Goal: Task Accomplishment & Management: Manage account settings

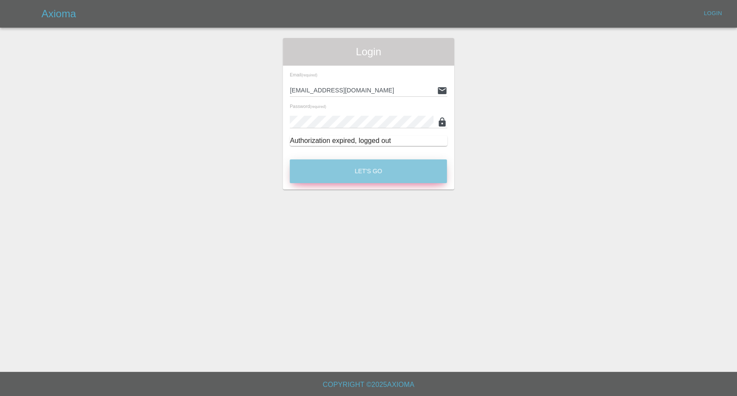
click at [366, 177] on button "Let's Go" at bounding box center [368, 171] width 157 height 24
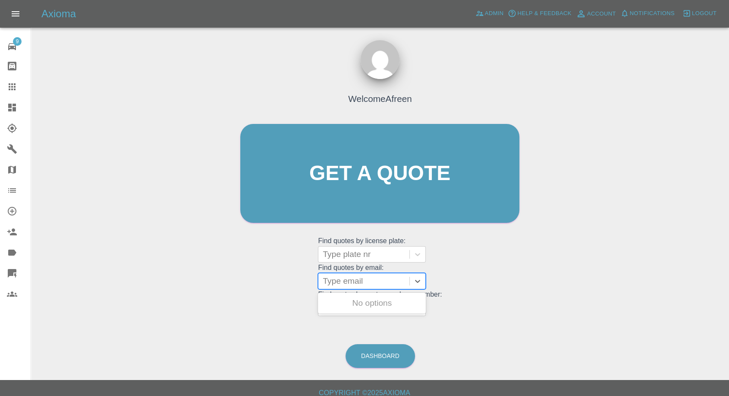
click at [345, 279] on div at bounding box center [364, 281] width 82 height 12
paste input ""[EMAIL_ADDRESS][DOMAIN_NAME]" <undefined>"
drag, startPoint x: 356, startPoint y: 281, endPoint x: 510, endPoint y: 295, distance: 155.2
click at [510, 295] on div "Welcome Afreen Get a quote Get a quote Find quotes by license plate: Type plate…" at bounding box center [379, 190] width 297 height 261
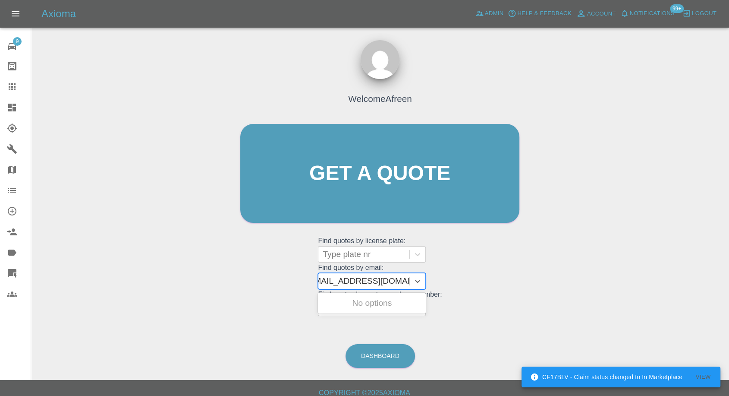
scroll to position [0, 4]
type input "paulrichmond264@btinternet.com"
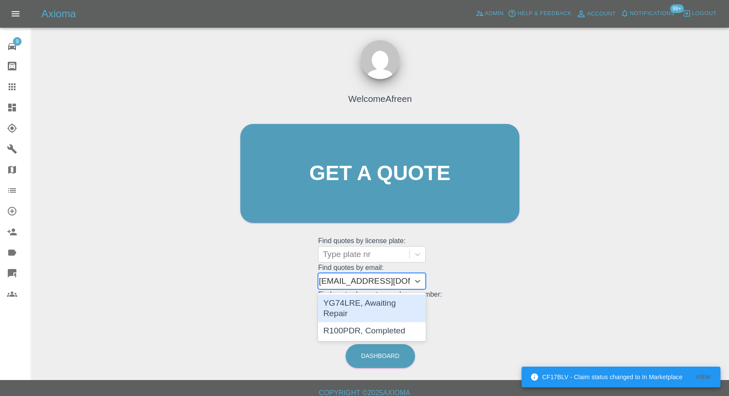
click at [406, 307] on div "YG74LRE, Awaiting Repair" at bounding box center [372, 308] width 108 height 28
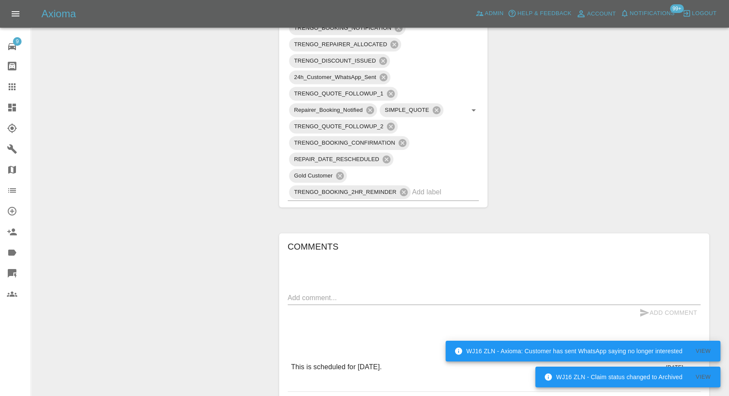
scroll to position [527, 0]
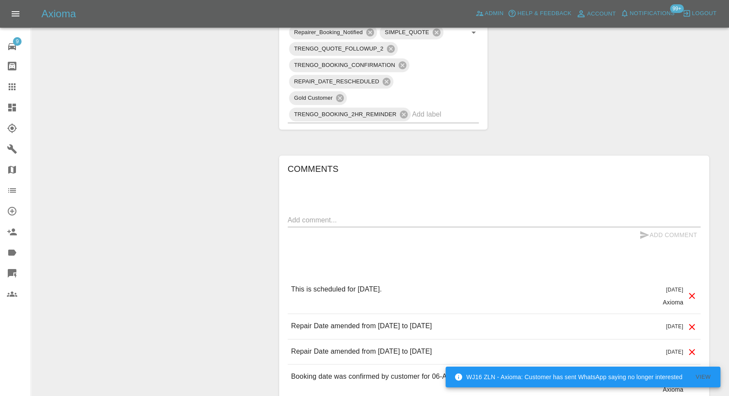
click at [10, 87] on icon at bounding box center [12, 86] width 7 height 7
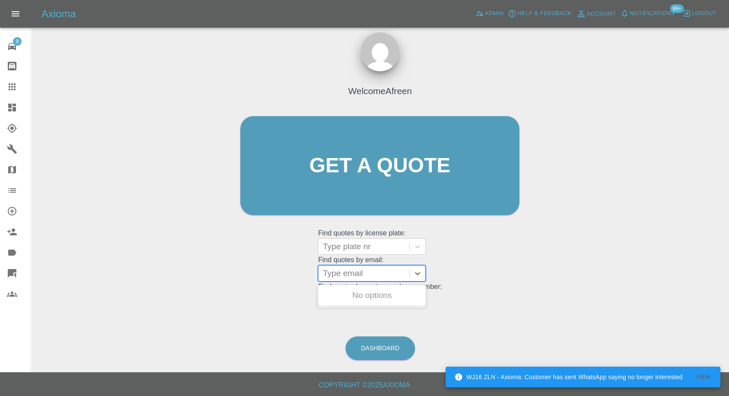
click at [363, 270] on div at bounding box center [364, 273] width 82 height 12
paste input ""jackwnewt@gmail.com" <undefined>"
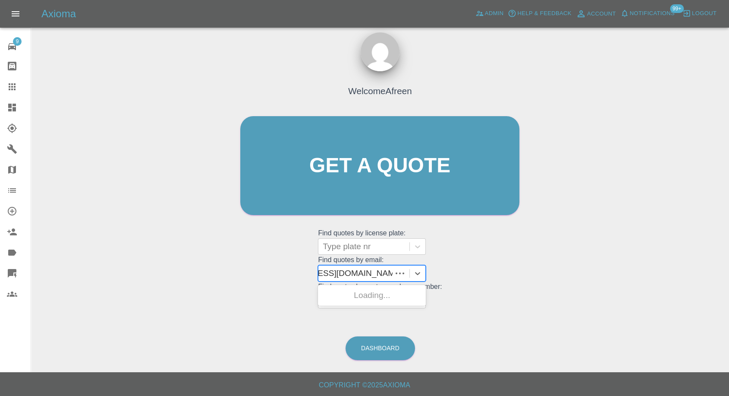
scroll to position [0, 52]
drag, startPoint x: 355, startPoint y: 271, endPoint x: 547, endPoint y: 273, distance: 191.7
click at [547, 273] on div "Welcome Afreen Get a quote Get a quote Find quotes by license plate: Type plate…" at bounding box center [380, 207] width 685 height 310
type input "jackwnewt@gmail.com"
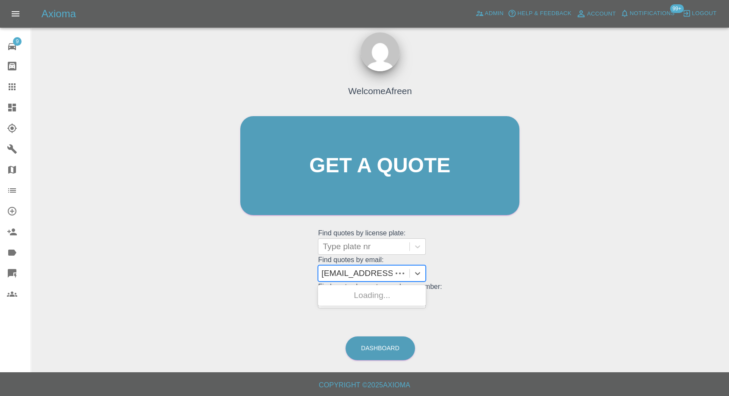
scroll to position [0, 0]
click at [362, 298] on div "BL17PYF, Awaiting Repair" at bounding box center [372, 295] width 108 height 17
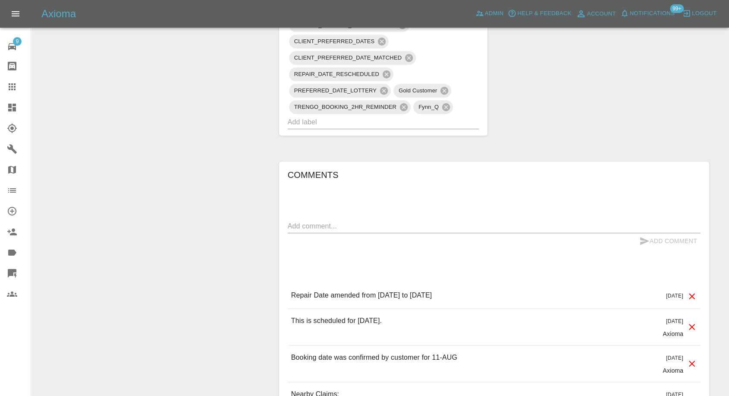
scroll to position [719, 0]
drag, startPoint x: 12, startPoint y: 82, endPoint x: 49, endPoint y: 117, distance: 51.6
click at [12, 82] on icon at bounding box center [12, 87] width 10 height 10
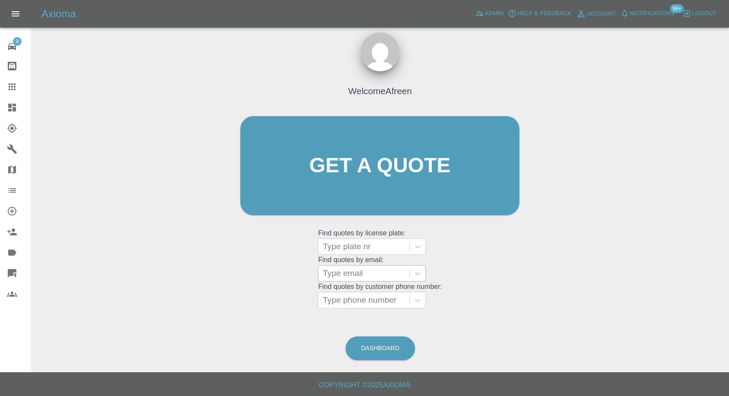
click at [376, 272] on div at bounding box center [364, 273] width 82 height 12
paste input ""rahulpratap85@gmail.com" <undefined>"
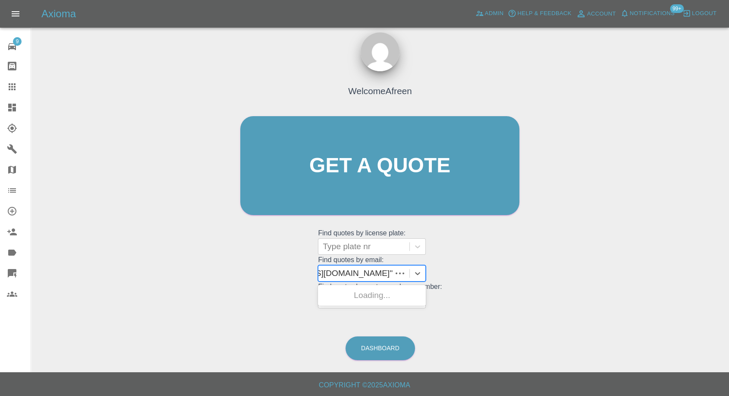
scroll to position [0, 65]
drag, startPoint x: 355, startPoint y: 271, endPoint x: 514, endPoint y: 268, distance: 158.5
click at [514, 268] on div "Welcome Afreen Get a quote Get a quote Find quotes by license plate: Type plate…" at bounding box center [379, 182] width 297 height 261
type input "rahulpratap85@gmail.com"
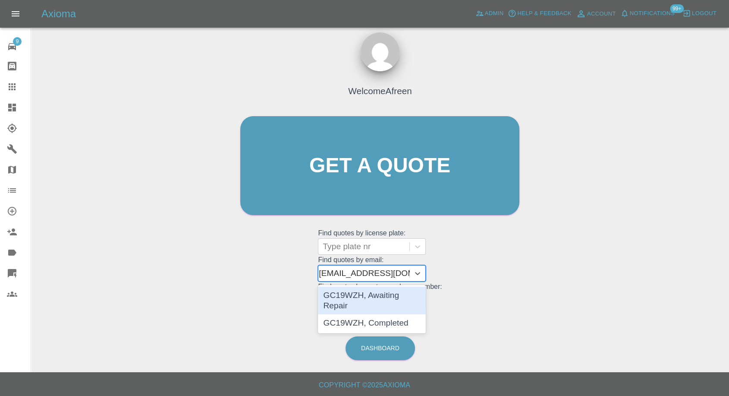
click at [401, 293] on div "GC19WZH, Awaiting Repair" at bounding box center [372, 301] width 108 height 28
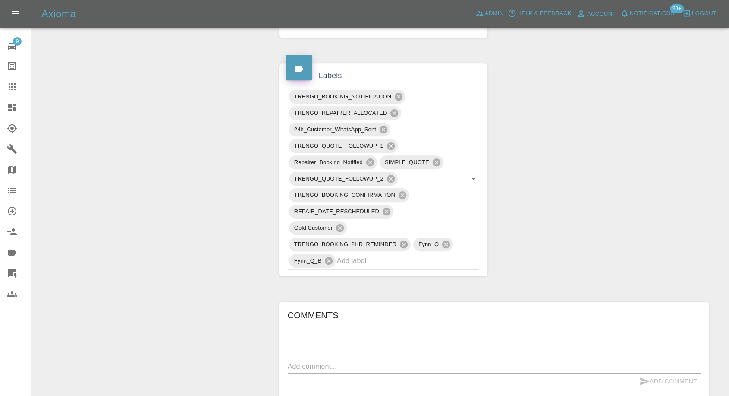
scroll to position [383, 0]
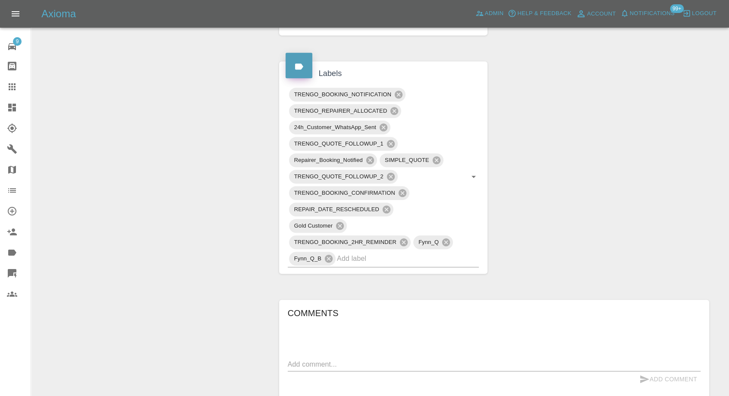
click at [9, 85] on icon at bounding box center [12, 87] width 10 height 10
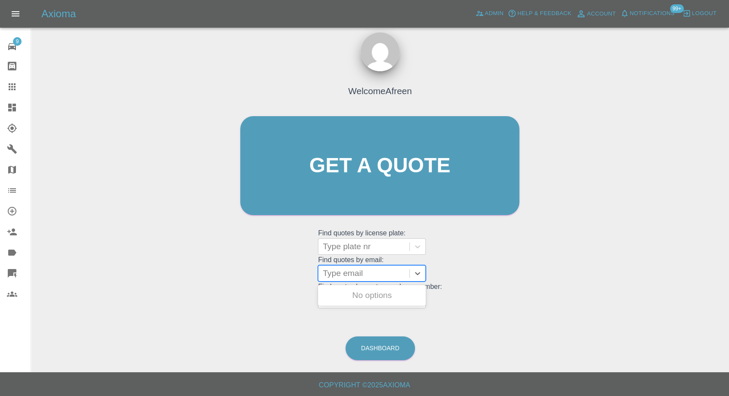
click at [363, 266] on div "Type email" at bounding box center [364, 273] width 91 height 16
paste input ""emilyrebecca15@yahoo.com" <undefined>"
drag, startPoint x: 356, startPoint y: 271, endPoint x: 584, endPoint y: 296, distance: 229.7
click at [560, 287] on div "Welcome Afreen Get a quote Get a quote Find quotes by license plate: Type plate…" at bounding box center [380, 207] width 685 height 310
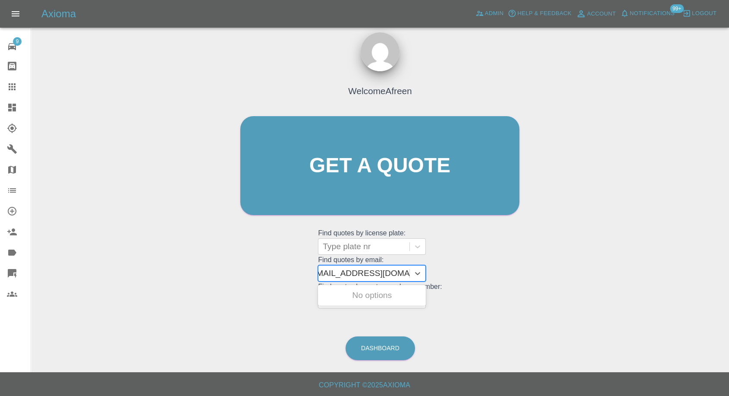
scroll to position [0, 4]
type input "emilyrebecca15@yahoo.com"
click at [411, 294] on div "CK71 VRN, Awaiting Repair" at bounding box center [372, 301] width 108 height 28
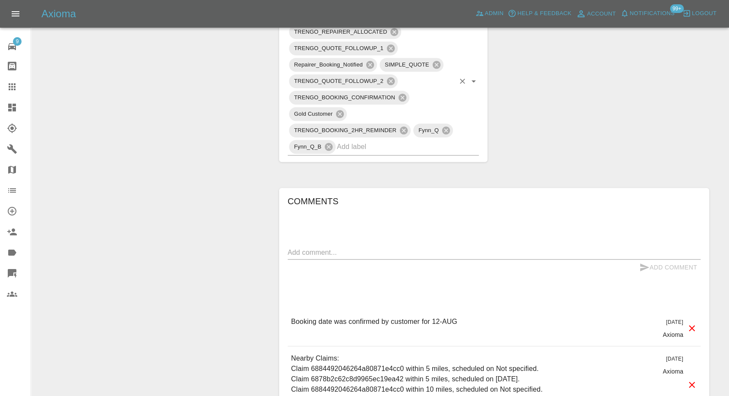
scroll to position [480, 0]
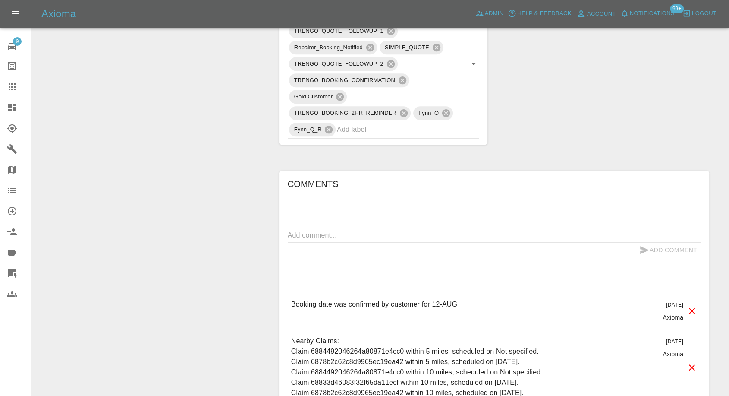
click at [14, 88] on icon at bounding box center [12, 87] width 10 height 10
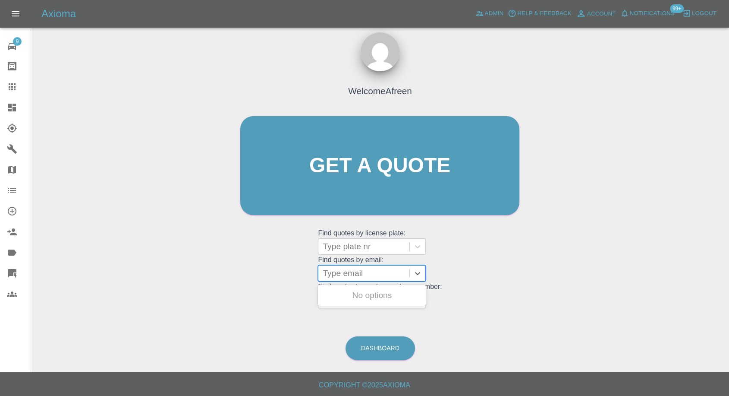
click at [373, 272] on div at bounding box center [364, 273] width 82 height 12
paste input ""kristieleighhardy@outlook.com" <undefined>"
drag, startPoint x: 354, startPoint y: 272, endPoint x: 603, endPoint y: 269, distance: 249.5
click at [603, 269] on div "Welcome Afreen Get a quote Get a quote Find quotes by license plate: Type plate…" at bounding box center [380, 207] width 685 height 310
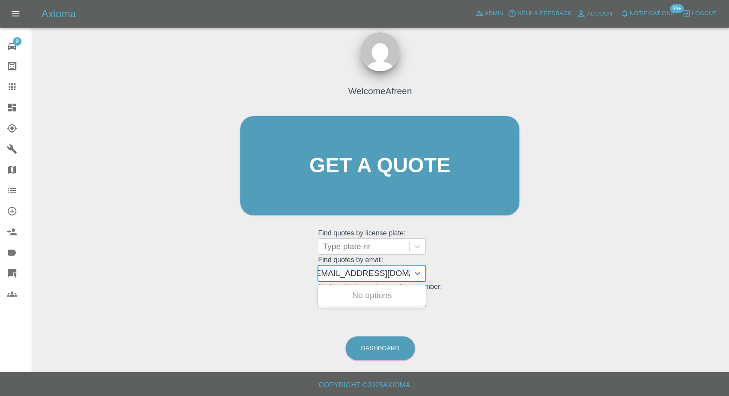
scroll to position [0, 4]
type input "kristieleighhardy@outlook.com"
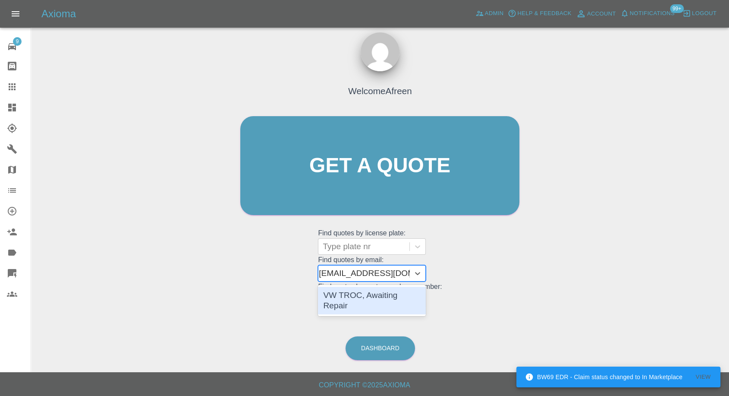
click at [401, 301] on div "VW TROC, Awaiting Repair" at bounding box center [372, 301] width 108 height 28
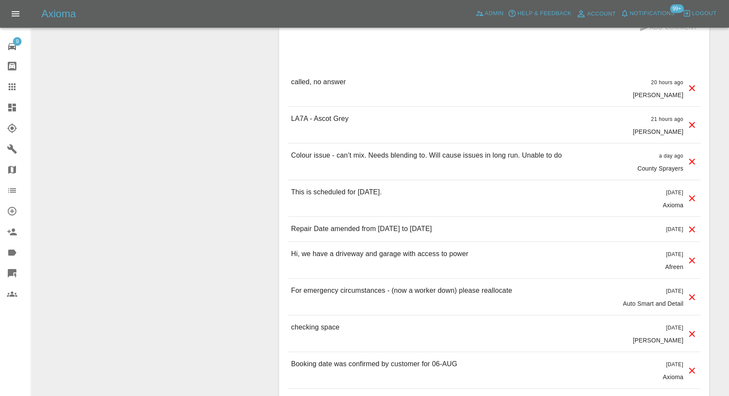
scroll to position [767, 0]
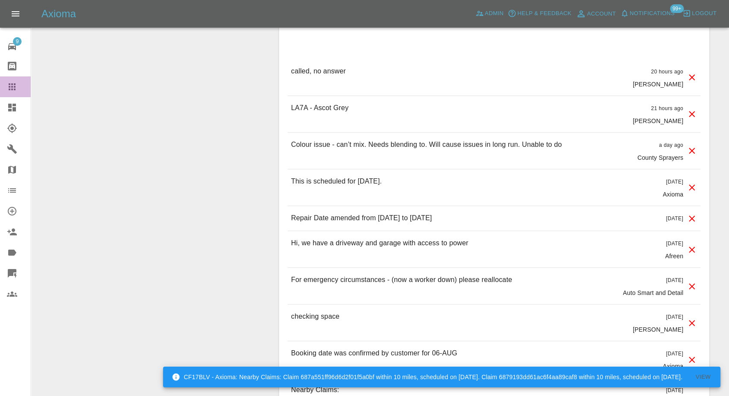
click at [14, 85] on icon at bounding box center [12, 87] width 10 height 10
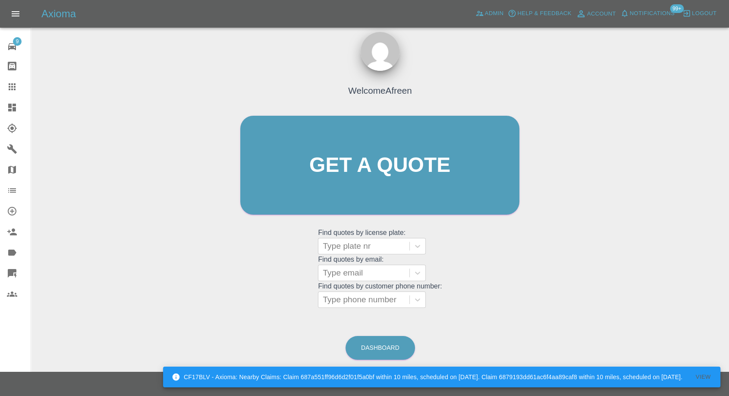
scroll to position [8, 0]
click at [359, 275] on div at bounding box center [364, 273] width 82 height 12
paste input ""davewnuttall@hotmail.com" <undefined>"
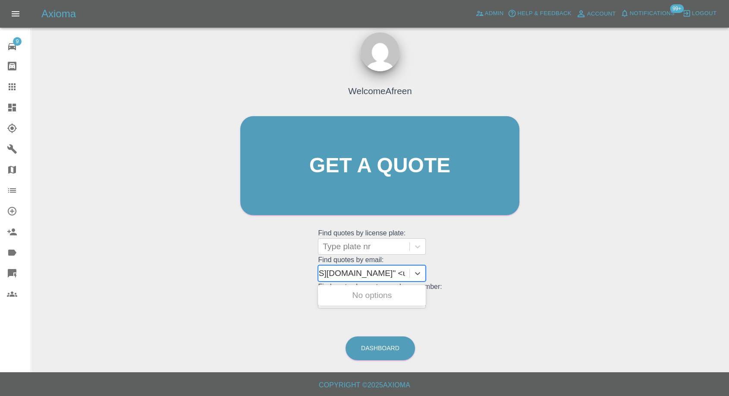
scroll to position [0, 67]
drag, startPoint x: 355, startPoint y: 270, endPoint x: 509, endPoint y: 296, distance: 156.3
click at [509, 296] on div "Welcome Afreen Get a quote Get a quote Find quotes by license plate: Type plate…" at bounding box center [379, 182] width 297 height 261
type input "davewnuttall@hotmail.com"
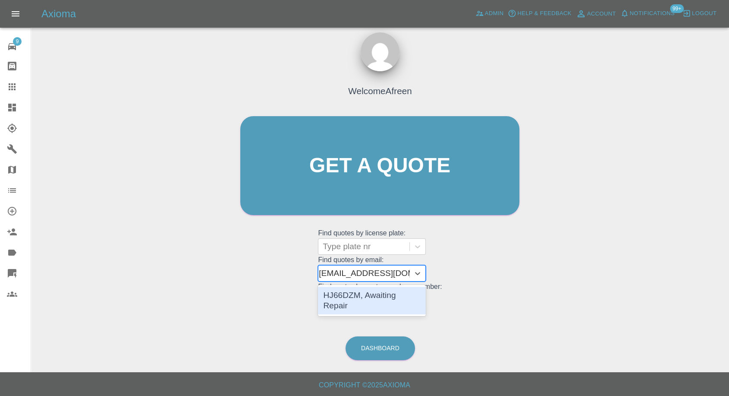
click at [399, 298] on div "HJ66DZM, Awaiting Repair" at bounding box center [372, 301] width 108 height 28
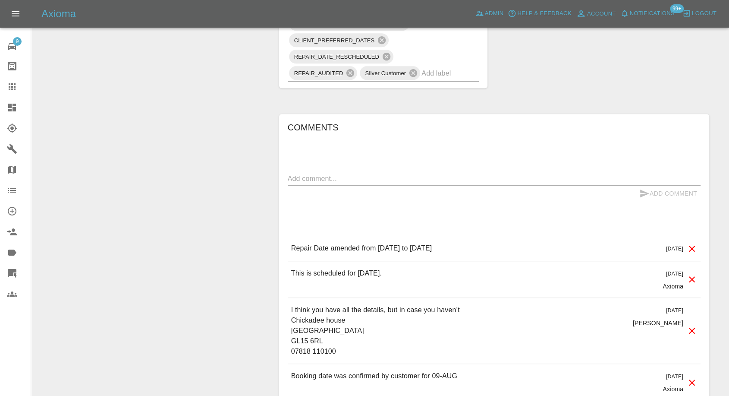
scroll to position [575, 0]
drag, startPoint x: 9, startPoint y: 85, endPoint x: 17, endPoint y: 96, distance: 14.5
click at [9, 85] on icon at bounding box center [12, 86] width 7 height 7
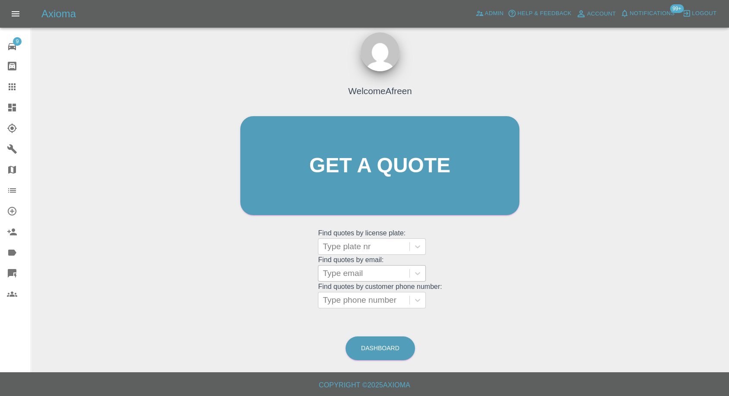
click at [363, 277] on div at bounding box center [364, 273] width 82 height 12
paste input ""harryc9affc@live.co.uk" <undefined>"
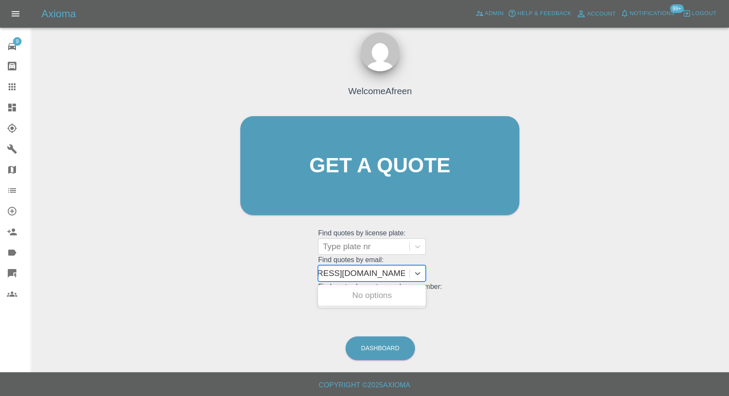
scroll to position [0, 51]
drag, startPoint x: 354, startPoint y: 273, endPoint x: 736, endPoint y: 413, distance: 406.3
click at [729, 395] on html "Axioma Admin Help & Feedback Account Notifications 99+ Logout 9 Repair home Bod…" at bounding box center [364, 194] width 729 height 404
type input "harryc9affc@live.co.uk"
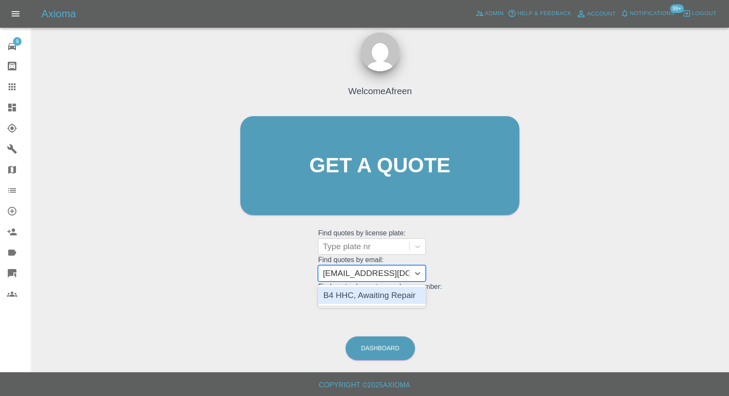
click at [410, 295] on div "B4 HHC, Awaiting Repair" at bounding box center [372, 295] width 108 height 17
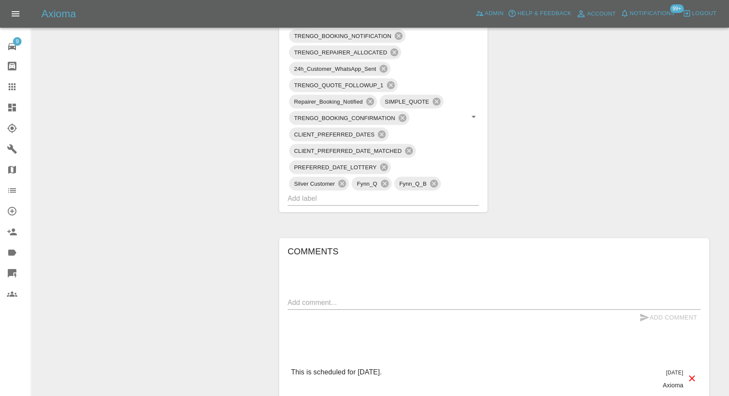
scroll to position [575, 0]
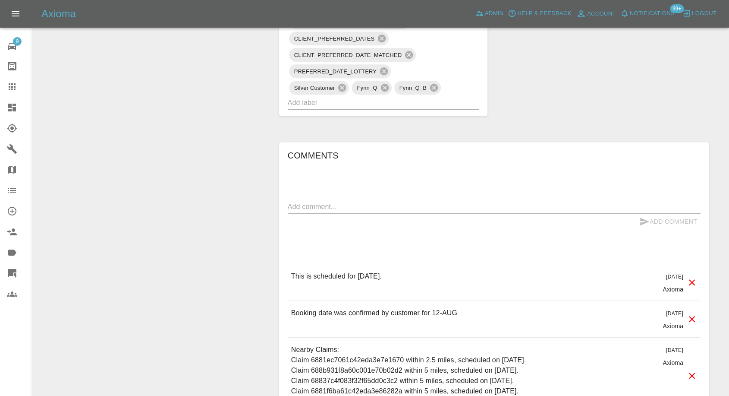
click at [14, 87] on icon at bounding box center [12, 86] width 7 height 7
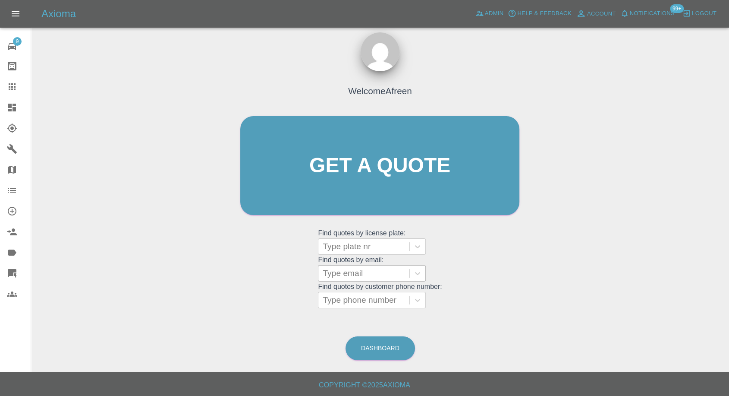
click at [360, 272] on div at bounding box center [364, 273] width 82 height 12
paste input ""michael_higgins@outlook.com" <undefined>"
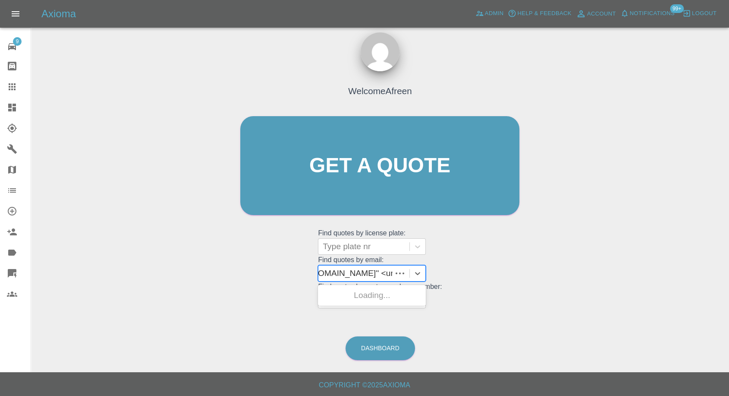
scroll to position [0, 79]
drag, startPoint x: 356, startPoint y: 271, endPoint x: 660, endPoint y: 280, distance: 304.0
click at [656, 280] on div "Welcome Afreen Get a quote Get a quote Find quotes by license plate: Type plate…" at bounding box center [380, 207] width 685 height 310
type input "michael_higgins@outlook.com"
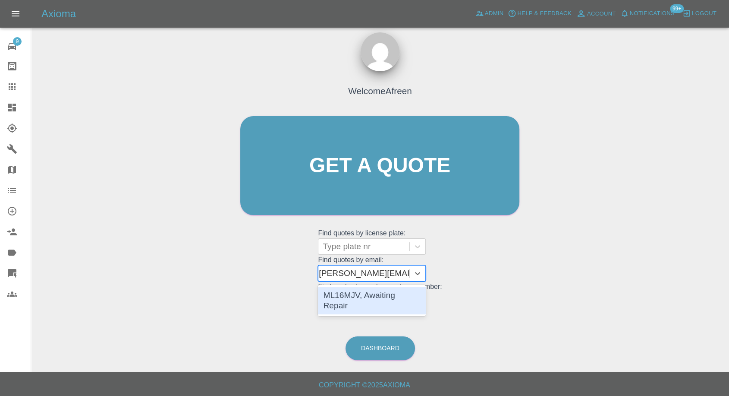
click at [409, 295] on div "ML16MJV, Awaiting Repair" at bounding box center [372, 301] width 108 height 28
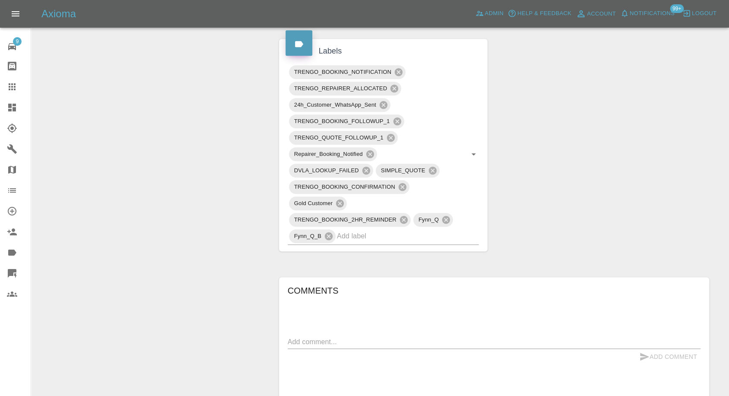
scroll to position [575, 0]
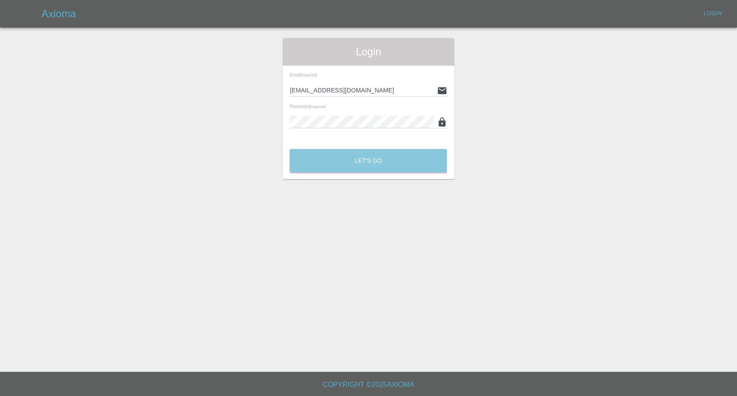
click at [380, 157] on button "Let's Go" at bounding box center [368, 161] width 157 height 24
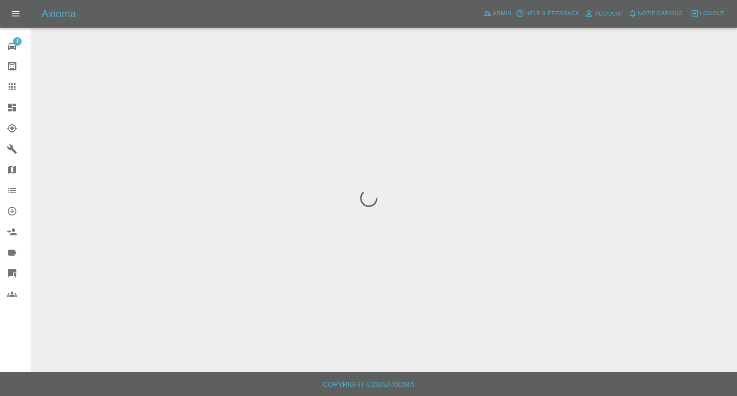
click at [7, 88] on icon at bounding box center [12, 87] width 10 height 10
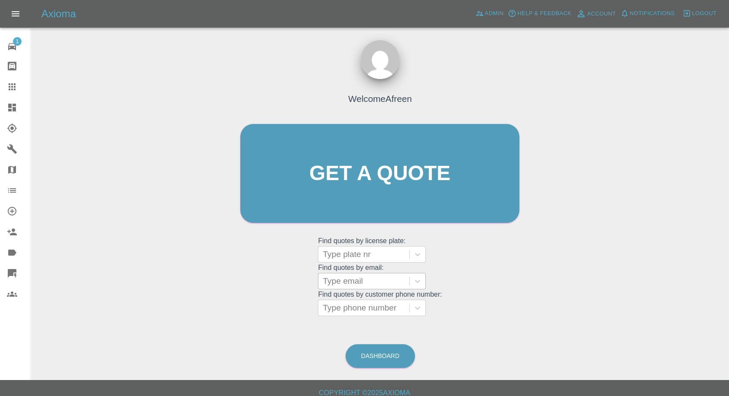
drag, startPoint x: 378, startPoint y: 277, endPoint x: 368, endPoint y: 290, distance: 16.3
click at [376, 282] on div at bounding box center [364, 281] width 82 height 12
click at [359, 310] on div at bounding box center [364, 308] width 82 height 12
paste input "+447940037313"
drag, startPoint x: 339, startPoint y: 306, endPoint x: 134, endPoint y: 308, distance: 205.0
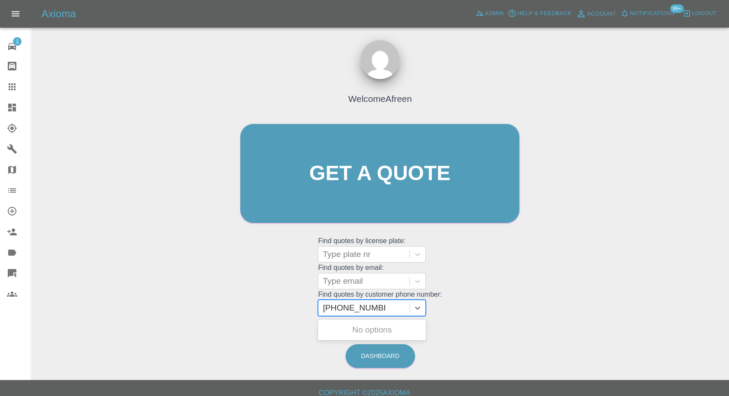
click at [134, 308] on div "Welcome Afreen Get a quote Get a quote Find quotes by license plate: Type plate…" at bounding box center [380, 215] width 685 height 310
type input "07940037313"
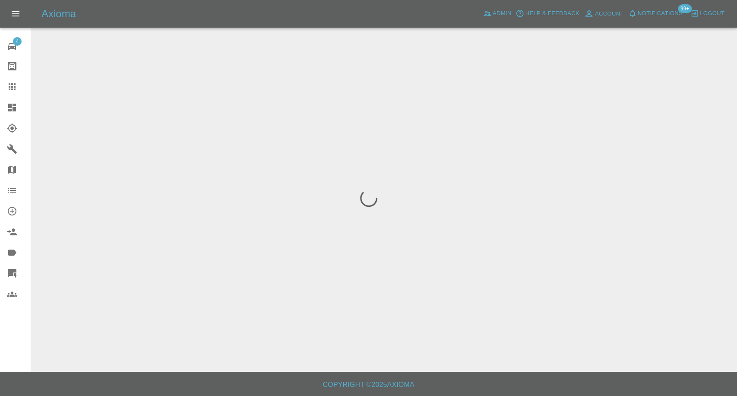
drag, startPoint x: 13, startPoint y: 89, endPoint x: 81, endPoint y: 125, distance: 76.1
click at [13, 89] on icon at bounding box center [12, 87] width 10 height 10
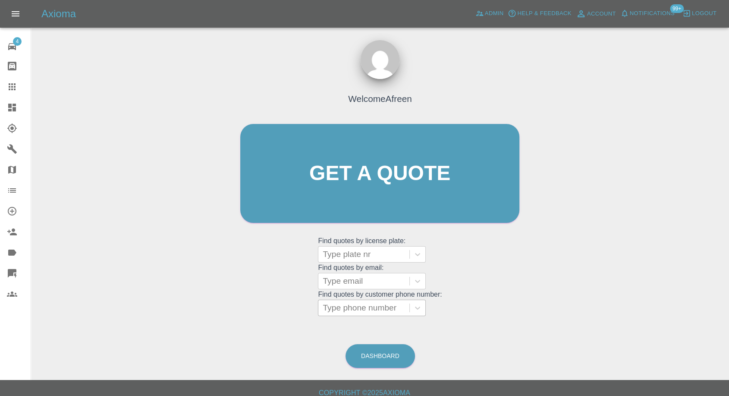
drag, startPoint x: 376, startPoint y: 300, endPoint x: 373, endPoint y: 305, distance: 6.0
click at [375, 303] on div "Type phone number" at bounding box center [364, 308] width 91 height 16
paste input "+447399460638"
drag, startPoint x: 340, startPoint y: 310, endPoint x: 170, endPoint y: 328, distance: 171.1
click at [170, 328] on div "Welcome Afreen Get a quote Get a quote Find quotes by license plate: Type plate…" at bounding box center [380, 215] width 685 height 310
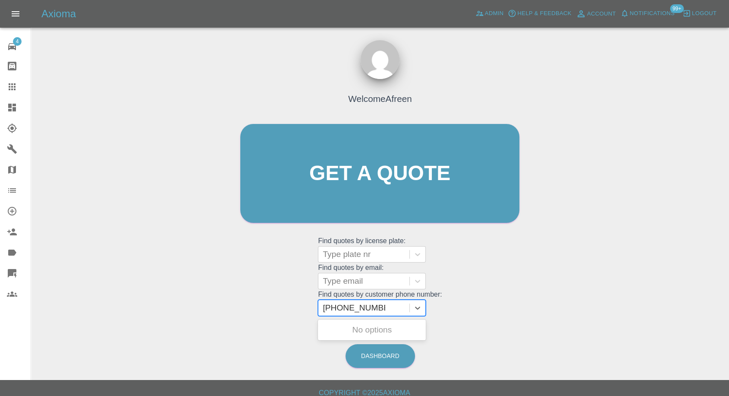
type input "07399460638"
click at [358, 329] on div "WR12AYG JAGUAR XJ, Fnol" at bounding box center [372, 335] width 108 height 28
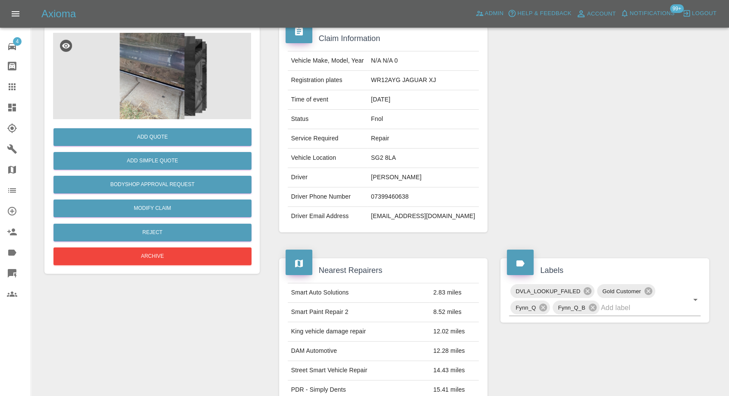
scroll to position [23, 0]
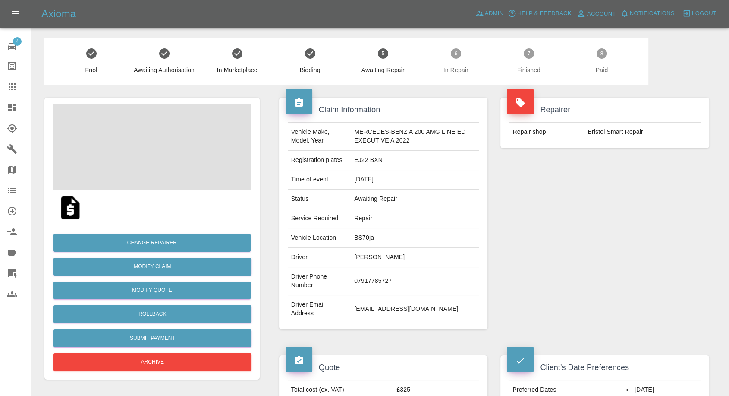
scroll to position [144, 0]
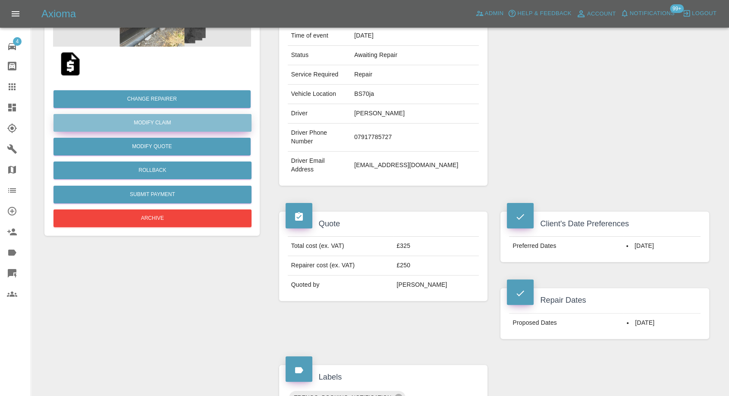
click at [158, 122] on link "Modify Claim" at bounding box center [153, 123] width 198 height 18
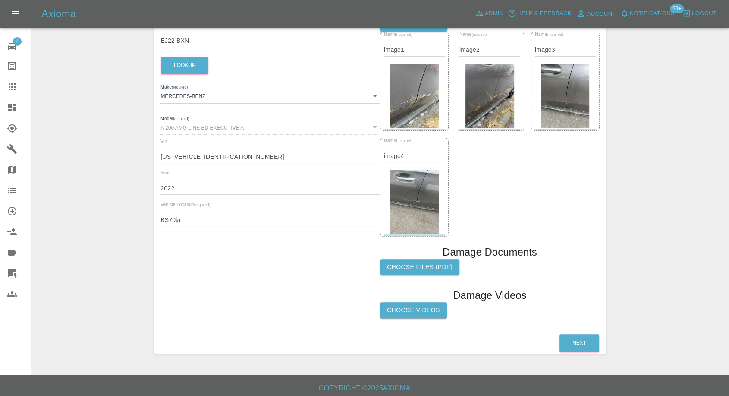
scroll to position [187, 0]
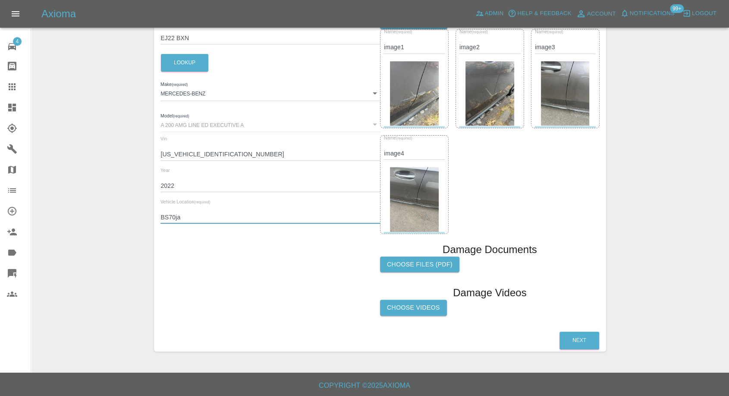
click at [172, 217] on input "BS70ja" at bounding box center [271, 217] width 220 height 13
click at [173, 214] on input "BS70ja" at bounding box center [271, 217] width 220 height 13
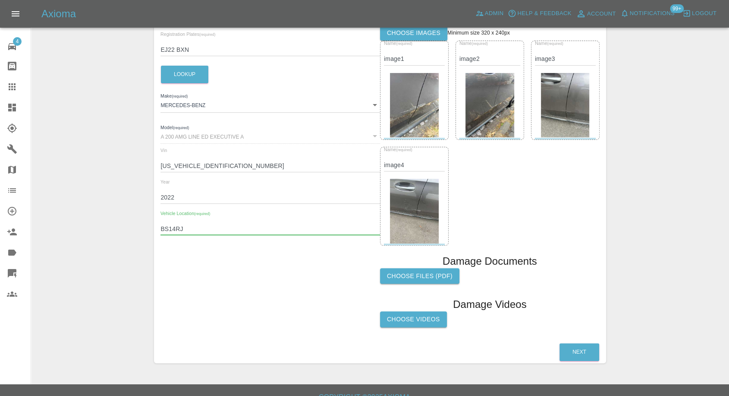
scroll to position [0, 0]
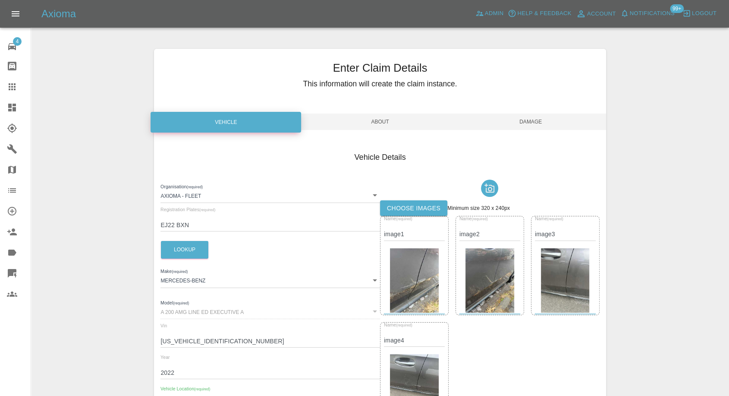
type input "BS14RJ"
drag, startPoint x: 538, startPoint y: 122, endPoint x: 538, endPoint y: 131, distance: 9.1
click at [537, 122] on span "Damage" at bounding box center [531, 122] width 151 height 16
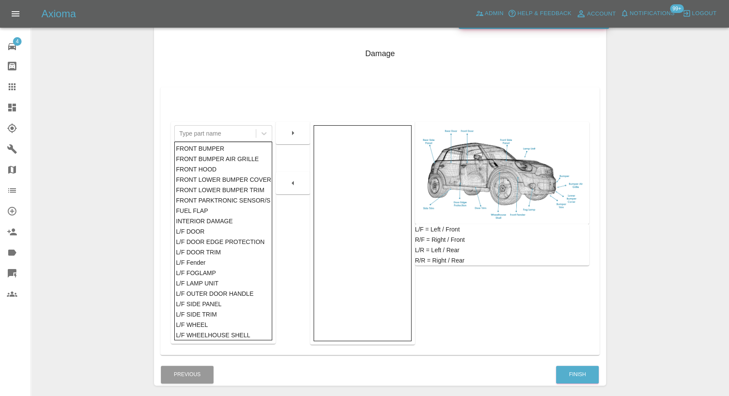
scroll to position [138, 0]
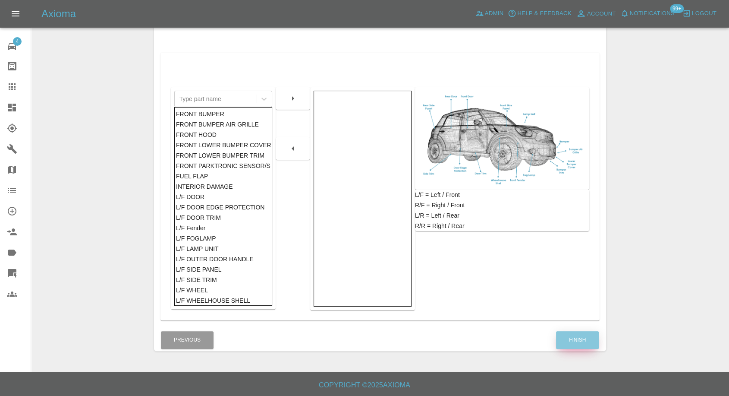
click at [584, 339] on button "Finish" at bounding box center [577, 340] width 43 height 18
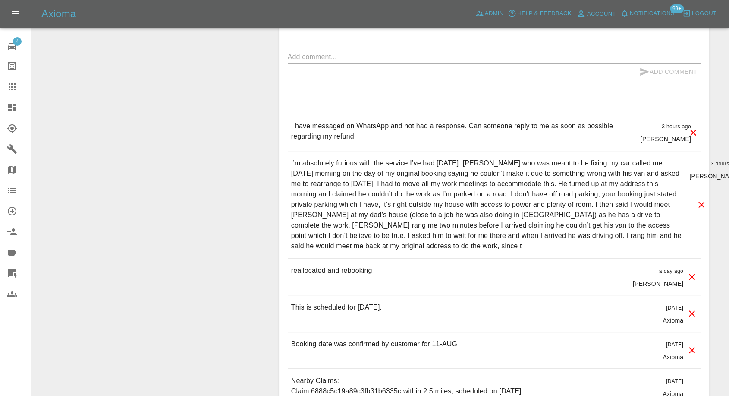
scroll to position [671, 0]
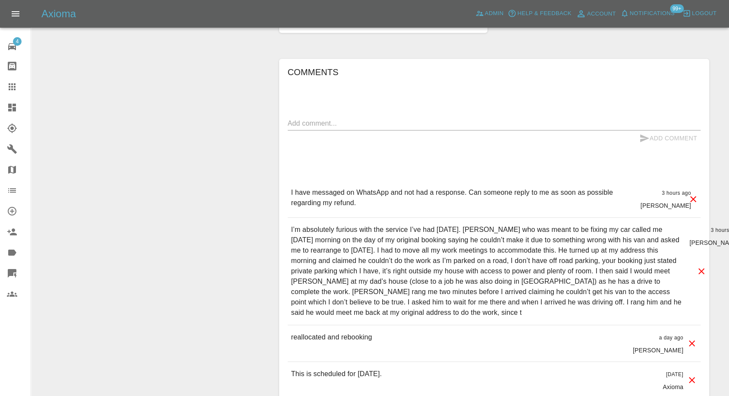
click at [353, 121] on textarea at bounding box center [494, 123] width 413 height 10
paste textarea "BS14RJ"
click at [363, 125] on textarea "Postcode changed from BS14RJ" at bounding box center [494, 123] width 413 height 10
paste textarea "BS70ja"
type textarea "Postcode changed from BS70ja to BS14RJ"
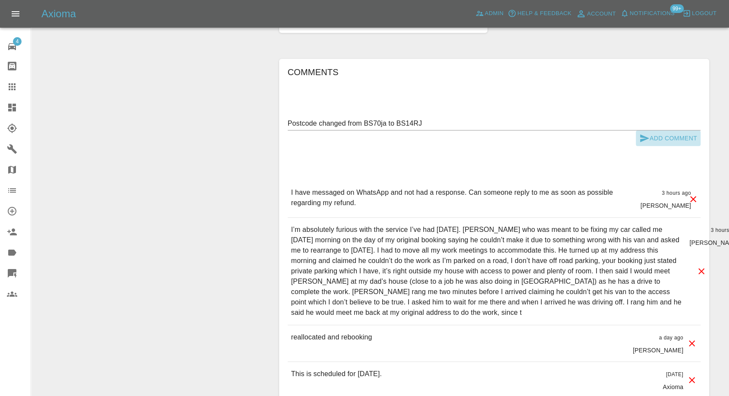
click at [642, 139] on icon "submit" at bounding box center [645, 138] width 9 height 8
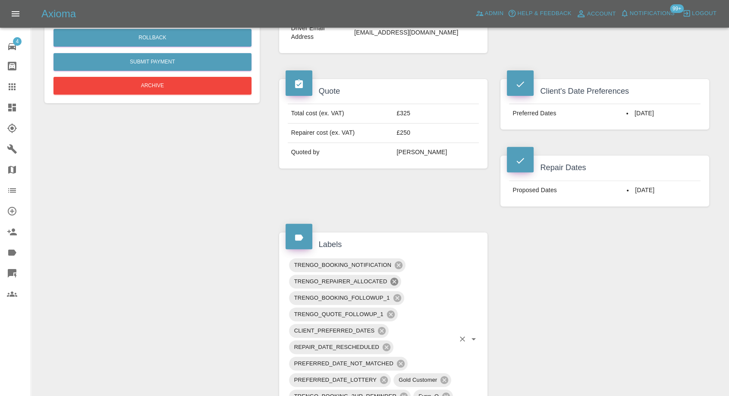
scroll to position [240, 0]
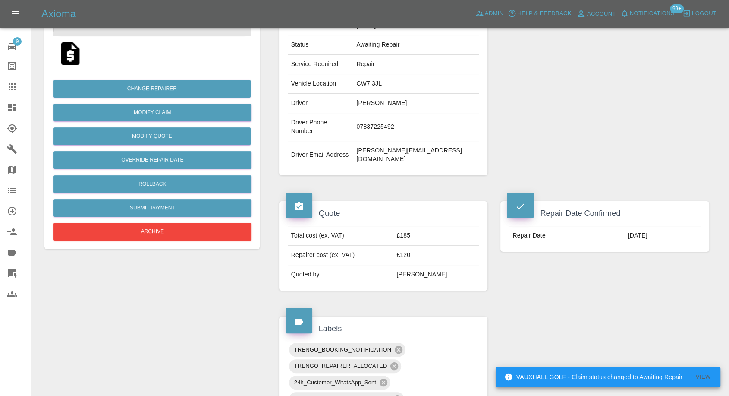
scroll to position [144, 0]
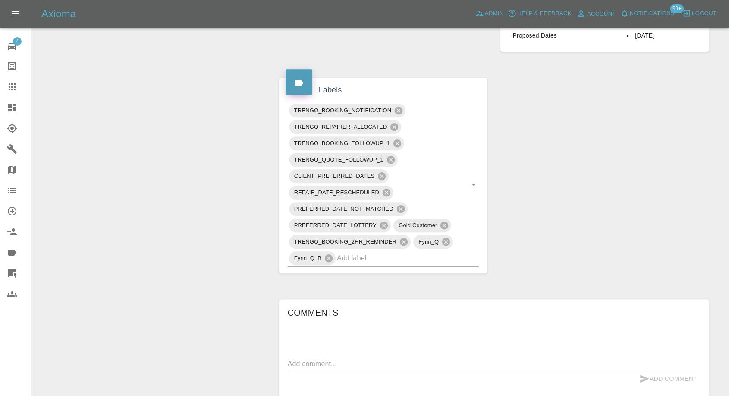
scroll to position [480, 0]
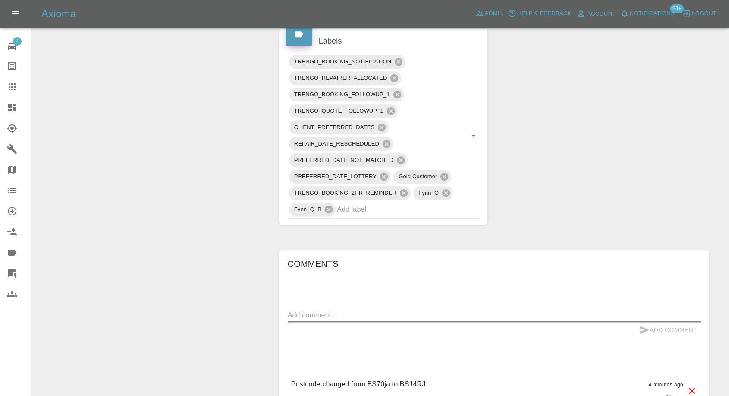
click at [363, 318] on textarea at bounding box center [494, 315] width 413 height 10
paste textarea "Please can you also ensure the van has less height that the one [DATE] so it ca…"
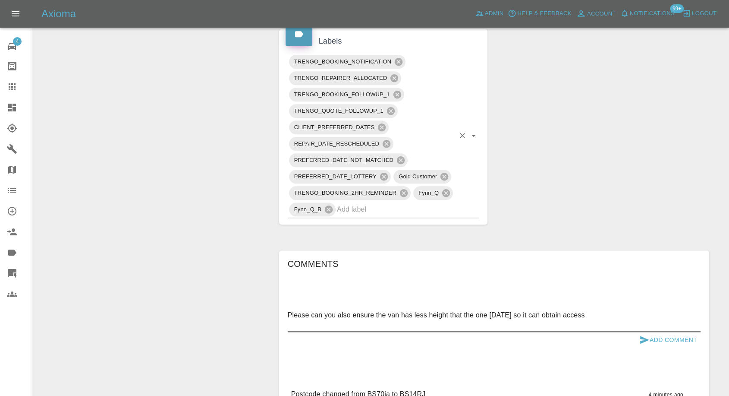
paste textarea "Thank you for responding. Can I book in for the 21st, to ensure no issues this …"
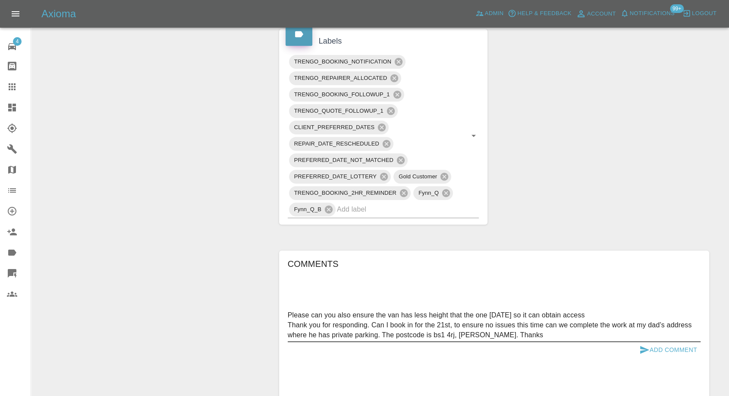
type textarea "Please can you also ensure the van has less height that the one [DATE] so it ca…"
click at [642, 350] on icon "submit" at bounding box center [645, 350] width 9 height 8
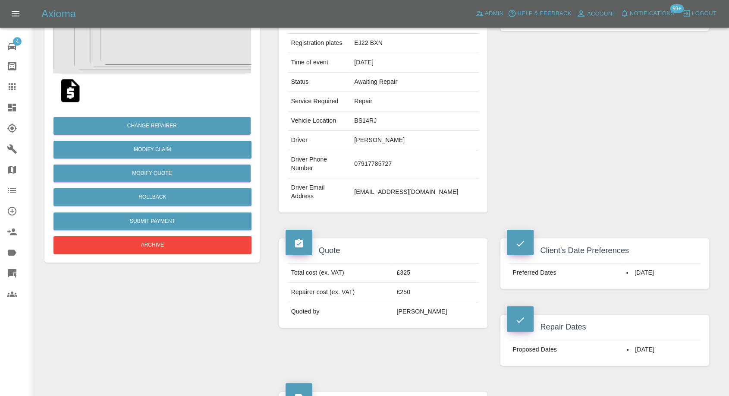
scroll to position [96, 0]
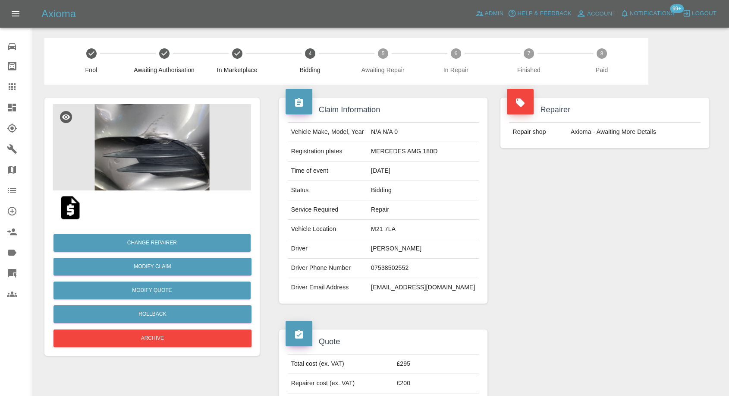
click at [405, 265] on td "07538502552" at bounding box center [423, 268] width 111 height 19
copy td "07538502552"
click at [367, 319] on div "Quote Total cost (ex. VAT) £295 Repairer cost (ex. VAT) £200 Quoted by Ankur Me…" at bounding box center [384, 373] width 222 height 115
click at [396, 249] on td "Sheney Alman" at bounding box center [423, 248] width 111 height 19
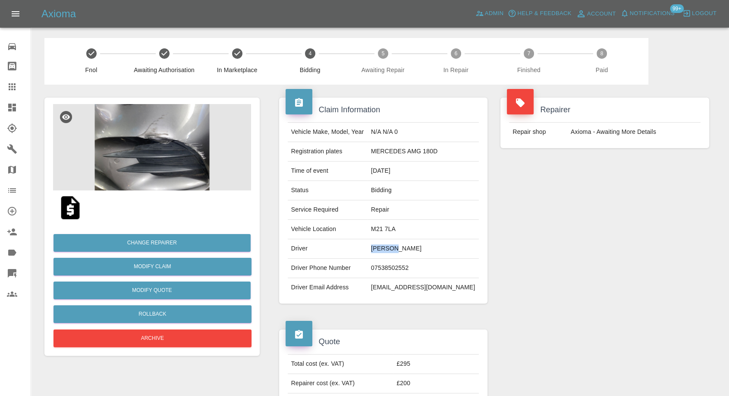
click at [396, 249] on td "Sheney Alman" at bounding box center [423, 248] width 111 height 19
copy td "Sheney"
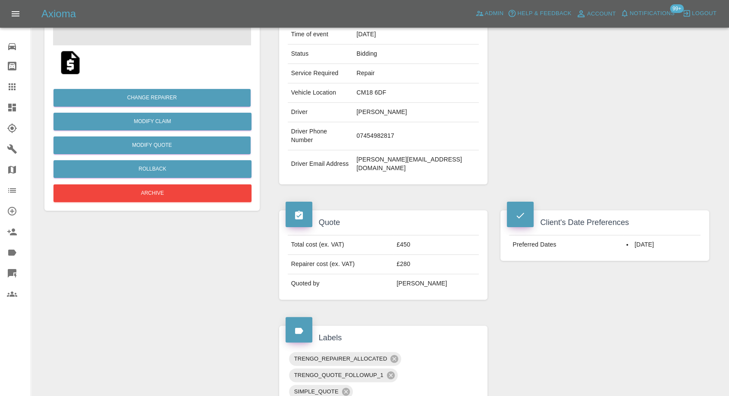
scroll to position [144, 0]
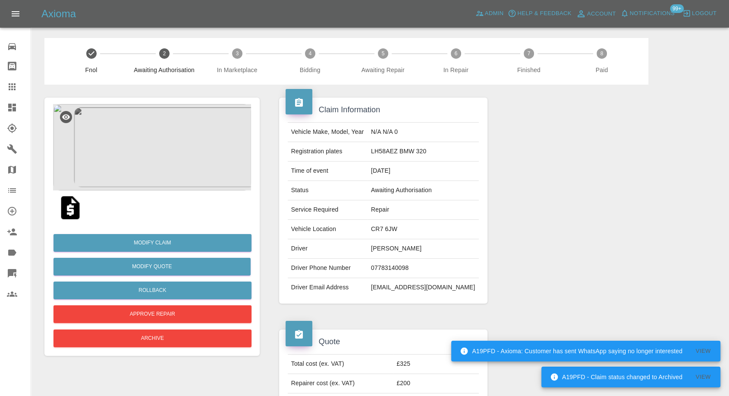
click at [68, 210] on img at bounding box center [71, 208] width 28 height 28
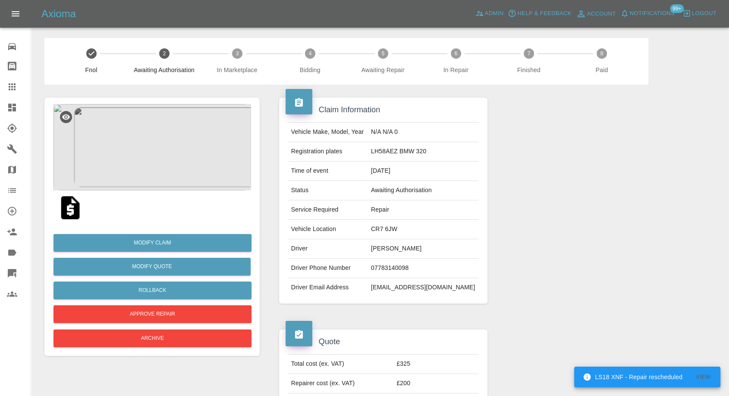
click at [164, 142] on img at bounding box center [152, 147] width 198 height 86
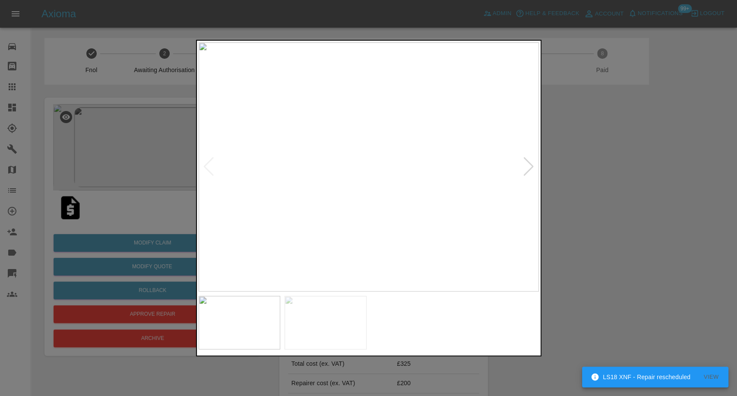
click at [338, 332] on img at bounding box center [325, 323] width 82 height 54
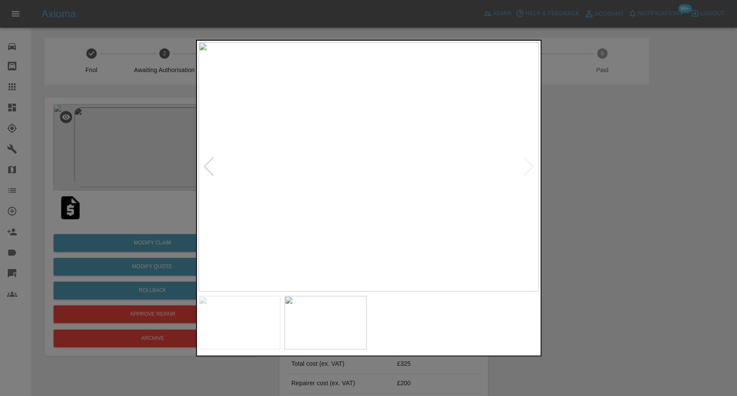
click at [250, 335] on img at bounding box center [240, 323] width 82 height 54
click at [584, 263] on div at bounding box center [368, 198] width 737 height 396
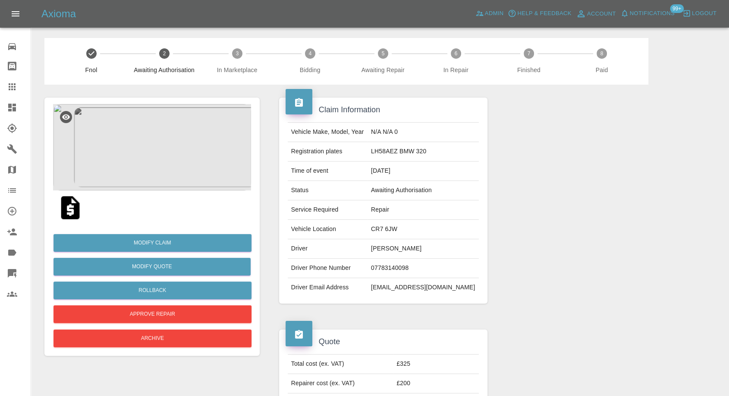
click at [157, 182] on img at bounding box center [152, 147] width 198 height 86
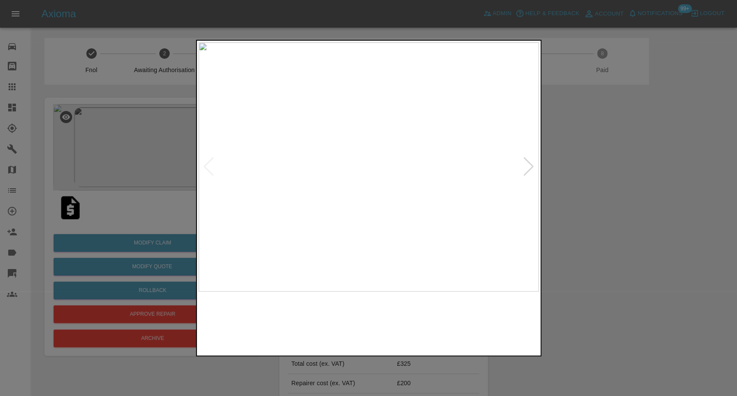
click at [351, 327] on img at bounding box center [325, 323] width 82 height 54
click at [271, 328] on img at bounding box center [240, 323] width 82 height 54
click at [344, 321] on img at bounding box center [325, 323] width 82 height 54
click at [292, 321] on img at bounding box center [325, 323] width 82 height 54
click at [275, 317] on img at bounding box center [240, 323] width 82 height 54
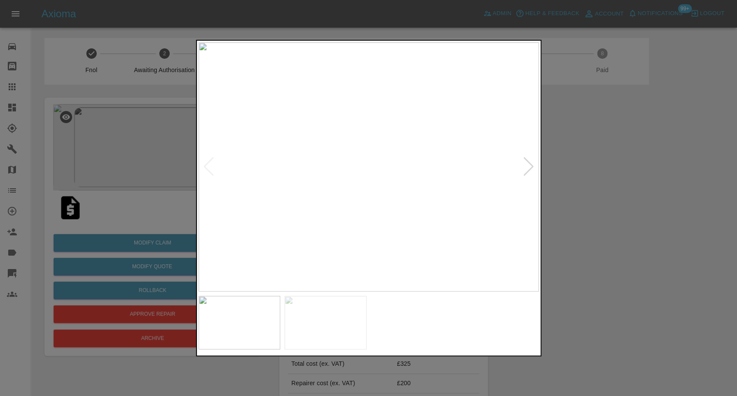
click at [328, 313] on img at bounding box center [325, 323] width 82 height 54
click at [265, 323] on img at bounding box center [240, 323] width 82 height 54
click at [335, 319] on img at bounding box center [325, 323] width 82 height 54
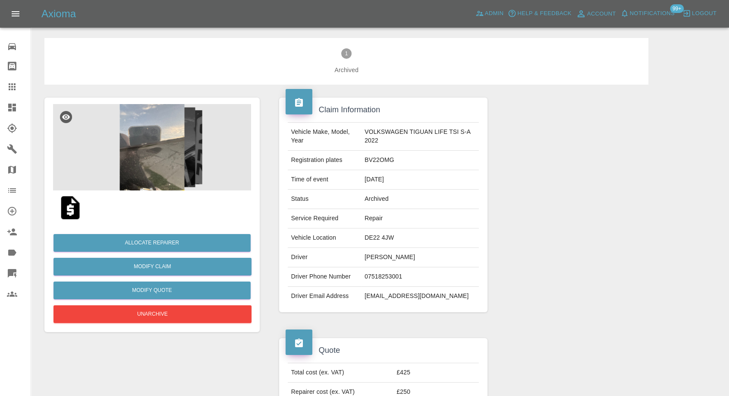
click at [150, 158] on img at bounding box center [152, 147] width 198 height 86
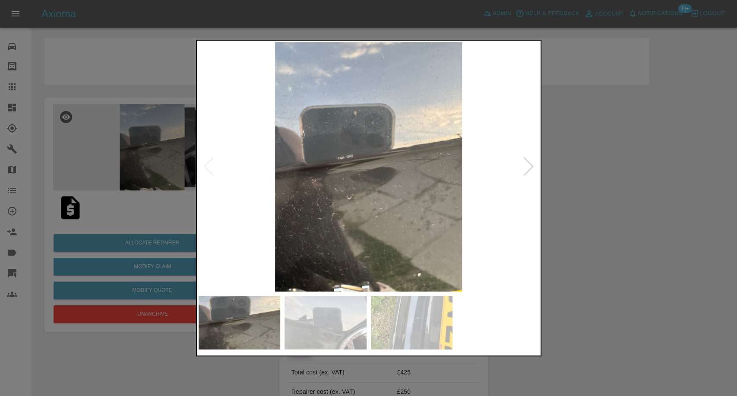
click at [336, 322] on img at bounding box center [325, 323] width 82 height 54
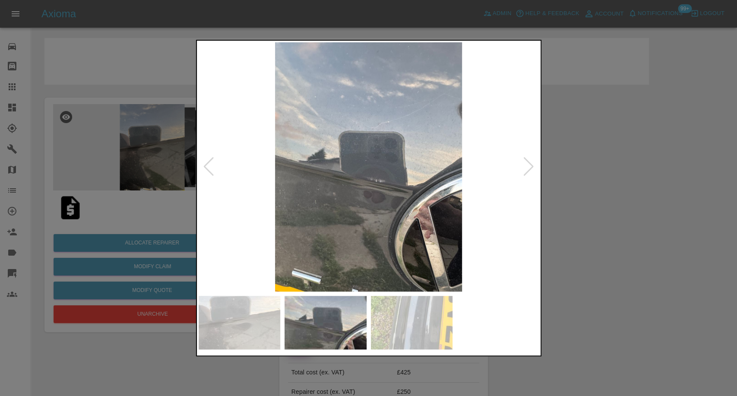
click at [390, 318] on img at bounding box center [412, 323] width 82 height 54
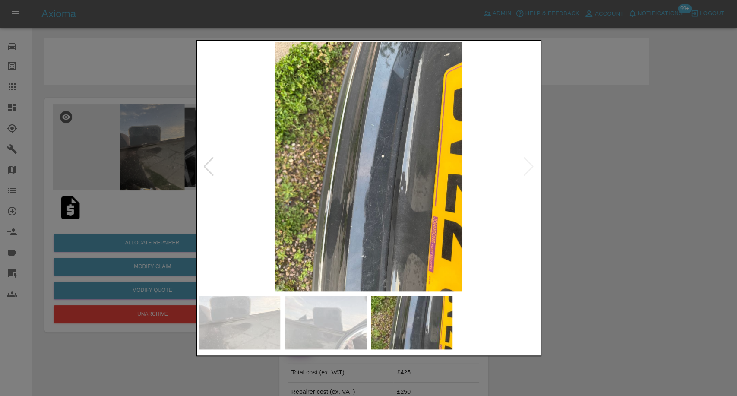
click at [639, 276] on div at bounding box center [368, 198] width 737 height 396
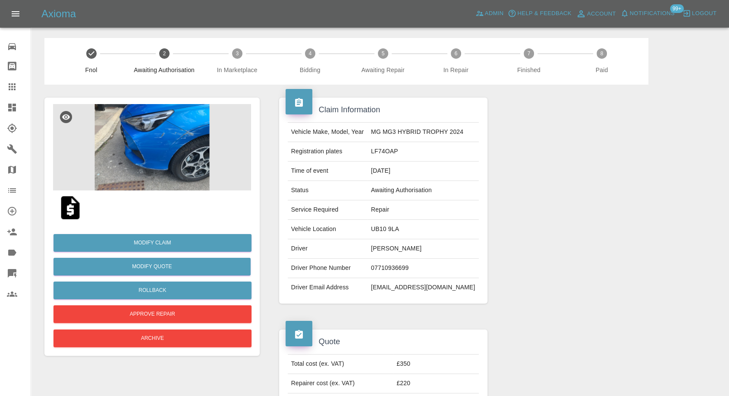
click at [70, 212] on img at bounding box center [71, 208] width 28 height 28
click at [152, 137] on img at bounding box center [152, 147] width 198 height 86
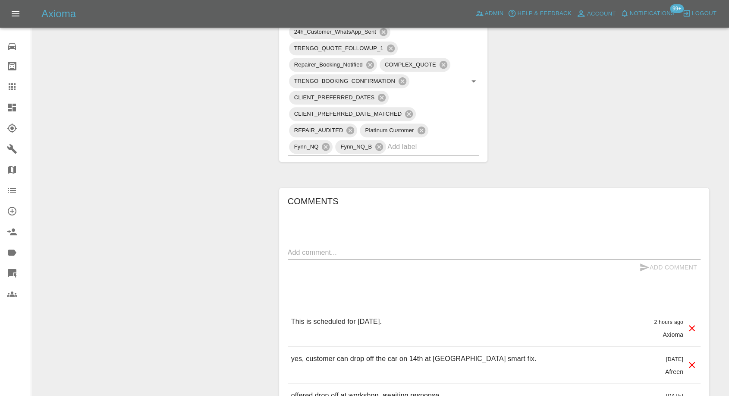
scroll to position [527, 0]
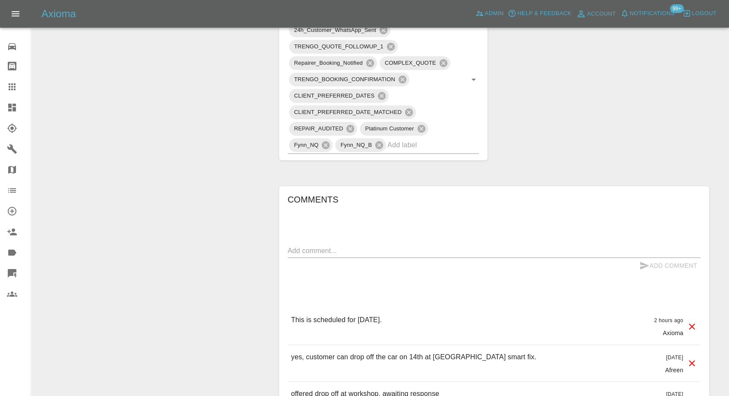
click at [345, 244] on div "x" at bounding box center [494, 251] width 413 height 14
paste textarea "Thanks ill be coming to [STREET_ADDRESS] [DATE] for 9.30am"
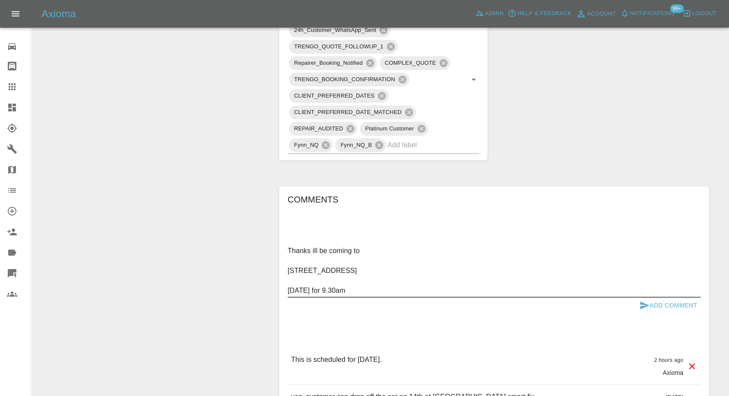
click at [303, 258] on textarea "Thanks ill be coming to [STREET_ADDRESS] [DATE] for 9.30am" at bounding box center [494, 271] width 413 height 50
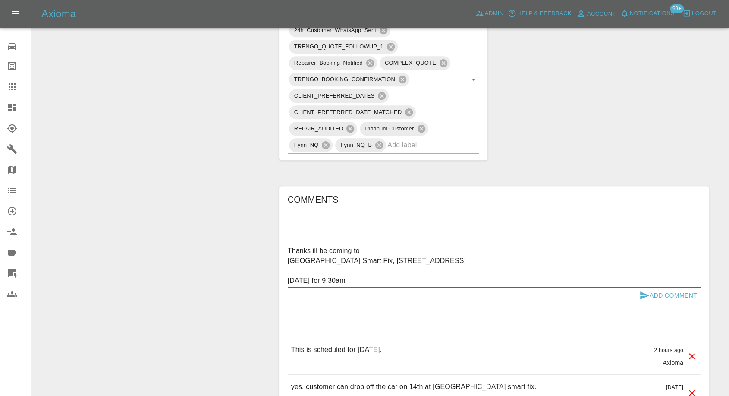
click at [311, 267] on textarea "Thanks ill be coming to [GEOGRAPHIC_DATA] Smart Fix, [STREET_ADDRESS] [DATE] fo…" at bounding box center [494, 266] width 413 height 40
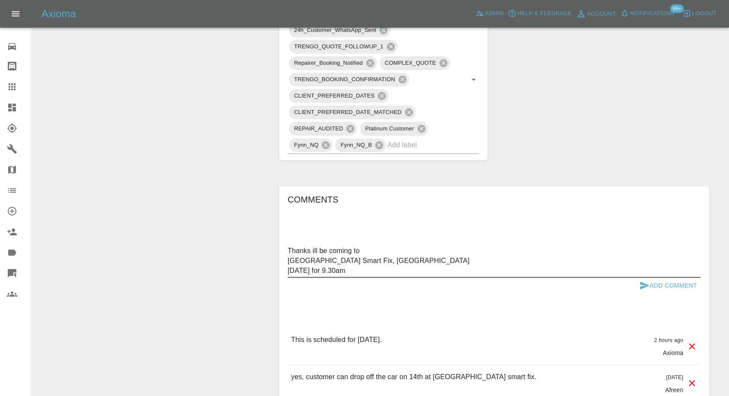
type textarea "Thanks ill be coming to [GEOGRAPHIC_DATA] Smart Fix, [GEOGRAPHIC_DATA] [DATE] f…"
click at [646, 284] on icon "submit" at bounding box center [645, 285] width 9 height 8
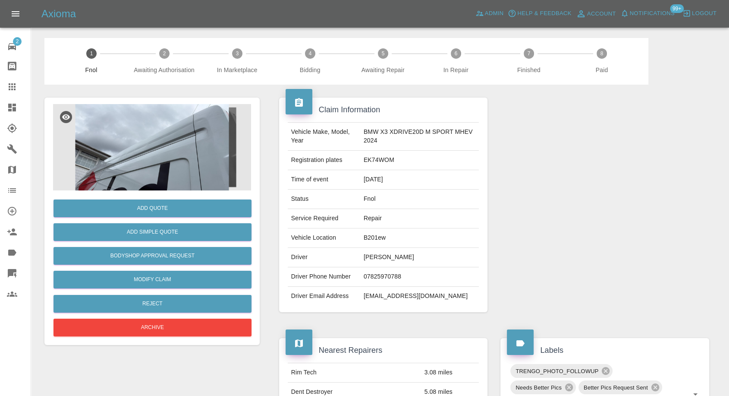
click at [150, 167] on img at bounding box center [152, 147] width 198 height 86
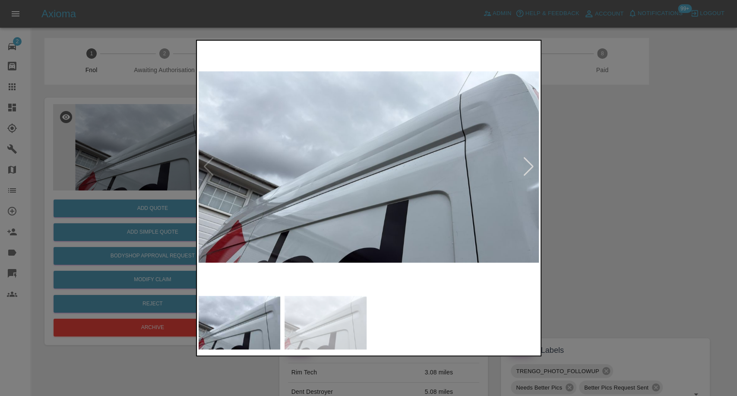
click at [635, 189] on div at bounding box center [368, 198] width 737 height 396
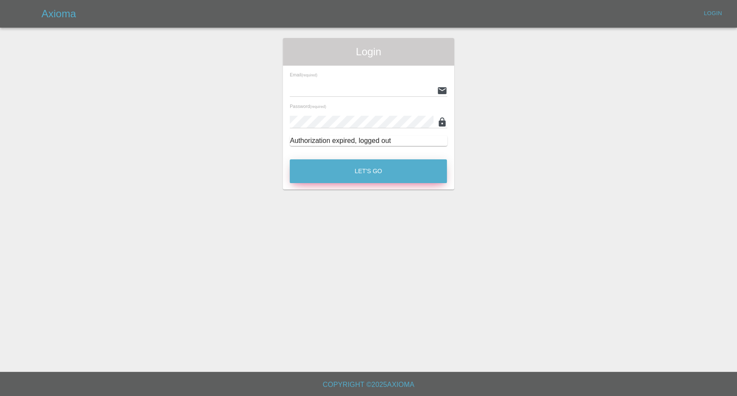
type input "[EMAIL_ADDRESS][DOMAIN_NAME]"
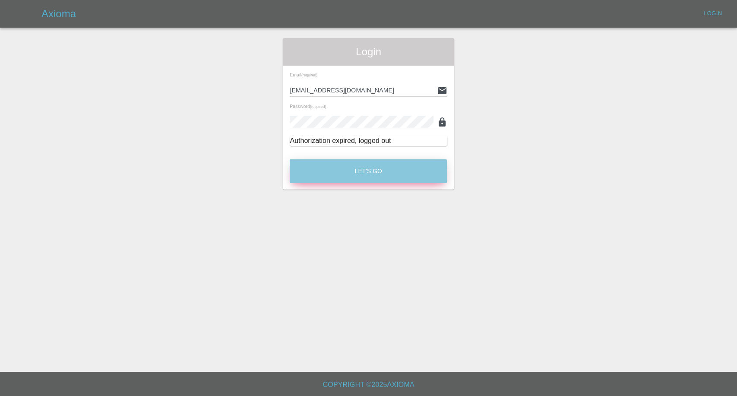
click at [333, 176] on button "Let's Go" at bounding box center [368, 171] width 157 height 24
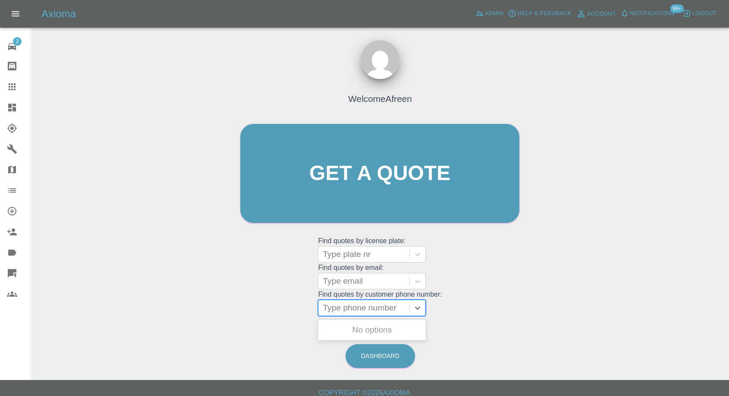
click at [359, 311] on div at bounding box center [364, 308] width 82 height 12
paste input "[PHONE_NUMBER]"
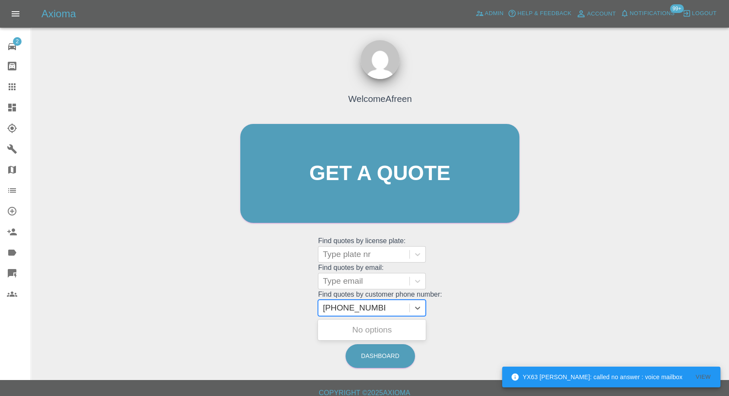
drag, startPoint x: 340, startPoint y: 308, endPoint x: 115, endPoint y: 329, distance: 225.5
click at [115, 329] on div "Welcome Afreen Get a quote Get a quote Find quotes by license plate: Type plate…" at bounding box center [380, 215] width 685 height 310
type input "07432676451"
click at [330, 337] on div "TW59DJW, Awaiting Authorisation" at bounding box center [372, 335] width 108 height 28
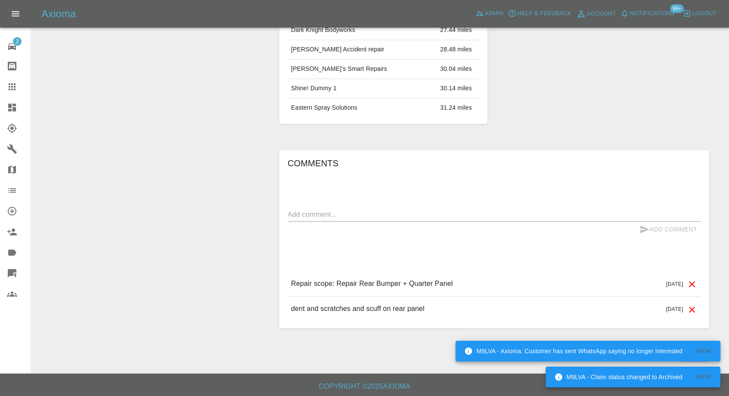
scroll to position [548, 0]
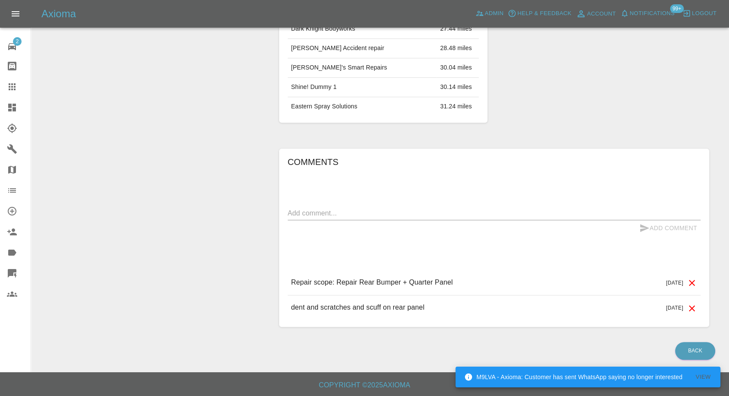
drag, startPoint x: 373, startPoint y: 219, endPoint x: 376, endPoint y: 214, distance: 6.0
click at [373, 218] on form "x Add Comment" at bounding box center [494, 221] width 413 height 30
click at [417, 209] on textarea at bounding box center [494, 213] width 413 height 10
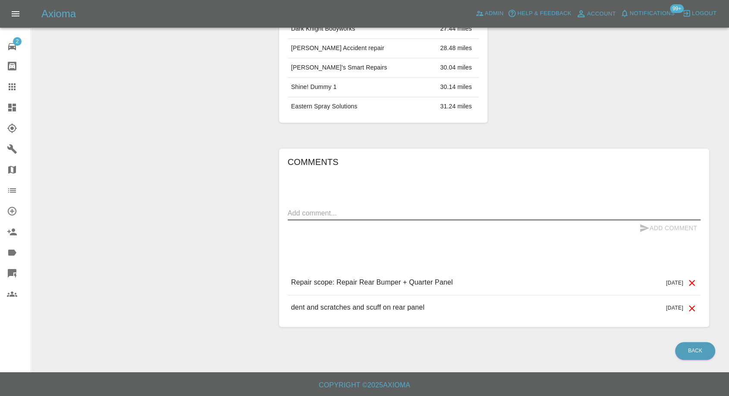
paste textarea "Good morning yes I had the repair done [DATE] at my home thank you"
type textarea "Good morning yes I had the repair done [DATE] at my home thank you"
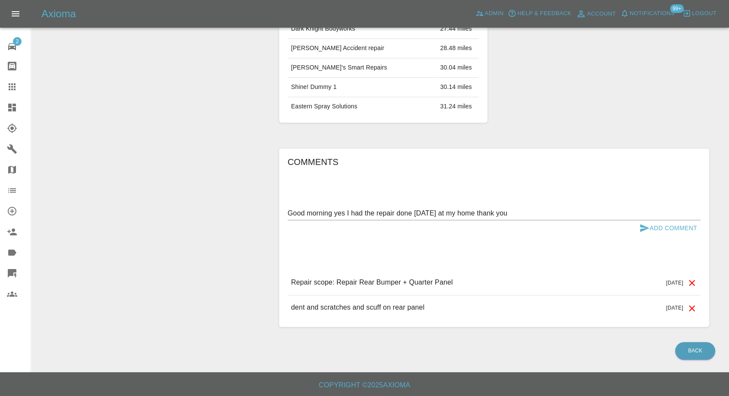
click at [634, 226] on div "Add Comment" at bounding box center [494, 228] width 413 height 16
click at [641, 225] on icon "submit" at bounding box center [645, 228] width 9 height 8
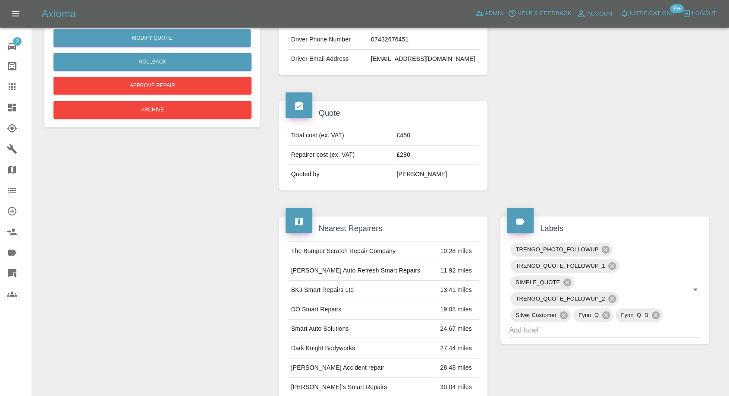
scroll to position [212, 0]
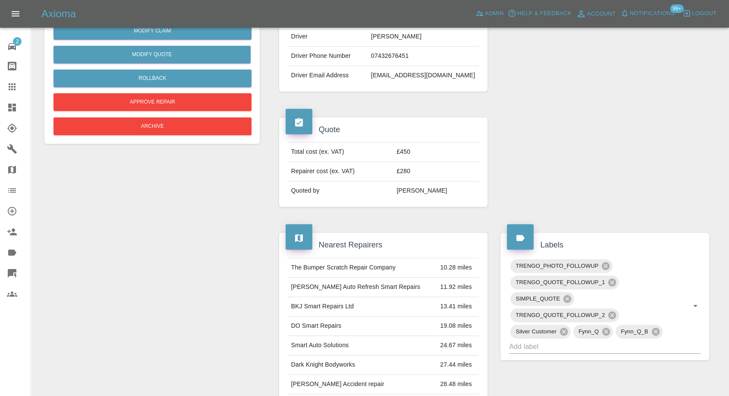
click at [187, 136] on div "Modify Claim Modify Quote Rollback Approve Repair Archive" at bounding box center [152, 75] width 198 height 124
click at [233, 141] on div "Modify Claim Modify Quote Rollback Approve Repair Archive" at bounding box center [151, 15] width 215 height 258
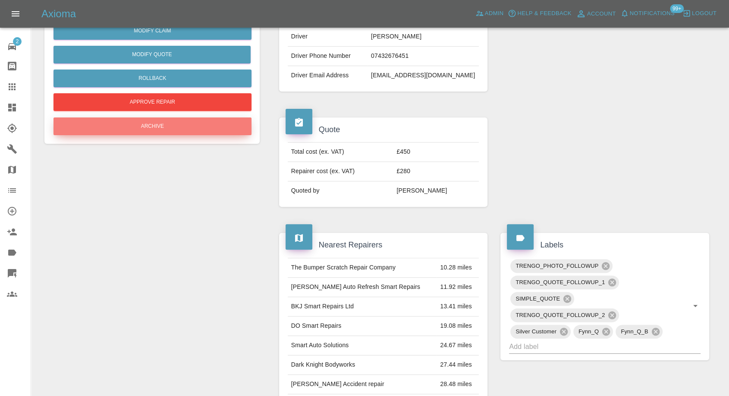
click at [231, 132] on button "Archive" at bounding box center [153, 126] width 198 height 18
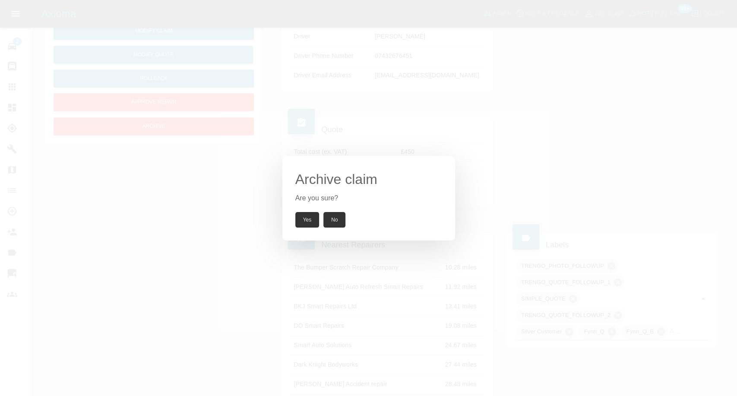
click at [308, 213] on button "Yes" at bounding box center [307, 220] width 24 height 16
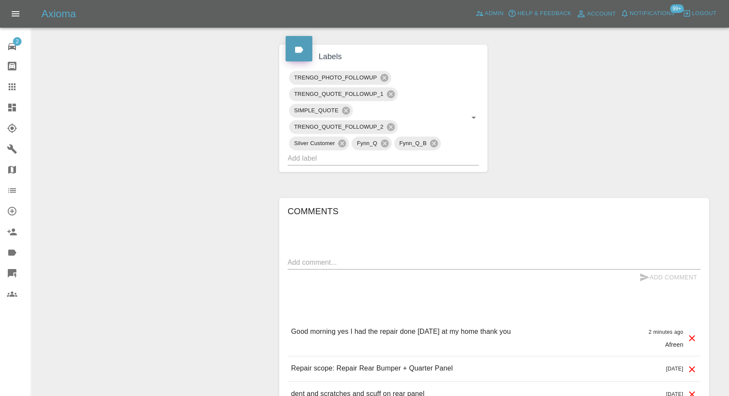
scroll to position [487, 0]
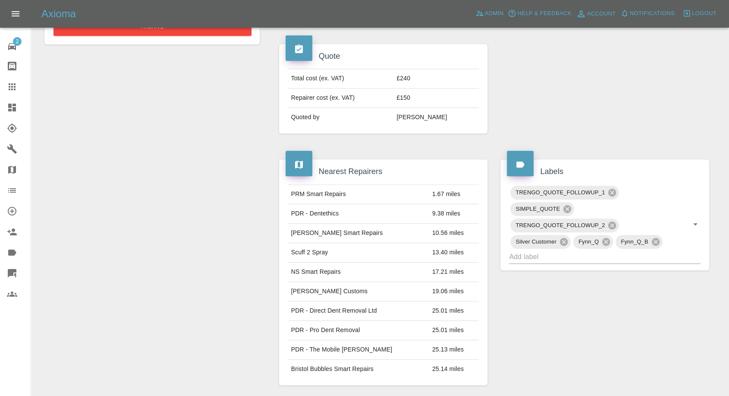
scroll to position [480, 0]
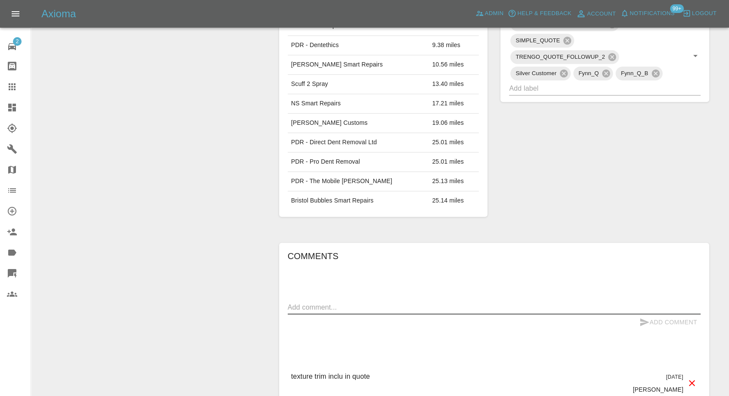
click at [367, 302] on textarea at bounding box center [494, 307] width 413 height 10
paste textarea "My wife sorted it out and it was a mobile service"
type textarea "My wife sorted it out and it was a mobile service"
click at [643, 317] on icon "submit" at bounding box center [645, 322] width 10 height 10
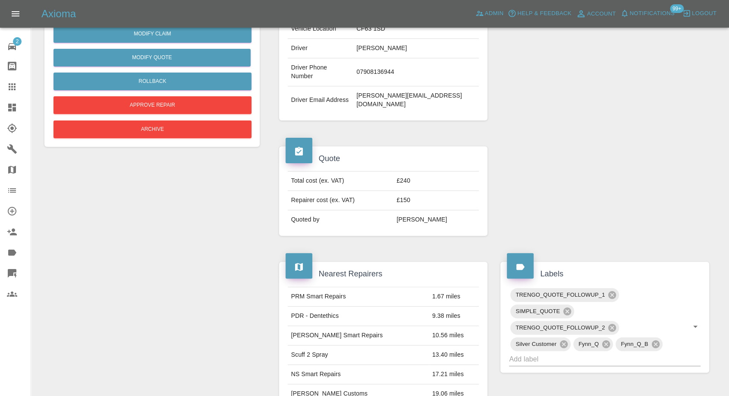
scroll to position [96, 0]
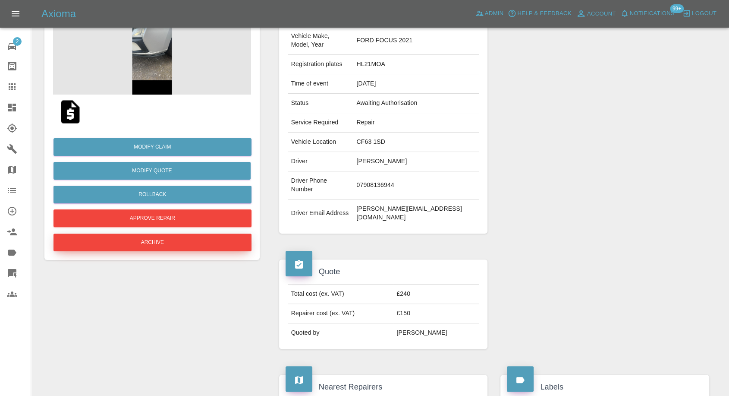
click at [180, 241] on button "Archive" at bounding box center [153, 243] width 198 height 18
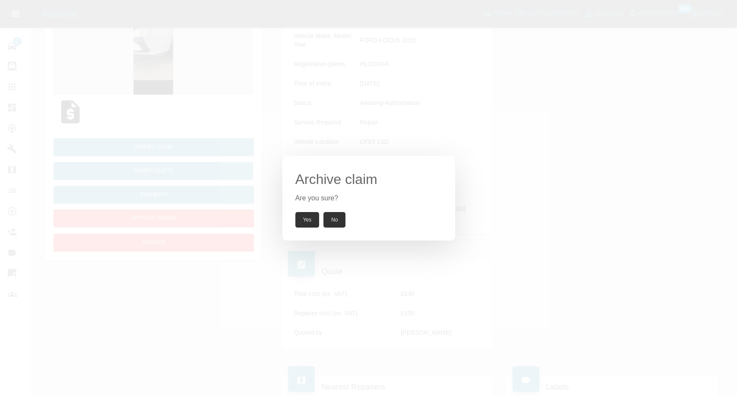
click at [306, 219] on button "Yes" at bounding box center [307, 220] width 24 height 16
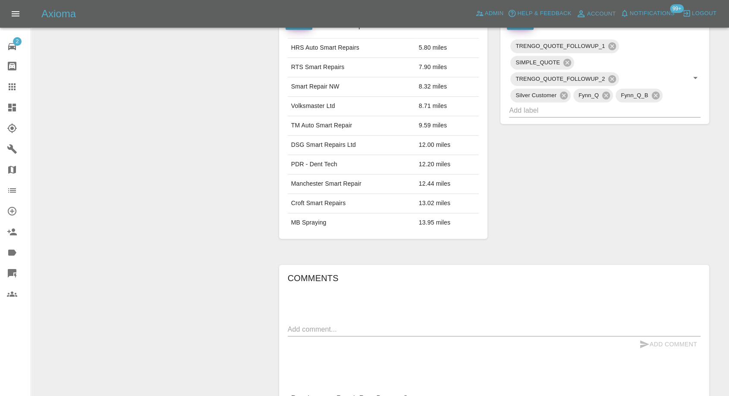
scroll to position [527, 0]
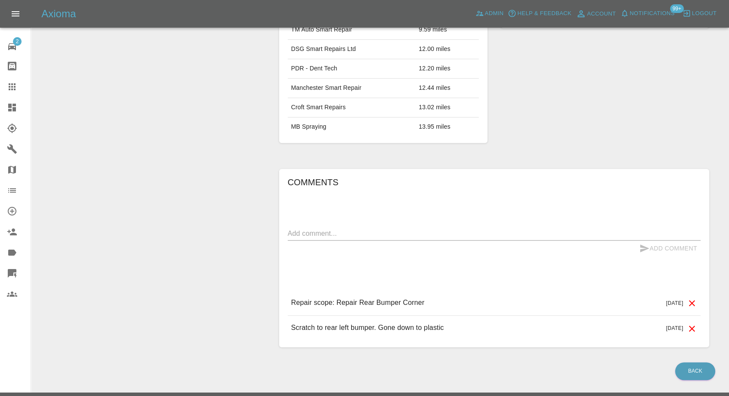
click at [366, 232] on textarea at bounding box center [494, 233] width 413 height 10
paste textarea "Hi, it was with revive. So still a mobile service"
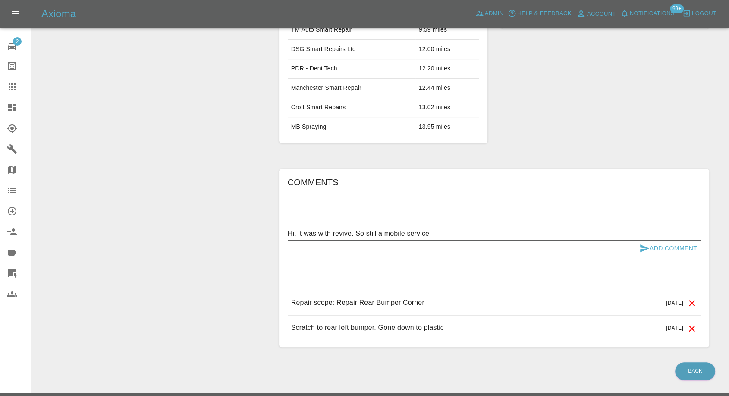
type textarea "Hi, it was with revive. So still a mobile service"
click at [642, 244] on icon "submit" at bounding box center [645, 248] width 9 height 8
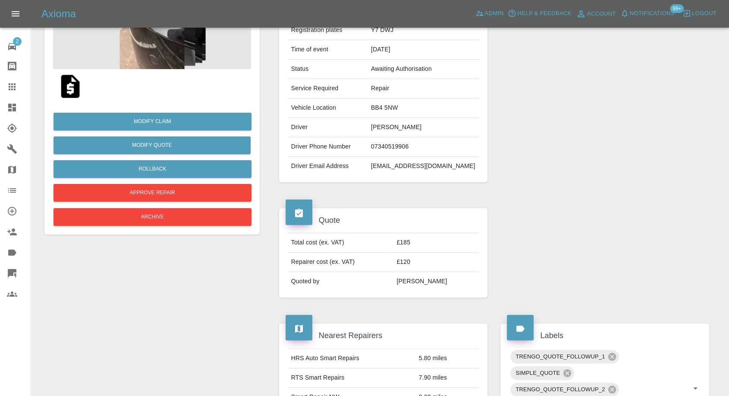
scroll to position [0, 0]
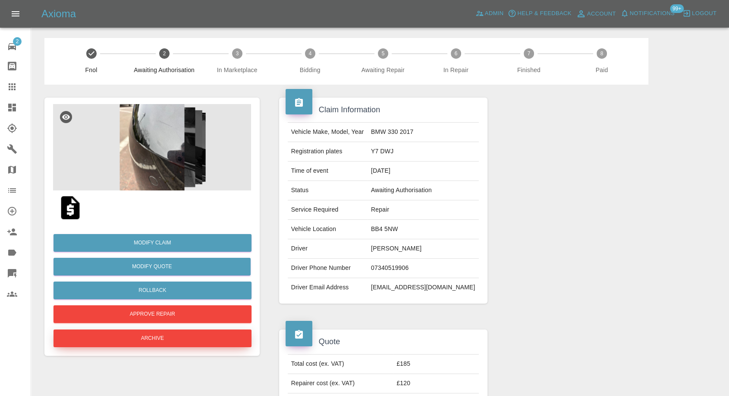
click at [139, 334] on button "Archive" at bounding box center [153, 338] width 198 height 18
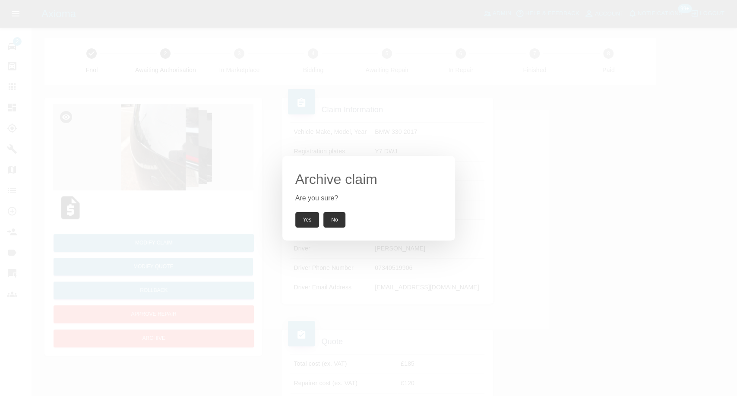
click at [306, 218] on button "Yes" at bounding box center [307, 220] width 24 height 16
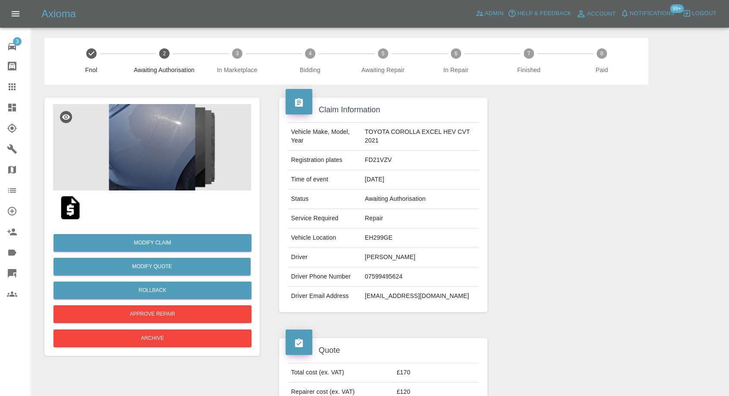
click at [112, 163] on img at bounding box center [152, 147] width 198 height 86
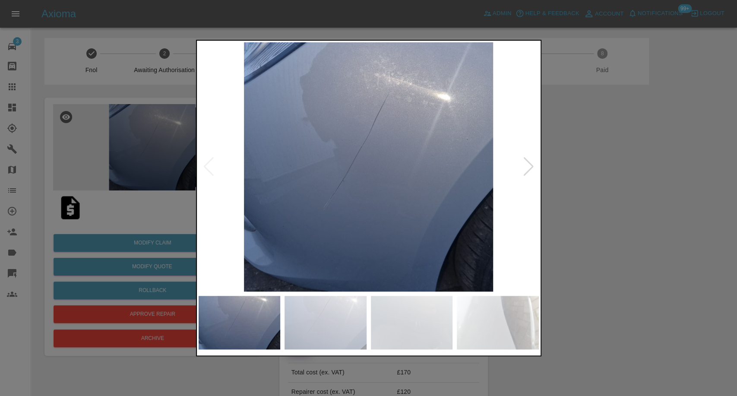
click at [345, 336] on img at bounding box center [325, 323] width 82 height 54
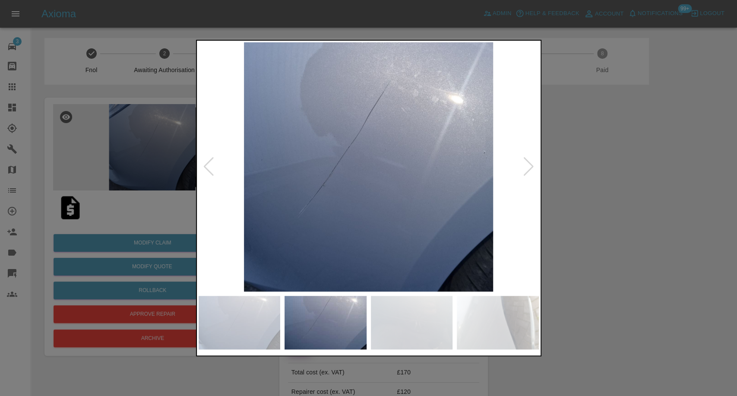
click at [402, 327] on img at bounding box center [412, 323] width 82 height 54
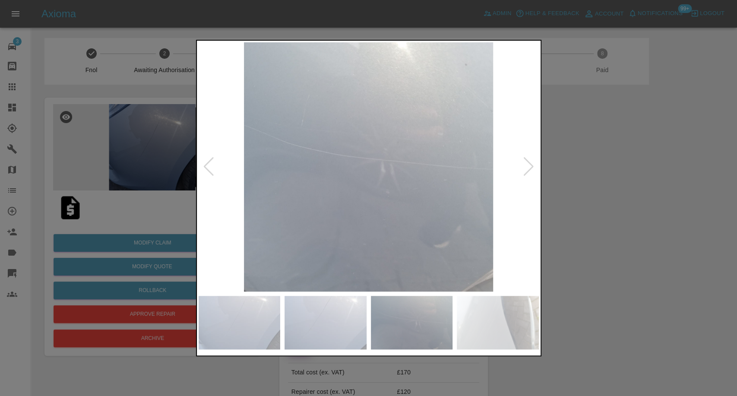
click at [487, 331] on img at bounding box center [498, 323] width 82 height 54
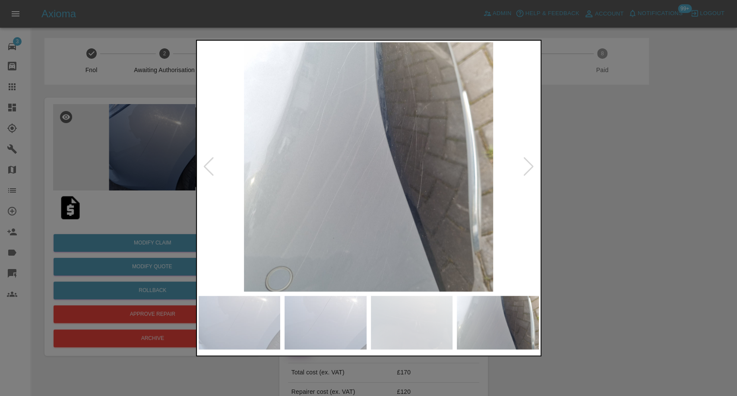
click at [523, 174] on div at bounding box center [529, 166] width 12 height 19
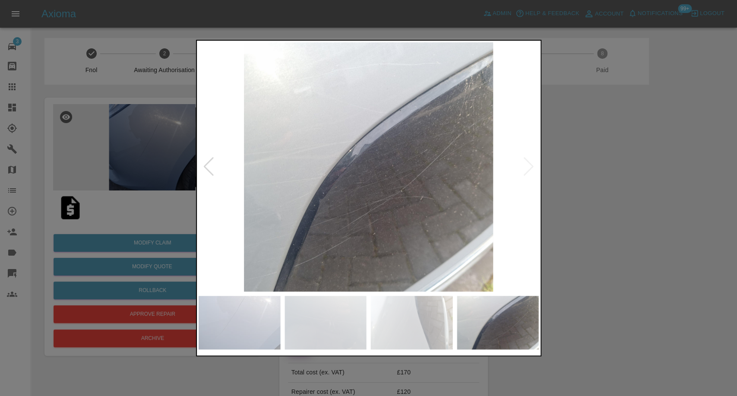
click at [523, 174] on img at bounding box center [369, 166] width 340 height 249
click at [611, 237] on div at bounding box center [368, 198] width 737 height 396
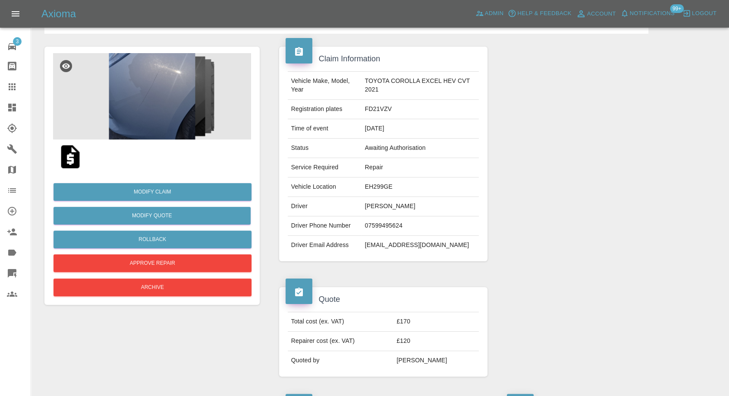
scroll to position [144, 0]
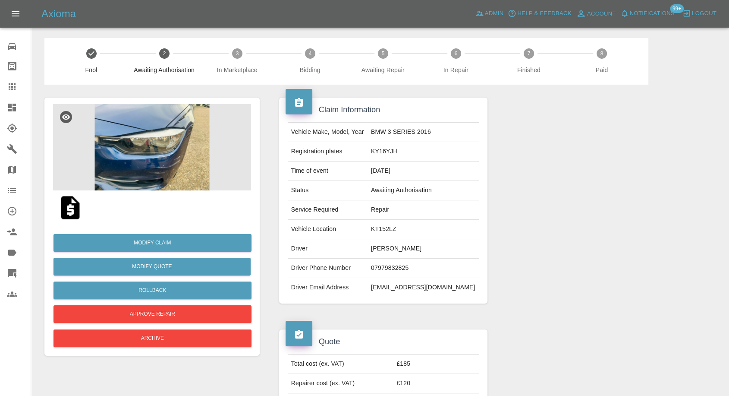
click at [171, 160] on img at bounding box center [152, 147] width 198 height 86
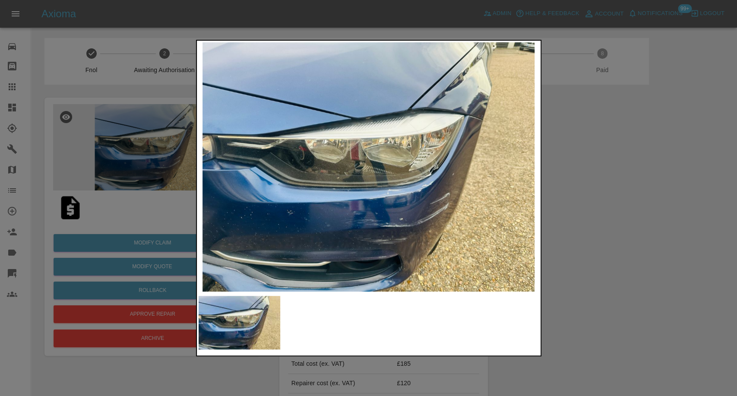
click at [598, 239] on div at bounding box center [368, 198] width 737 height 396
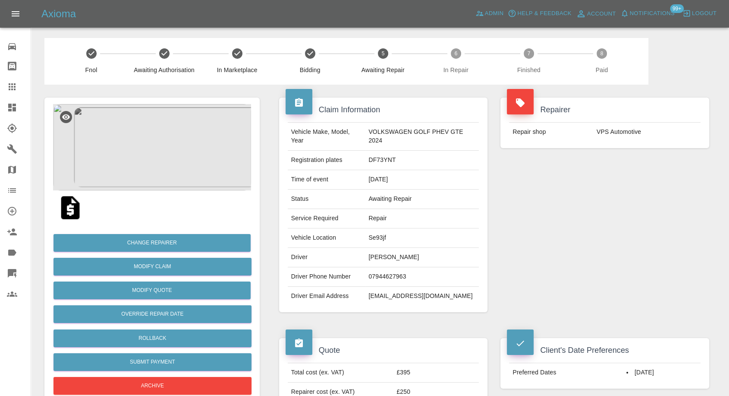
click at [616, 126] on td "VPS Automotive" at bounding box center [647, 132] width 107 height 19
copy div "VPS Automotive"
click at [373, 236] on td "Se93jf" at bounding box center [422, 237] width 114 height 19
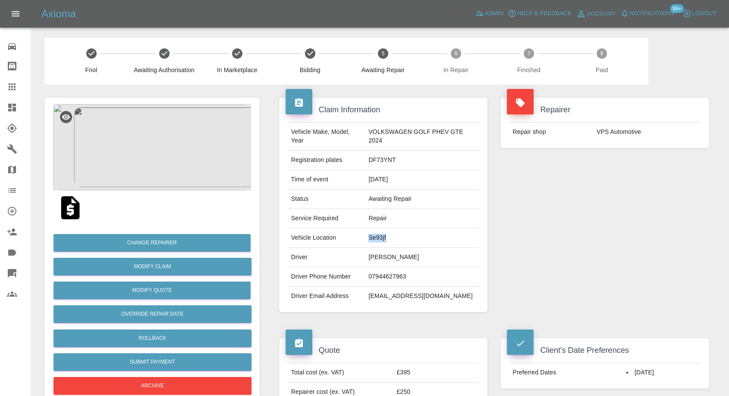
click at [373, 236] on td "Se93jf" at bounding box center [422, 237] width 114 height 19
copy td "Se93jf"
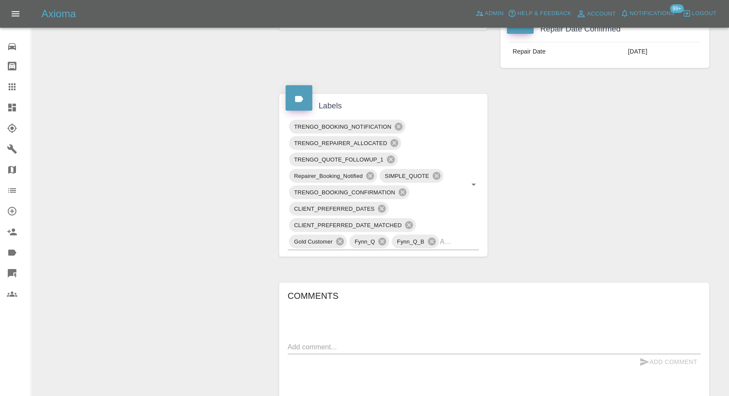
scroll to position [480, 0]
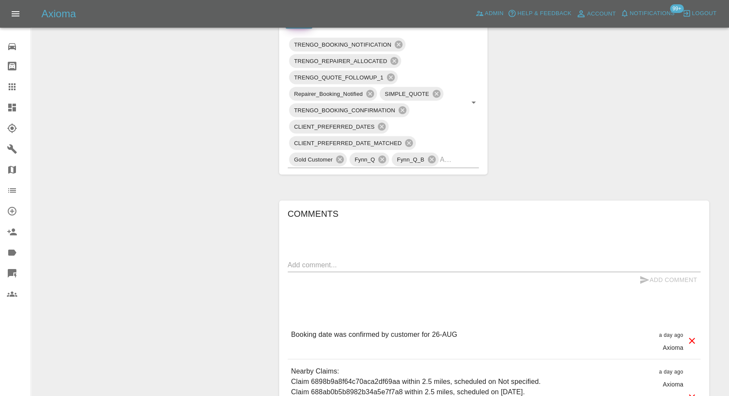
click at [401, 261] on textarea at bounding box center [494, 265] width 413 height 10
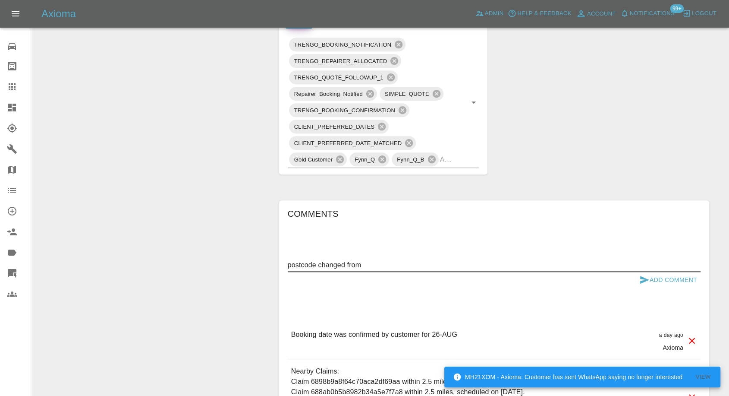
paste textarea "Se93jf"
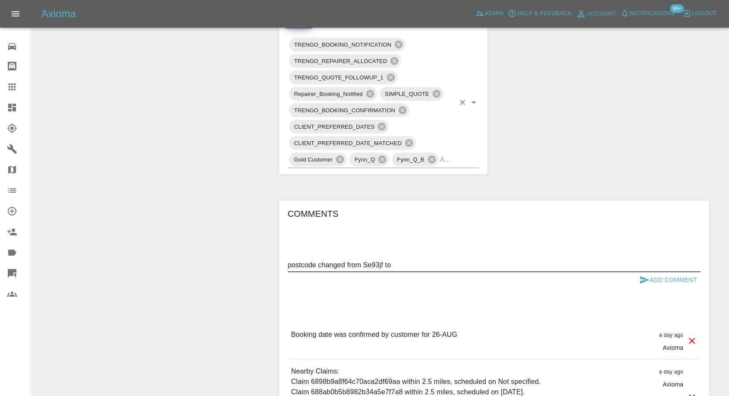
paste textarea "PR29LH"
type textarea "postcode changed from Se93jf to PR29LH"
click at [642, 277] on icon "submit" at bounding box center [645, 280] width 9 height 8
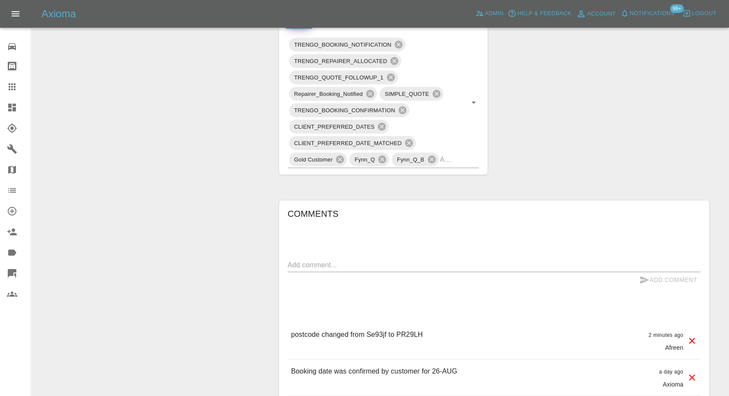
click at [414, 330] on p "postcode changed from Se93jf to PR29LH" at bounding box center [357, 334] width 132 height 10
copy p "PR29LH"
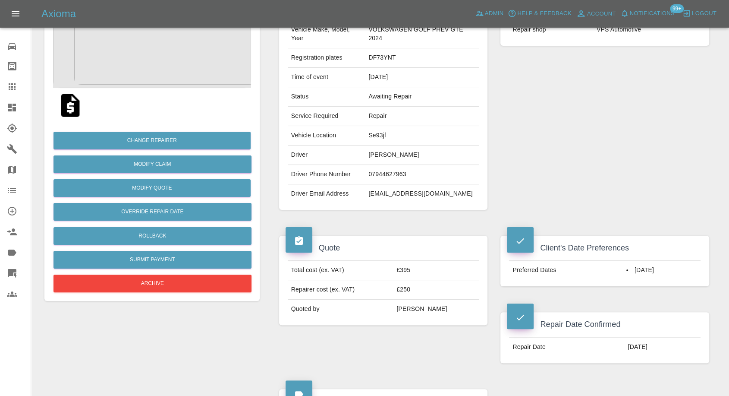
scroll to position [96, 0]
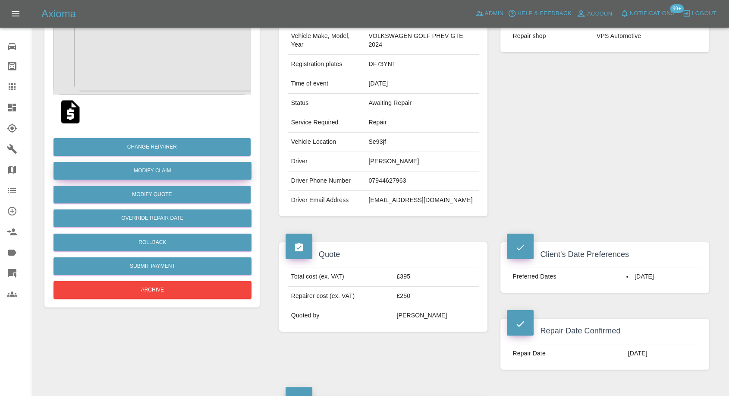
click at [172, 166] on link "Modify Claim" at bounding box center [153, 171] width 198 height 18
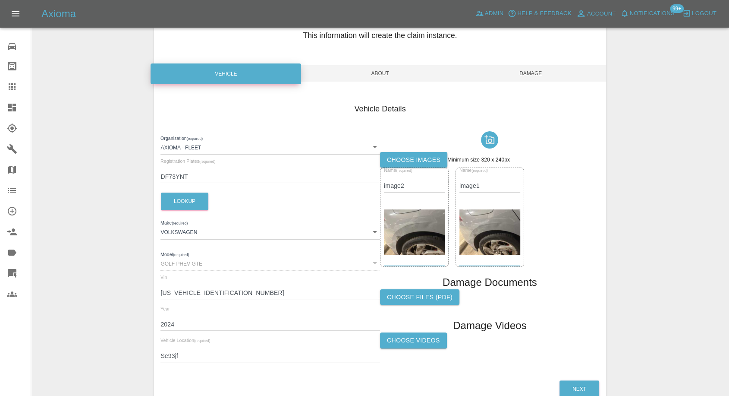
scroll to position [98, 0]
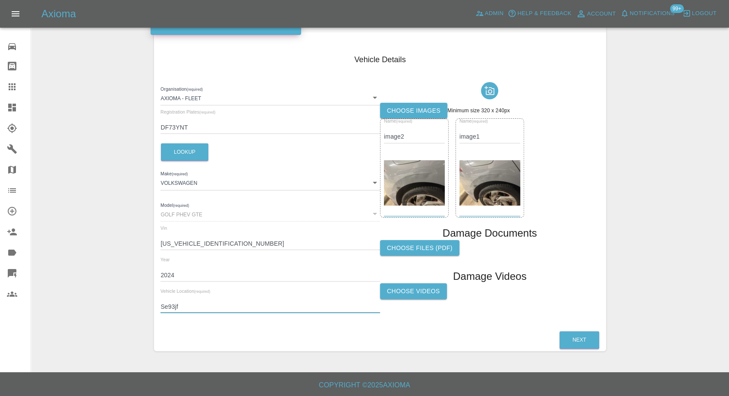
drag, startPoint x: 191, startPoint y: 305, endPoint x: 124, endPoint y: 313, distance: 67.4
click at [124, 313] on div "Enter Claim Details This information will create the claim instance. Vehicle Ab…" at bounding box center [381, 150] width 698 height 421
paste input "PR29LH"
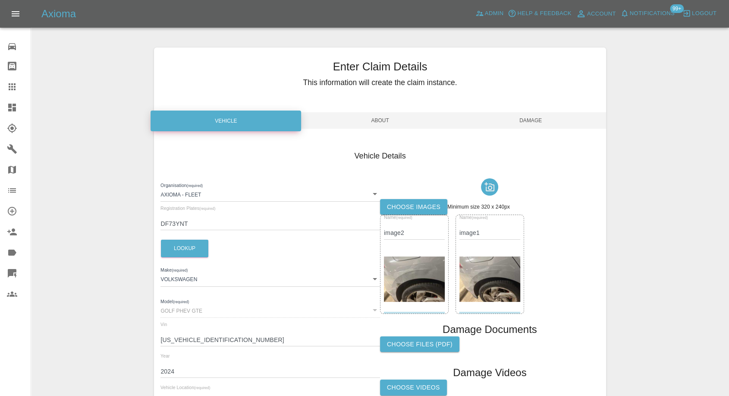
scroll to position [0, 0]
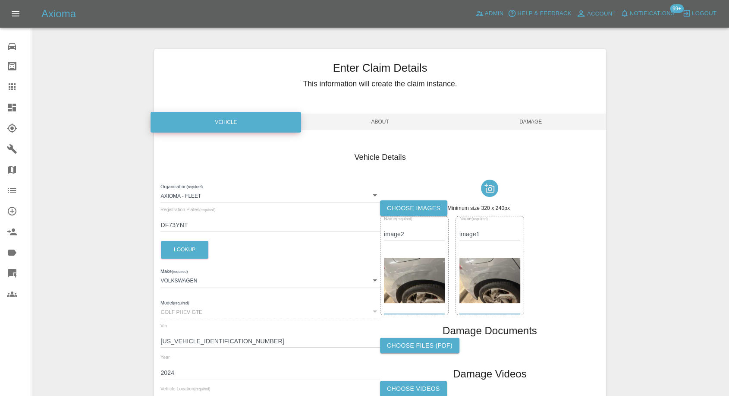
type input "PR29LH"
click at [535, 123] on span "Damage" at bounding box center [531, 122] width 151 height 16
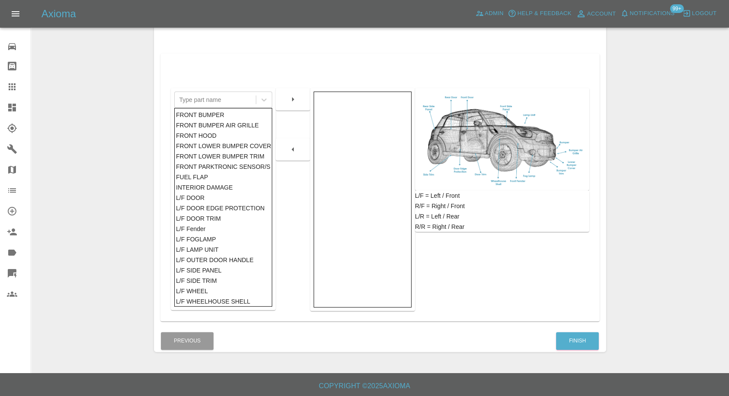
scroll to position [138, 0]
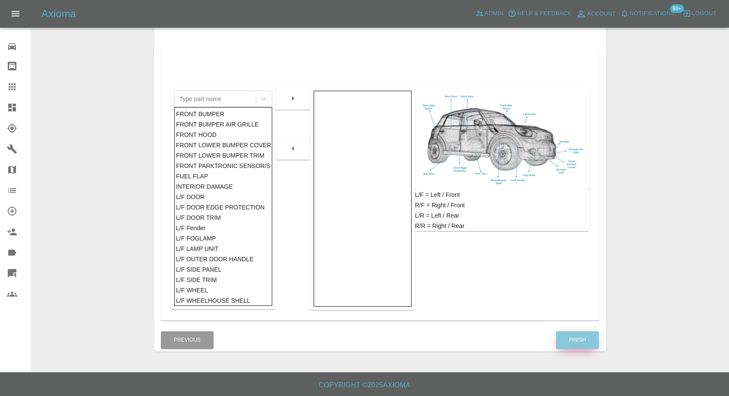
click at [566, 336] on button "Finish" at bounding box center [577, 340] width 43 height 18
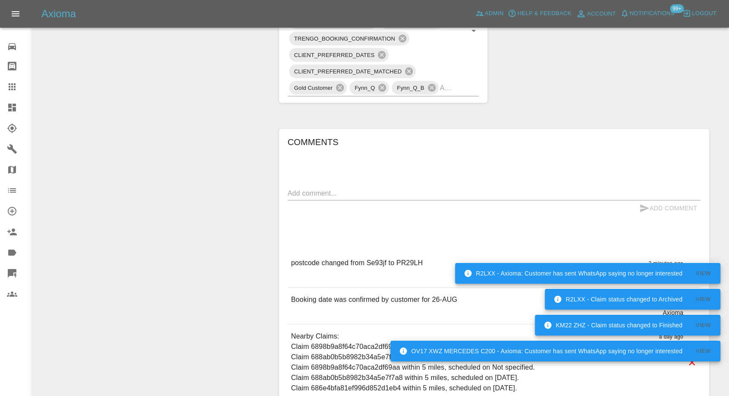
scroll to position [575, 0]
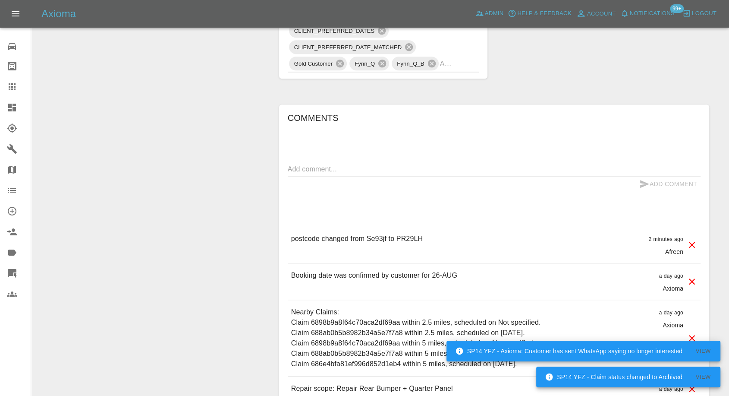
click at [395, 174] on div "x" at bounding box center [494, 169] width 413 height 14
paste textarea "Can a repairer come to PR29LH on [DATE]?"
type textarea "Can a repairer come to PR29LH on [DATE]?"
click at [640, 183] on icon "submit" at bounding box center [645, 184] width 10 height 10
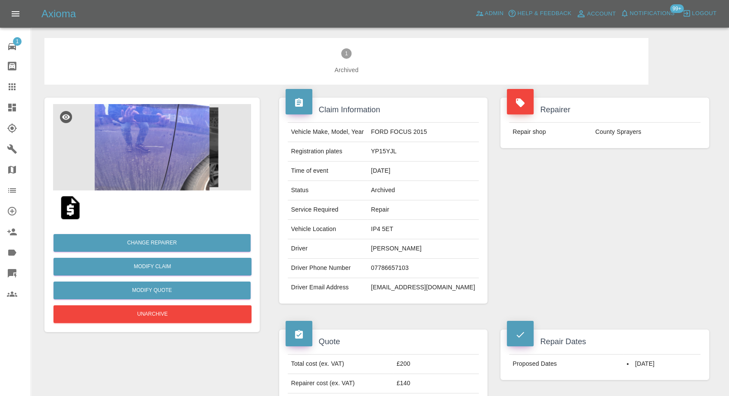
click at [401, 152] on td "YP15YJL" at bounding box center [423, 151] width 111 height 19
copy td "YP15YJL"
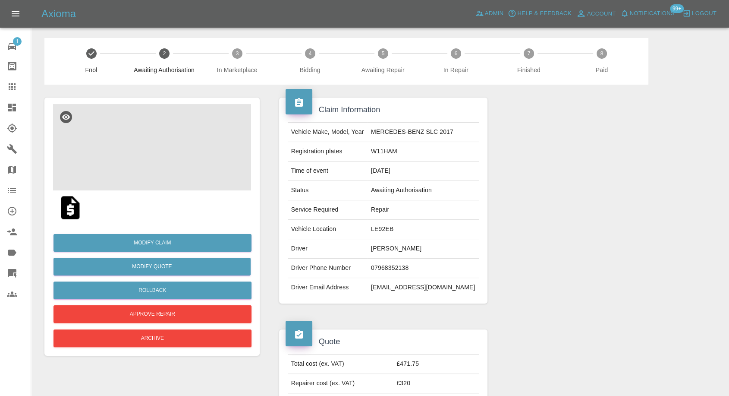
scroll to position [96, 0]
click at [65, 208] on img at bounding box center [71, 208] width 28 height 28
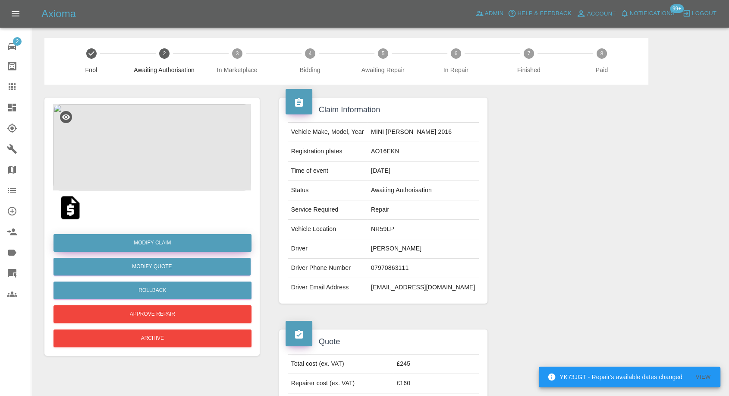
click at [152, 237] on link "Modify Claim" at bounding box center [153, 243] width 198 height 18
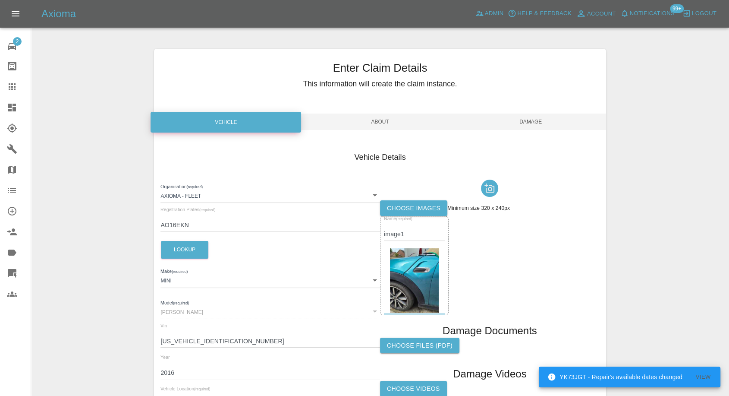
click at [405, 211] on label "Choose images" at bounding box center [413, 208] width 67 height 16
click at [0, 0] on input "Choose images" at bounding box center [0, 0] width 0 height 0
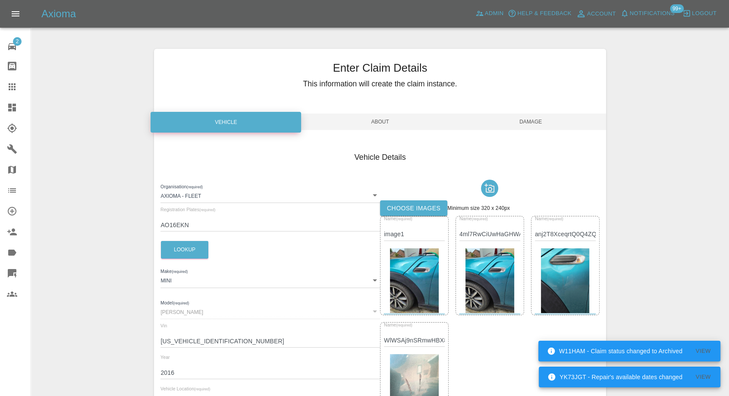
click at [526, 118] on span "Damage" at bounding box center [531, 122] width 151 height 16
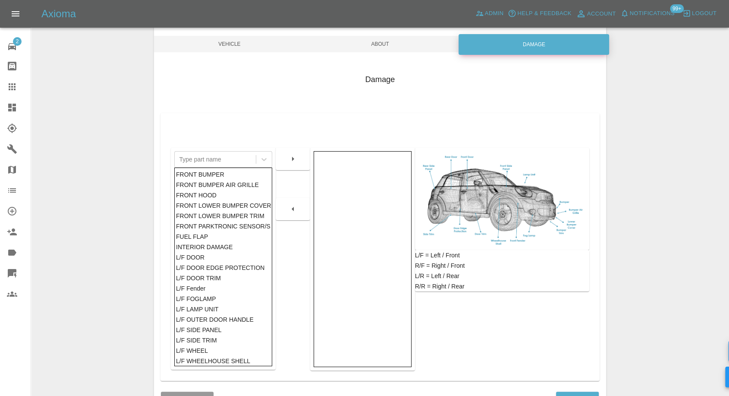
scroll to position [138, 0]
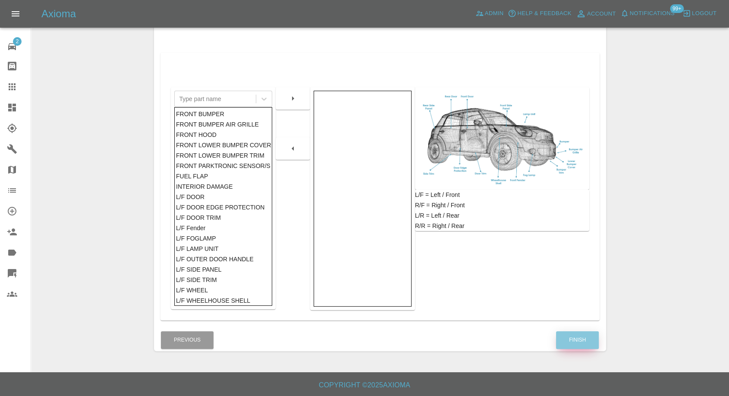
click at [579, 343] on button "Finish" at bounding box center [577, 340] width 43 height 18
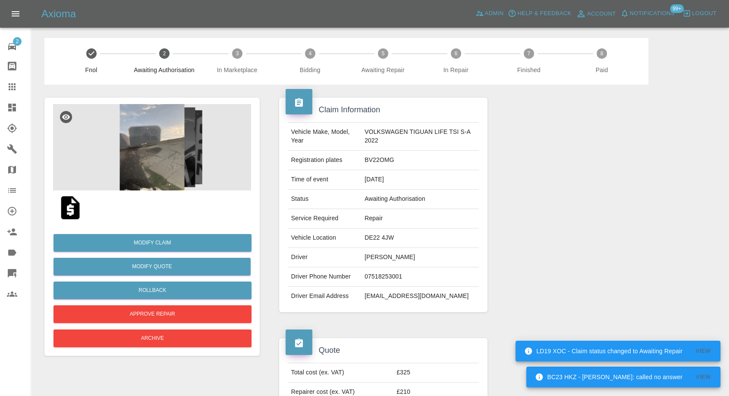
click at [382, 251] on td "Kirsten Macphail" at bounding box center [420, 257] width 118 height 19
copy td "Kirsten Macphail"
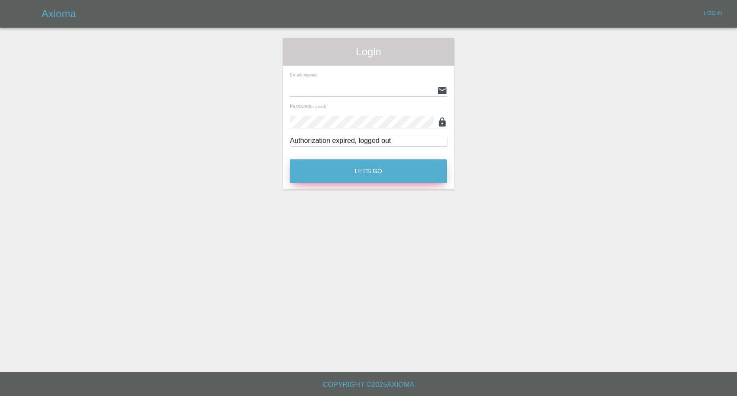
type input "[EMAIL_ADDRESS][DOMAIN_NAME]"
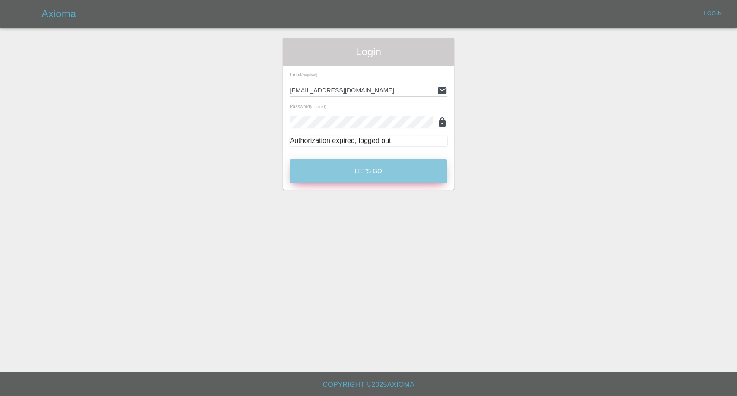
click at [385, 167] on button "Let's Go" at bounding box center [368, 171] width 157 height 24
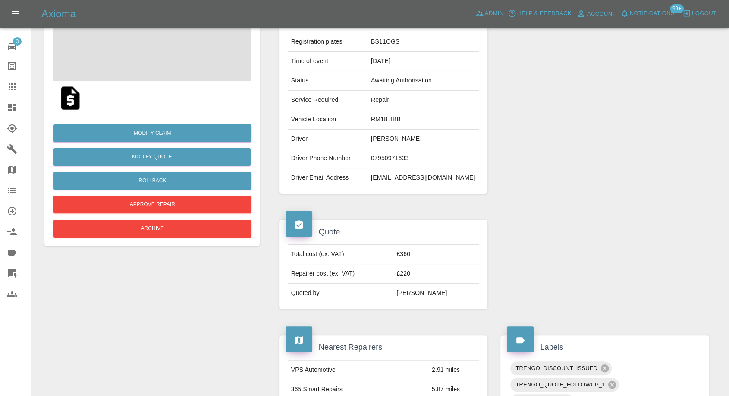
scroll to position [192, 0]
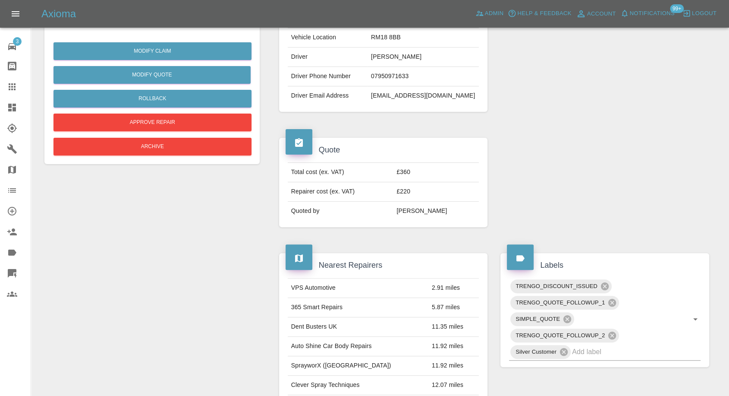
click at [383, 56] on td "Michael Shogelola" at bounding box center [423, 56] width 111 height 19
copy td "Michael Shogelola"
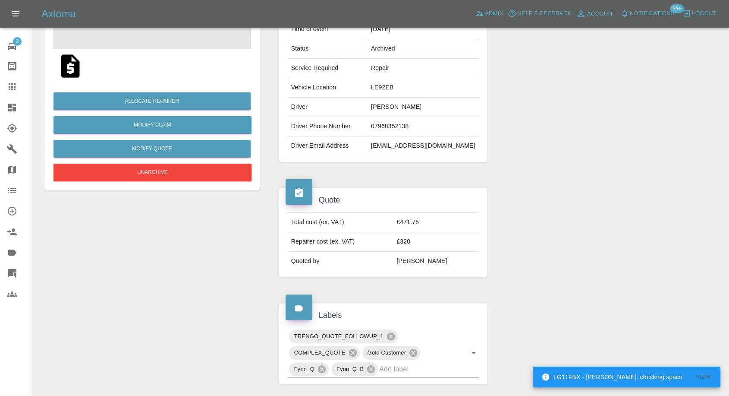
scroll to position [144, 0]
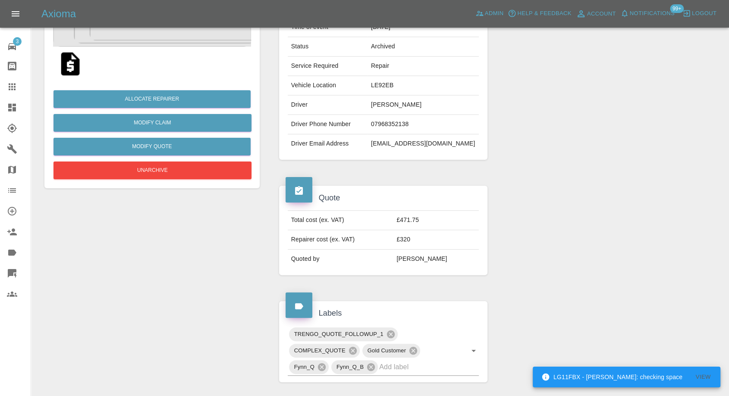
click at [411, 106] on td "Chris Witham" at bounding box center [423, 104] width 111 height 19
copy td "Chris Witham"
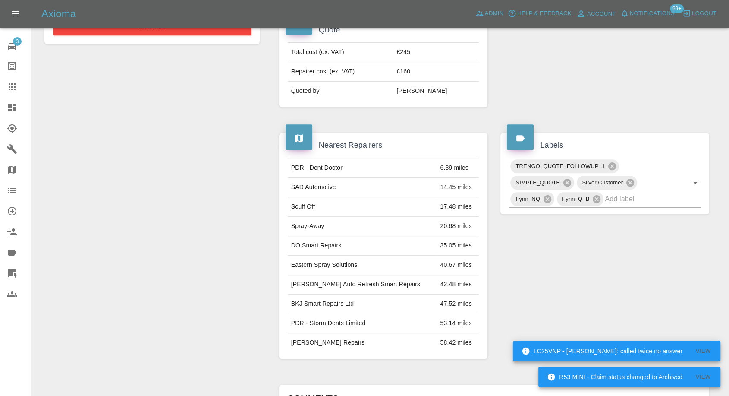
scroll to position [432, 0]
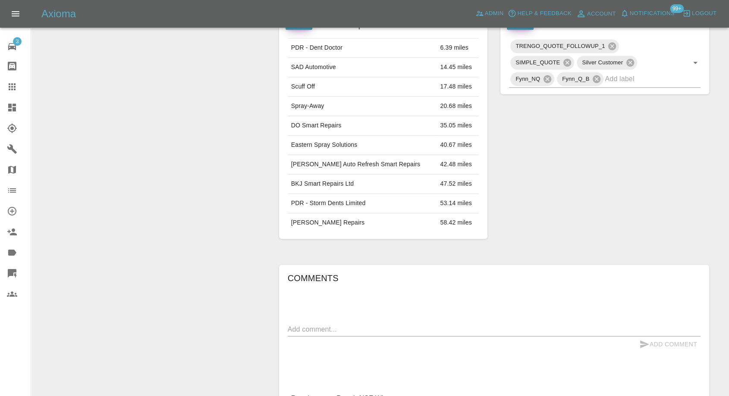
click at [360, 323] on div "x" at bounding box center [494, 329] width 413 height 14
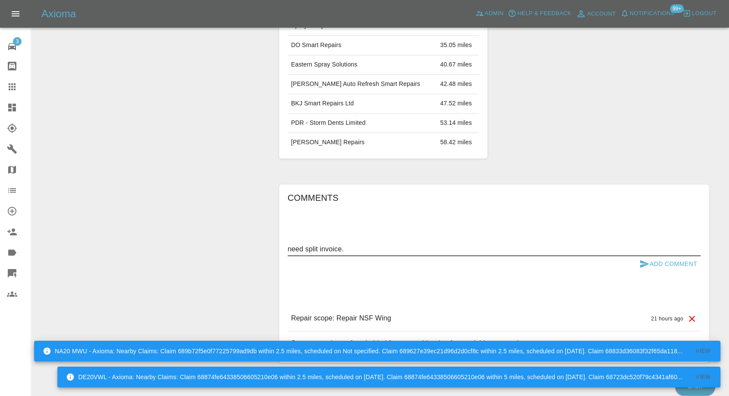
scroll to position [548, 0]
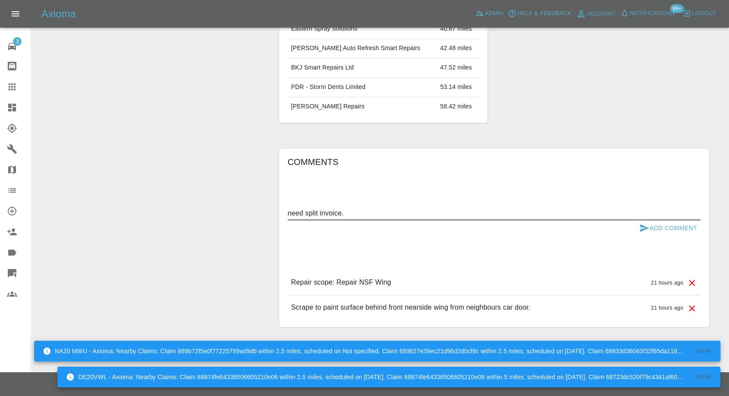
type textarea "need split invoice."
click at [640, 225] on icon "submit" at bounding box center [645, 228] width 10 height 10
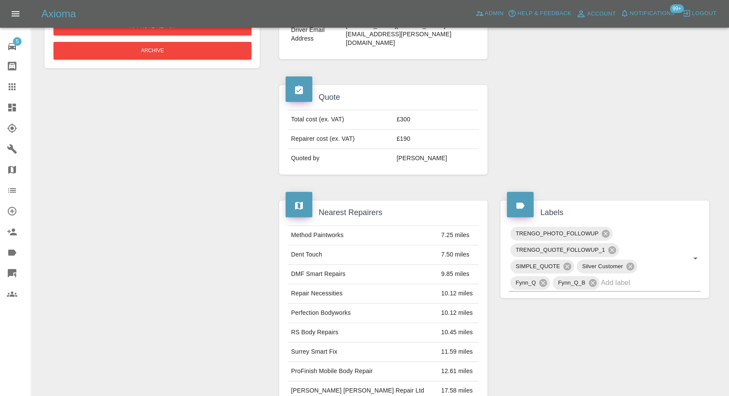
scroll to position [335, 0]
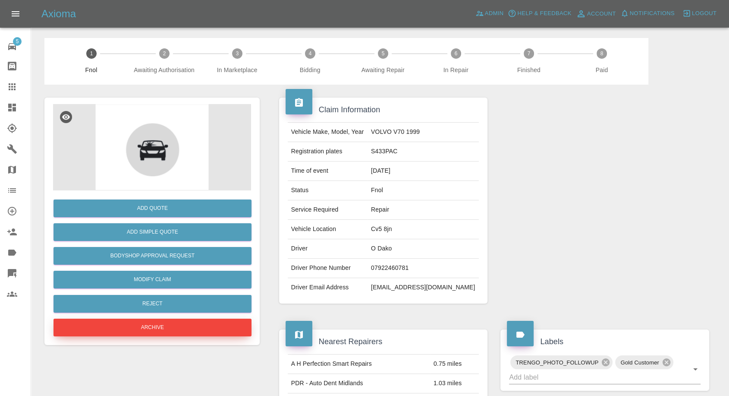
click at [183, 323] on button "Archive" at bounding box center [153, 328] width 198 height 18
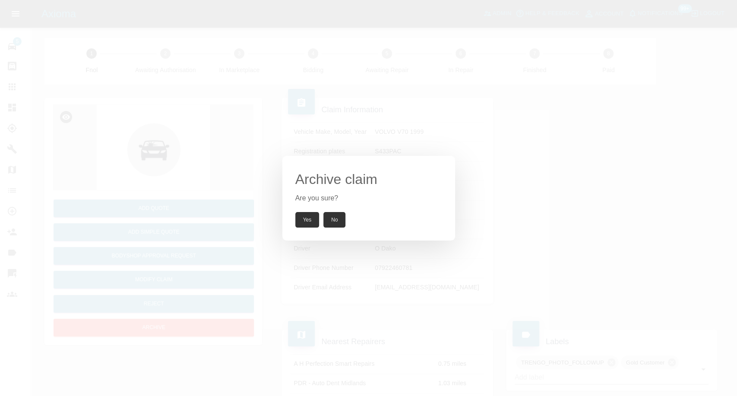
click at [314, 219] on button "Yes" at bounding box center [307, 220] width 24 height 16
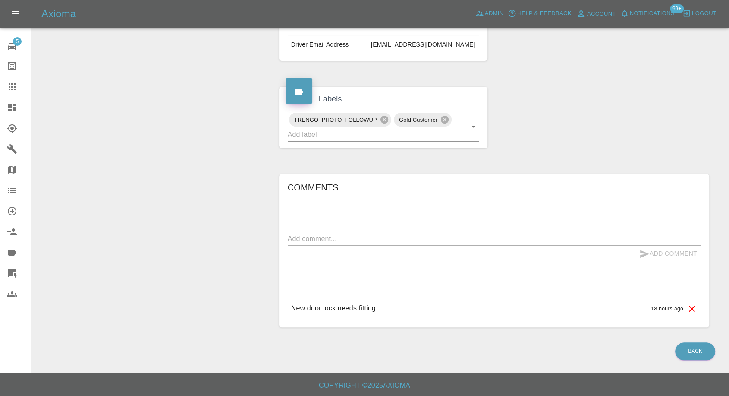
scroll to position [243, 0]
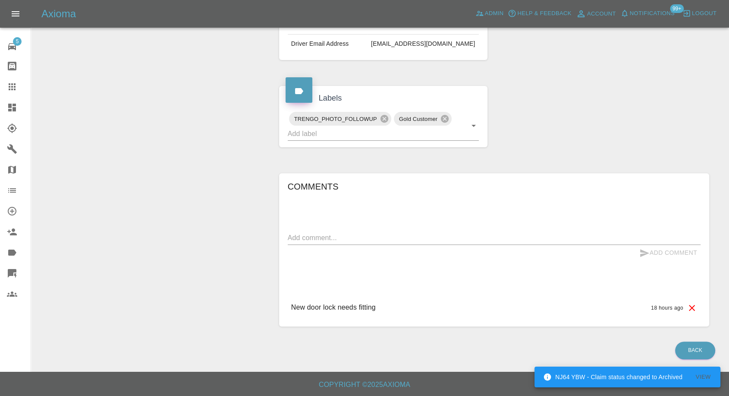
click at [307, 238] on textarea at bounding box center [494, 238] width 413 height 10
paste textarea "New car door lock required"
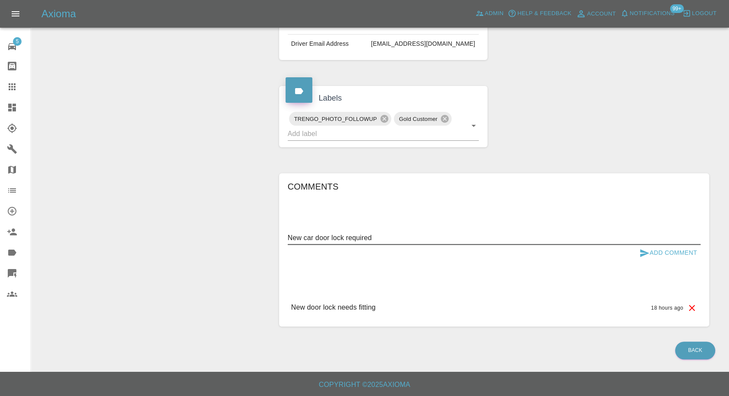
type textarea "New car door lock required"
click at [644, 250] on icon "submit" at bounding box center [645, 253] width 9 height 8
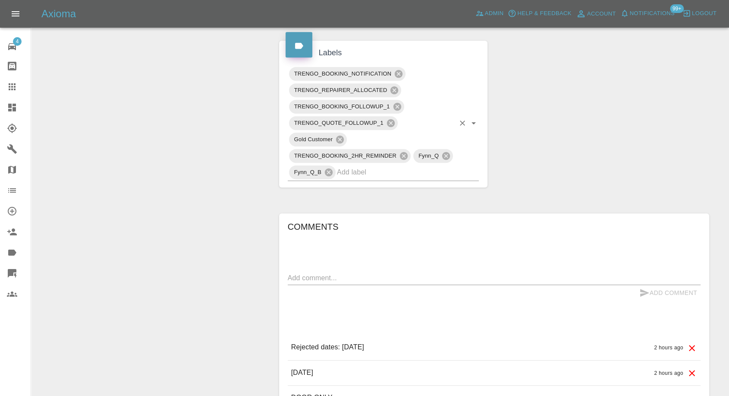
scroll to position [527, 0]
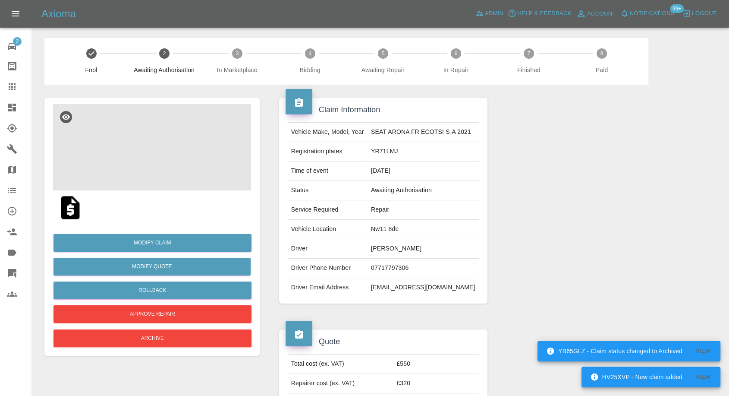
click at [136, 132] on img at bounding box center [152, 147] width 198 height 86
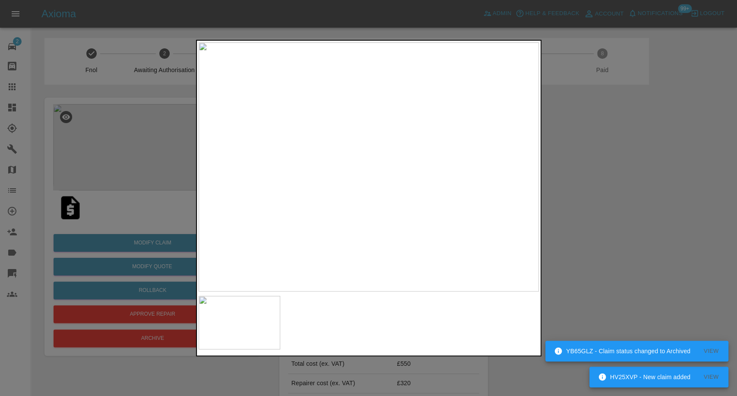
click at [598, 265] on div at bounding box center [368, 198] width 737 height 396
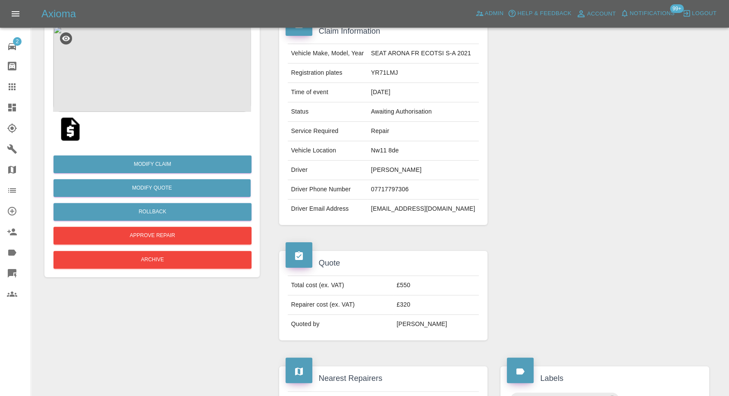
scroll to position [96, 0]
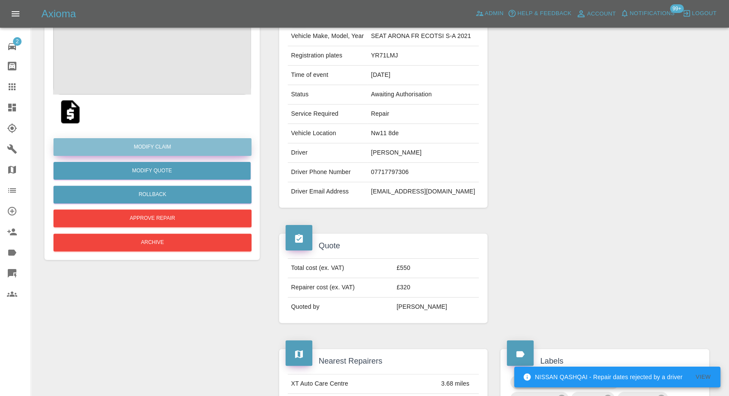
click at [171, 150] on link "Modify Claim" at bounding box center [153, 147] width 198 height 18
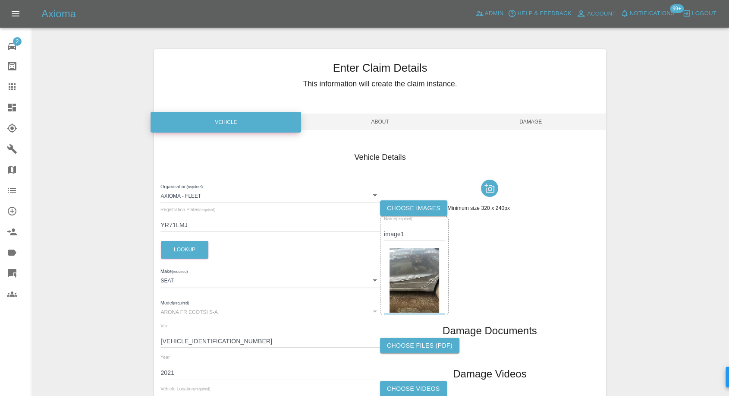
click at [392, 208] on label "Choose images" at bounding box center [413, 208] width 67 height 16
click at [0, 0] on input "Choose images" at bounding box center [0, 0] width 0 height 0
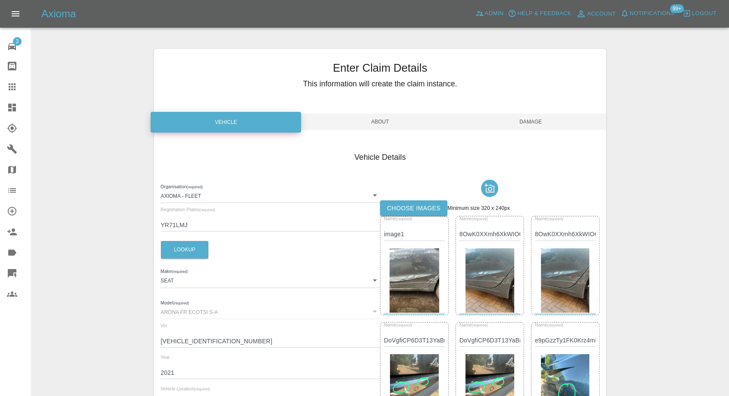
click at [537, 116] on span "Damage" at bounding box center [531, 122] width 151 height 16
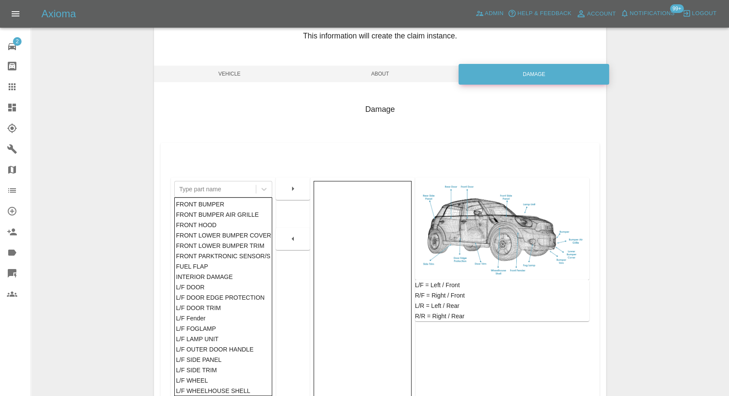
scroll to position [138, 0]
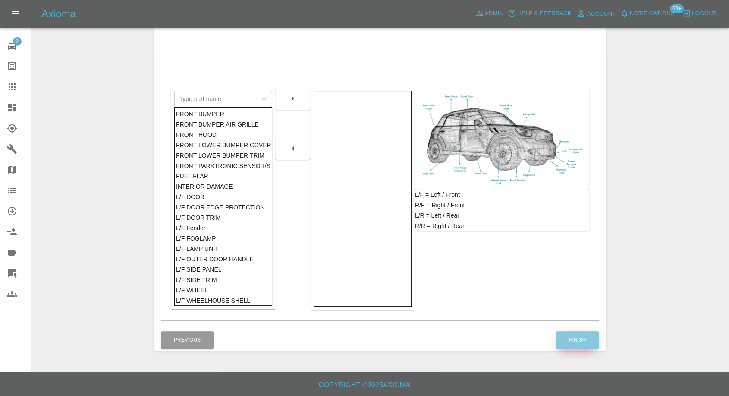
click at [587, 340] on button "Finish" at bounding box center [577, 340] width 43 height 18
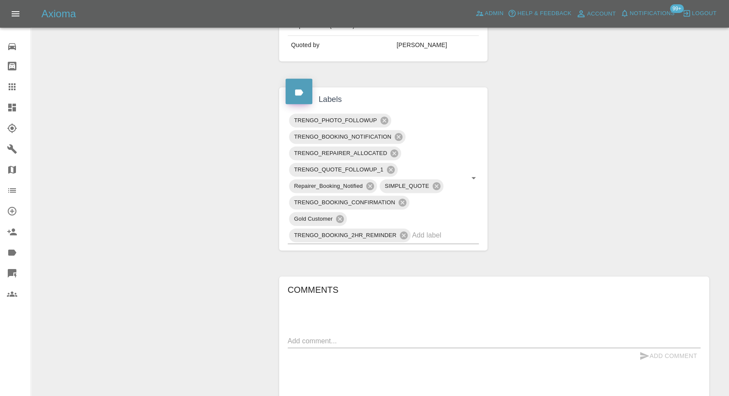
scroll to position [527, 0]
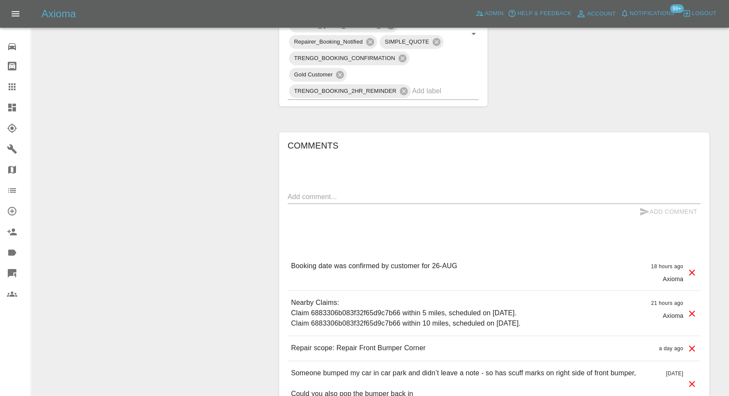
click at [335, 199] on textarea at bounding box center [494, 197] width 413 height 10
type textarea "m"
type textarea "a"
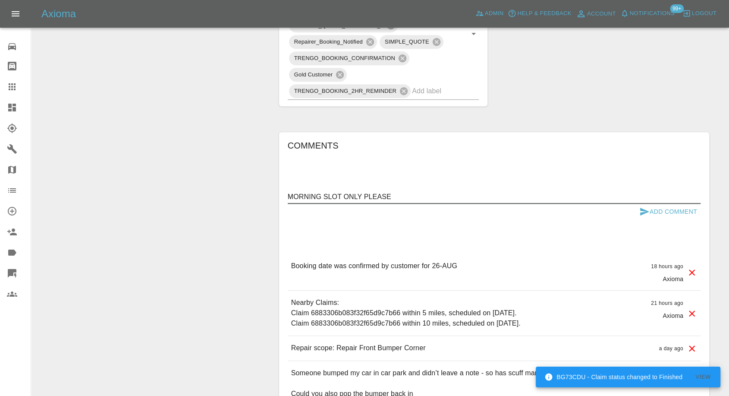
type textarea "MORNING SLOT ONLY PLEASE"
click at [640, 210] on icon "submit" at bounding box center [645, 211] width 10 height 10
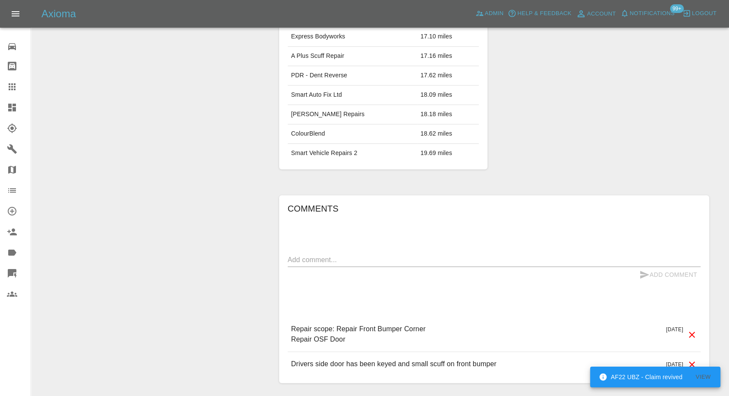
scroll to position [566, 0]
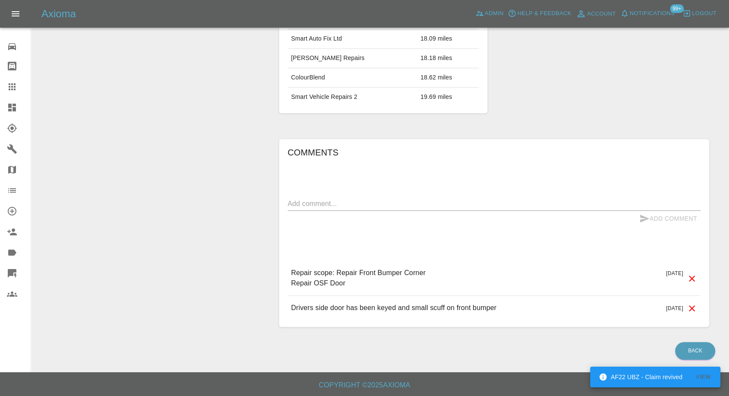
click at [322, 206] on textarea at bounding box center [494, 204] width 413 height 10
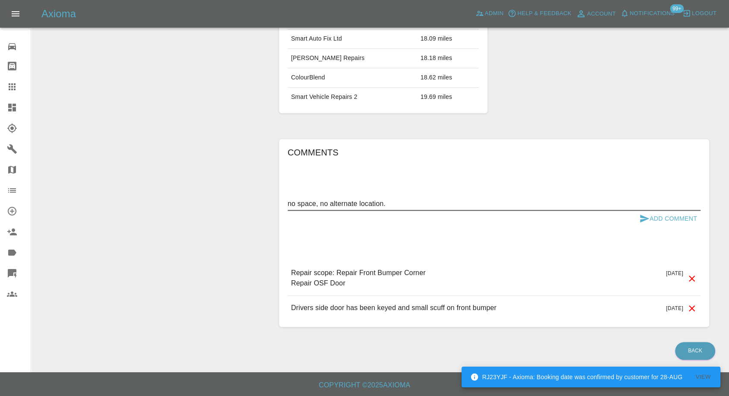
type textarea "no space, no alternate location."
click at [642, 215] on icon "submit" at bounding box center [645, 219] width 9 height 8
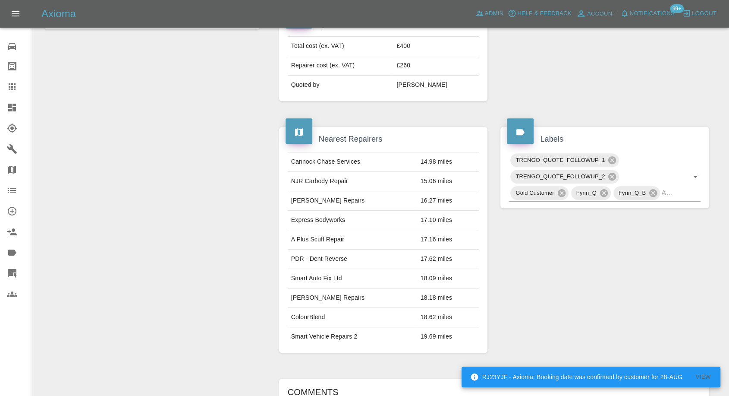
scroll to position [326, 0]
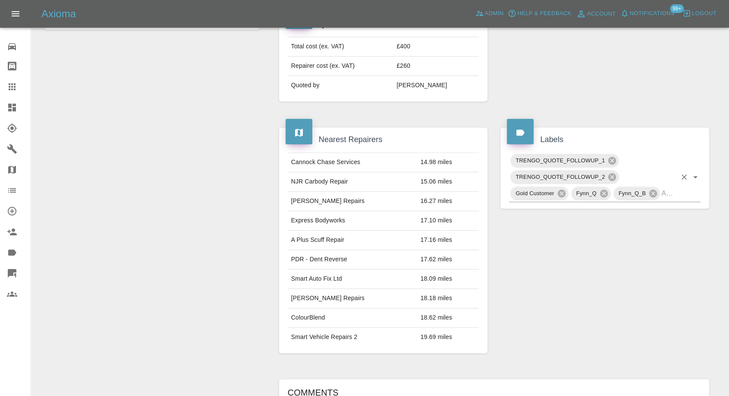
click at [670, 189] on input "text" at bounding box center [669, 192] width 15 height 13
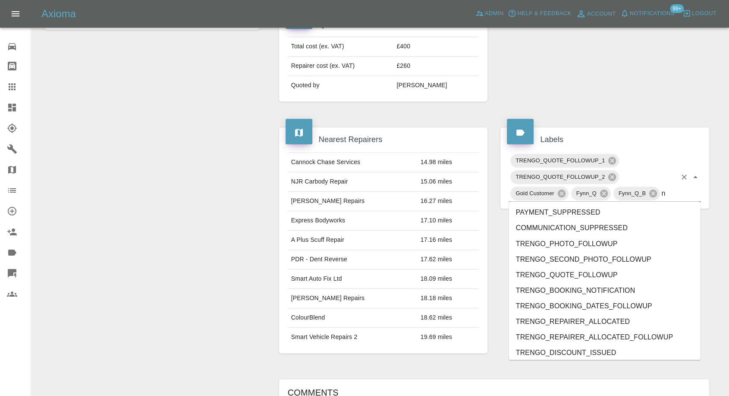
type input "no"
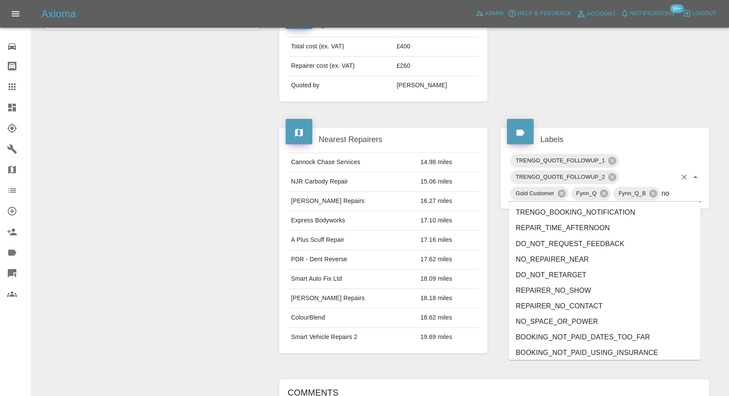
click at [535, 316] on li "NO_SPACE_OR_POWER" at bounding box center [605, 321] width 192 height 16
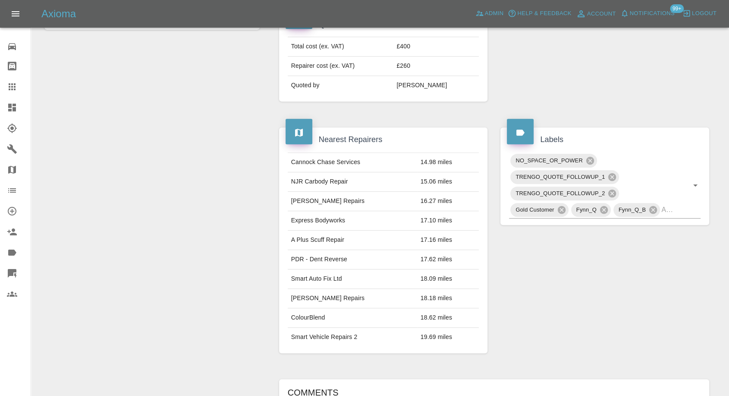
click at [12, 77] on link "Claims" at bounding box center [15, 86] width 31 height 21
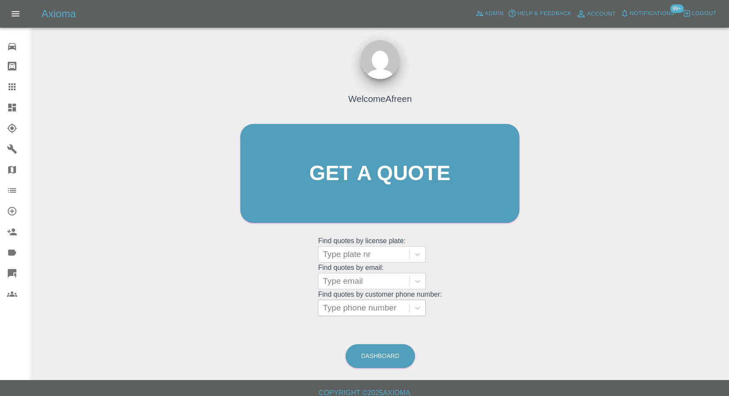
drag, startPoint x: 376, startPoint y: 307, endPoint x: 347, endPoint y: 307, distance: 28.5
click at [375, 307] on div at bounding box center [364, 308] width 82 height 12
paste input "[PHONE_NUMBER]"
drag, startPoint x: 341, startPoint y: 308, endPoint x: 304, endPoint y: 315, distance: 37.4
click at [307, 316] on div "Welcome Afreen Get a quote Get a quote Find quotes by license plate: Type plate…" at bounding box center [379, 190] width 297 height 261
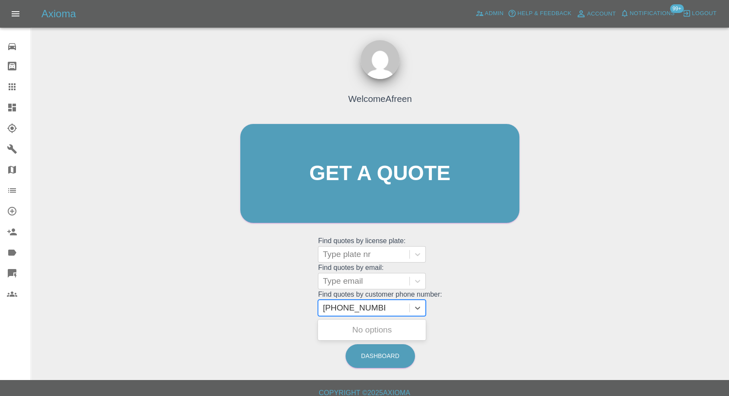
type input "07885973592"
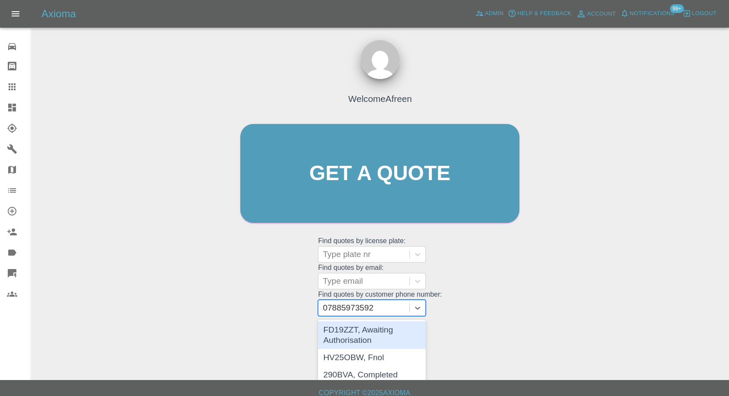
click at [342, 332] on div "FD19ZZT, Awaiting Authorisation" at bounding box center [372, 335] width 108 height 28
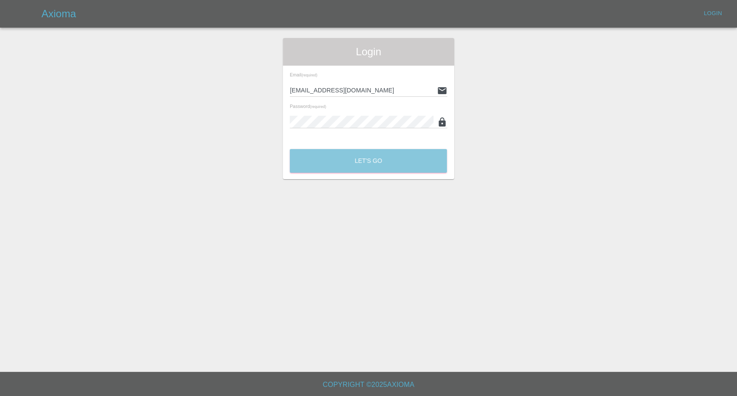
click at [350, 155] on button "Let's Go" at bounding box center [368, 161] width 157 height 24
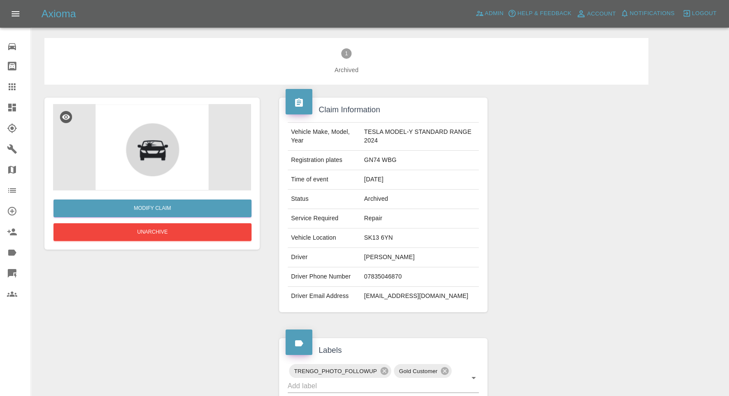
drag, startPoint x: 4, startPoint y: 83, endPoint x: 32, endPoint y: 102, distance: 34.2
click at [4, 83] on link "Claims" at bounding box center [15, 86] width 31 height 21
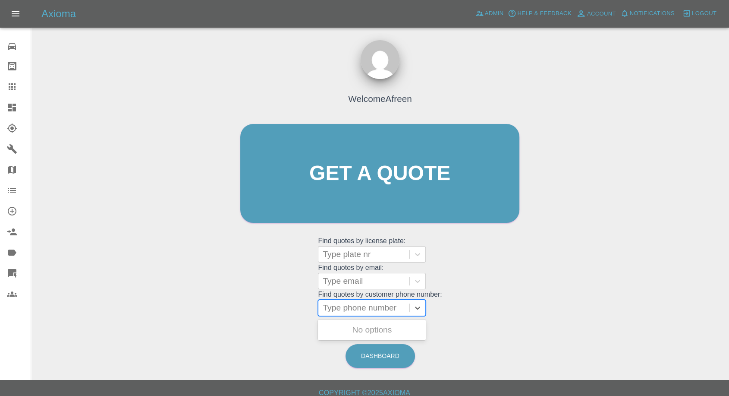
click at [390, 310] on div at bounding box center [364, 308] width 82 height 12
paste input "[PHONE_NUMBER]"
drag, startPoint x: 339, startPoint y: 308, endPoint x: 253, endPoint y: 308, distance: 85.9
click at [271, 308] on div "Welcome Afreen Get a quote Get a quote Find quotes by license plate: Type plate…" at bounding box center [379, 190] width 297 height 261
type input "07885973592"
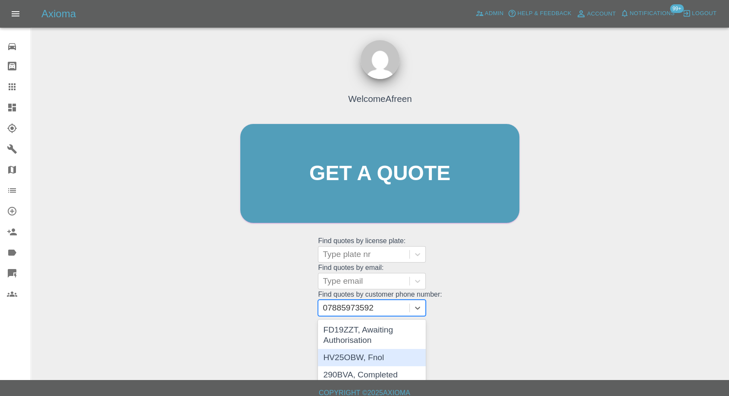
click at [379, 360] on div "HV25OBW, Fnol" at bounding box center [372, 357] width 108 height 17
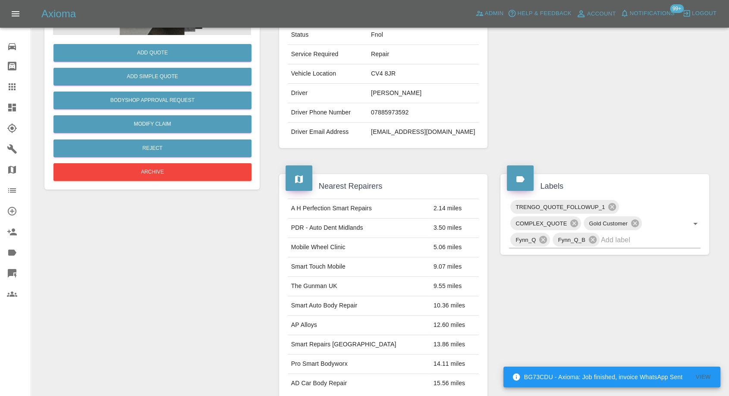
scroll to position [28, 0]
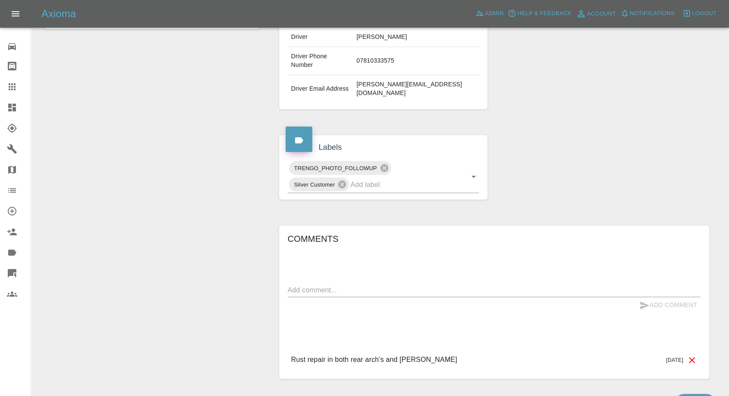
scroll to position [246, 0]
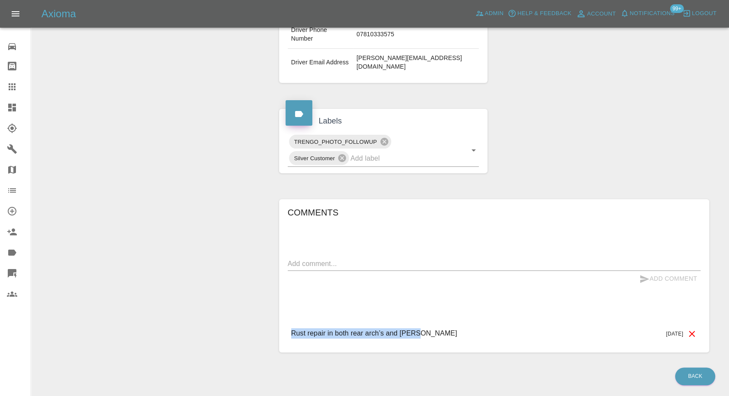
drag, startPoint x: 290, startPoint y: 307, endPoint x: 441, endPoint y: 309, distance: 150.7
click at [441, 321] on div "Rust repair in both rear arch’s and [PERSON_NAME] [DATE]" at bounding box center [494, 333] width 413 height 25
copy p "Rust repair in both rear arch’s and [PERSON_NAME]"
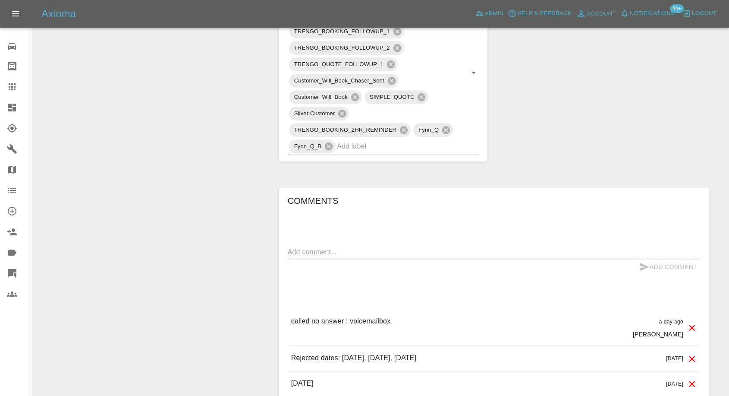
scroll to position [480, 0]
click at [329, 251] on textarea at bounding box center [494, 251] width 413 height 10
paste textarea "13th September"
type textarea "please send 13th September"
click at [642, 267] on icon "submit" at bounding box center [645, 266] width 9 height 8
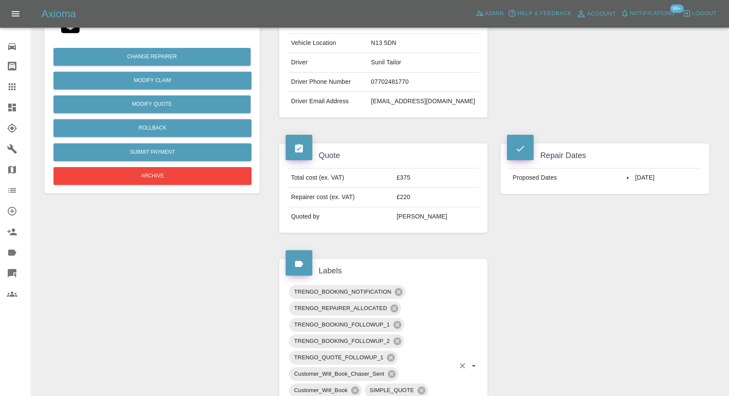
scroll to position [287, 0]
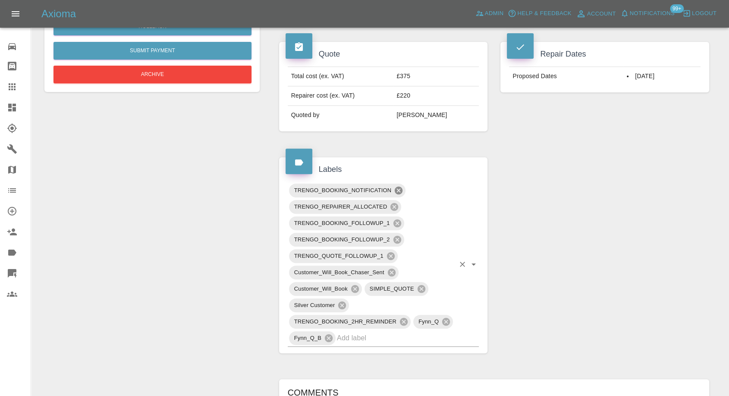
click at [396, 188] on icon at bounding box center [399, 190] width 8 height 8
click at [397, 223] on icon at bounding box center [397, 222] width 9 height 9
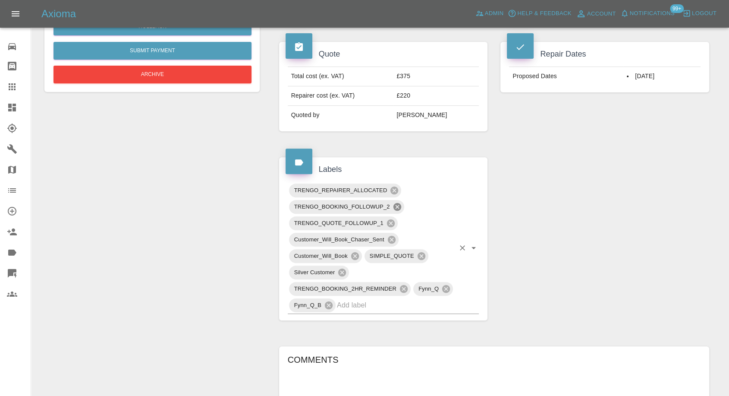
click at [397, 206] on icon at bounding box center [397, 206] width 9 height 9
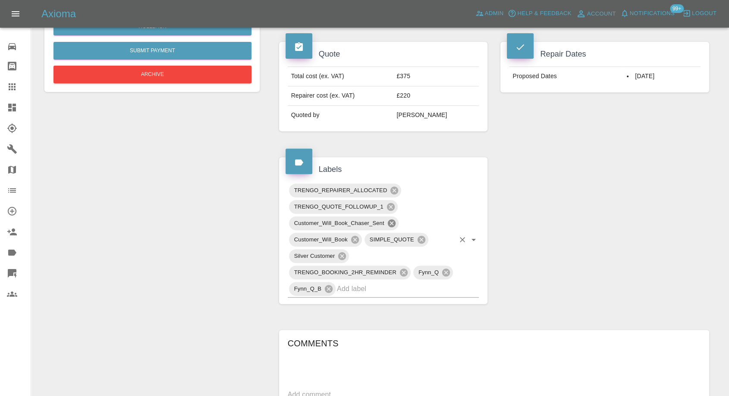
click at [393, 221] on icon at bounding box center [391, 222] width 9 height 9
click at [354, 238] on icon at bounding box center [354, 239] width 9 height 9
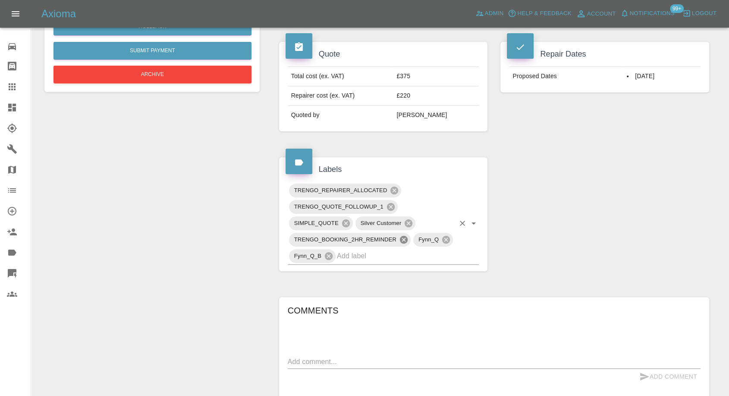
click at [401, 239] on icon at bounding box center [404, 240] width 8 height 8
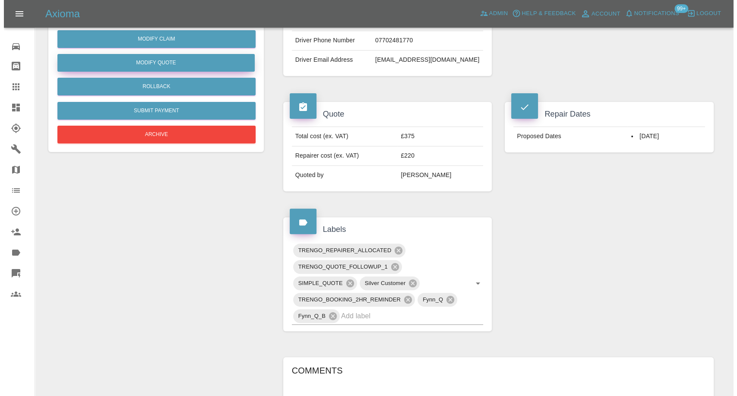
scroll to position [96, 0]
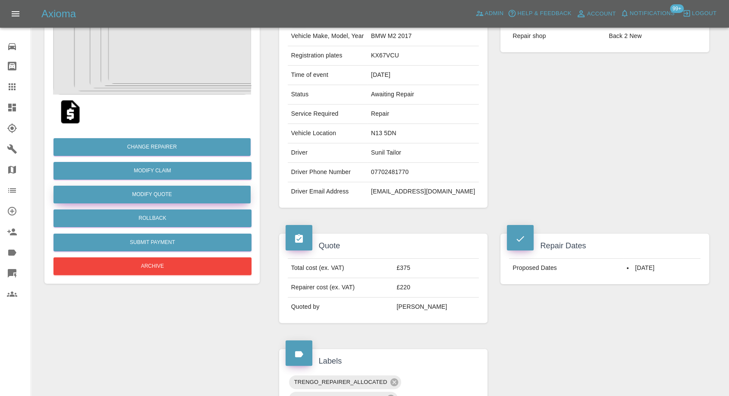
click at [165, 192] on button "Modify Quote" at bounding box center [152, 195] width 197 height 18
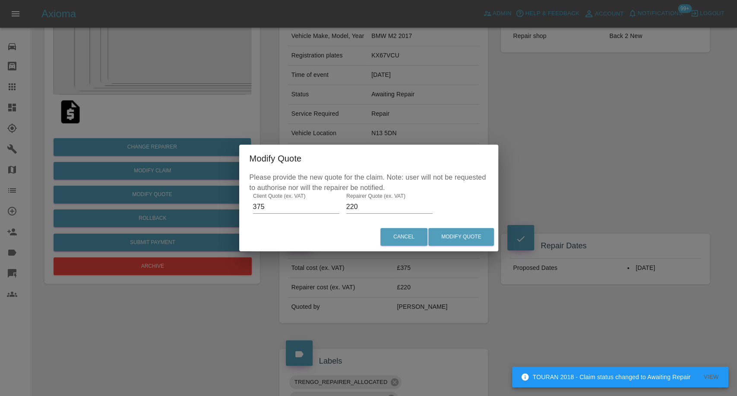
click at [157, 216] on div "Modify Quote Please provide the new quote for the claim. Note: user will not be…" at bounding box center [368, 198] width 737 height 396
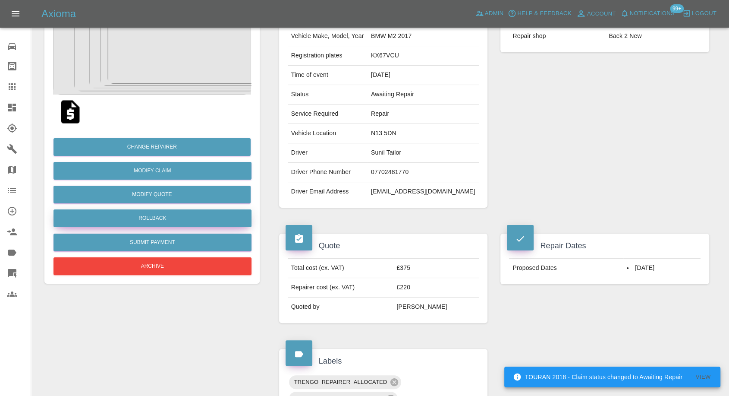
click at [158, 218] on button "Rollback" at bounding box center [153, 218] width 198 height 18
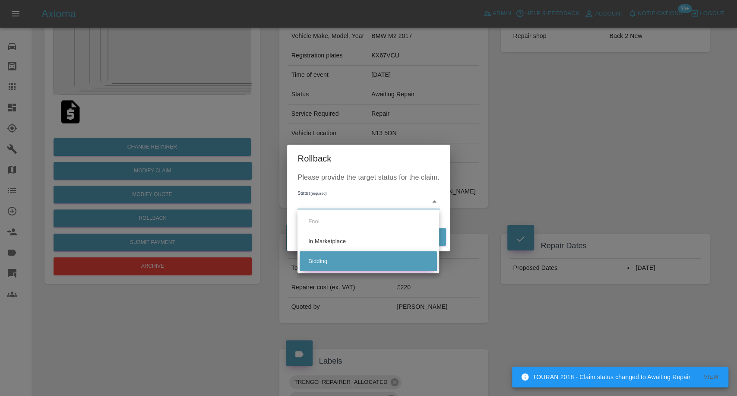
click at [313, 261] on li "Bidding" at bounding box center [368, 261] width 137 height 20
type input "bidding"
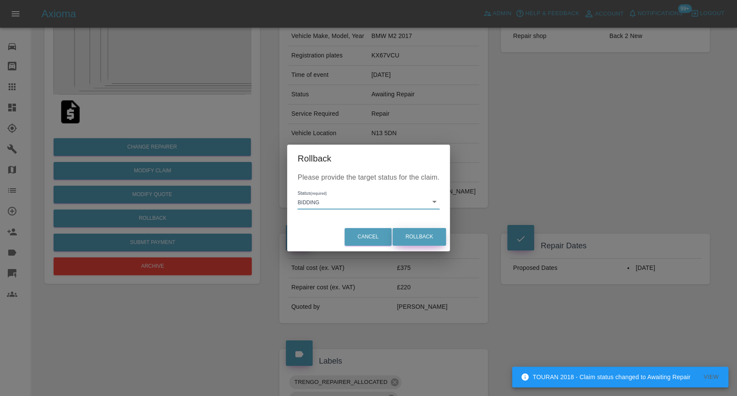
click at [413, 236] on button "Rollback" at bounding box center [419, 237] width 54 height 18
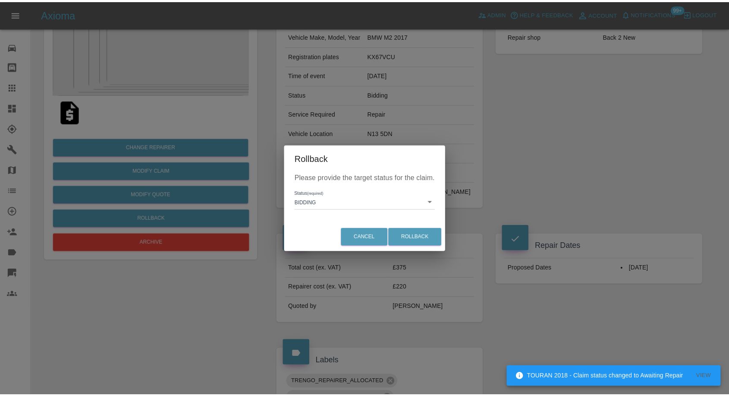
scroll to position [0, 0]
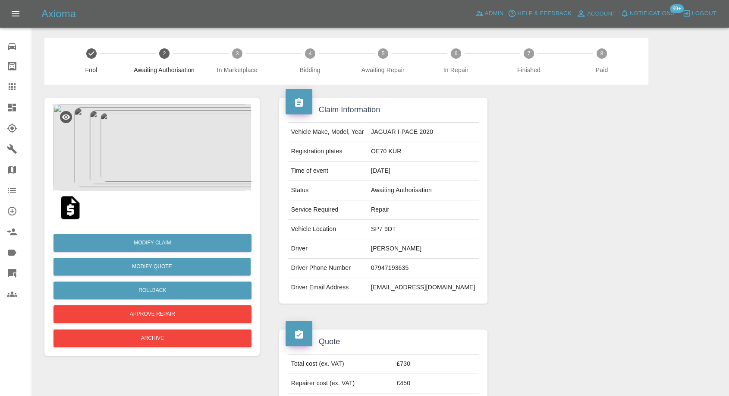
click at [66, 212] on img at bounding box center [71, 208] width 28 height 28
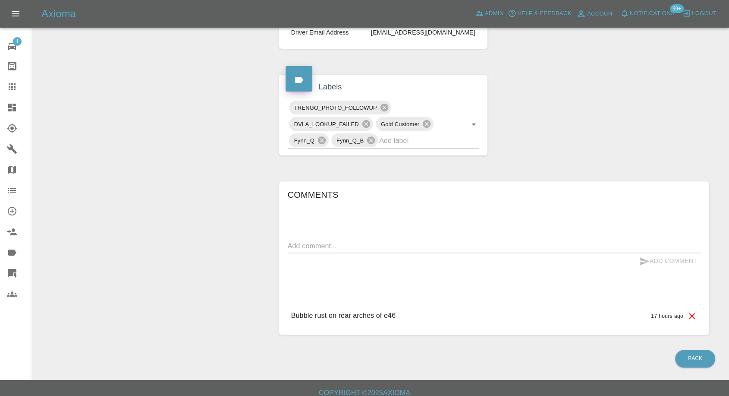
scroll to position [262, 0]
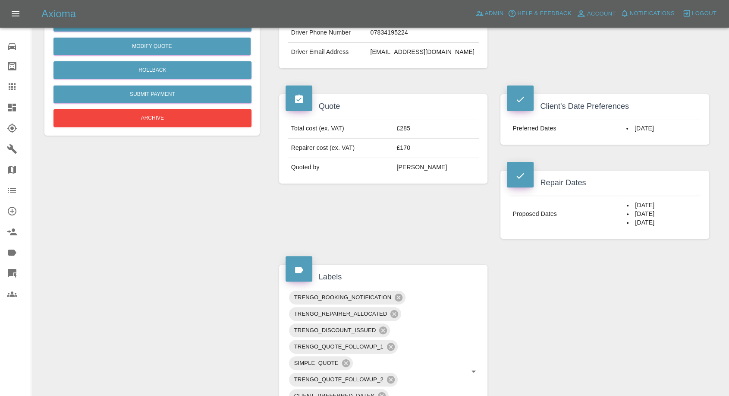
scroll to position [287, 0]
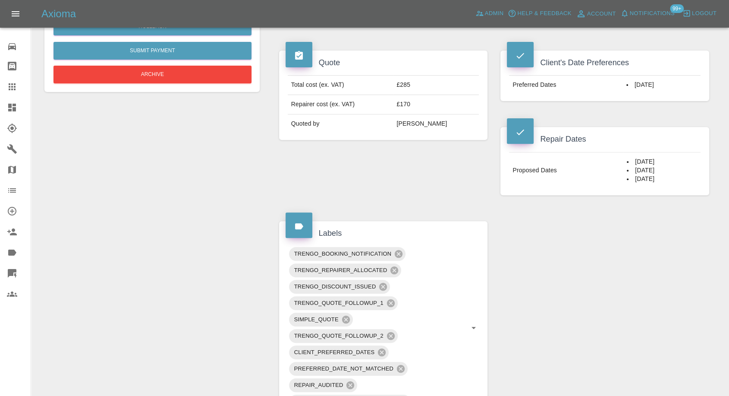
click at [505, 246] on div "Claim Information Vehicle Make, Model, Year VOLKSWAGEN ID BUZZ STYLE 2024 Regis…" at bounding box center [494, 318] width 443 height 1042
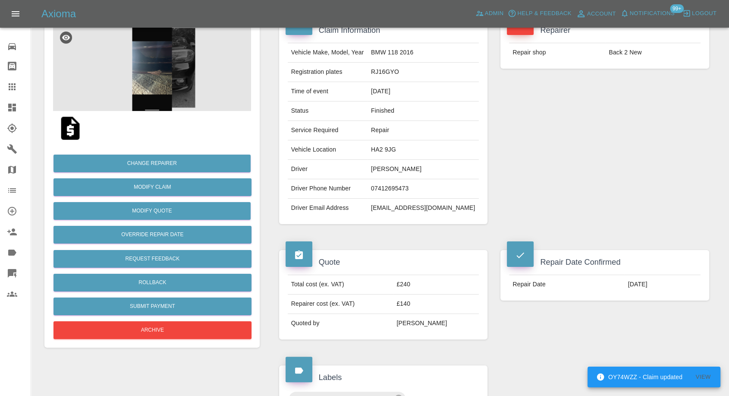
scroll to position [96, 0]
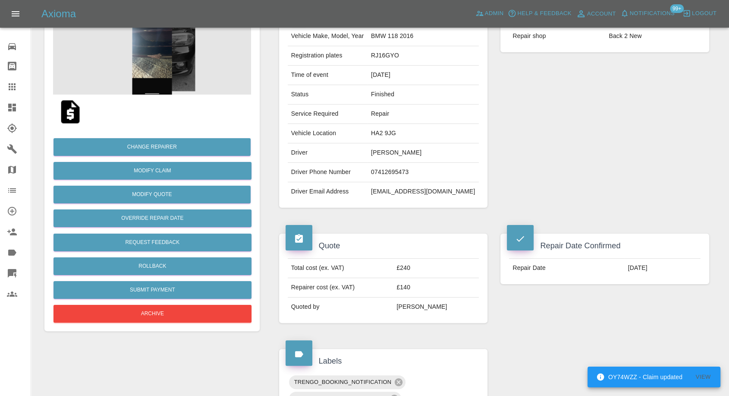
click at [406, 189] on td "devankumar@icloud.com" at bounding box center [423, 191] width 111 height 19
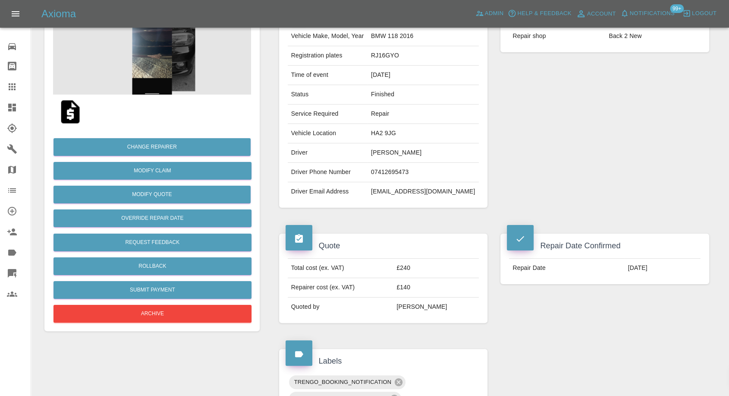
click at [389, 179] on td "07412695473" at bounding box center [423, 172] width 111 height 19
click at [402, 184] on td "devankumar@icloud.com" at bounding box center [423, 191] width 111 height 19
copy div "devankumar@icloud.com"
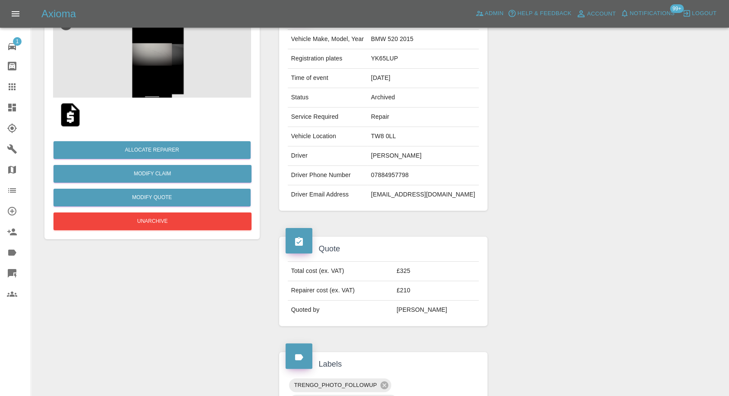
scroll to position [383, 0]
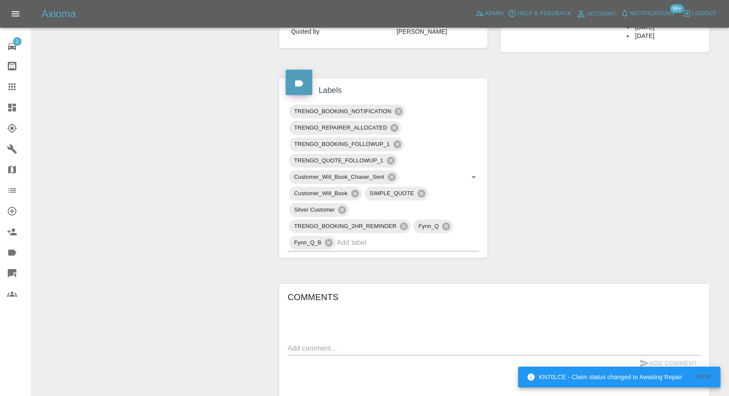
scroll to position [480, 0]
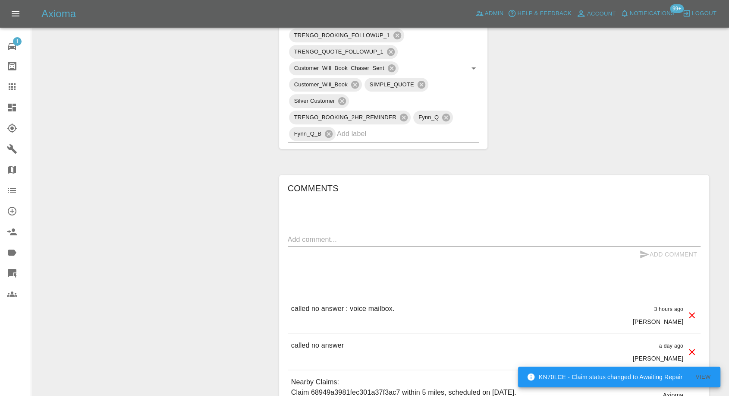
click at [369, 246] on div "Add Comment" at bounding box center [494, 254] width 413 height 16
click at [374, 239] on textarea at bounding box center [494, 239] width 413 height 10
paste textarea "im still very much interested. Sadly im on 12 hour nights this week so need to …"
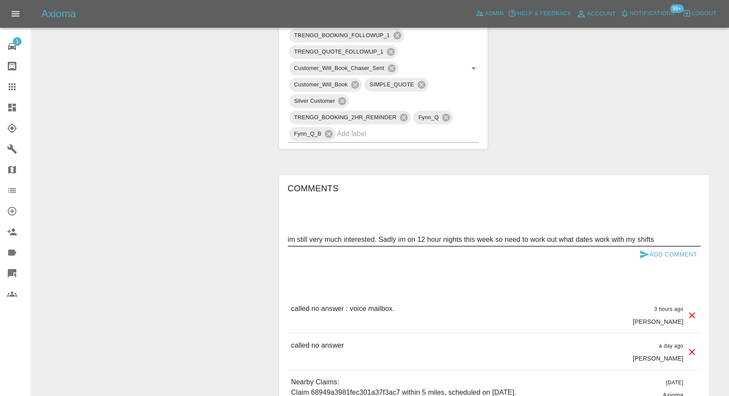
type textarea "im still very much interested. Sadly im on 12 hour nights this week so need to …"
click at [642, 253] on icon "submit" at bounding box center [645, 254] width 9 height 8
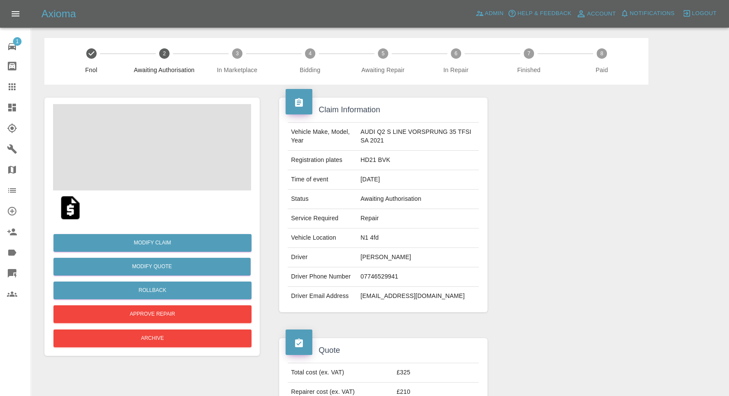
scroll to position [48, 0]
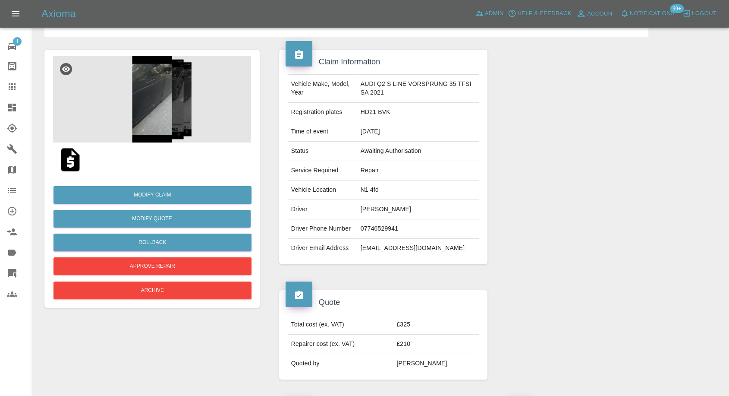
click at [154, 108] on img at bounding box center [152, 99] width 198 height 86
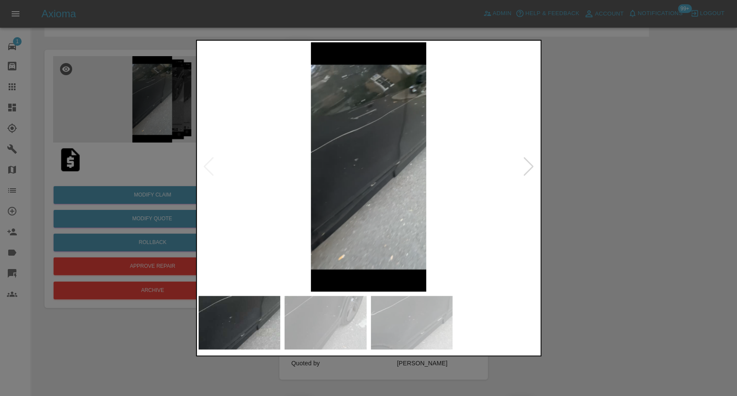
click at [325, 327] on img at bounding box center [325, 323] width 82 height 54
click at [413, 324] on img at bounding box center [412, 323] width 82 height 54
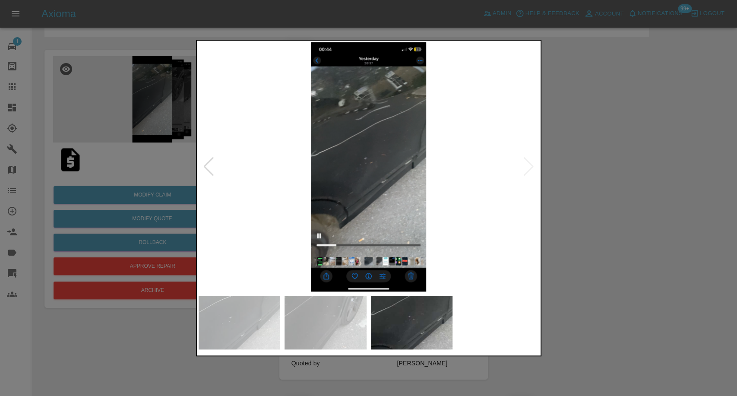
click at [656, 262] on div at bounding box center [368, 198] width 737 height 396
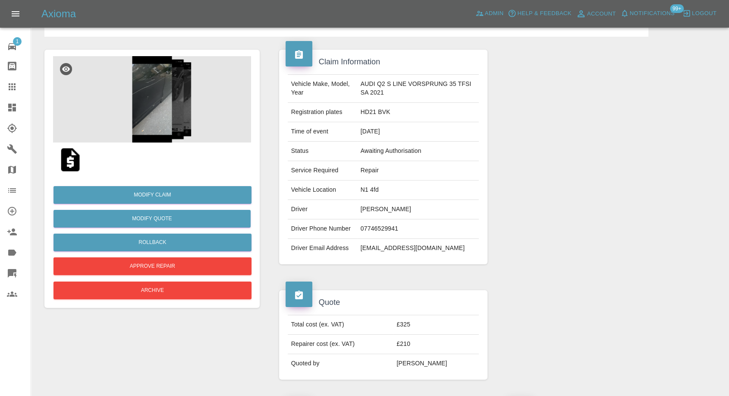
click at [168, 112] on img at bounding box center [152, 99] width 198 height 86
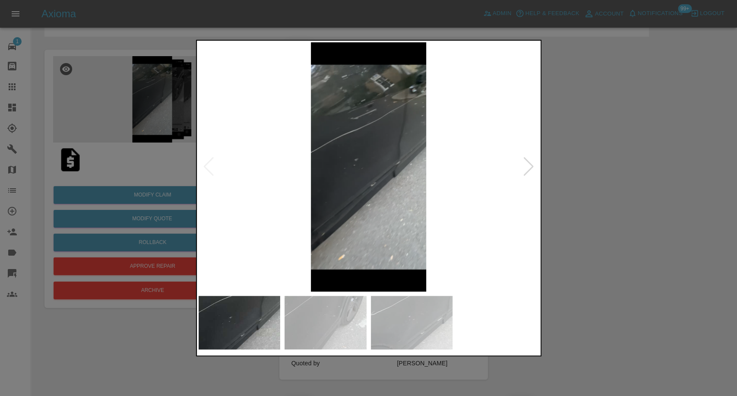
click at [334, 322] on img at bounding box center [325, 323] width 82 height 54
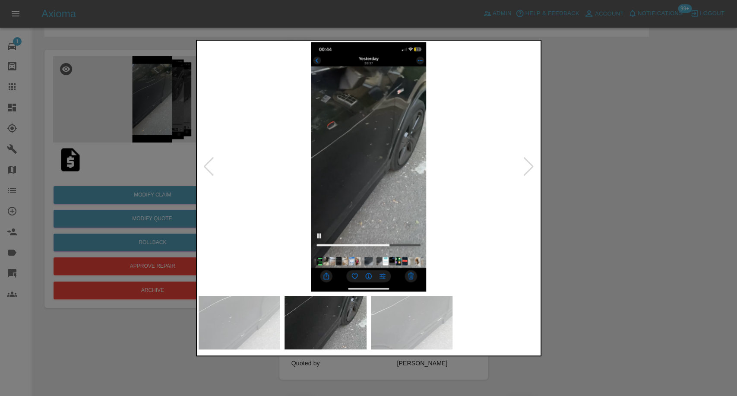
click at [401, 322] on img at bounding box center [412, 323] width 82 height 54
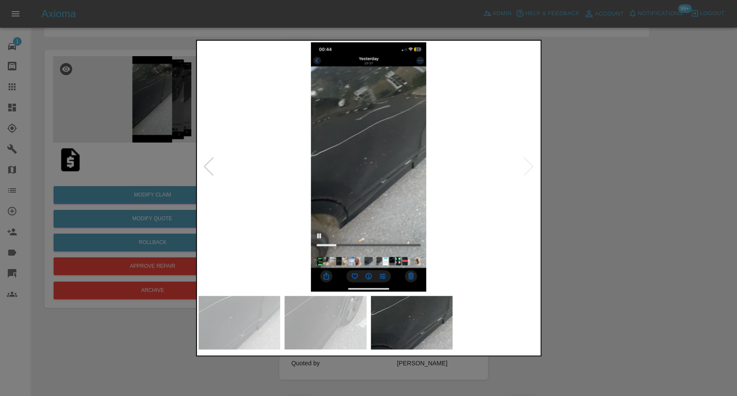
click at [587, 222] on div at bounding box center [368, 198] width 737 height 396
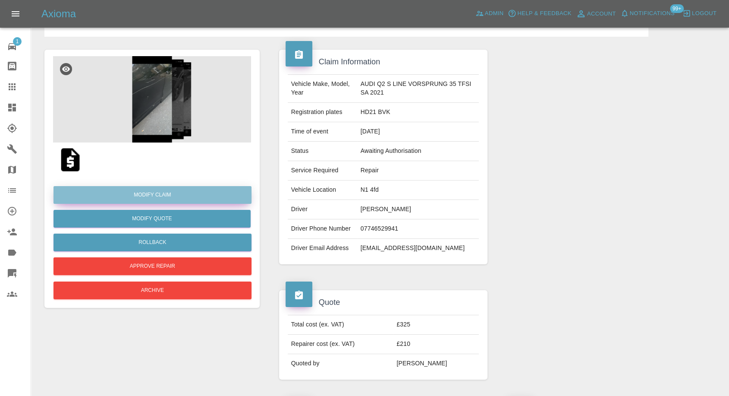
click at [155, 200] on link "Modify Claim" at bounding box center [153, 195] width 198 height 18
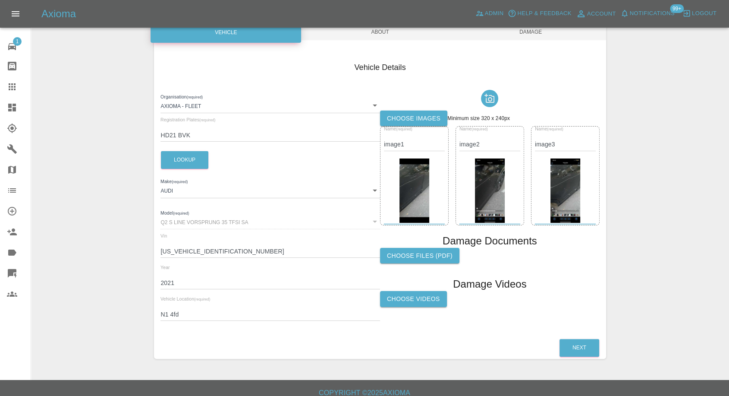
scroll to position [96, 0]
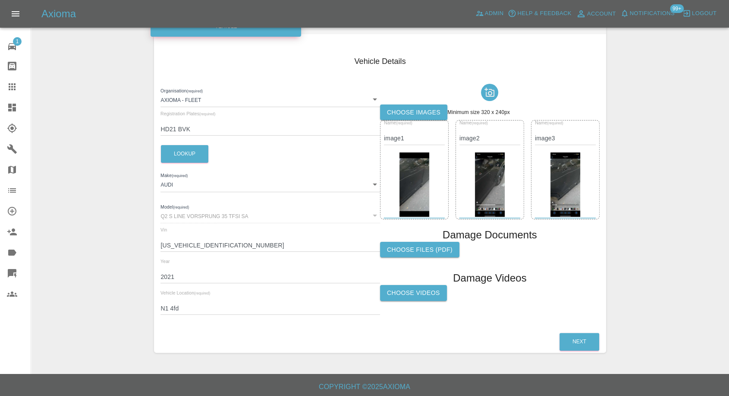
click at [414, 293] on label "Choose Videos" at bounding box center [413, 293] width 67 height 16
click at [0, 0] on input "Choose Videos" at bounding box center [0, 0] width 0 height 0
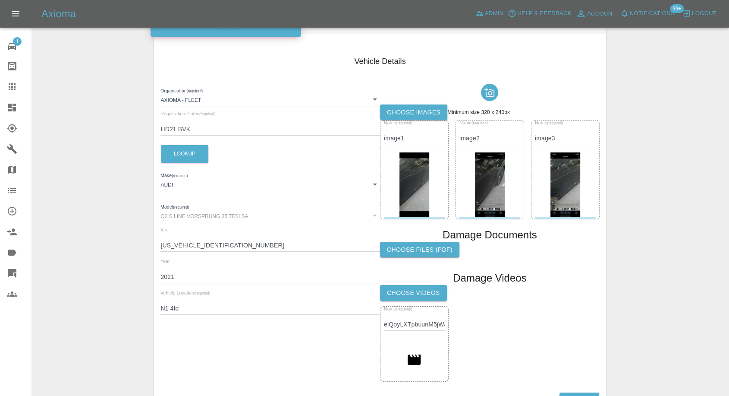
scroll to position [0, 0]
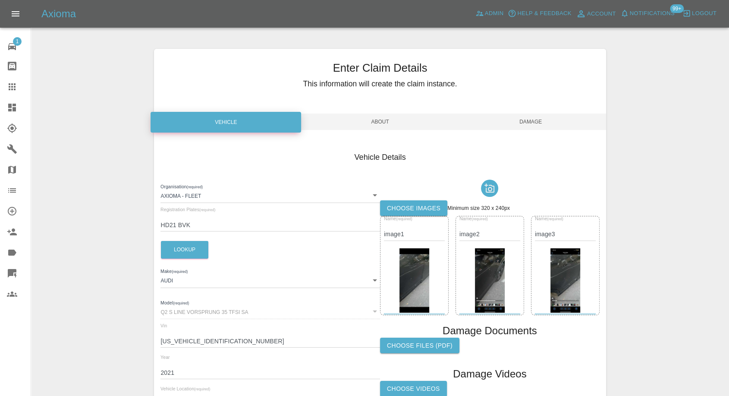
click at [543, 119] on span "Damage" at bounding box center [531, 122] width 151 height 16
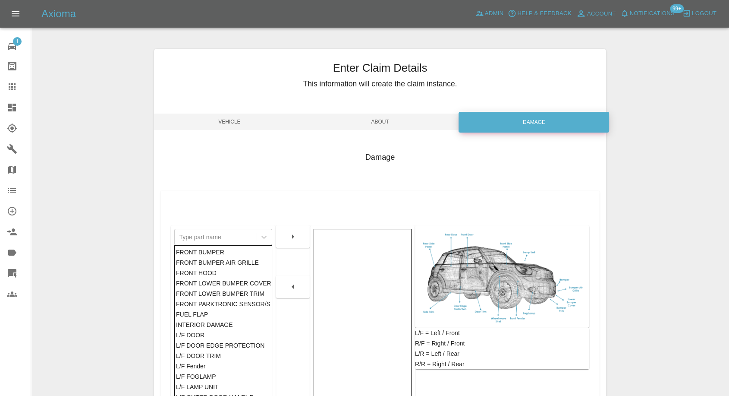
scroll to position [138, 0]
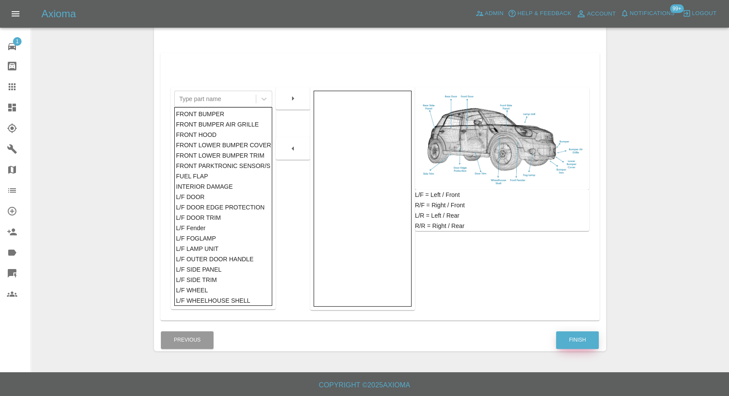
click at [581, 336] on button "Finish" at bounding box center [577, 340] width 43 height 18
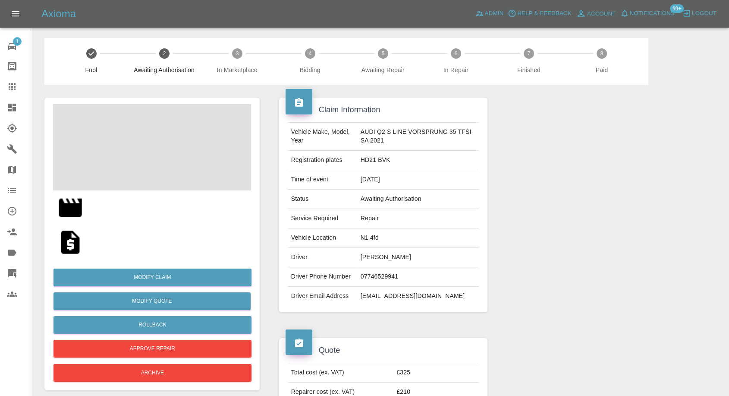
click at [73, 240] on img at bounding box center [71, 242] width 28 height 28
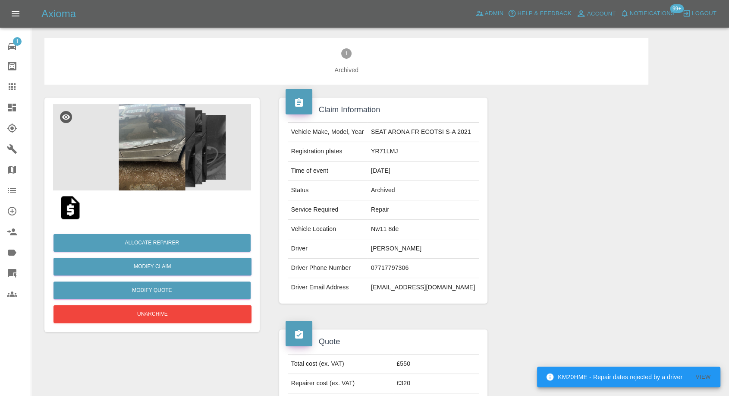
click at [391, 253] on td "Jessica Bosme" at bounding box center [423, 248] width 111 height 19
copy td "Jessica Bosme"
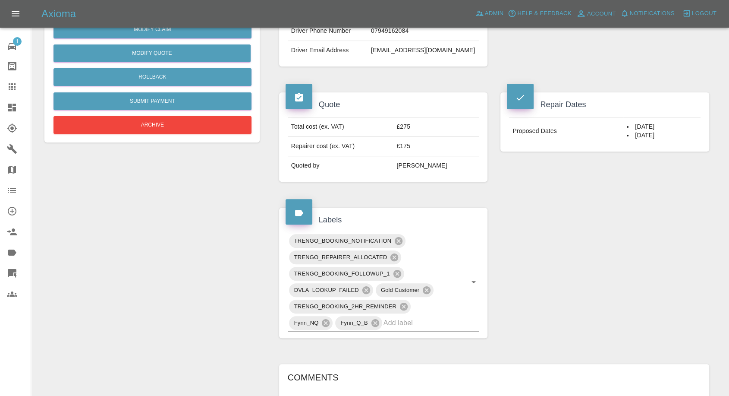
scroll to position [240, 0]
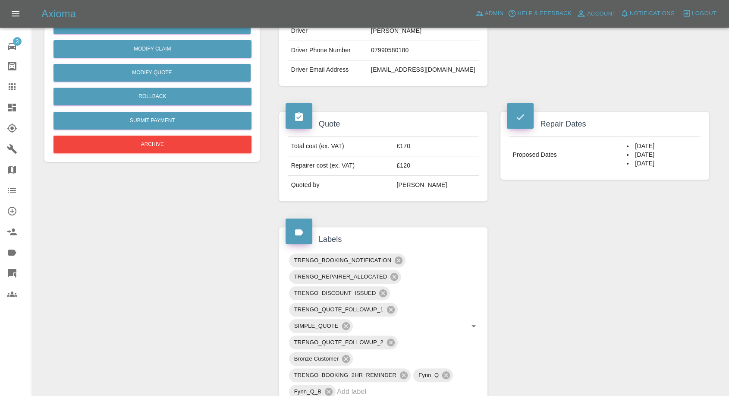
scroll to position [287, 0]
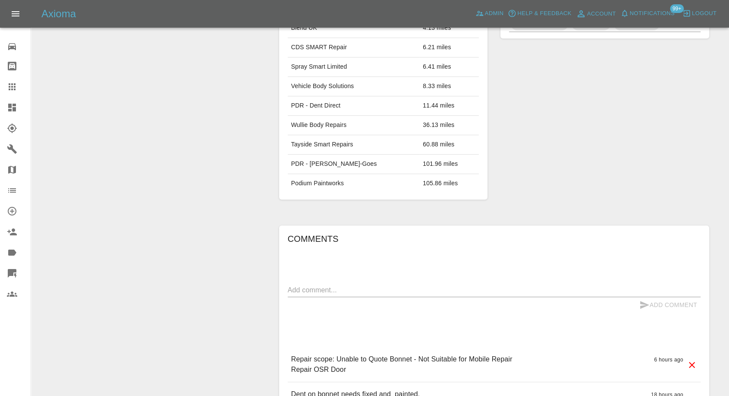
scroll to position [527, 0]
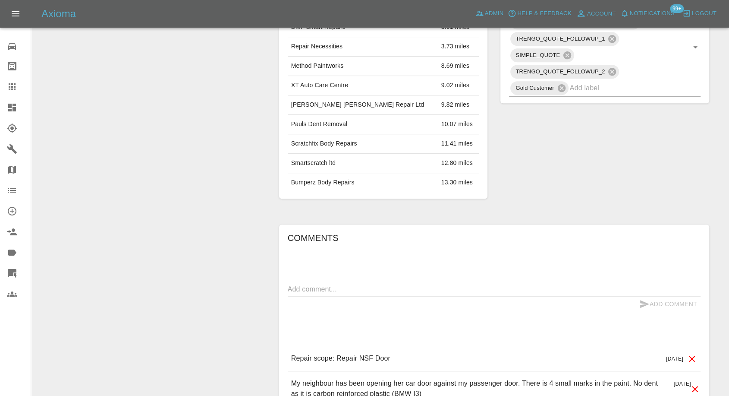
scroll to position [557, 0]
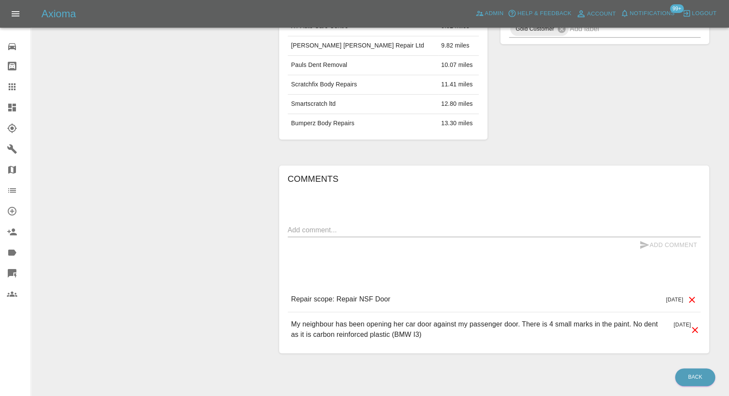
click at [383, 223] on div "x" at bounding box center [494, 230] width 413 height 14
paste textarea "my buyer has pulled out so I dont need the repair at this point. Thsnk you for …"
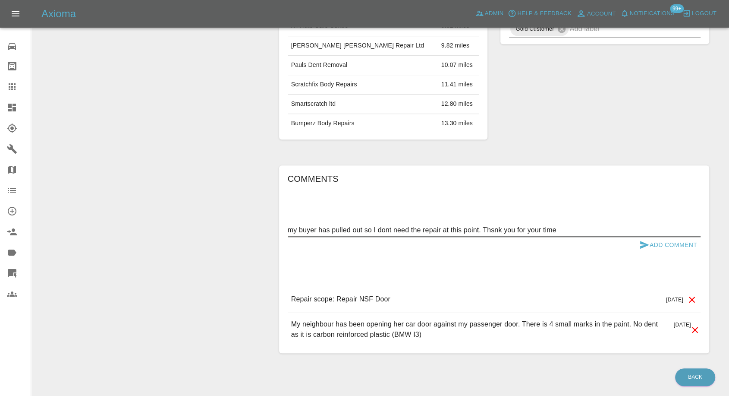
type textarea "my buyer has pulled out so I dont need the repair at this point. Thsnk you for …"
click at [644, 241] on icon "submit" at bounding box center [645, 245] width 9 height 8
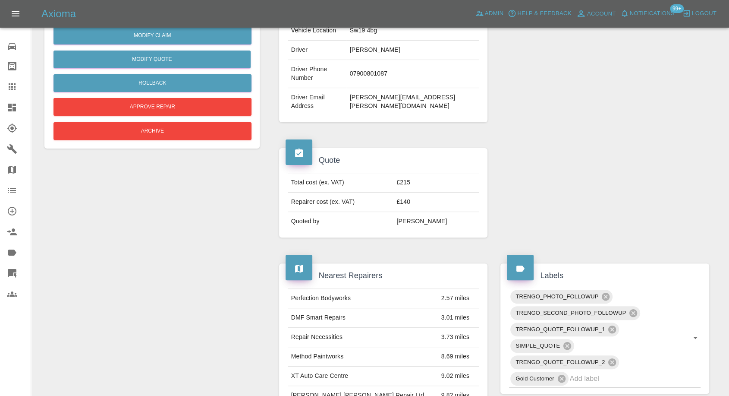
scroll to position [173, 0]
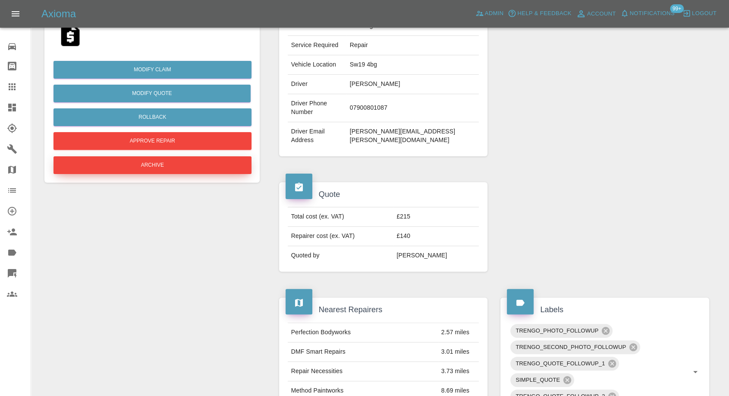
click at [194, 156] on button "Archive" at bounding box center [153, 165] width 198 height 18
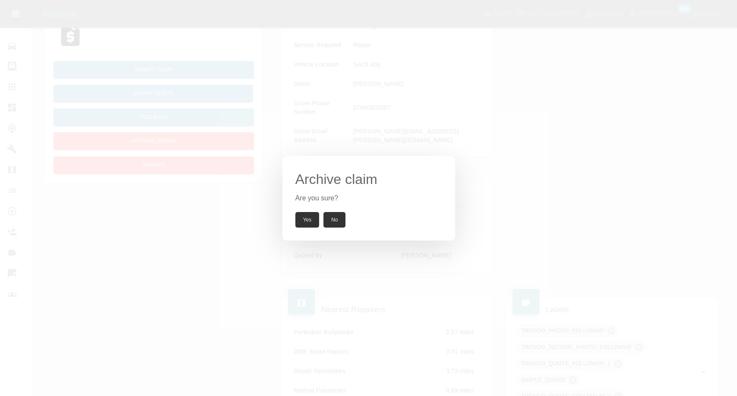
click at [308, 218] on button "Yes" at bounding box center [307, 220] width 24 height 16
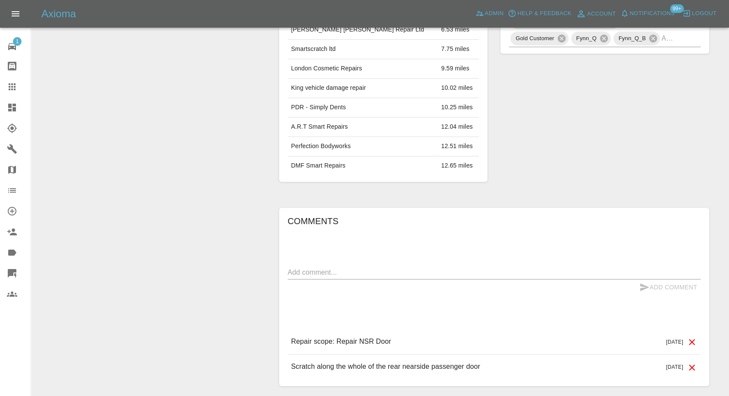
scroll to position [556, 0]
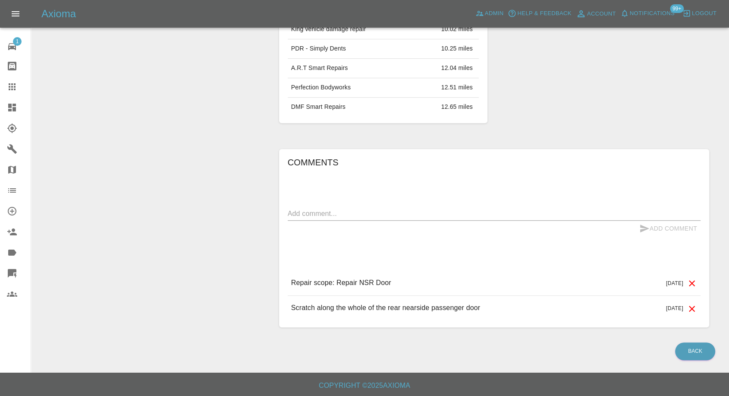
click at [367, 222] on div "Add Comment" at bounding box center [494, 229] width 413 height 16
click at [373, 209] on textarea at bounding box center [494, 213] width 413 height 10
paste textarea "Thanks for getting in touch. Since I'm going to be going away from next week ca…"
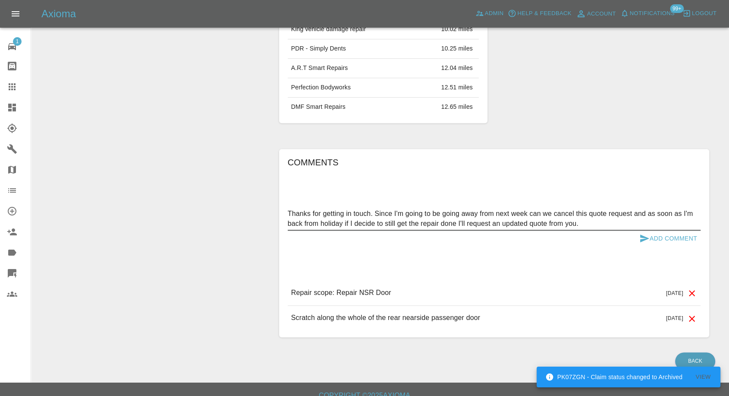
type textarea "Thanks for getting in touch. Since I'm going to be going away from next week ca…"
click at [646, 237] on icon "submit" at bounding box center [645, 238] width 9 height 8
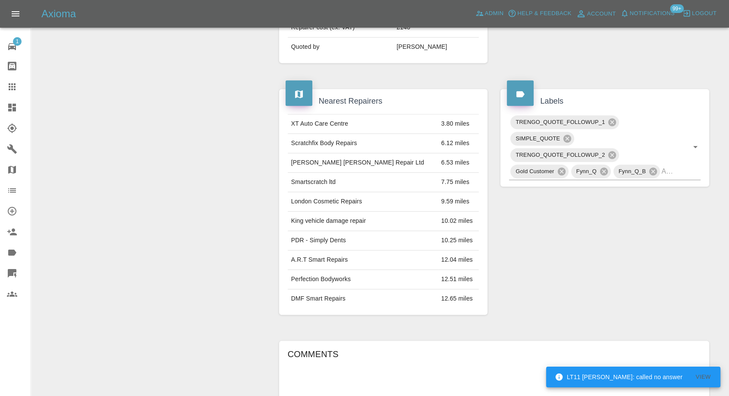
scroll to position [268, 0]
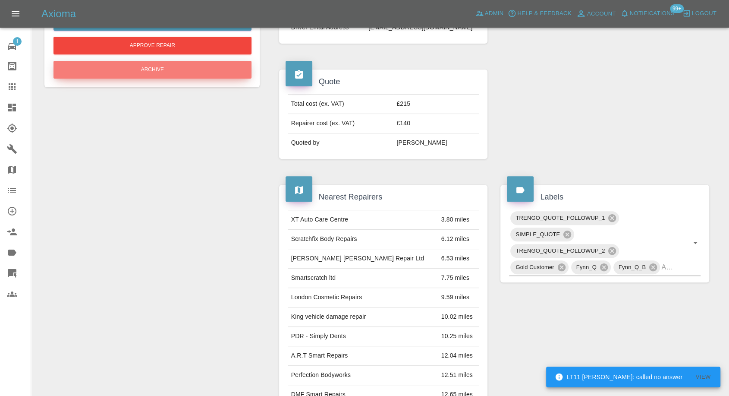
click at [150, 73] on button "Archive" at bounding box center [153, 70] width 198 height 18
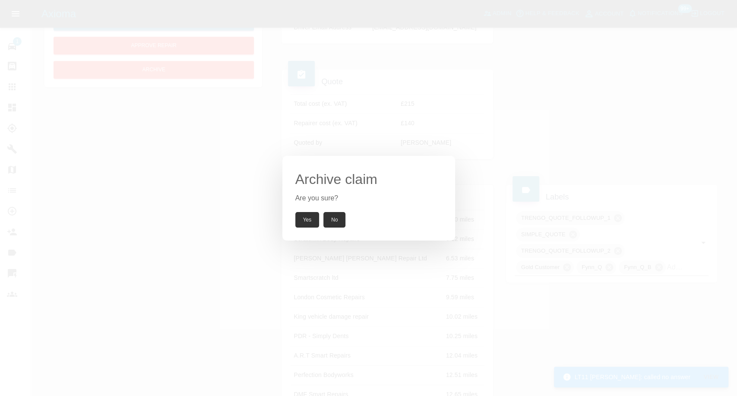
click at [305, 217] on button "Yes" at bounding box center [307, 220] width 24 height 16
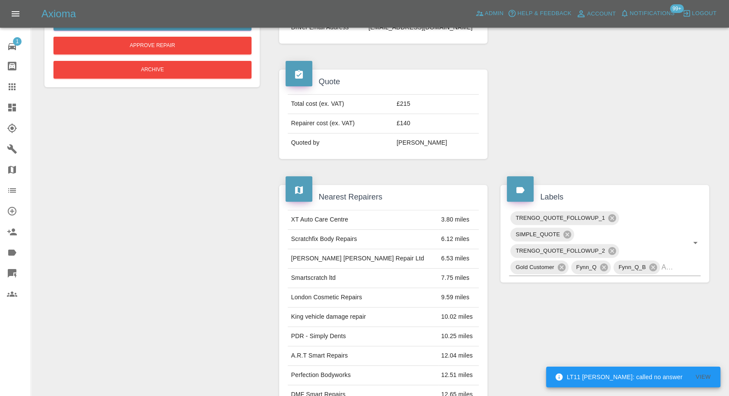
scroll to position [292, 0]
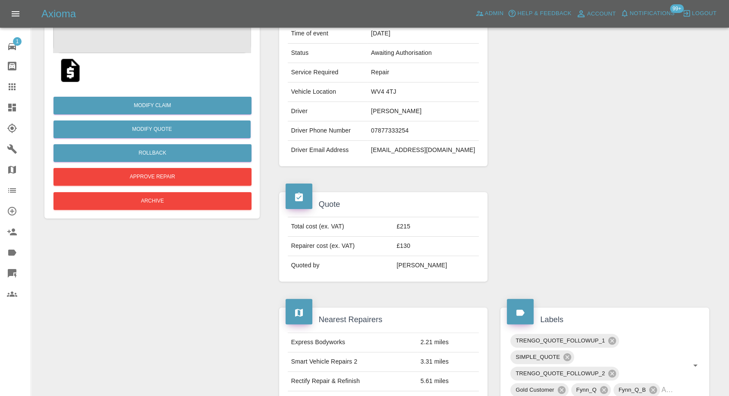
scroll to position [48, 0]
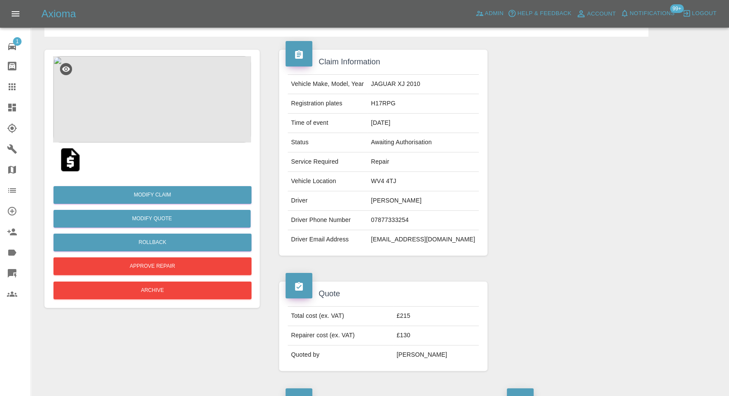
click at [76, 156] on img at bounding box center [71, 160] width 28 height 28
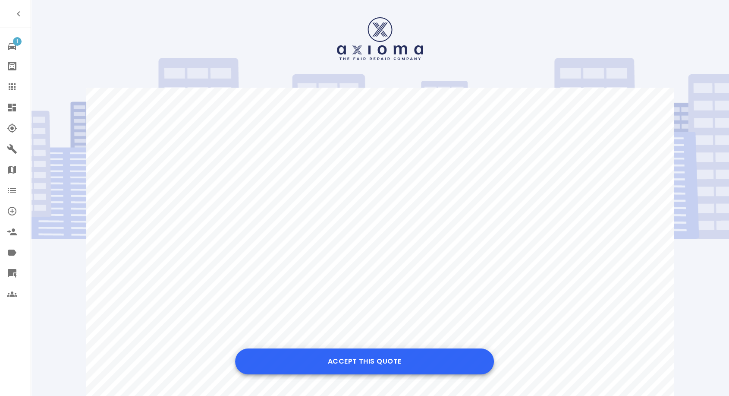
click at [377, 360] on button "Accept this Quote" at bounding box center [364, 361] width 259 height 26
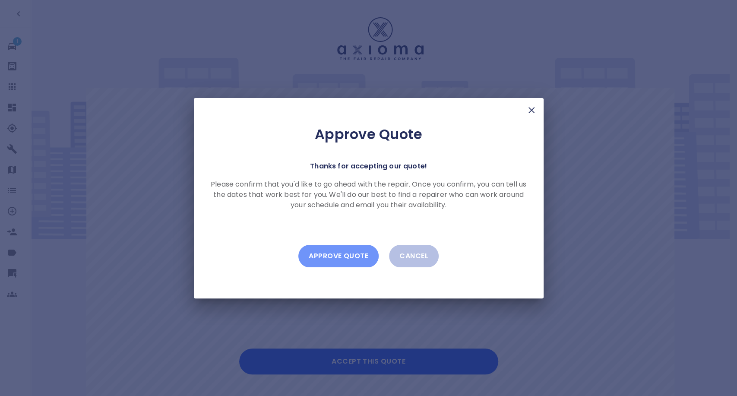
click at [338, 256] on button "Approve Quote" at bounding box center [338, 256] width 80 height 22
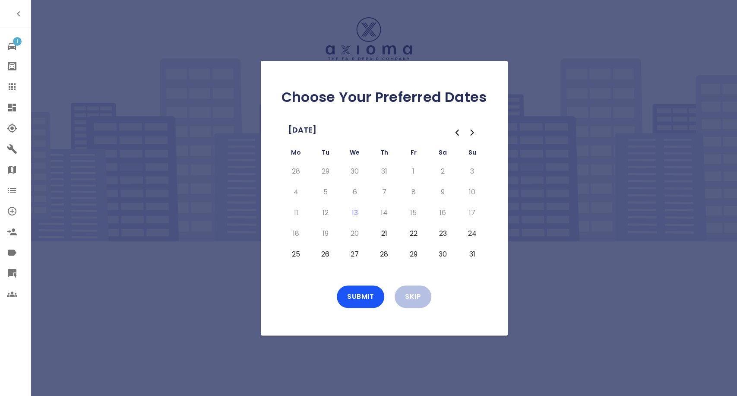
click at [385, 229] on button "21" at bounding box center [384, 234] width 16 height 14
click at [414, 232] on button "22" at bounding box center [414, 234] width 16 height 14
drag, startPoint x: 296, startPoint y: 253, endPoint x: 315, endPoint y: 253, distance: 18.6
click at [296, 253] on button "25" at bounding box center [296, 254] width 16 height 14
drag, startPoint x: 315, startPoint y: 253, endPoint x: 319, endPoint y: 252, distance: 4.4
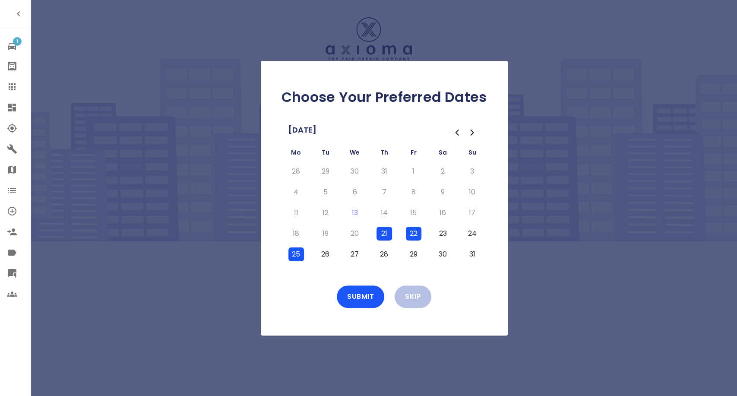
click at [316, 253] on td "26" at bounding box center [325, 254] width 29 height 21
click at [319, 252] on button "26" at bounding box center [326, 254] width 16 height 14
click at [349, 256] on button "27" at bounding box center [355, 254] width 16 height 14
click at [362, 300] on button "Submit" at bounding box center [360, 296] width 47 height 22
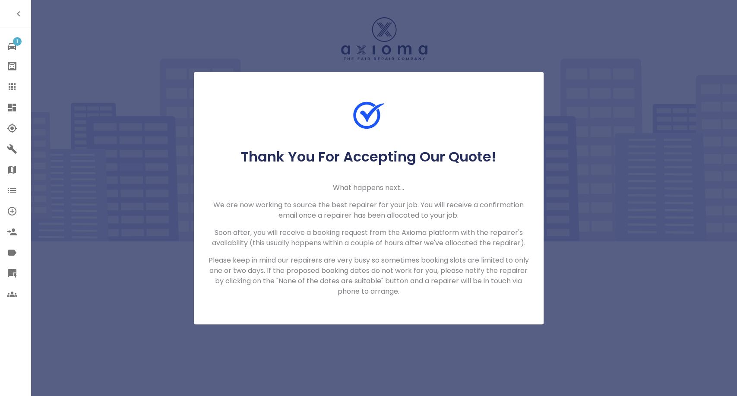
drag, startPoint x: 11, startPoint y: 80, endPoint x: 15, endPoint y: 76, distance: 5.5
click at [11, 80] on link "Claims" at bounding box center [15, 86] width 31 height 21
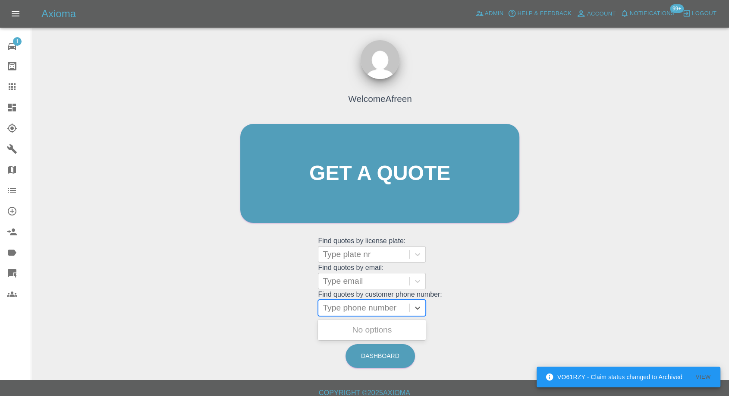
click at [354, 307] on div at bounding box center [364, 308] width 82 height 12
paste input "+447877333254"
drag, startPoint x: 340, startPoint y: 312, endPoint x: 215, endPoint y: 313, distance: 125.2
click at [215, 313] on div "Welcome Afreen Get a quote Get a quote Find quotes by license plate: Type plate…" at bounding box center [380, 215] width 685 height 310
type input "07877333254"
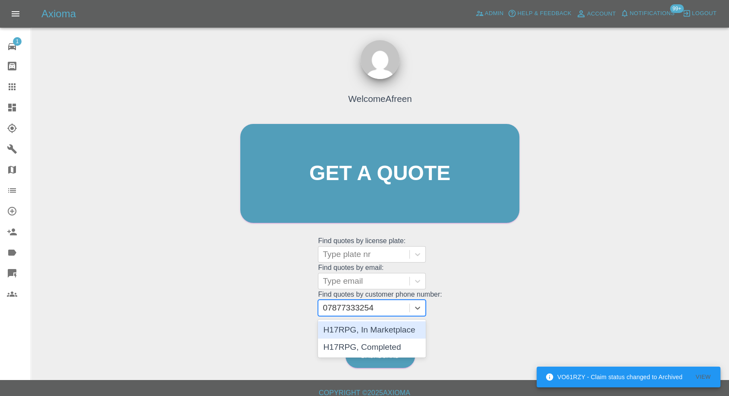
click at [379, 328] on div "H17RPG, In Marketplace" at bounding box center [372, 329] width 108 height 17
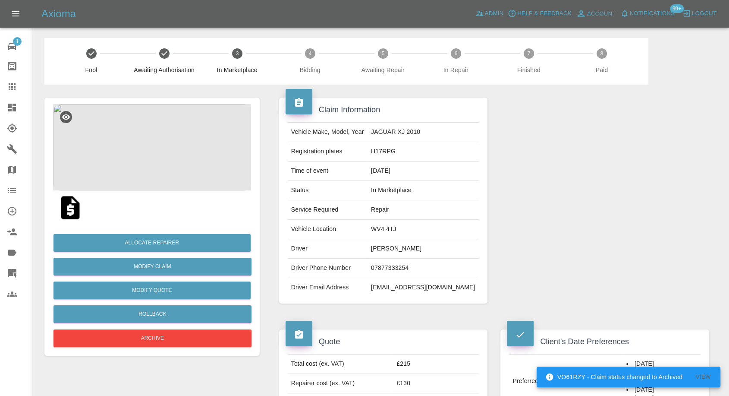
click at [9, 81] on link "Claims" at bounding box center [15, 86] width 31 height 21
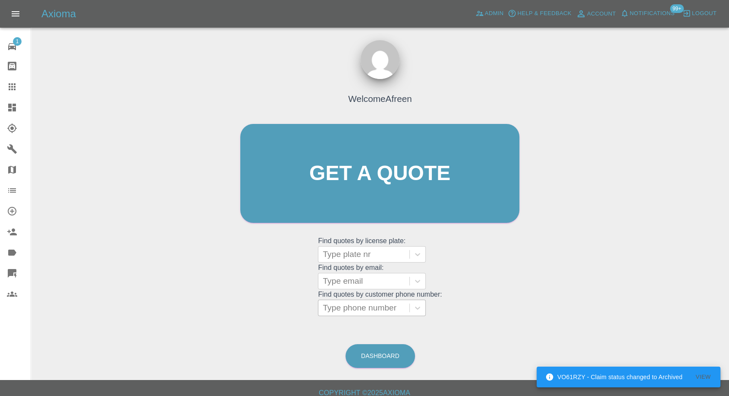
click at [353, 311] on div at bounding box center [364, 308] width 82 height 12
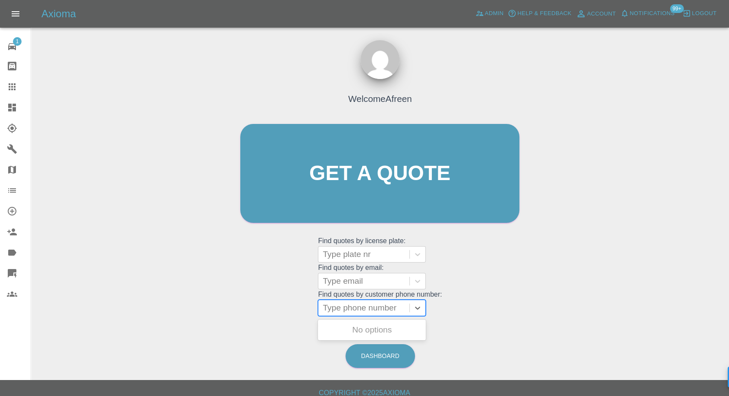
paste input "+447702001581"
drag, startPoint x: 340, startPoint y: 310, endPoint x: 269, endPoint y: 313, distance: 70.9
click at [273, 313] on div "Welcome Afreen Get a quote Get a quote Find quotes by license plate: Type plate…" at bounding box center [379, 190] width 297 height 261
type input "07702001581"
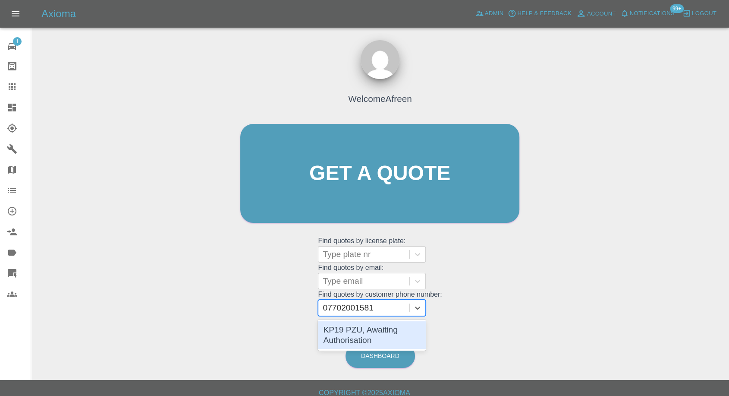
click at [362, 329] on div "KP19 PZU, Awaiting Authorisation" at bounding box center [372, 335] width 108 height 28
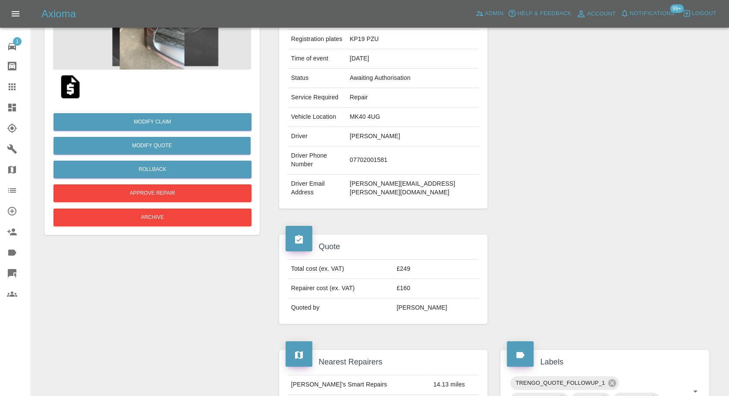
scroll to position [48, 0]
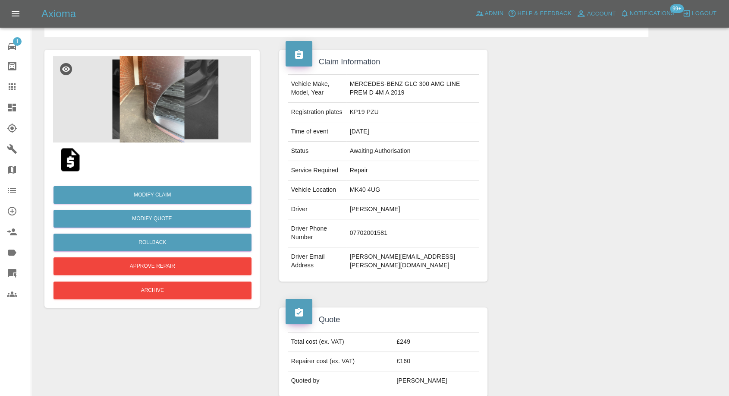
click at [69, 163] on img at bounding box center [71, 160] width 28 height 28
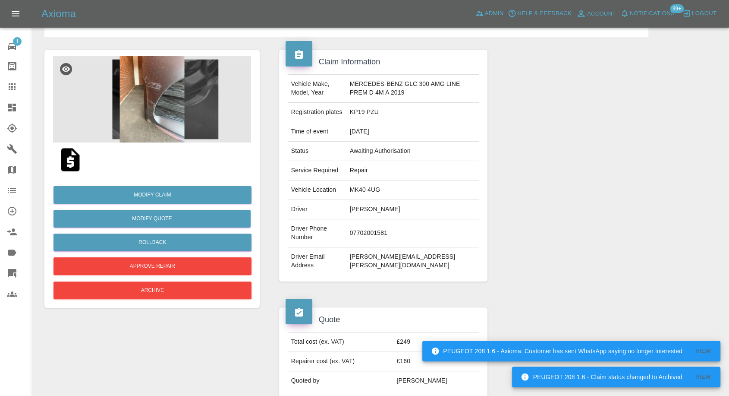
click at [402, 265] on td "josh.tolmie@hotmail.co.uk" at bounding box center [413, 261] width 133 height 28
click at [402, 263] on td "josh.tolmie@hotmail.co.uk" at bounding box center [413, 261] width 133 height 28
click at [402, 261] on td "josh.tolmie@hotmail.co.uk" at bounding box center [413, 261] width 133 height 28
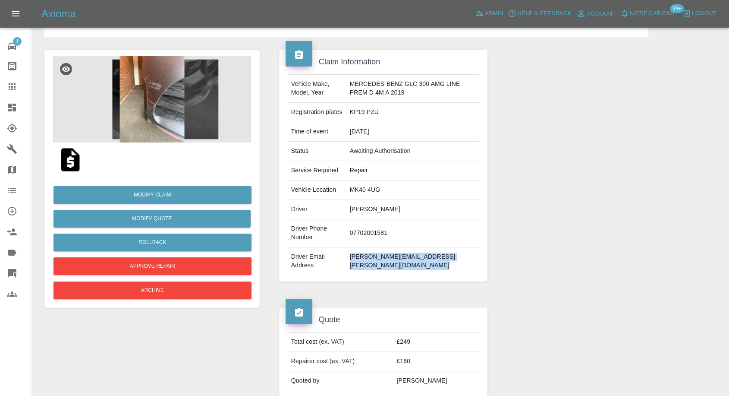
copy td "josh.tolmie@hotmail.co.uk"
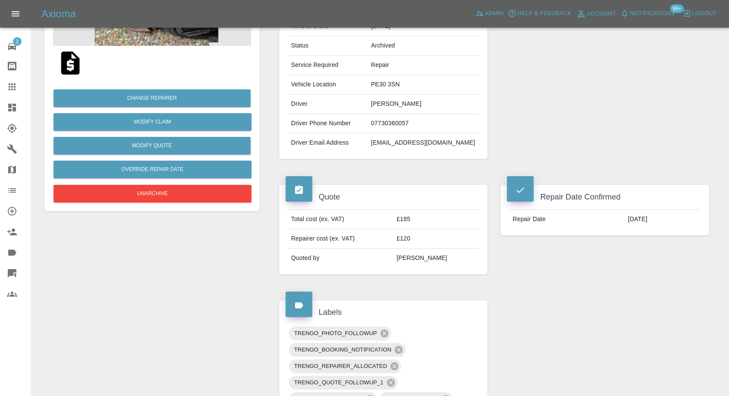
scroll to position [144, 0]
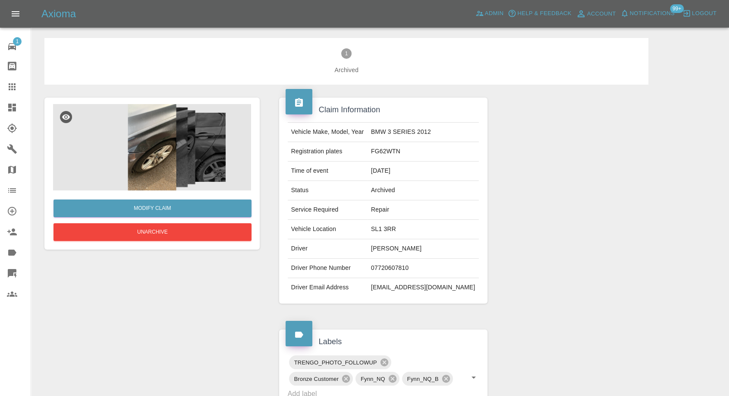
click at [143, 143] on img at bounding box center [152, 147] width 198 height 86
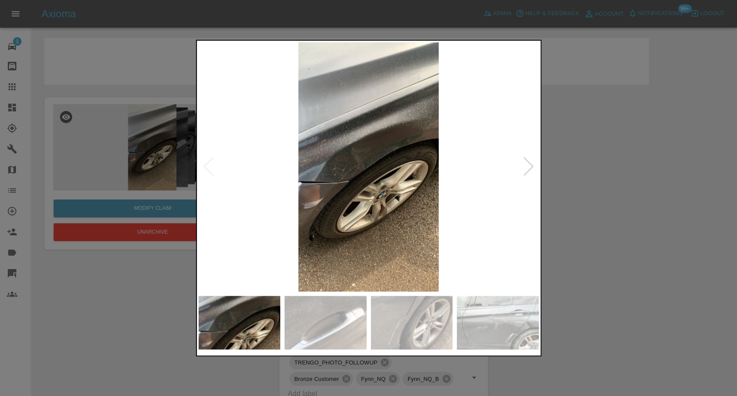
click at [317, 311] on img at bounding box center [325, 323] width 82 height 54
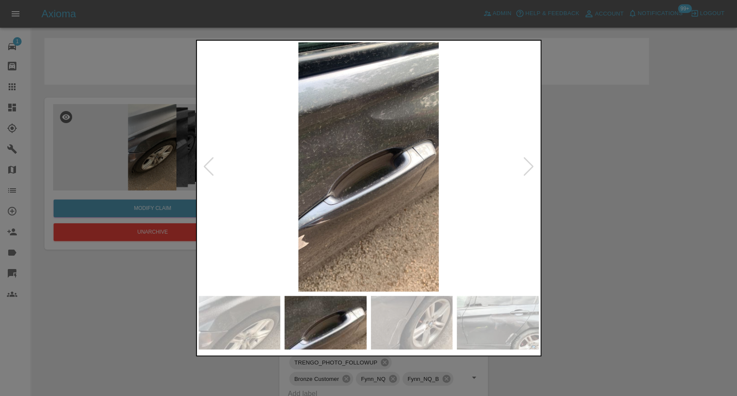
click at [401, 325] on img at bounding box center [412, 323] width 82 height 54
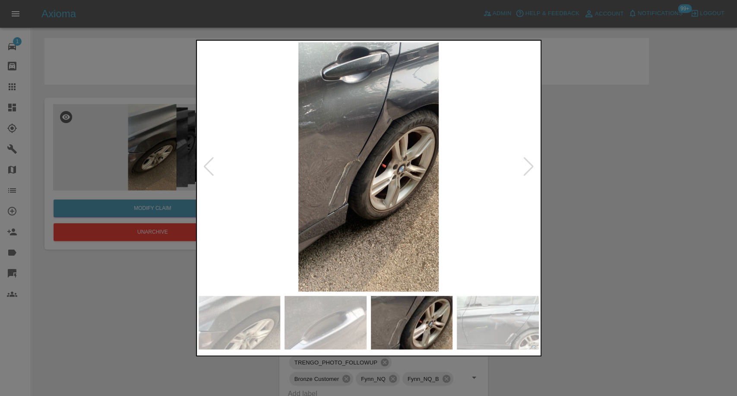
click at [508, 329] on img at bounding box center [498, 323] width 82 height 54
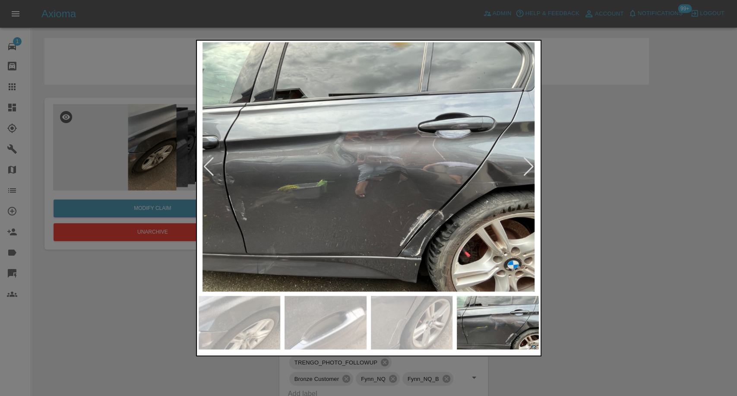
click at [618, 216] on div at bounding box center [368, 198] width 737 height 396
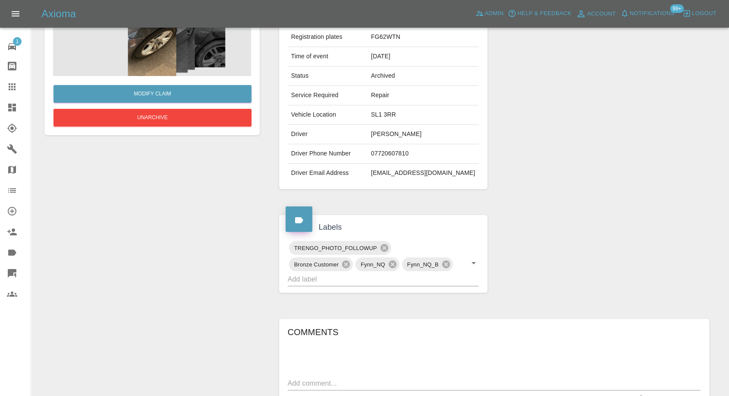
scroll to position [240, 0]
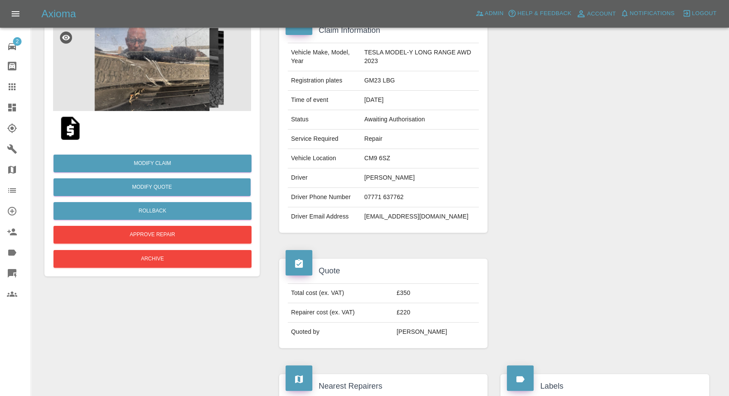
scroll to position [96, 0]
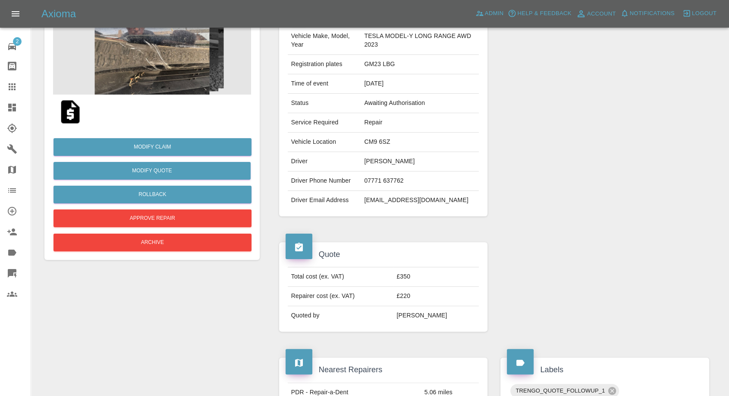
click at [70, 116] on img at bounding box center [71, 112] width 28 height 28
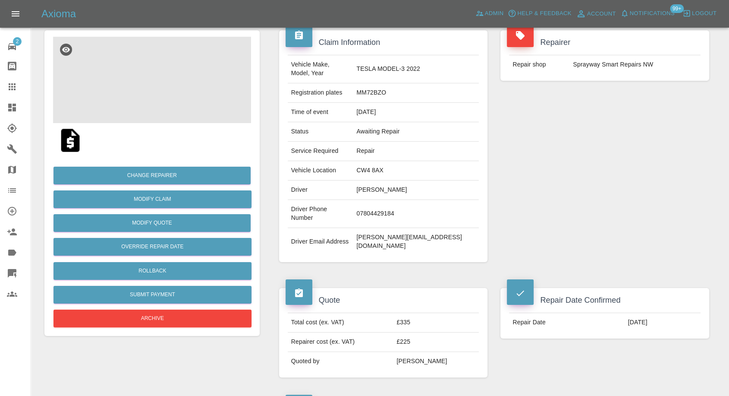
scroll to position [96, 0]
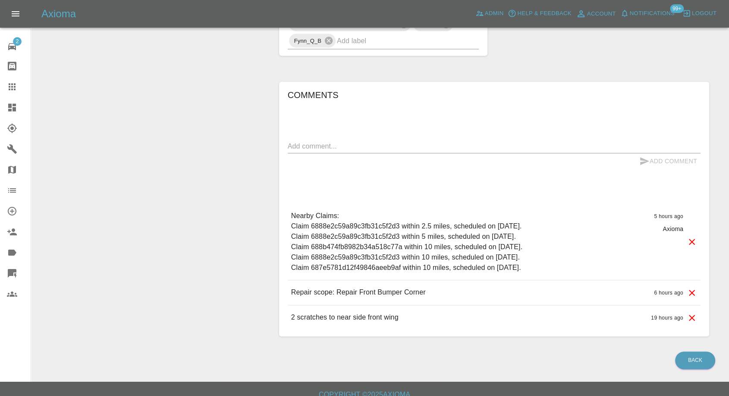
scroll to position [617, 0]
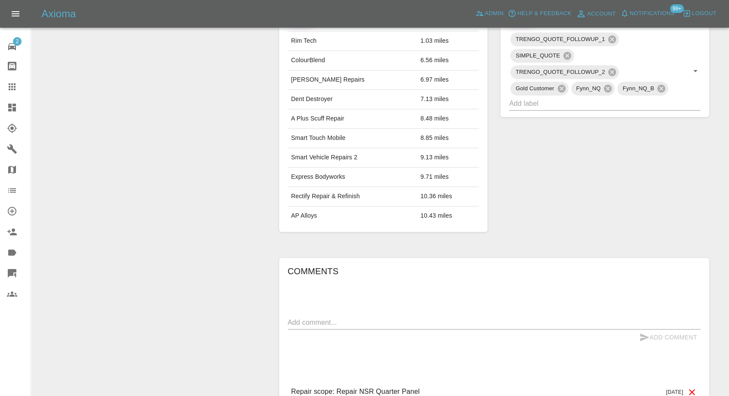
scroll to position [527, 0]
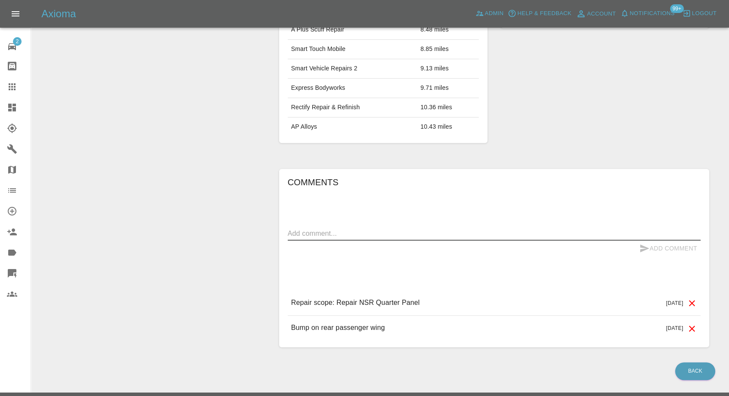
click at [387, 234] on textarea at bounding box center [494, 233] width 413 height 10
paste textarea "Thanks for the quote, I have received a quote which was £100 (£250) cheaper fro…"
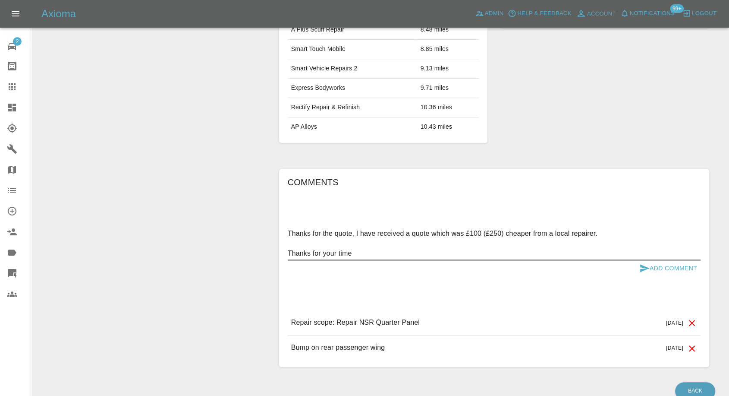
type textarea "Thanks for the quote, I have received a quote which was £100 (£250) cheaper fro…"
click at [642, 266] on icon "submit" at bounding box center [645, 268] width 9 height 8
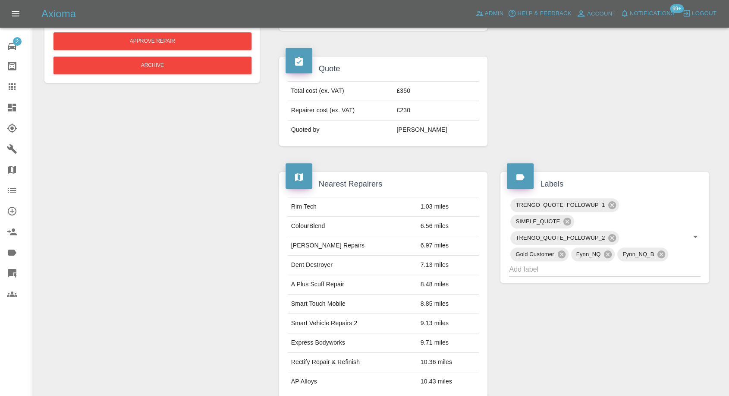
scroll to position [48, 0]
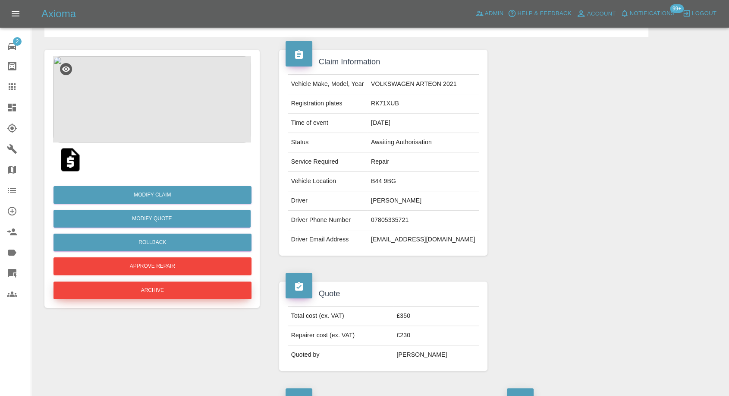
click at [175, 290] on button "Archive" at bounding box center [153, 290] width 198 height 18
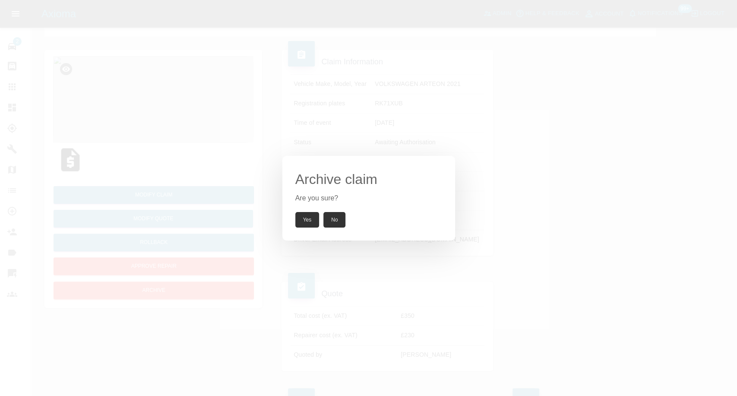
click at [313, 220] on button "Yes" at bounding box center [307, 220] width 24 height 16
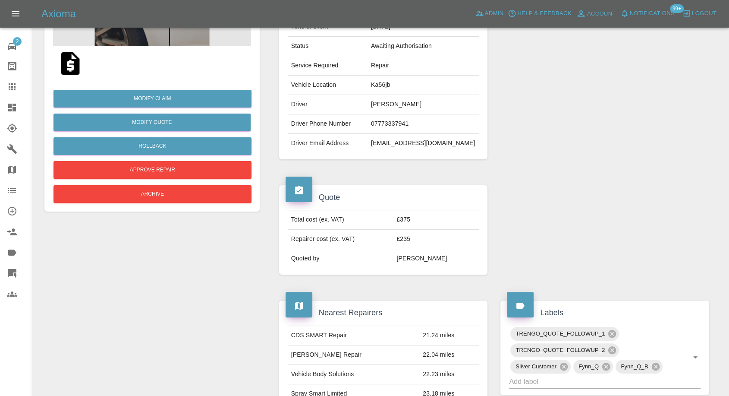
scroll to position [144, 0]
click at [68, 64] on img at bounding box center [71, 64] width 28 height 28
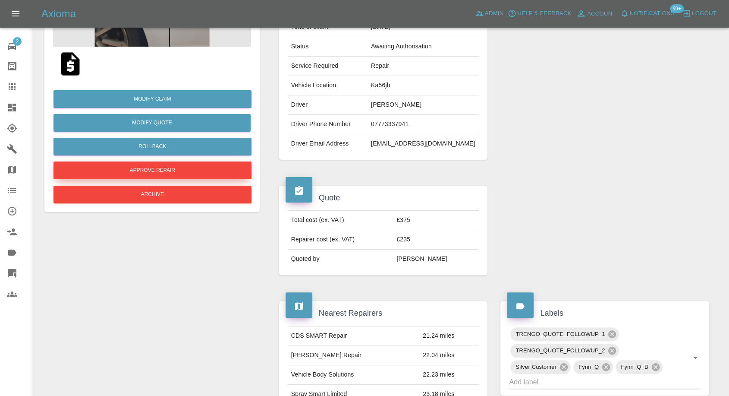
scroll to position [0, 0]
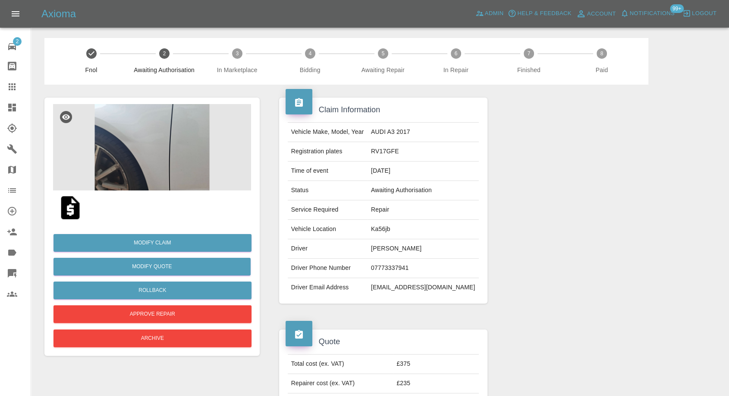
click at [157, 162] on img at bounding box center [152, 147] width 198 height 86
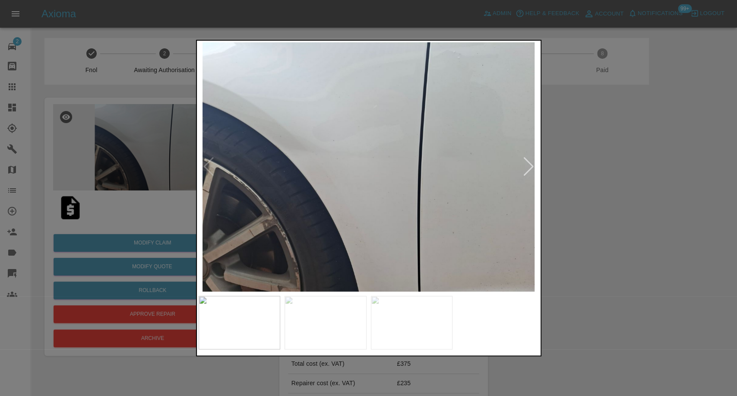
click at [321, 334] on img at bounding box center [325, 323] width 82 height 54
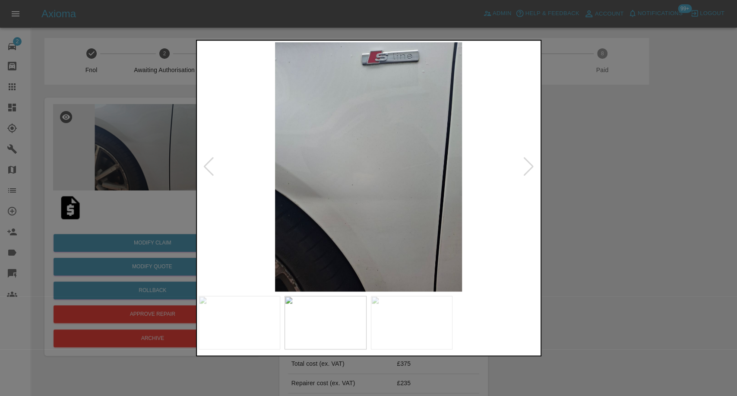
click at [528, 164] on div at bounding box center [529, 166] width 12 height 19
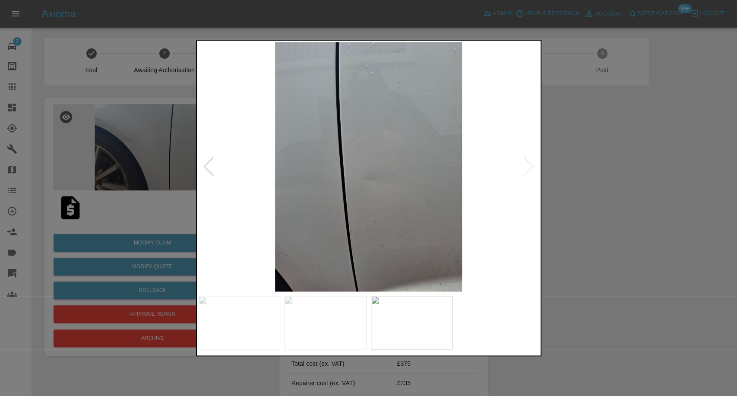
click at [528, 164] on img at bounding box center [369, 166] width 340 height 249
click at [577, 164] on div at bounding box center [368, 198] width 737 height 396
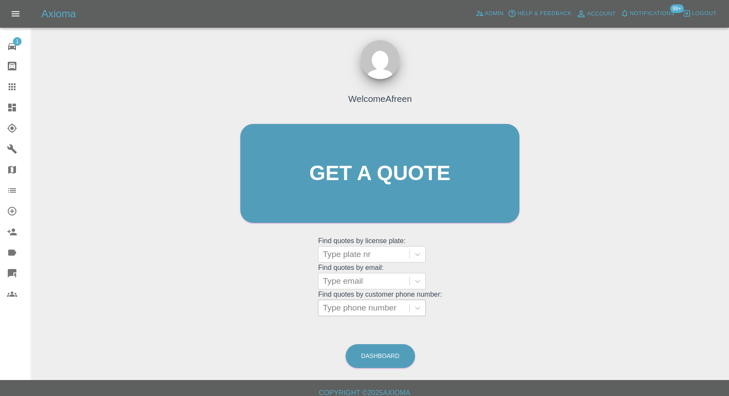
click at [356, 311] on div at bounding box center [364, 308] width 82 height 12
paste input "[PHONE_NUMBER]"
drag, startPoint x: 340, startPoint y: 307, endPoint x: 265, endPoint y: 309, distance: 75.1
click at [265, 309] on div "Welcome Afreen Get a quote Get a quote Find quotes by license plate: Type plate…" at bounding box center [379, 190] width 297 height 261
type input "07786722563"
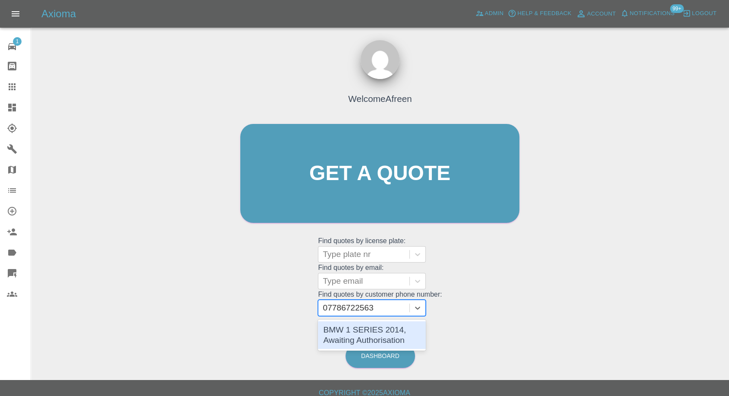
click at [384, 338] on div "BMW 1 SERIES 2014, Awaiting Authorisation" at bounding box center [372, 335] width 108 height 28
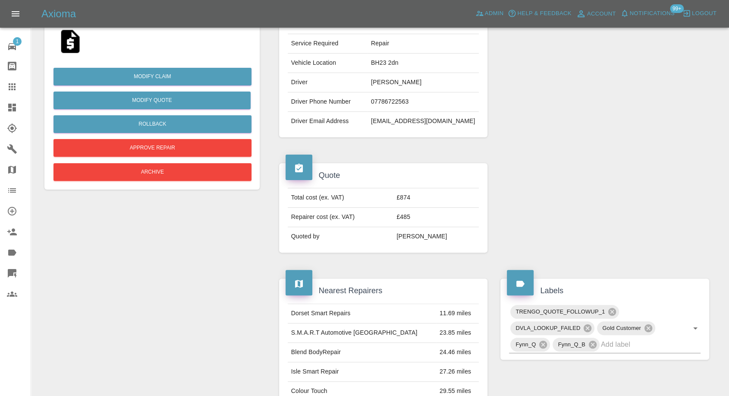
scroll to position [48, 0]
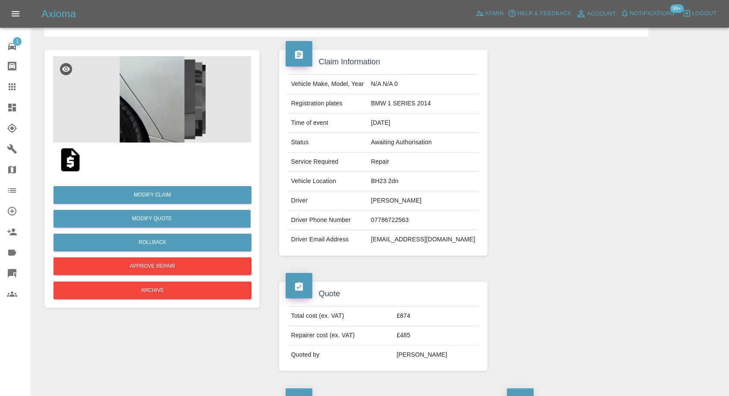
click at [63, 159] on img at bounding box center [71, 160] width 28 height 28
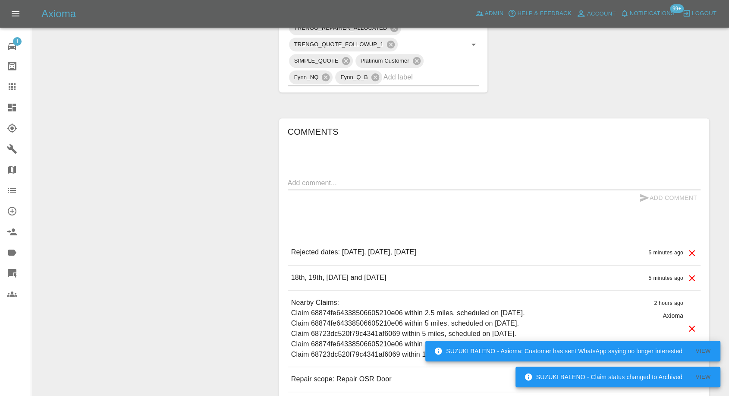
scroll to position [527, 0]
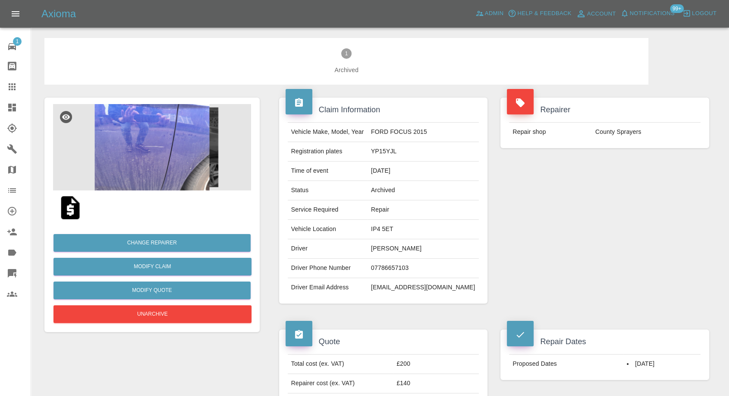
click at [405, 130] on td "FORD FOCUS 2015" at bounding box center [423, 132] width 111 height 19
click at [401, 151] on td "YP15YJL" at bounding box center [423, 151] width 111 height 19
copy td "YP15YJL"
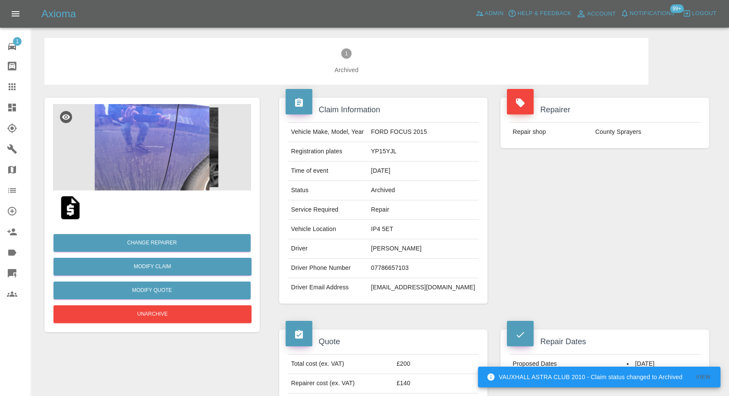
click at [408, 286] on td "[EMAIL_ADDRESS][DOMAIN_NAME]" at bounding box center [423, 287] width 111 height 19
copy div "[EMAIL_ADDRESS][DOMAIN_NAME]"
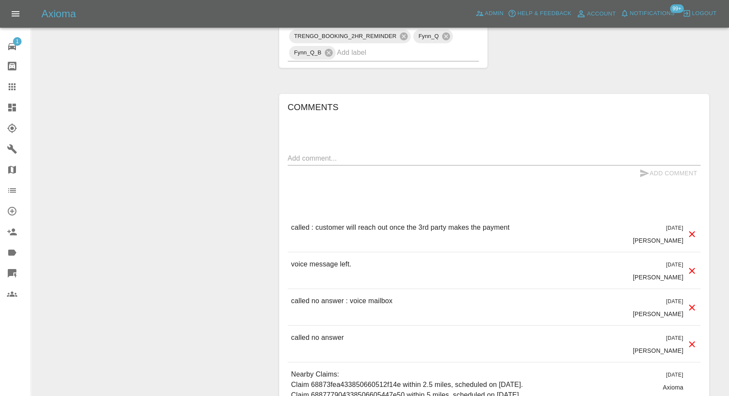
scroll to position [623, 0]
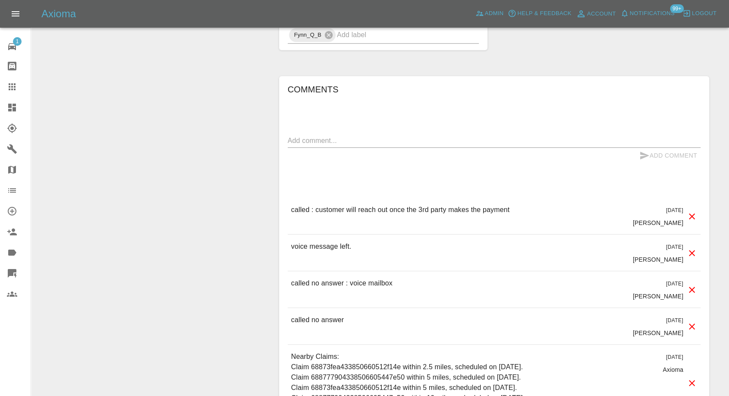
click at [13, 84] on icon at bounding box center [12, 86] width 7 height 7
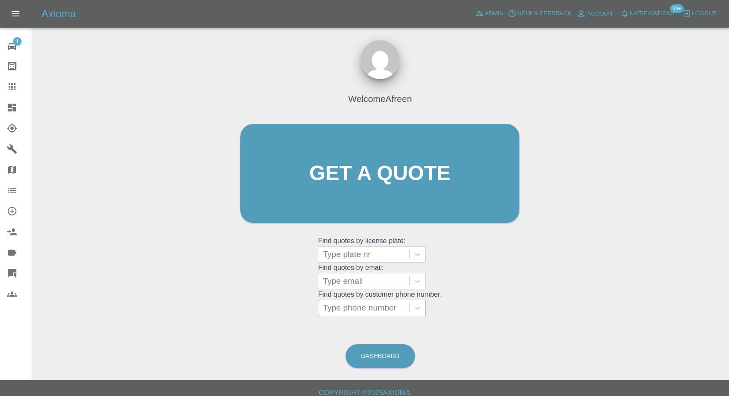
click at [373, 310] on div at bounding box center [364, 308] width 82 height 12
paste input "[PHONE_NUMBER]"
drag, startPoint x: 318, startPoint y: 309, endPoint x: 227, endPoint y: 309, distance: 90.2
click at [228, 309] on div "Welcome Afreen Get a quote Get a quote Find quotes by license plate: Type plate…" at bounding box center [380, 215] width 685 height 310
type input "7786657103"
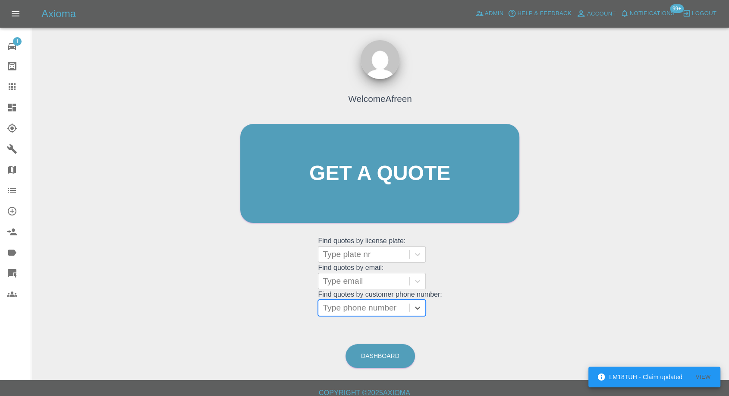
paste input "[PHONE_NUMBER]"
drag, startPoint x: 341, startPoint y: 309, endPoint x: 269, endPoint y: 315, distance: 71.5
click at [269, 315] on div "Welcome Afreen Get a quote Get a quote Find quotes by license plate: Type plate…" at bounding box center [379, 190] width 297 height 261
type input "07831773003"
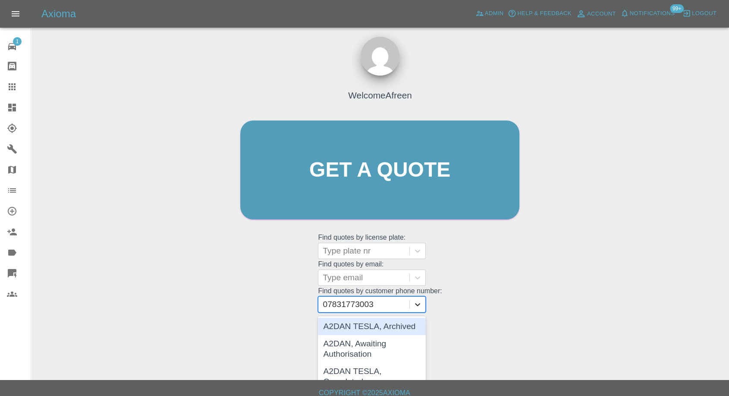
scroll to position [5, 0]
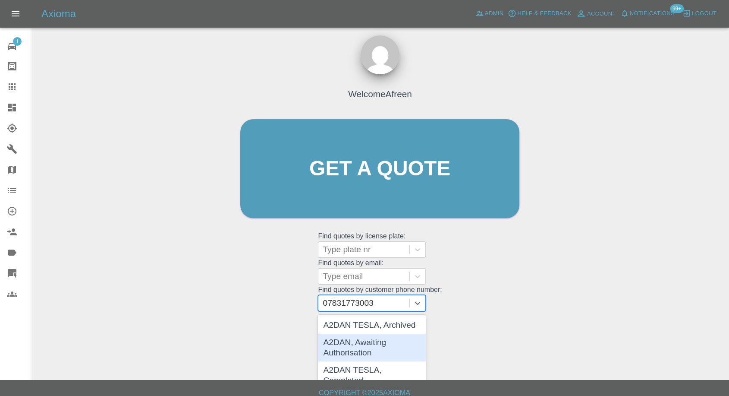
click at [366, 351] on div "A2DAN, Awaiting Authorisation" at bounding box center [372, 348] width 108 height 28
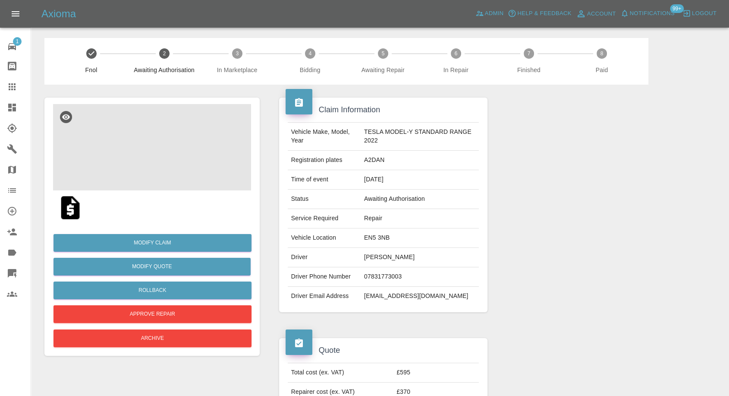
click at [181, 161] on img at bounding box center [152, 147] width 198 height 86
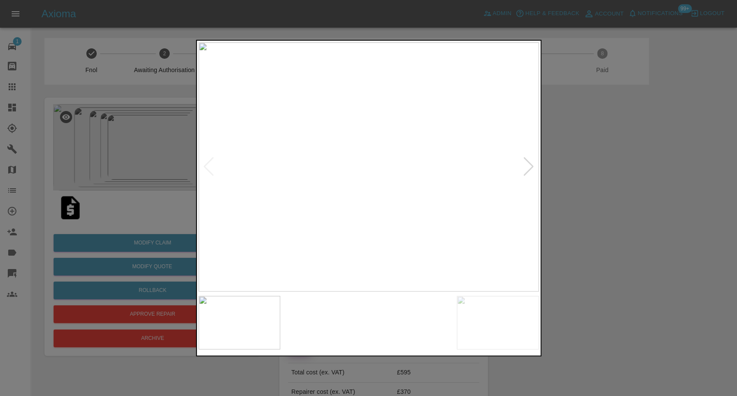
click at [335, 320] on img at bounding box center [325, 323] width 82 height 54
click at [397, 323] on img at bounding box center [412, 323] width 82 height 54
click at [526, 170] on div at bounding box center [529, 166] width 12 height 19
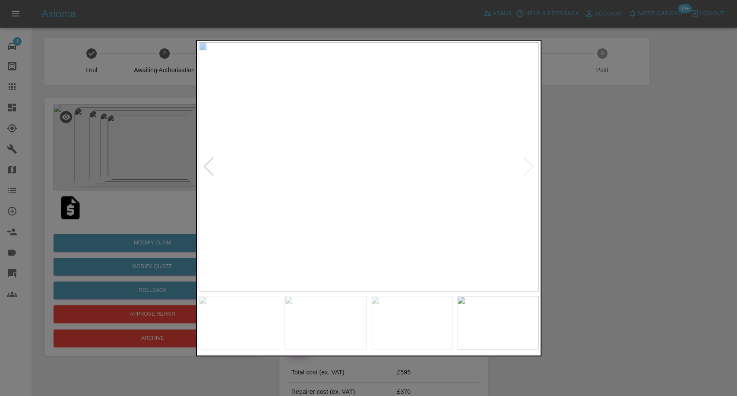
click at [526, 170] on img at bounding box center [369, 166] width 340 height 249
click at [615, 222] on div at bounding box center [368, 198] width 737 height 396
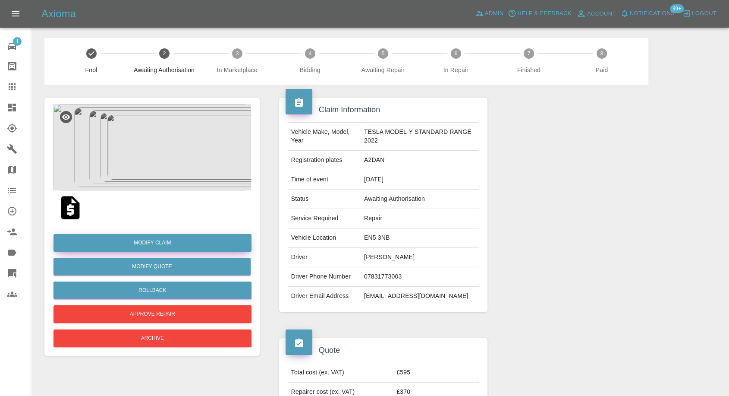
click at [152, 240] on link "Modify Claim" at bounding box center [153, 243] width 198 height 18
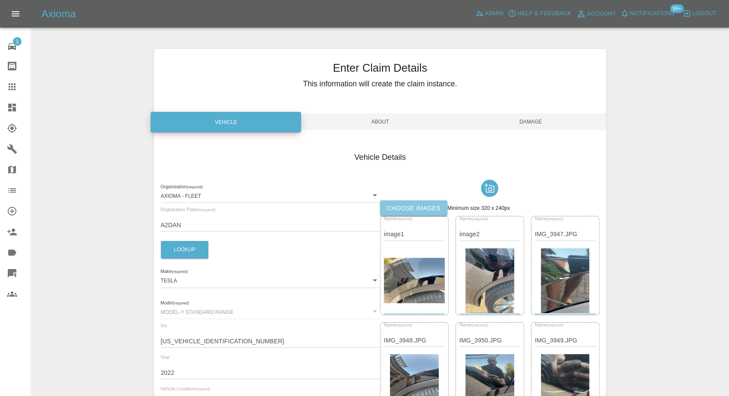
click at [423, 201] on label "Choose images" at bounding box center [413, 208] width 67 height 16
click at [0, 0] on input "Choose images" at bounding box center [0, 0] width 0 height 0
click at [543, 124] on span "Damage" at bounding box center [531, 122] width 151 height 16
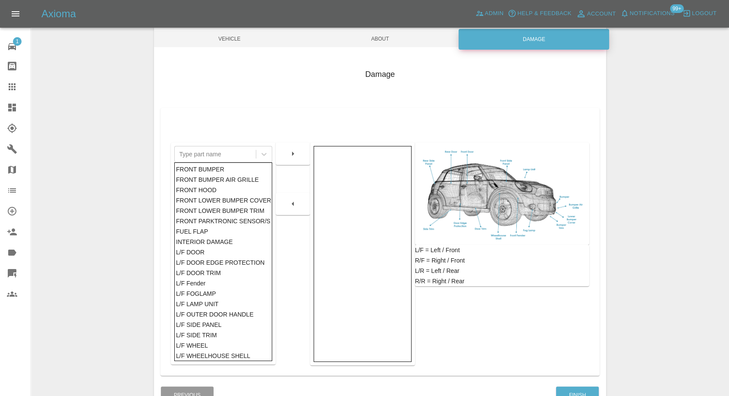
scroll to position [138, 0]
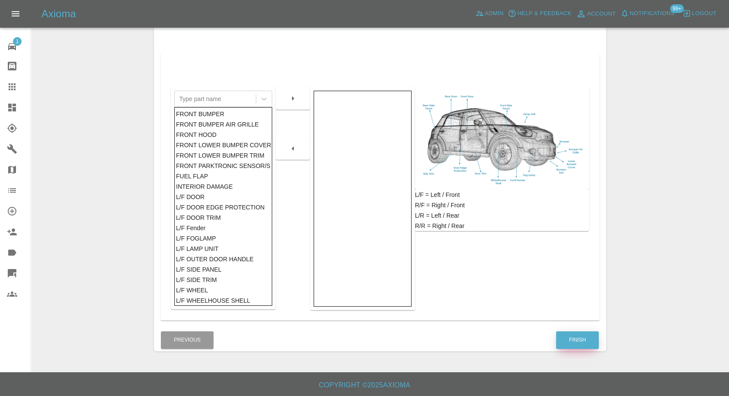
click at [570, 339] on button "Finish" at bounding box center [577, 340] width 43 height 18
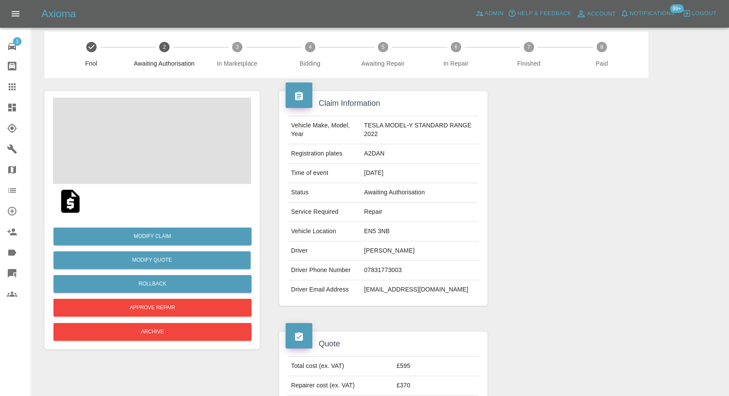
scroll to position [240, 0]
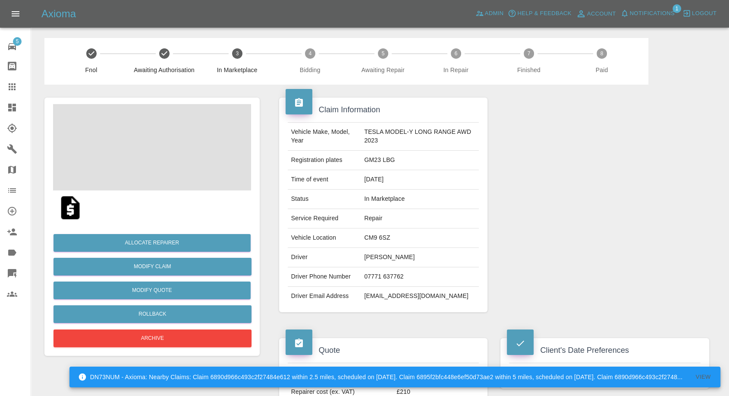
click at [383, 258] on td "[PERSON_NAME]" at bounding box center [420, 257] width 118 height 19
copy td "[PERSON_NAME]"
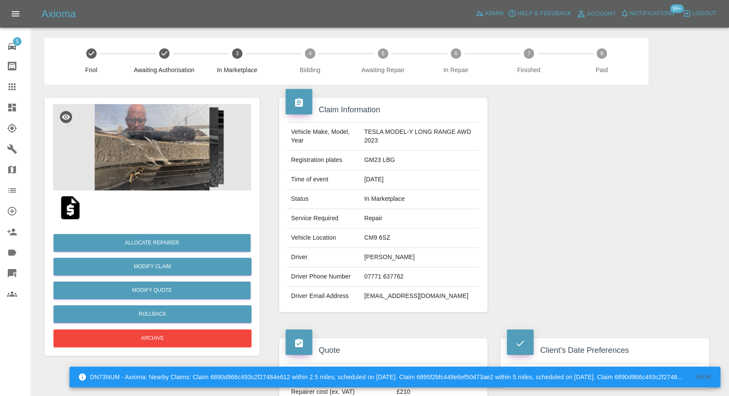
click at [535, 208] on div at bounding box center [605, 205] width 222 height 240
click at [62, 208] on img at bounding box center [71, 208] width 28 height 28
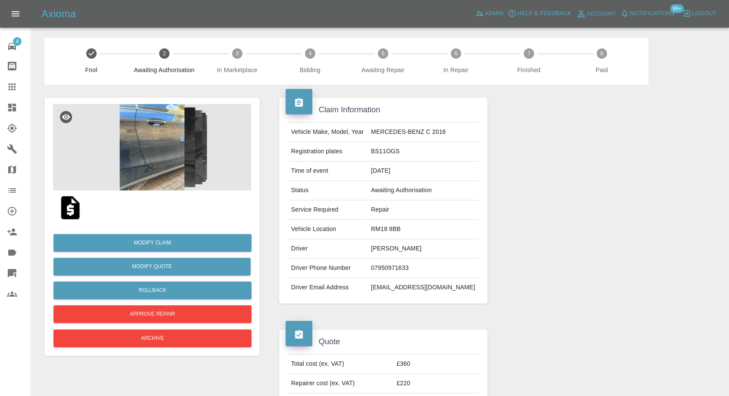
click at [170, 174] on img at bounding box center [152, 147] width 198 height 86
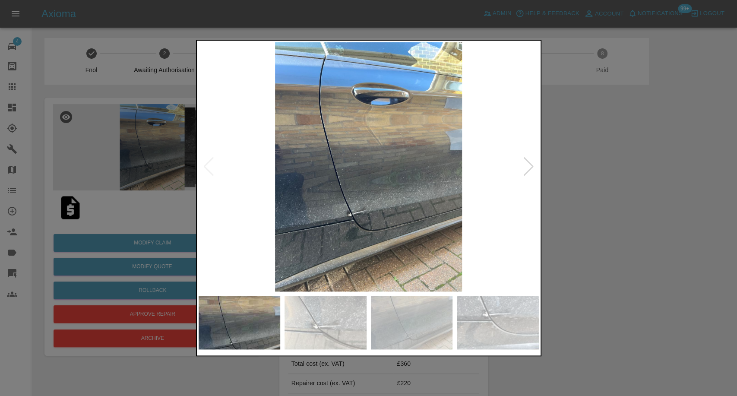
click at [348, 315] on img at bounding box center [325, 323] width 82 height 54
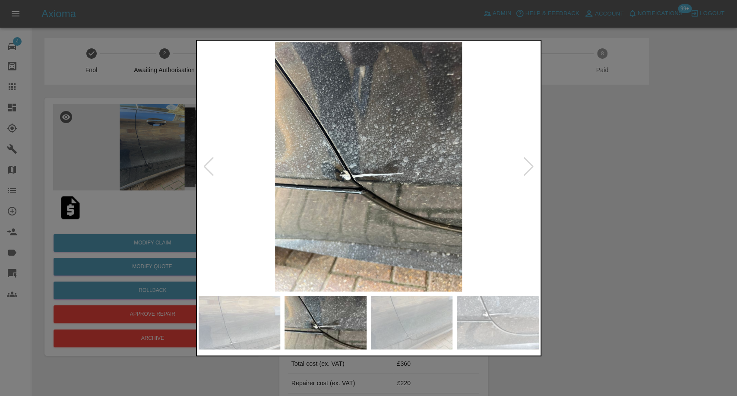
click at [440, 329] on img at bounding box center [412, 323] width 82 height 54
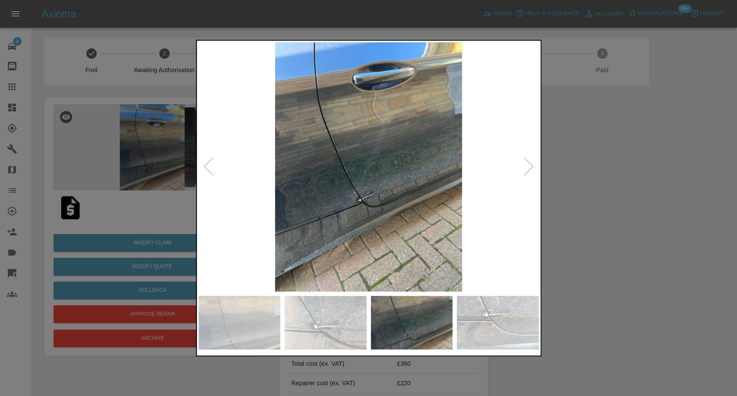
click at [570, 308] on div at bounding box center [368, 198] width 737 height 396
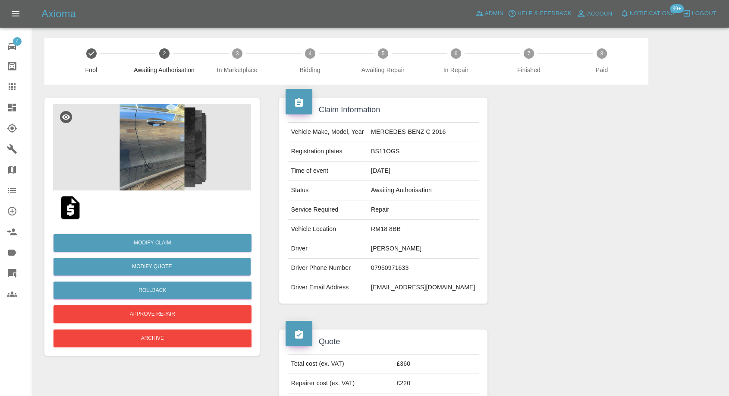
click at [73, 212] on img at bounding box center [71, 208] width 28 height 28
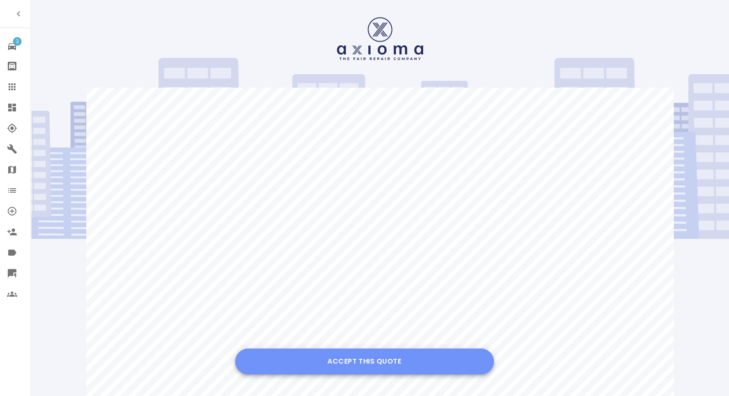
click at [346, 365] on button "Accept this Quote" at bounding box center [364, 361] width 259 height 26
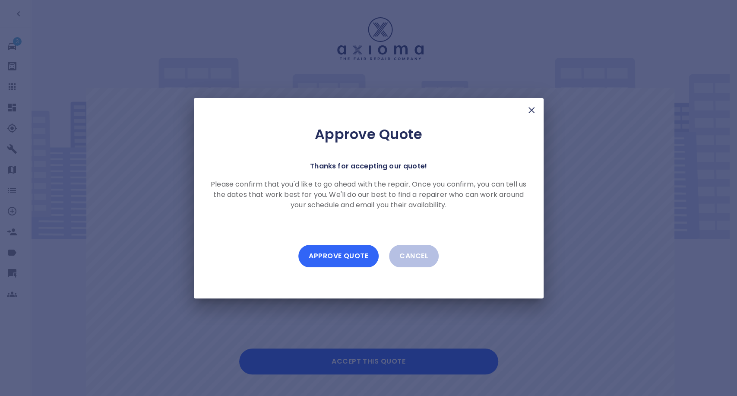
click at [328, 249] on button "Approve Quote" at bounding box center [338, 256] width 80 height 22
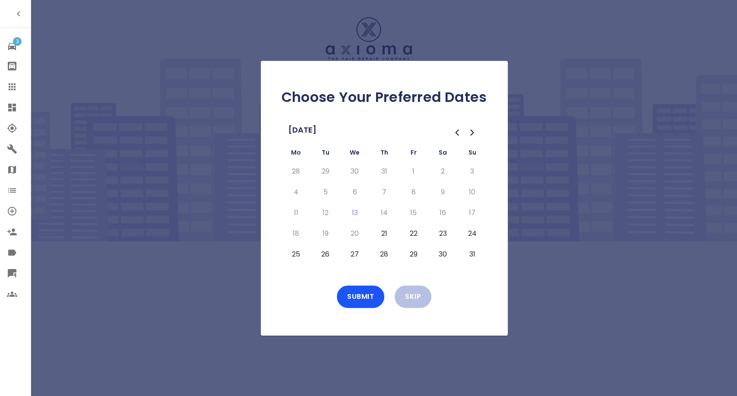
drag, startPoint x: 379, startPoint y: 233, endPoint x: 391, endPoint y: 238, distance: 12.8
click at [382, 236] on button "21" at bounding box center [384, 234] width 16 height 14
click at [421, 231] on td "22" at bounding box center [413, 233] width 29 height 21
click at [413, 234] on button "22" at bounding box center [414, 234] width 16 height 14
click at [319, 255] on button "26" at bounding box center [326, 254] width 16 height 14
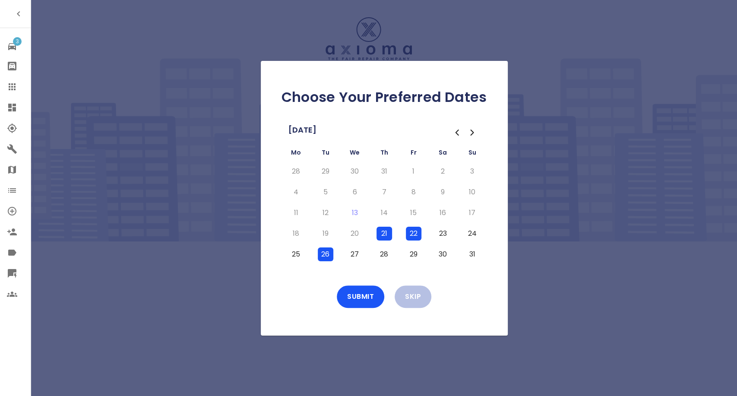
click at [284, 258] on td "25" at bounding box center [295, 254] width 29 height 21
click at [299, 256] on button "25" at bounding box center [296, 254] width 16 height 14
drag, startPoint x: 344, startPoint y: 295, endPoint x: 356, endPoint y: 292, distance: 11.5
click at [344, 295] on button "Submit" at bounding box center [360, 296] width 47 height 22
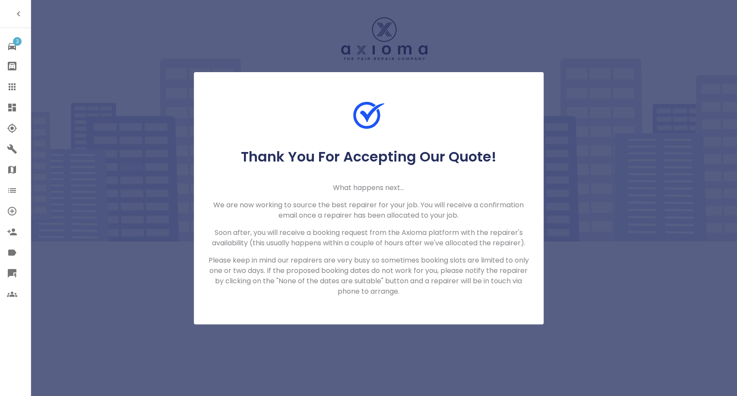
drag, startPoint x: 10, startPoint y: 91, endPoint x: 28, endPoint y: 66, distance: 30.6
click at [10, 91] on icon at bounding box center [12, 87] width 10 height 10
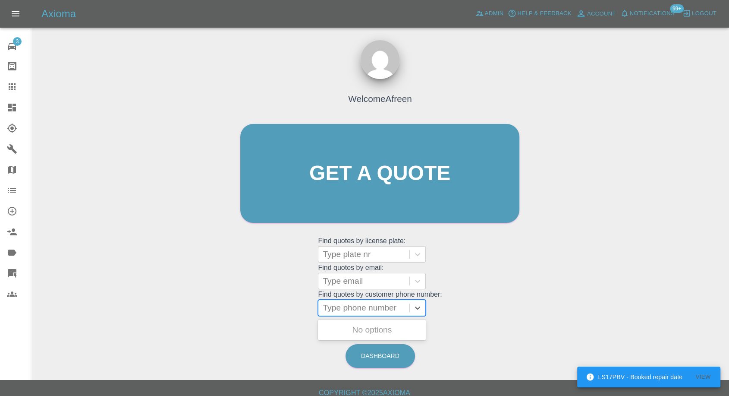
drag, startPoint x: 355, startPoint y: 305, endPoint x: 340, endPoint y: 308, distance: 15.0
click at [355, 305] on div at bounding box center [364, 308] width 82 height 12
paste input "+447717797306"
drag, startPoint x: 340, startPoint y: 308, endPoint x: 236, endPoint y: 314, distance: 103.8
click at [246, 314] on div "Welcome Afreen Get a quote Get a quote Find quotes by license plate: Type plate…" at bounding box center [379, 190] width 297 height 261
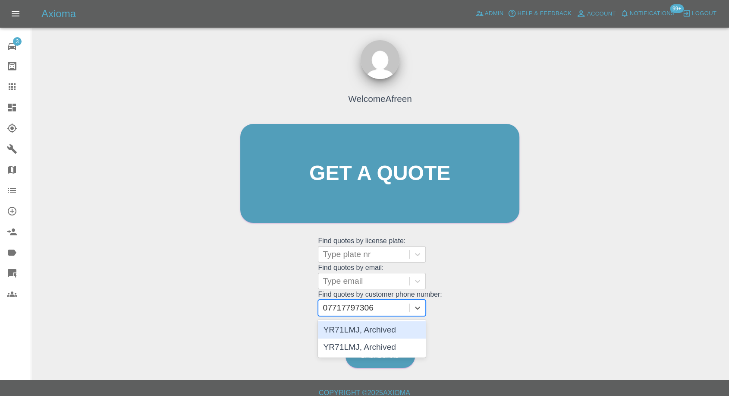
type input "07717797306"
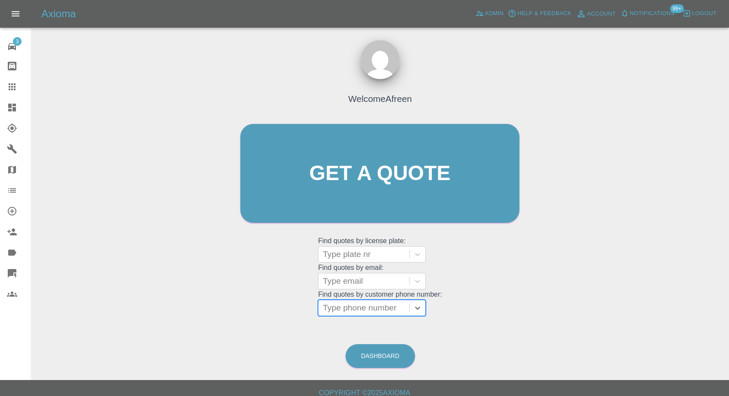
paste input "+447526739083"
drag, startPoint x: 342, startPoint y: 305, endPoint x: 302, endPoint y: 312, distance: 41.2
click at [303, 312] on div "Welcome Afreen Get a quote Get a quote Find quotes by license plate: Type plate…" at bounding box center [379, 190] width 297 height 261
type input "+447526739083"
drag, startPoint x: 302, startPoint y: 312, endPoint x: 294, endPoint y: 313, distance: 8.3
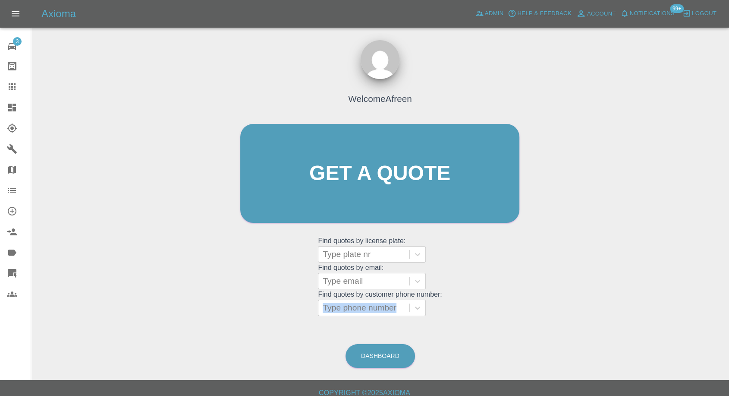
click at [294, 313] on div "Welcome Afreen Get a quote Get a quote Find quotes by license plate: Type plate…" at bounding box center [379, 190] width 297 height 261
click at [354, 313] on div at bounding box center [364, 308] width 82 height 12
paste input "+447526739083"
drag, startPoint x: 339, startPoint y: 307, endPoint x: 160, endPoint y: 309, distance: 179.6
click at [160, 309] on div "Welcome Afreen Get a quote Get a quote Find quotes by license plate: Type plate…" at bounding box center [380, 215] width 685 height 310
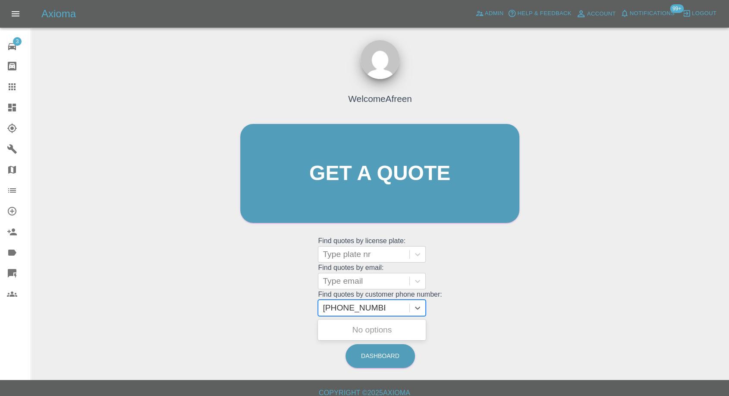
type input "07526739083"
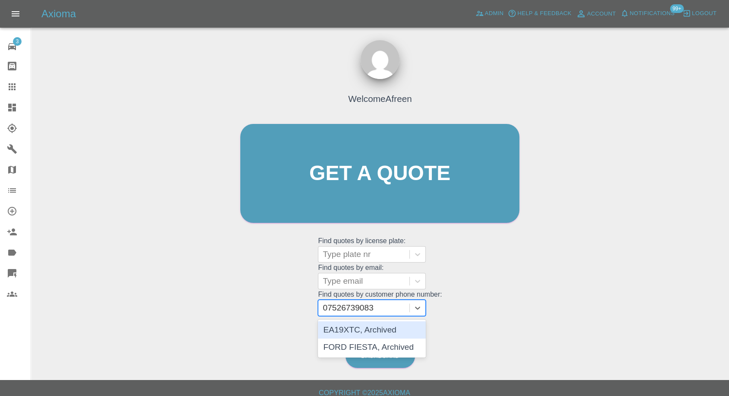
click at [375, 333] on div "EA19XTC, Archived" at bounding box center [372, 329] width 108 height 17
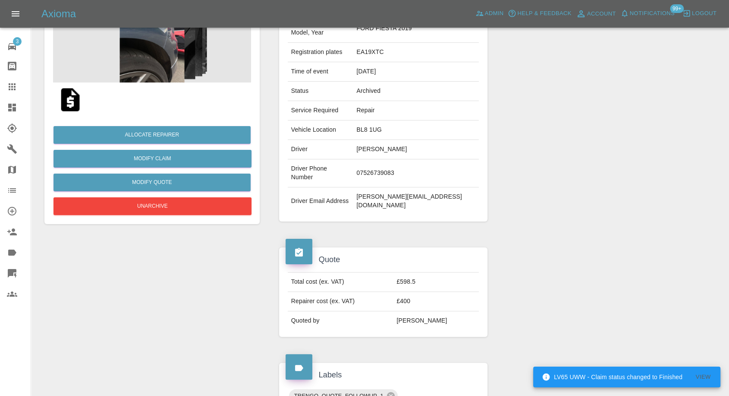
scroll to position [48, 0]
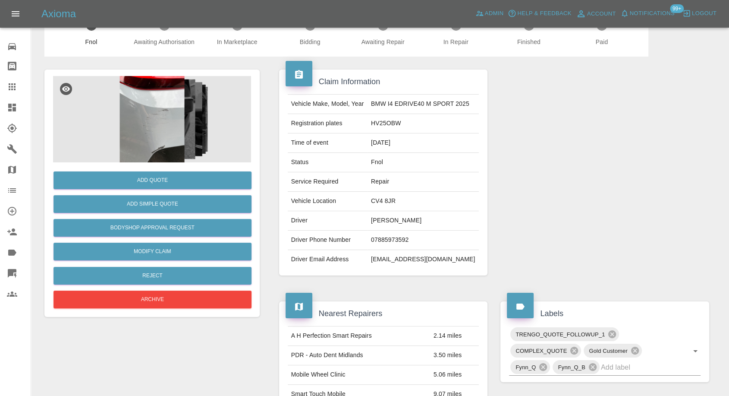
click at [6, 82] on link "Claims" at bounding box center [15, 86] width 31 height 21
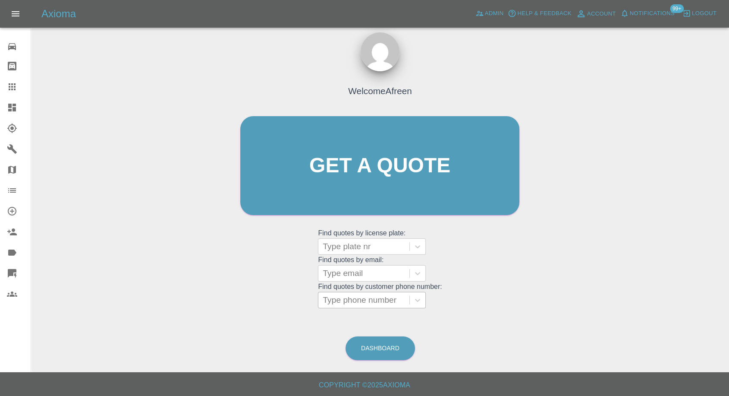
click at [401, 299] on div at bounding box center [364, 300] width 82 height 12
paste input "See above and given you have now given me two quotes for the same photos is con…"
type input "See above and given you have now given me two quotes for the same photos is con…"
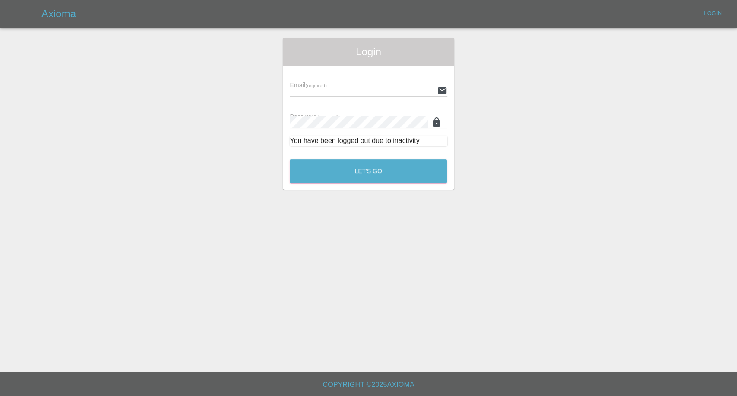
type input "afreen@axioma.co.uk"
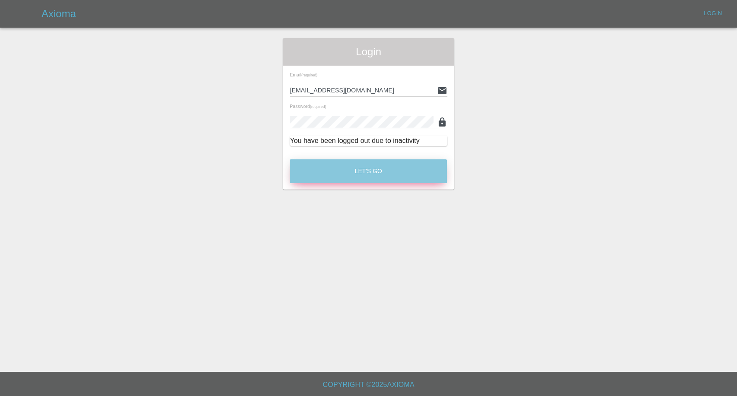
click at [376, 171] on button "Let's Go" at bounding box center [368, 171] width 157 height 24
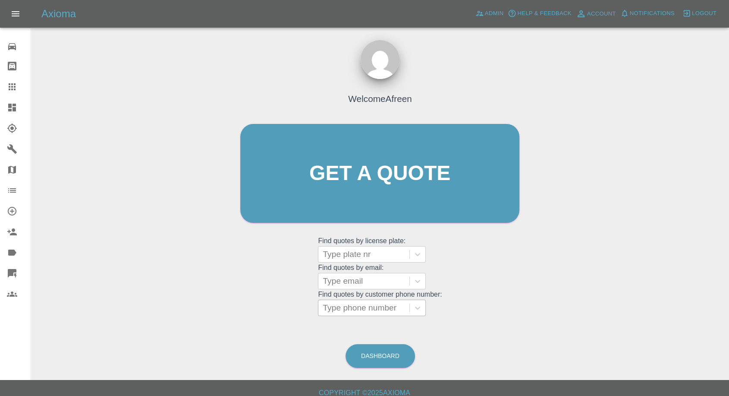
click at [357, 312] on div at bounding box center [364, 308] width 82 height 12
paste input "+447526739083"
drag, startPoint x: 342, startPoint y: 308, endPoint x: 300, endPoint y: 310, distance: 41.9
click at [300, 310] on div "Welcome Afreen Get a quote Get a quote Find quotes by license plate: Type plate…" at bounding box center [379, 190] width 297 height 261
type input "07526739083"
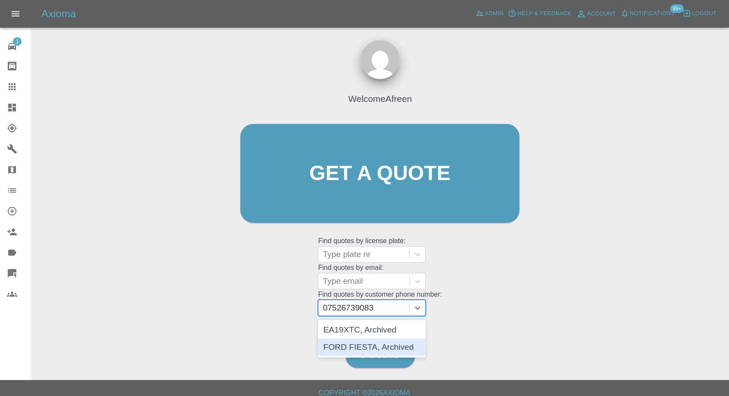
click at [372, 350] on div "FORD FIESTA, Archived" at bounding box center [372, 346] width 108 height 17
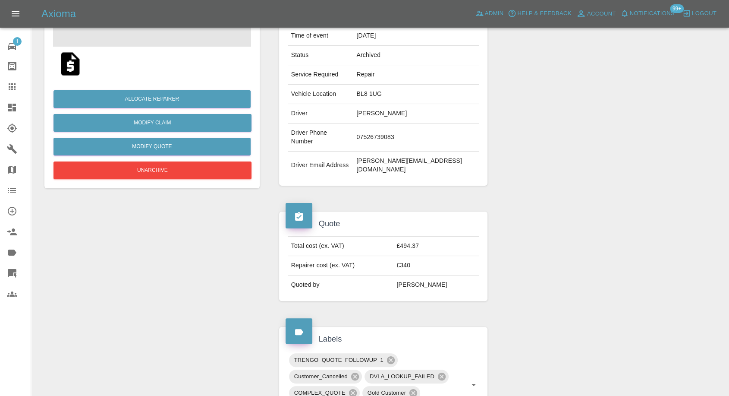
scroll to position [48, 0]
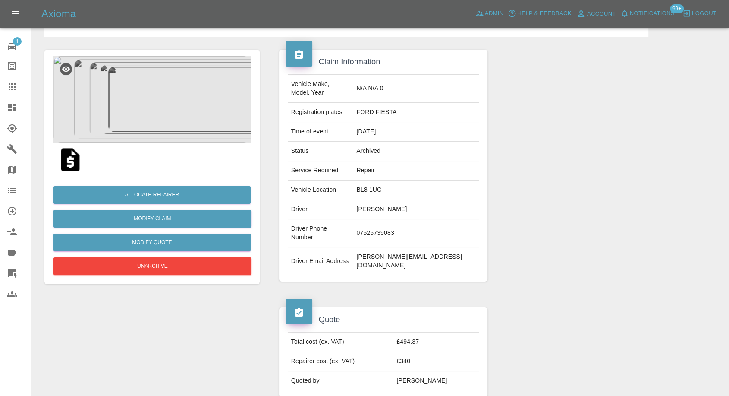
click at [170, 129] on img at bounding box center [152, 99] width 198 height 86
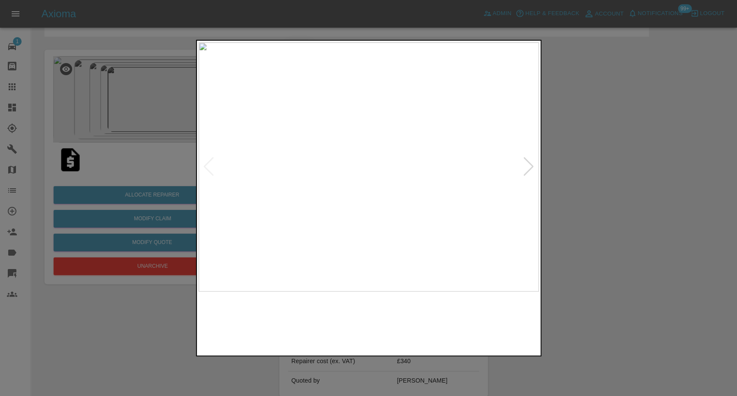
click at [318, 308] on img at bounding box center [325, 323] width 82 height 54
click at [408, 332] on img at bounding box center [412, 323] width 82 height 54
click at [476, 336] on img at bounding box center [498, 323] width 82 height 54
click at [547, 161] on div at bounding box center [368, 198] width 737 height 396
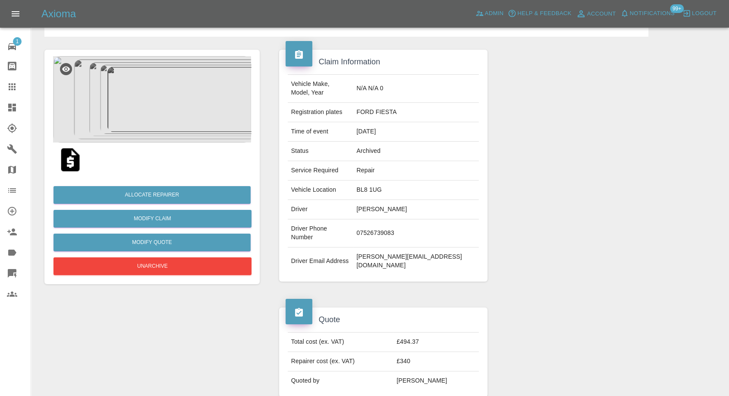
click at [534, 168] on div at bounding box center [605, 166] width 222 height 258
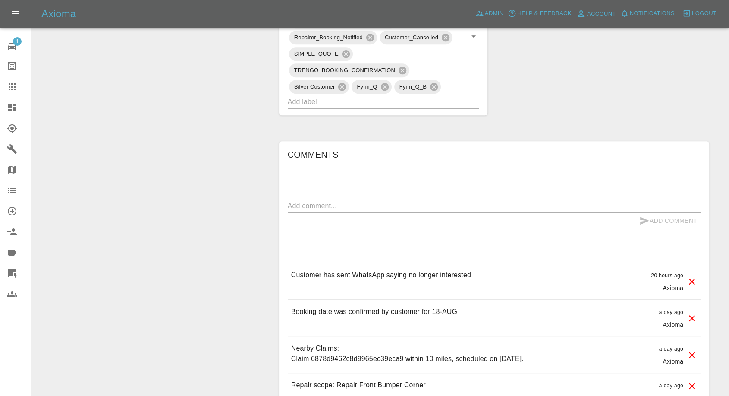
scroll to position [527, 0]
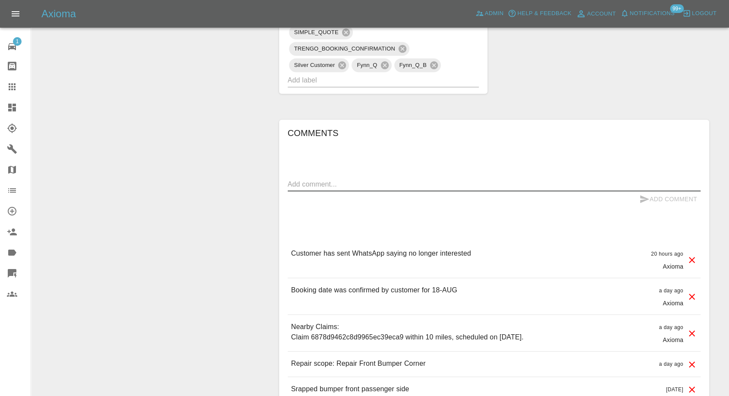
click at [397, 184] on textarea at bounding box center [494, 184] width 413 height 10
paste textarea "Getting done [DATE] sorry for messing u around is it possible for my refund ple…"
type textarea "Getting done [DATE] sorry for messing u around is it possible for my refund ple…"
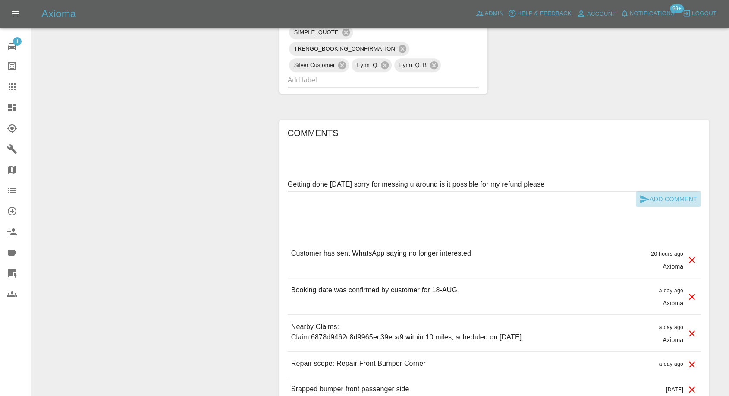
click at [646, 199] on icon "submit" at bounding box center [645, 199] width 9 height 8
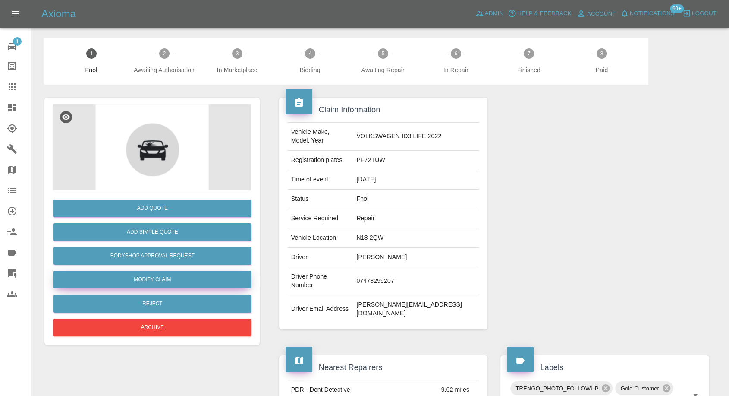
click at [159, 284] on link "Modify Claim" at bounding box center [153, 280] width 198 height 18
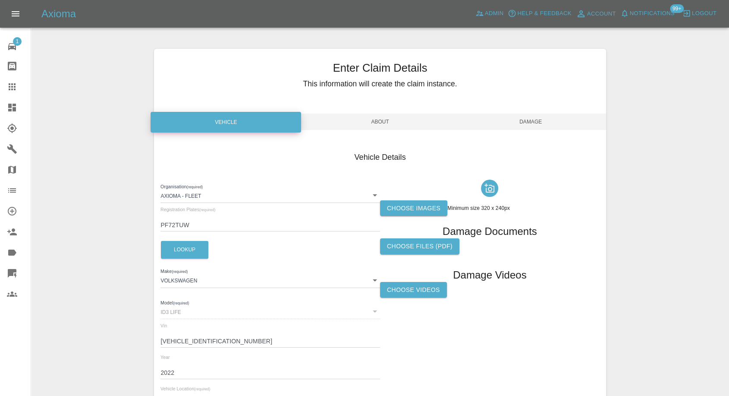
click at [414, 208] on label "Choose images" at bounding box center [413, 208] width 67 height 16
click at [0, 0] on input "Choose images" at bounding box center [0, 0] width 0 height 0
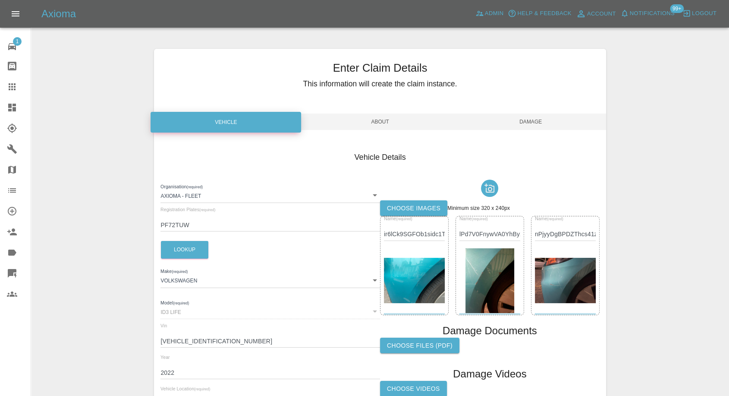
click at [537, 116] on span "Damage" at bounding box center [531, 122] width 151 height 16
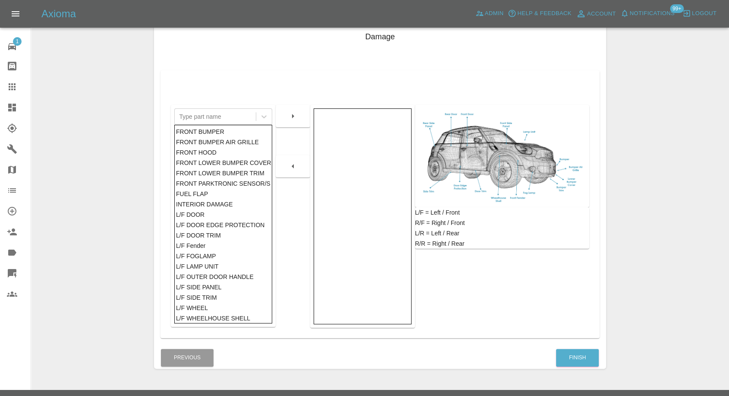
scroll to position [138, 0]
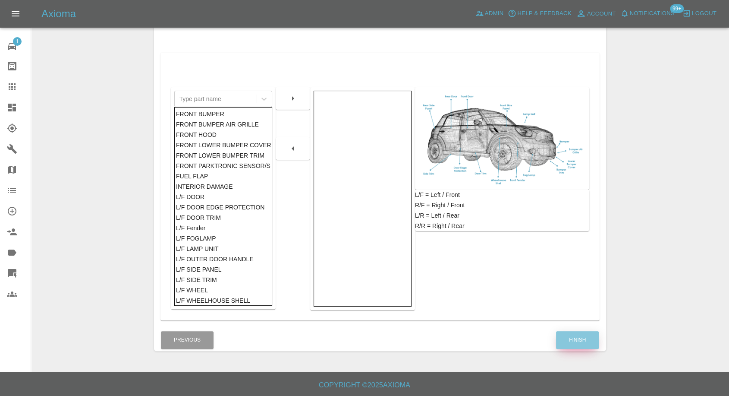
click at [575, 338] on button "Finish" at bounding box center [577, 340] width 43 height 18
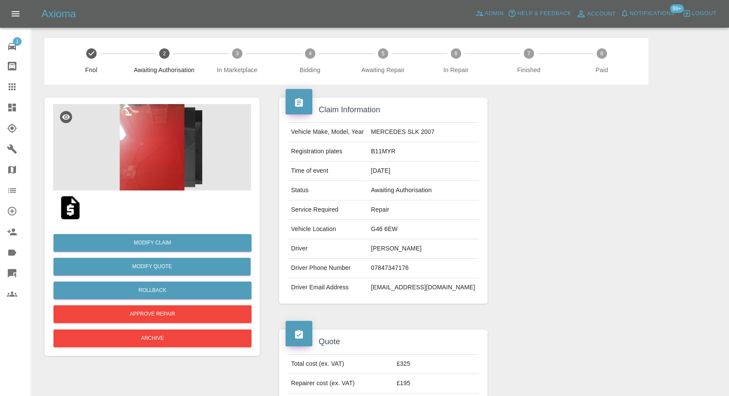
click at [68, 218] on img at bounding box center [71, 208] width 28 height 28
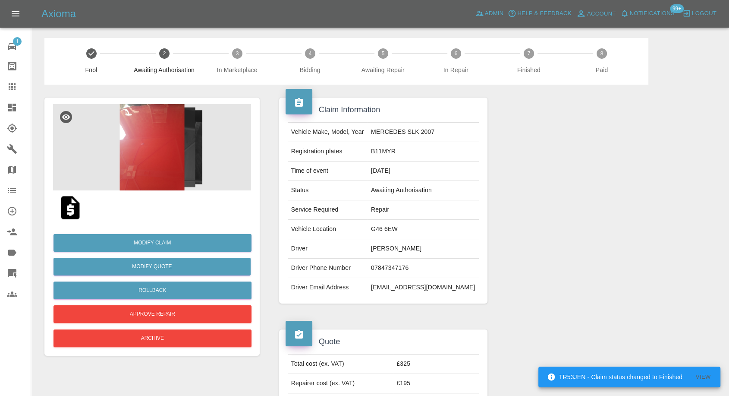
click at [166, 174] on img at bounding box center [152, 147] width 198 height 86
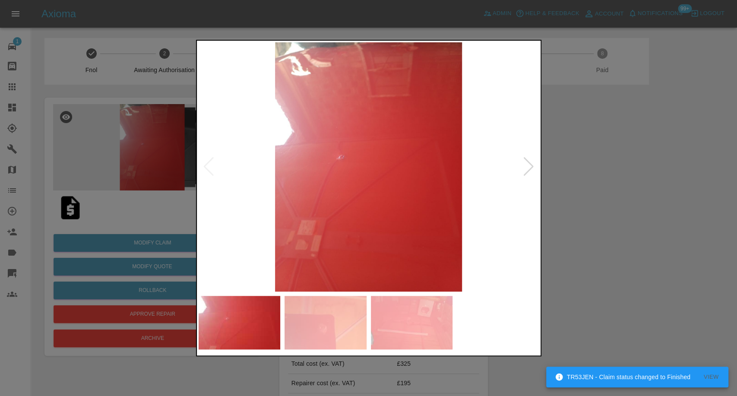
click at [330, 327] on img at bounding box center [325, 323] width 82 height 54
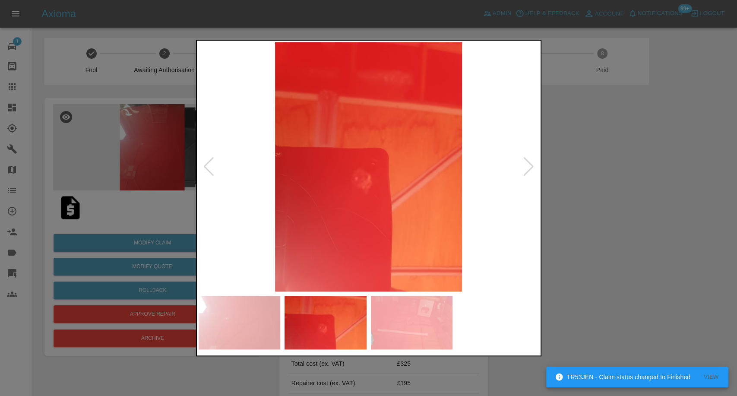
click at [401, 327] on img at bounding box center [412, 323] width 82 height 54
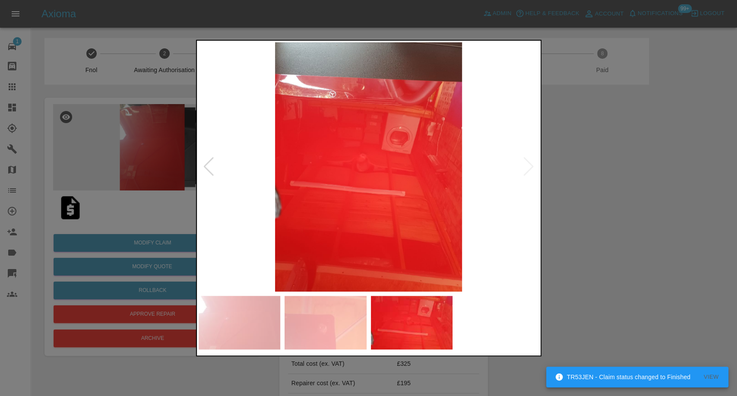
click at [639, 251] on div at bounding box center [368, 198] width 737 height 396
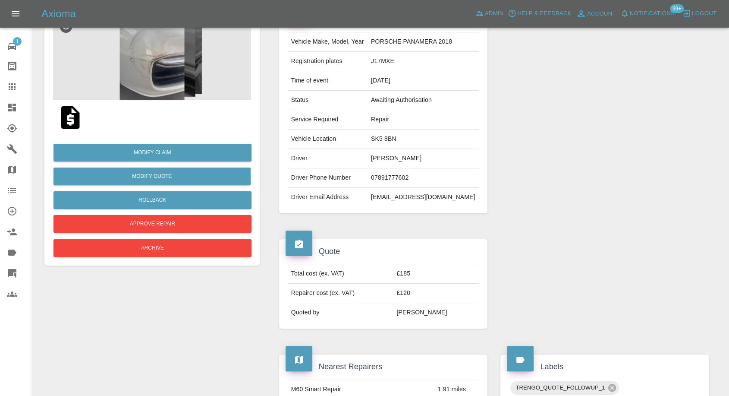
scroll to position [96, 0]
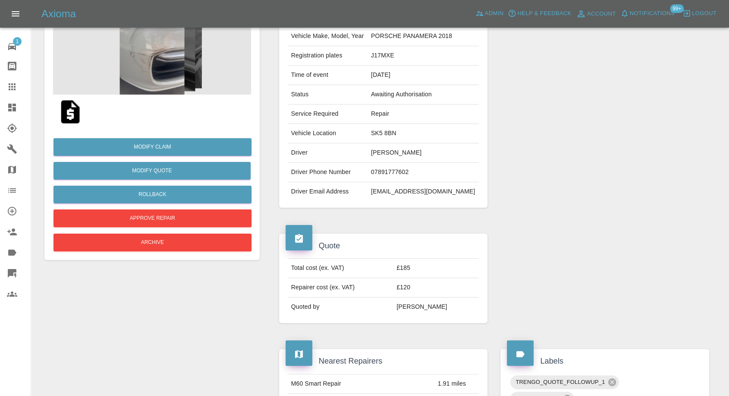
click at [66, 112] on img at bounding box center [71, 112] width 28 height 28
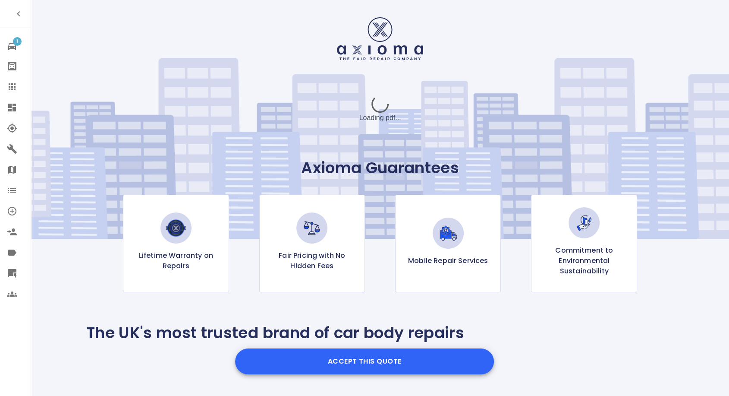
click at [369, 366] on button "Accept this Quote" at bounding box center [364, 361] width 259 height 26
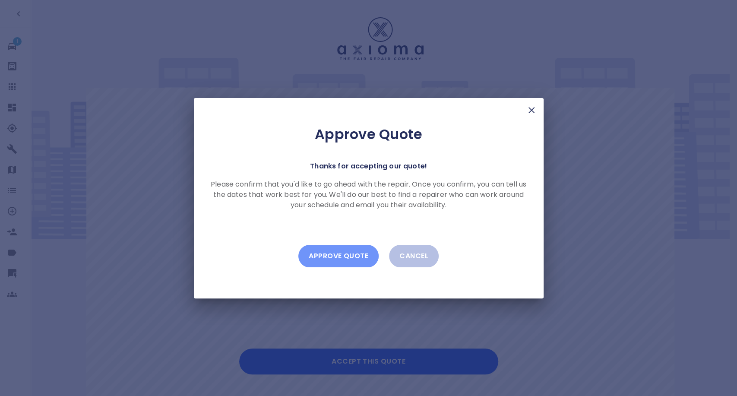
click at [342, 260] on button "Approve Quote" at bounding box center [338, 256] width 80 height 22
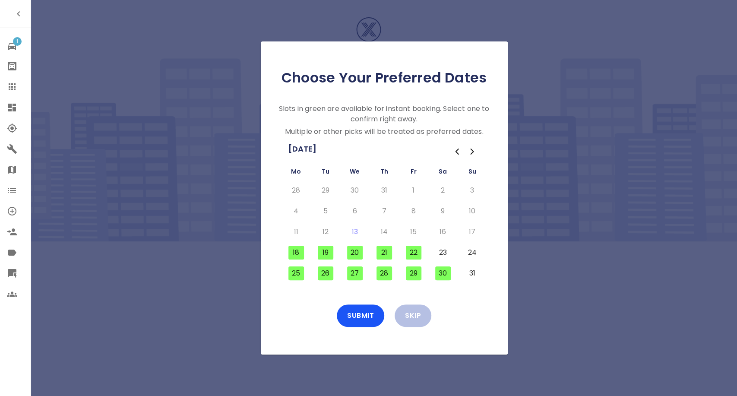
click at [296, 253] on button "18" at bounding box center [296, 253] width 16 height 14
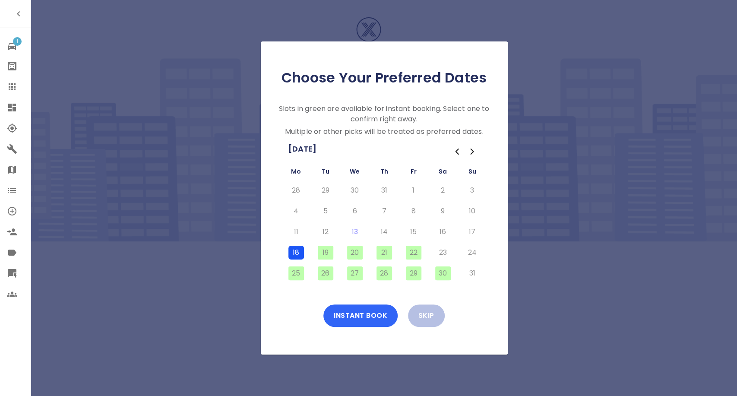
click at [370, 312] on button "Instant Book" at bounding box center [360, 315] width 74 height 22
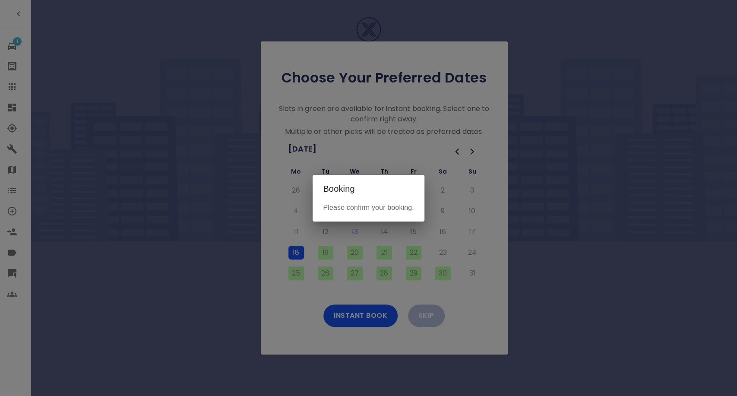
click at [578, 303] on div "Booking Please confirm your booking." at bounding box center [368, 198] width 737 height 396
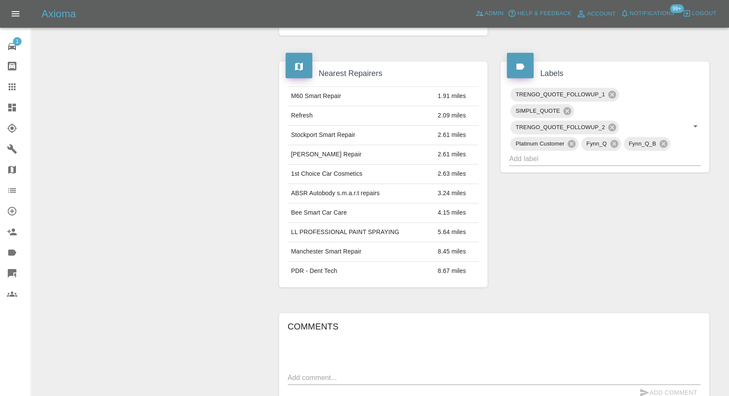
scroll to position [480, 0]
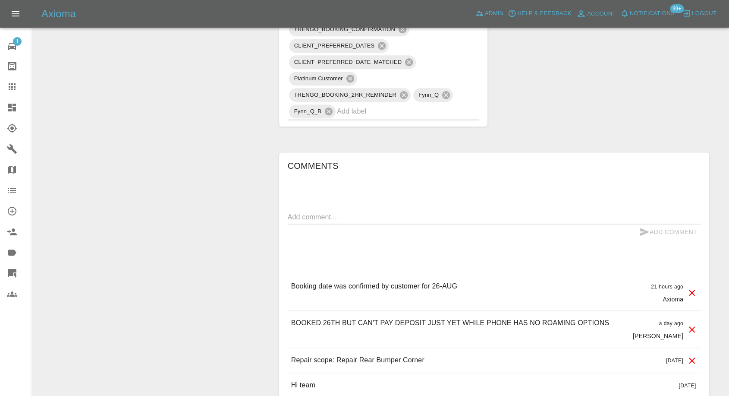
scroll to position [623, 0]
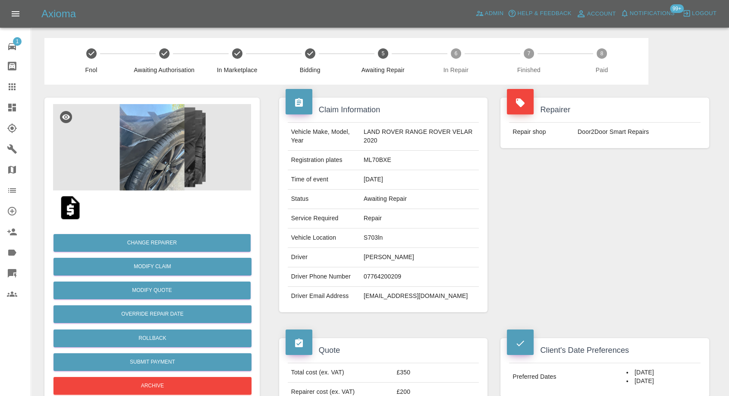
click at [382, 256] on td "[PERSON_NAME]" at bounding box center [419, 257] width 119 height 19
click at [382, 256] on td "Philip Knott" at bounding box center [419, 257] width 119 height 19
copy td "Philip Knott"
click at [379, 275] on td "07764200209" at bounding box center [419, 276] width 119 height 19
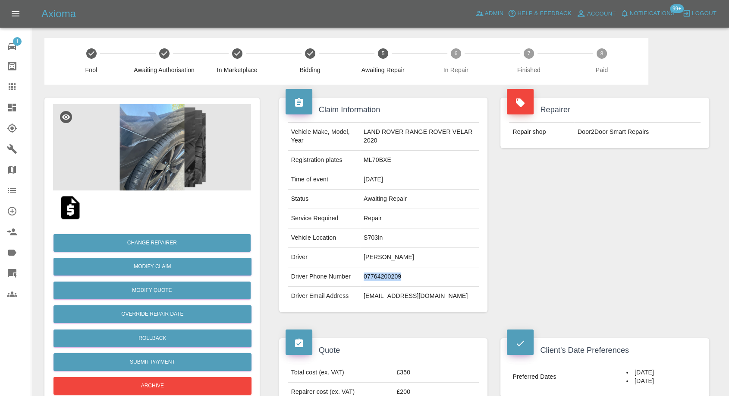
click at [379, 275] on td "07764200209" at bounding box center [419, 276] width 119 height 19
copy td "07764200209"
drag, startPoint x: 304, startPoint y: 203, endPoint x: 304, endPoint y: 208, distance: 4.8
click at [304, 204] on td "Status" at bounding box center [324, 198] width 73 height 19
click at [370, 257] on td "Philip Knott" at bounding box center [419, 257] width 119 height 19
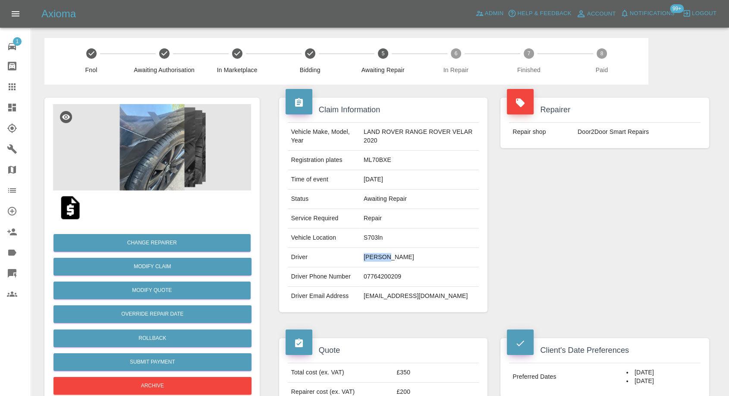
click at [370, 257] on td "Philip Knott" at bounding box center [419, 257] width 119 height 19
copy td "Philip"
click at [373, 237] on td "S703ln" at bounding box center [419, 237] width 119 height 19
copy td "S703ln"
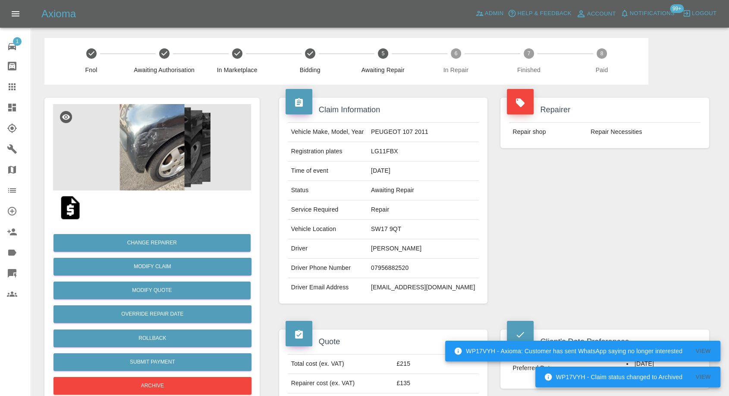
click at [415, 246] on td "[PERSON_NAME]" at bounding box center [423, 248] width 111 height 19
copy td "[PERSON_NAME]"
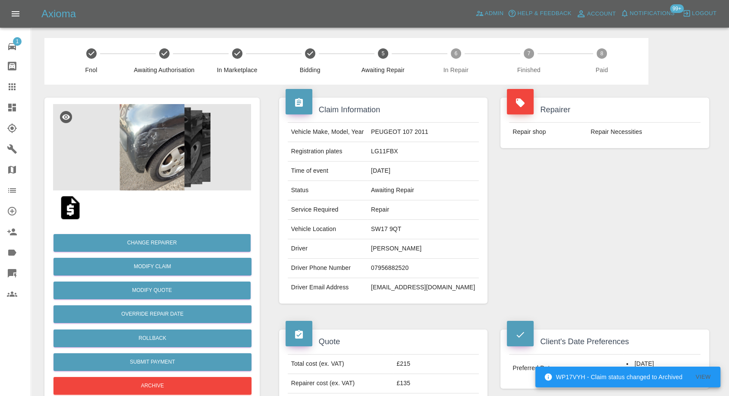
click at [408, 267] on td "07956882520" at bounding box center [423, 268] width 111 height 19
copy td "07956882520"
click at [368, 294] on td "Driver Email Address" at bounding box center [328, 287] width 80 height 19
click at [408, 227] on td "SW17 9QT" at bounding box center [423, 229] width 111 height 19
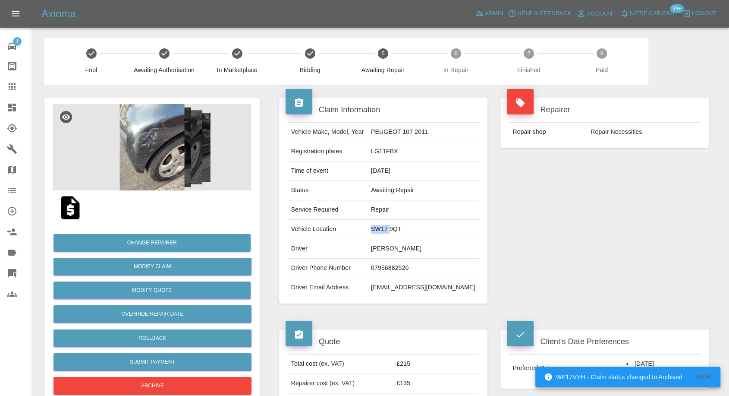
click at [408, 227] on td "SW17 9QT" at bounding box center [423, 229] width 111 height 19
copy td "SW17 9QT"
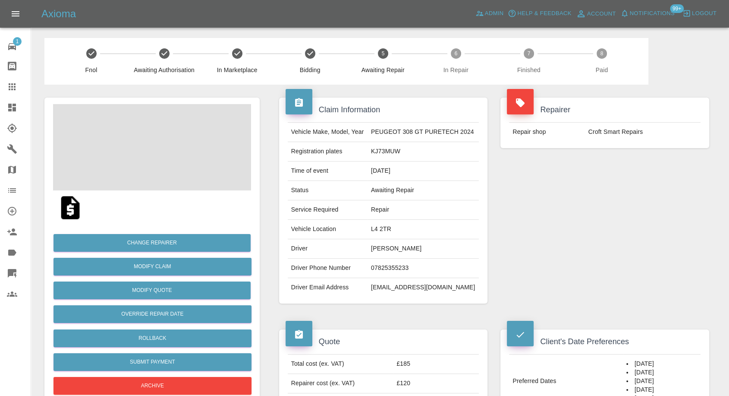
click at [379, 249] on td "Nick Mercer" at bounding box center [423, 248] width 111 height 19
copy td "Nick Mercer"
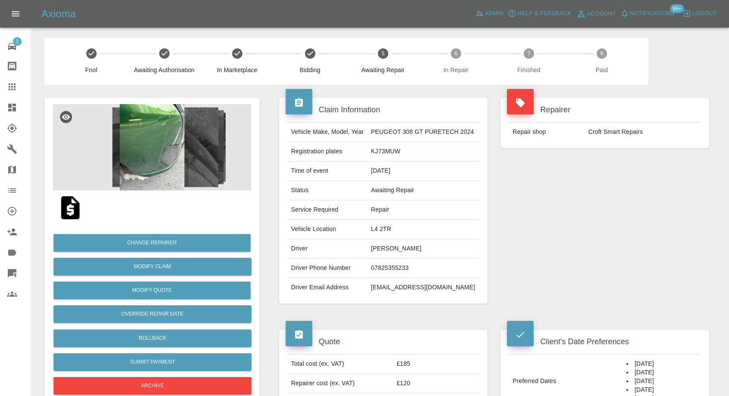
click at [396, 270] on td "07825355233" at bounding box center [423, 268] width 111 height 19
copy td "07825355233"
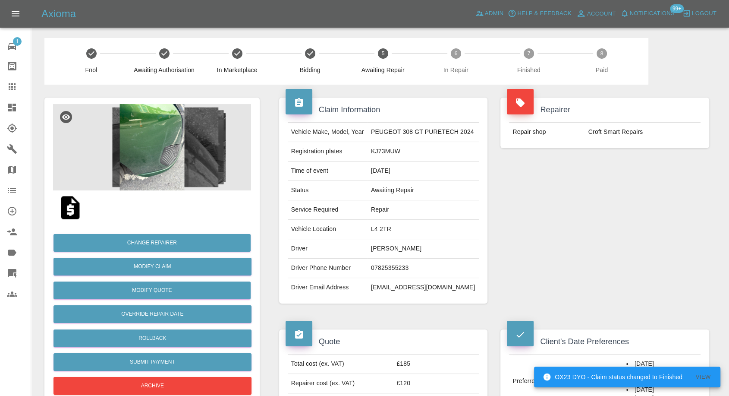
click at [403, 318] on div "Quote Total cost (ex. VAT) £185 Repairer cost (ex. VAT) £120 Quoted by George C…" at bounding box center [384, 373] width 222 height 115
click at [376, 243] on td "Nick Mercer" at bounding box center [423, 248] width 111 height 19
copy td "Nick"
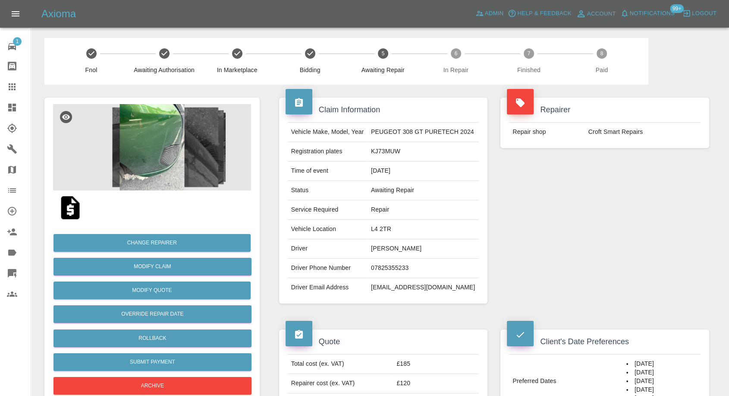
click at [373, 228] on td "L4 2TR" at bounding box center [423, 229] width 111 height 19
copy td "L4 2TR"
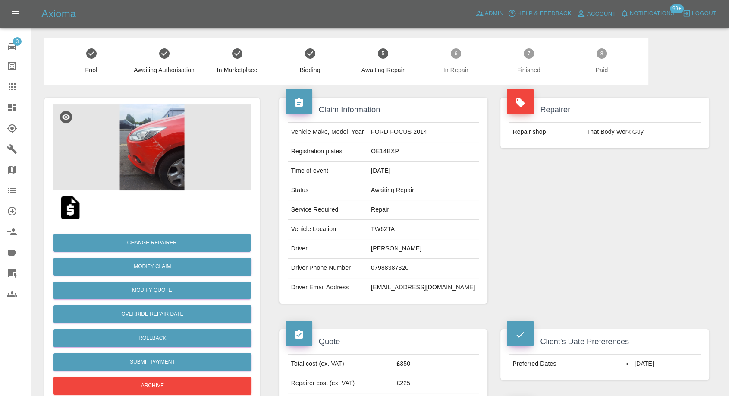
click at [406, 246] on td "[PERSON_NAME]" at bounding box center [423, 248] width 111 height 19
click at [406, 246] on td "Maxwell Bingle" at bounding box center [423, 248] width 111 height 19
copy td "Maxwell Bingle"
click at [398, 265] on td "07988387320" at bounding box center [423, 268] width 111 height 19
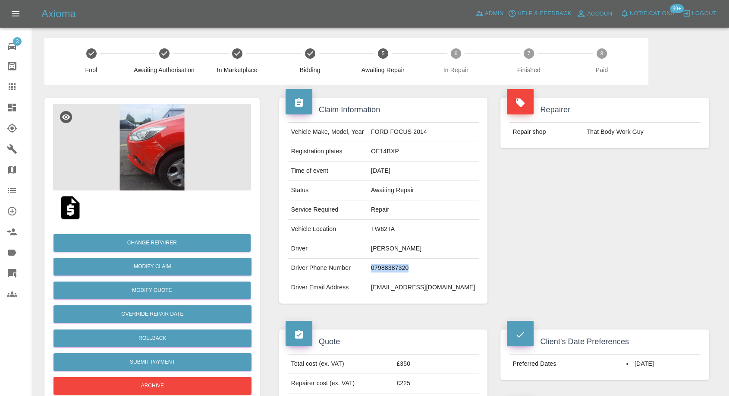
click at [398, 265] on td "07988387320" at bounding box center [423, 268] width 111 height 19
copy td "07988387320"
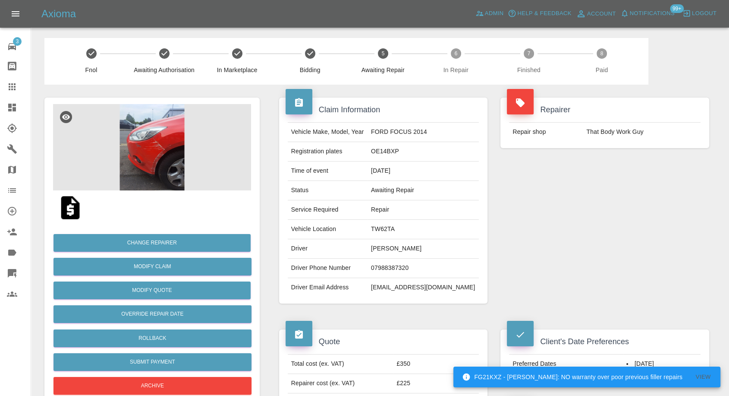
click at [383, 338] on h4 "Quote" at bounding box center [384, 342] width 196 height 12
click at [390, 247] on td "Maxwell Bingle" at bounding box center [423, 248] width 111 height 19
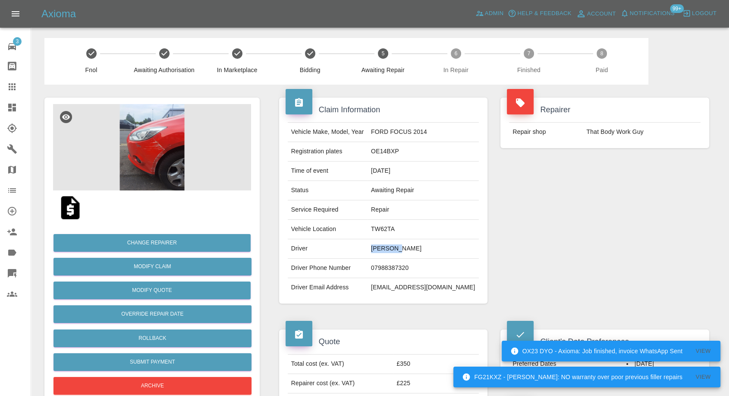
click at [390, 247] on td "Maxwell Bingle" at bounding box center [423, 248] width 111 height 19
copy td "Maxwell"
click at [376, 314] on div "Claim Information Vehicle Make, Model, Year FORD FOCUS 2014 Registration plates…" at bounding box center [384, 201] width 222 height 232
click at [395, 225] on td "TW62TA" at bounding box center [423, 229] width 111 height 19
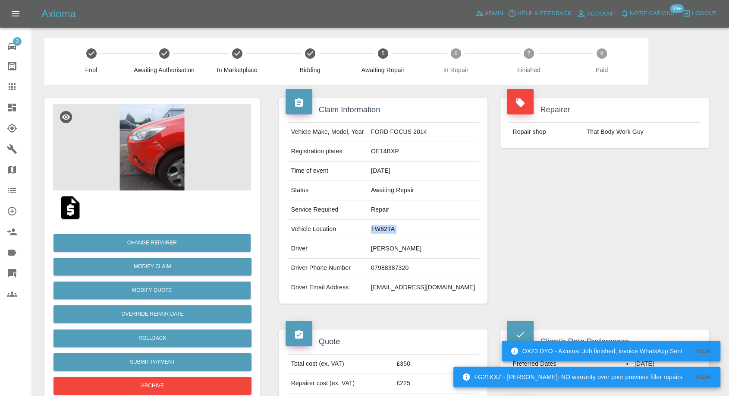
click at [395, 225] on td "TW62TA" at bounding box center [423, 229] width 111 height 19
copy td "TW62TA"
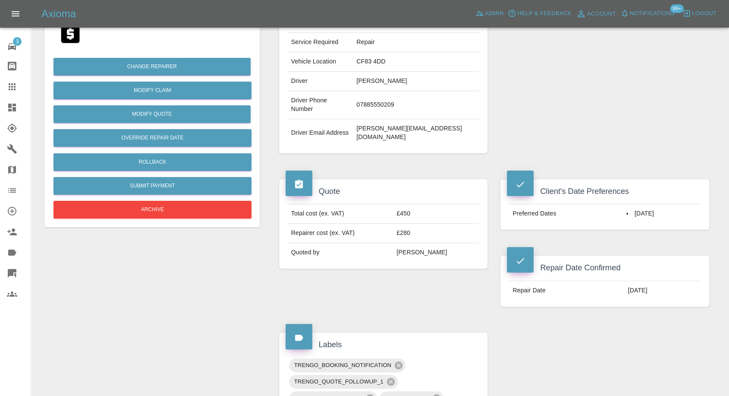
scroll to position [192, 0]
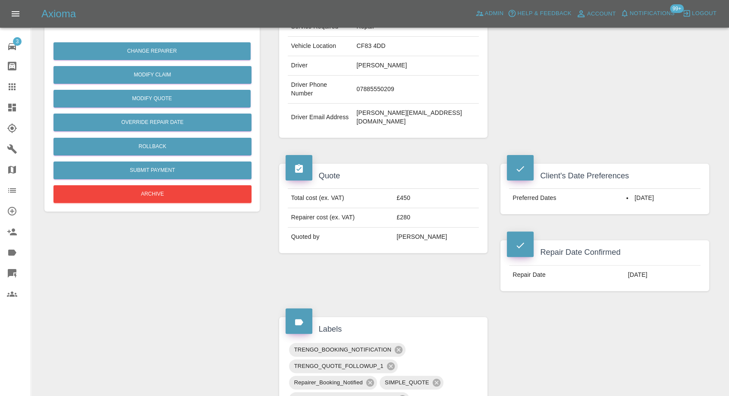
click at [382, 59] on td "[PERSON_NAME]" at bounding box center [416, 65] width 126 height 19
click at [382, 59] on td "Daniel Watters" at bounding box center [416, 65] width 126 height 19
copy td "Daniel Watters"
click at [394, 79] on td "07885550209" at bounding box center [416, 90] width 126 height 28
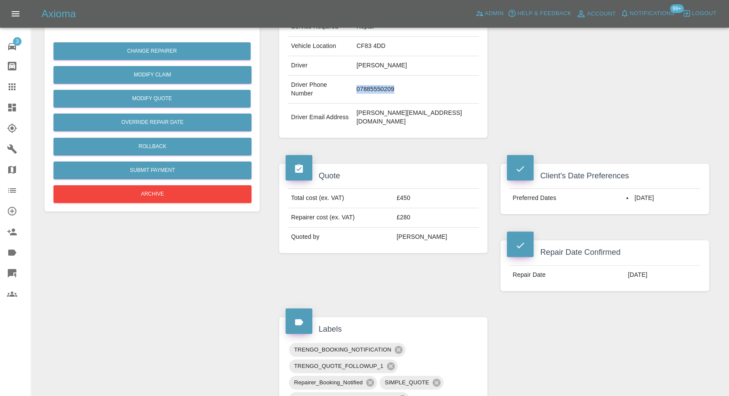
click at [394, 79] on td "07885550209" at bounding box center [416, 90] width 126 height 28
copy td "07885550209"
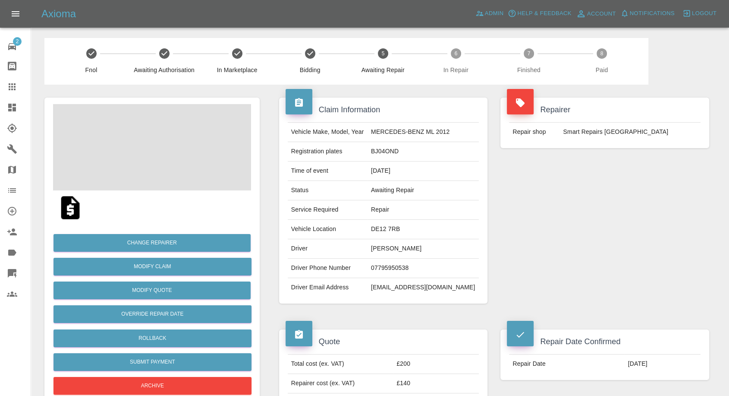
click at [397, 247] on td "Joanne Robinson" at bounding box center [423, 248] width 111 height 19
copy td "Joanne Robinson"
click at [405, 269] on td "07795950538" at bounding box center [423, 268] width 111 height 19
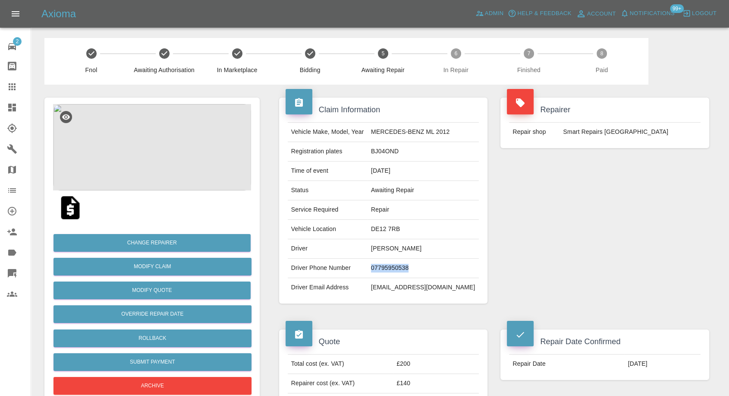
click at [405, 269] on td "07795950538" at bounding box center [423, 268] width 111 height 19
copy td "07795950538"
drag, startPoint x: 372, startPoint y: 272, endPoint x: 388, endPoint y: 269, distance: 17.1
click at [368, 272] on td "Driver Phone Number" at bounding box center [328, 268] width 80 height 19
click at [392, 268] on td "07795950538" at bounding box center [423, 268] width 111 height 19
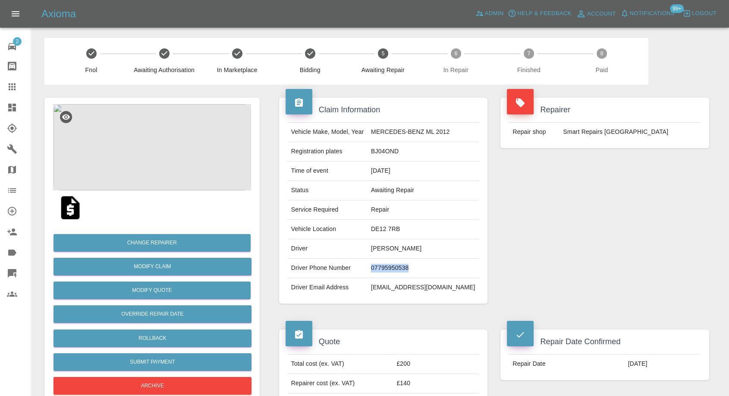
click at [393, 268] on td "07795950538" at bounding box center [423, 268] width 111 height 19
copy td "07795950538"
click at [426, 319] on div "Quote Total cost (ex. VAT) £200 Repairer cost (ex. VAT) £140 Quoted by George C…" at bounding box center [384, 373] width 222 height 115
click at [394, 243] on td "Joanne Robinson" at bounding box center [423, 248] width 111 height 19
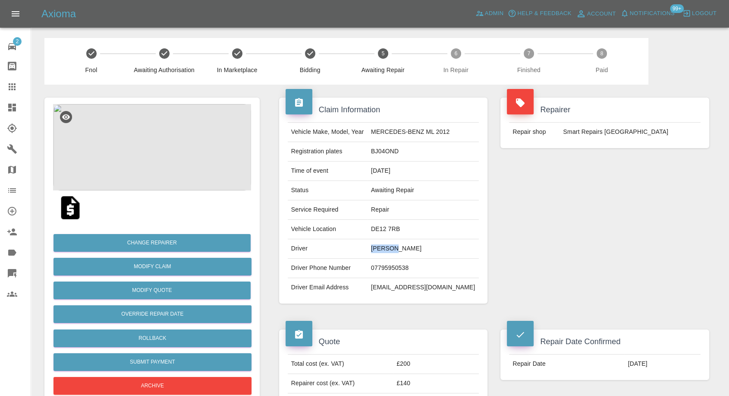
copy td "Joanne"
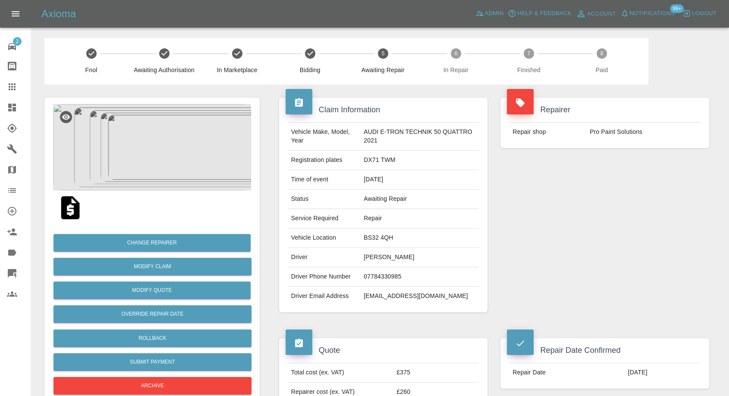
click at [369, 253] on td "[PERSON_NAME]" at bounding box center [419, 257] width 119 height 19
copy td "[PERSON_NAME]"
click at [376, 278] on td "07784330985" at bounding box center [419, 276] width 119 height 19
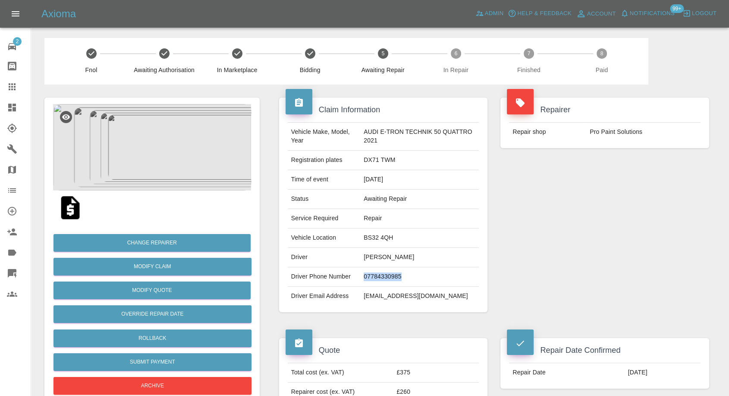
click at [376, 278] on td "07784330985" at bounding box center [419, 276] width 119 height 19
copy td "07784330985"
click at [362, 304] on td "[EMAIL_ADDRESS][DOMAIN_NAME]" at bounding box center [419, 296] width 119 height 19
click at [365, 258] on td "[PERSON_NAME]" at bounding box center [419, 257] width 119 height 19
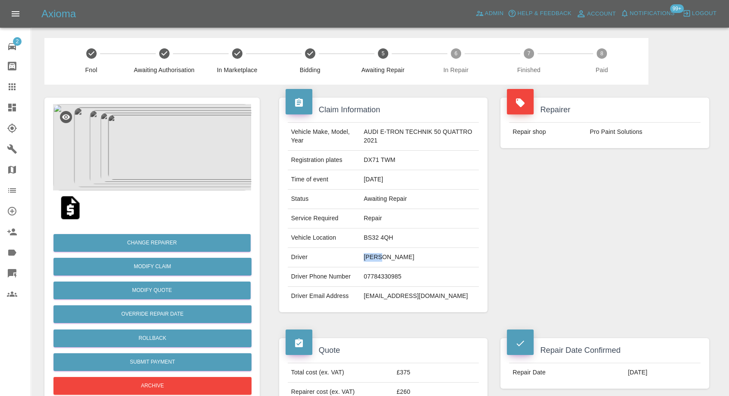
copy td "Phil"
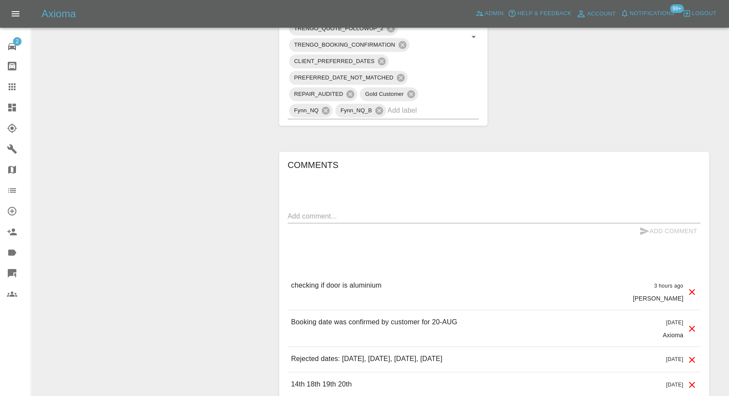
scroll to position [527, 0]
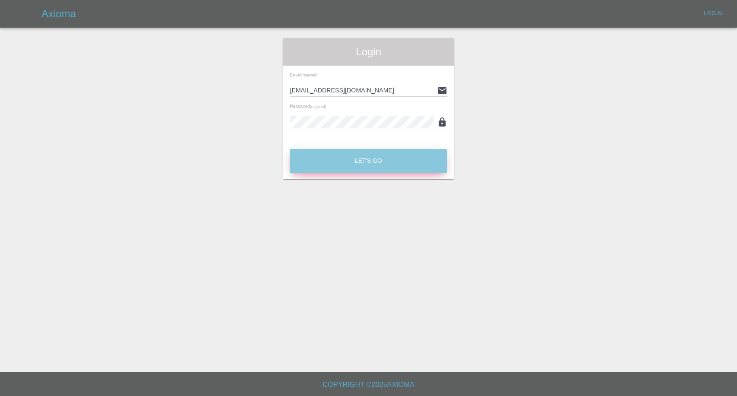
click at [346, 167] on button "Let's Go" at bounding box center [368, 161] width 157 height 24
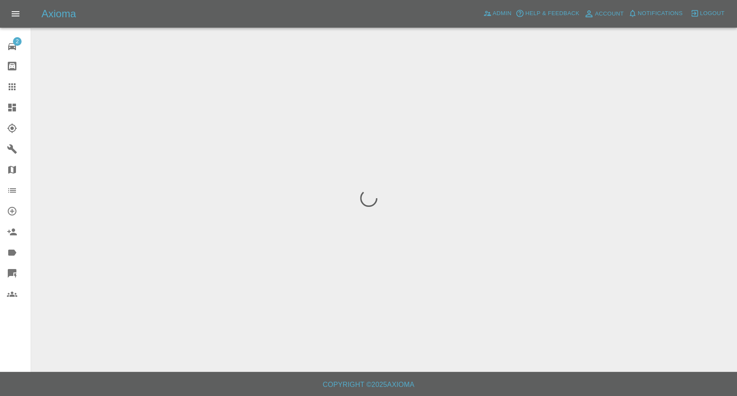
drag, startPoint x: 6, startPoint y: 88, endPoint x: 23, endPoint y: 98, distance: 19.9
click at [6, 88] on link "Claims" at bounding box center [15, 86] width 31 height 21
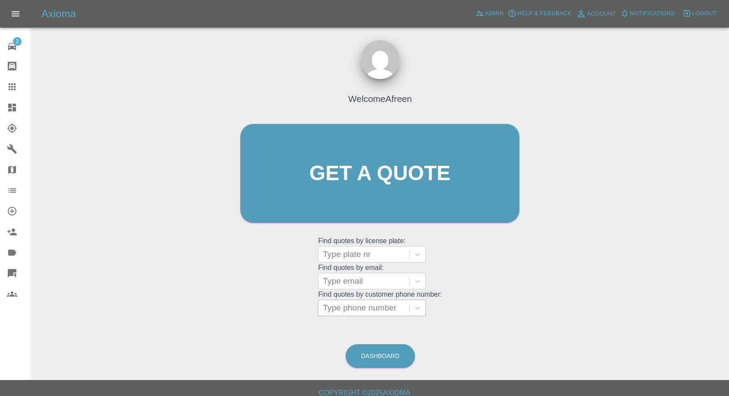
click at [355, 305] on div at bounding box center [364, 308] width 82 height 12
paste input "7951461628"
click at [328, 308] on input "7951461628" at bounding box center [347, 308] width 48 height 10
type input "07951461628"
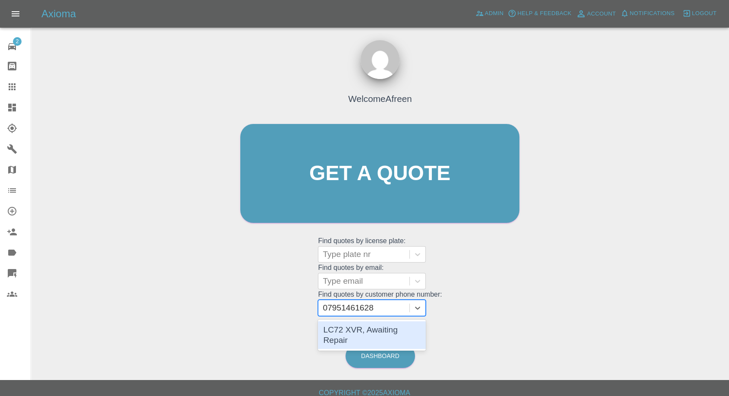
click at [373, 331] on div "LC72 XVR, Awaiting Repair" at bounding box center [372, 335] width 108 height 28
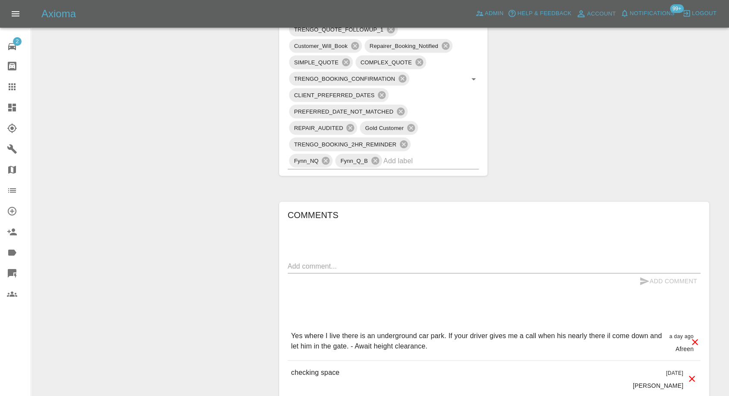
scroll to position [575, 0]
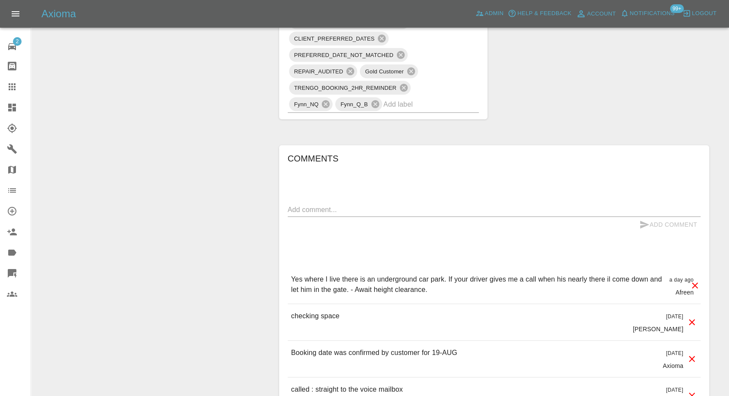
click at [389, 210] on textarea at bounding box center [494, 210] width 413 height 10
paste textarea "height clearance is 3.35m and yes there is proper ventilation"
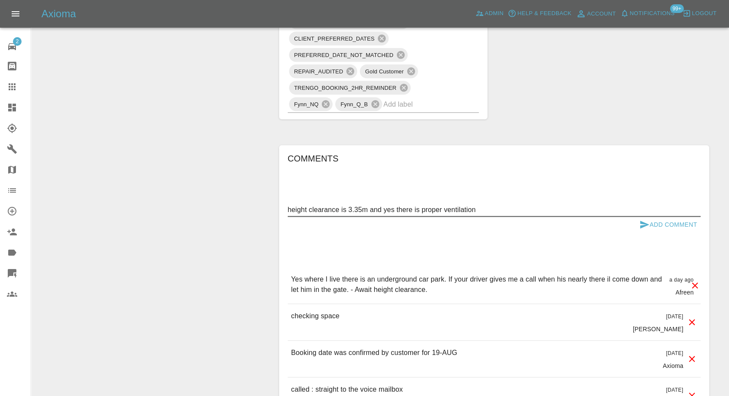
click at [390, 208] on textarea "height clearance is 3.35m and yes there is proper ventilation" at bounding box center [494, 210] width 413 height 10
click at [475, 210] on textarea "height clearance is 3.35m and there is proper ventilation" at bounding box center [494, 210] width 413 height 10
type textarea "height clearance is 3.35m and there is proper ventilation"
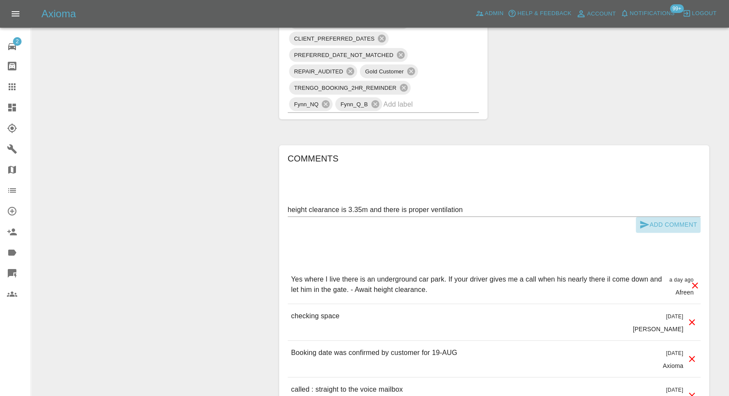
click at [640, 225] on icon "submit" at bounding box center [645, 224] width 10 height 10
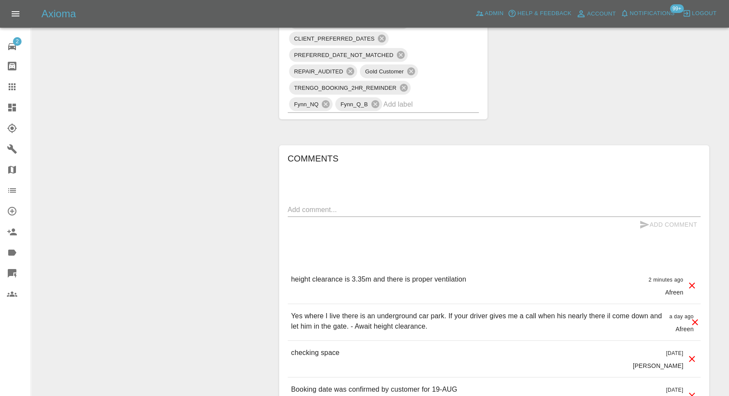
drag, startPoint x: 6, startPoint y: 86, endPoint x: 42, endPoint y: 107, distance: 41.0
click at [6, 86] on link "Claims" at bounding box center [15, 86] width 31 height 21
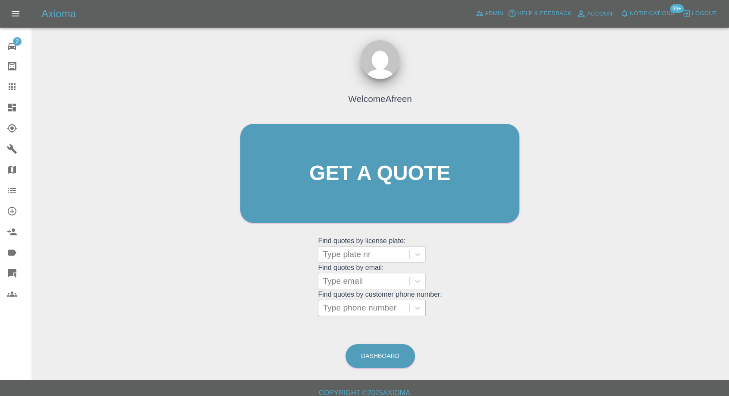
click at [355, 310] on div at bounding box center [364, 308] width 82 height 12
paste input "07825355233"
type input "07825355233"
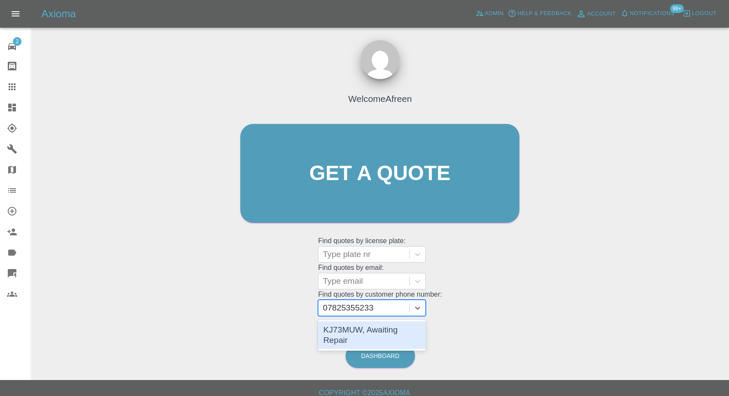
click at [356, 338] on div "KJ73MUW, Awaiting Repair" at bounding box center [372, 335] width 108 height 28
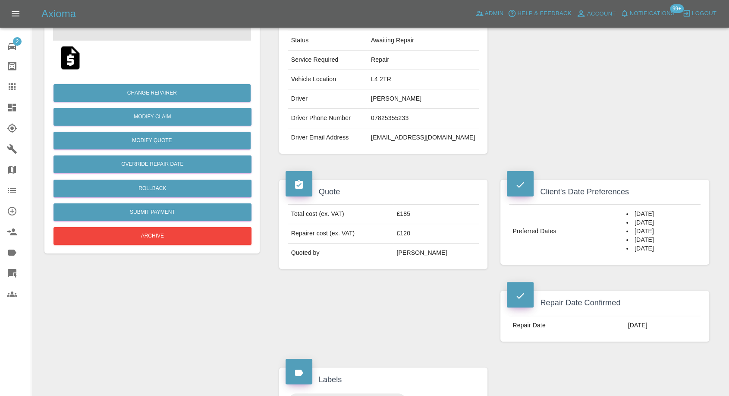
scroll to position [144, 0]
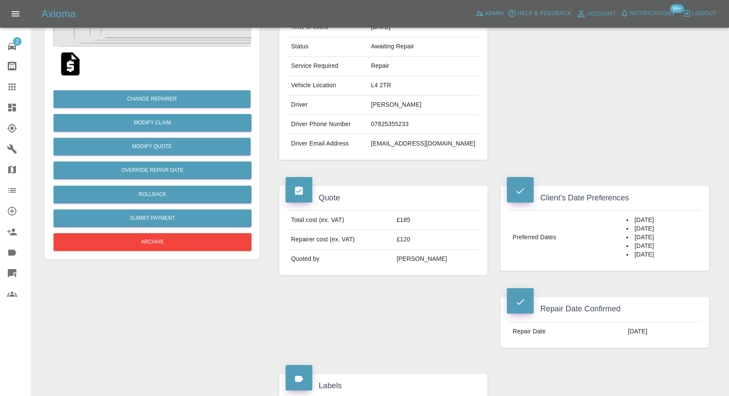
click at [376, 85] on td "L4 2TR" at bounding box center [423, 85] width 111 height 19
copy td "L4 2TR"
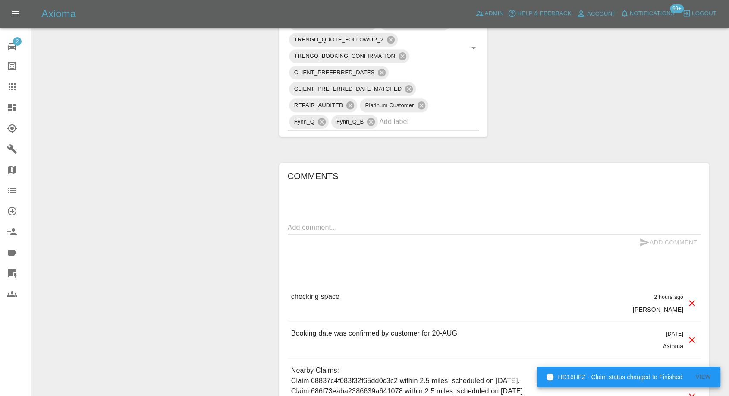
scroll to position [623, 0]
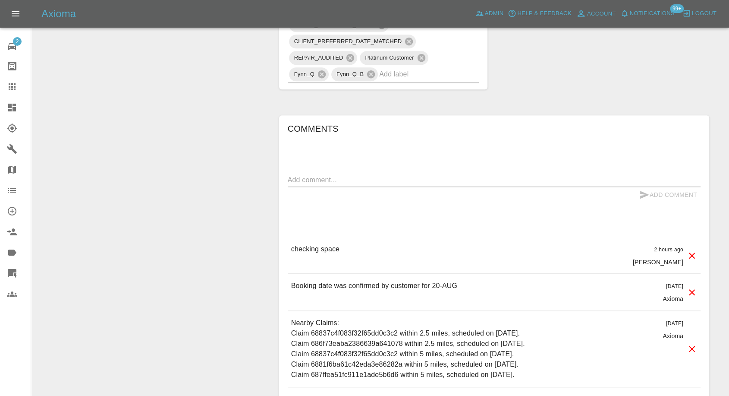
click at [348, 177] on textarea at bounding box center [494, 180] width 413 height 10
paste textarea "L4 2TR"
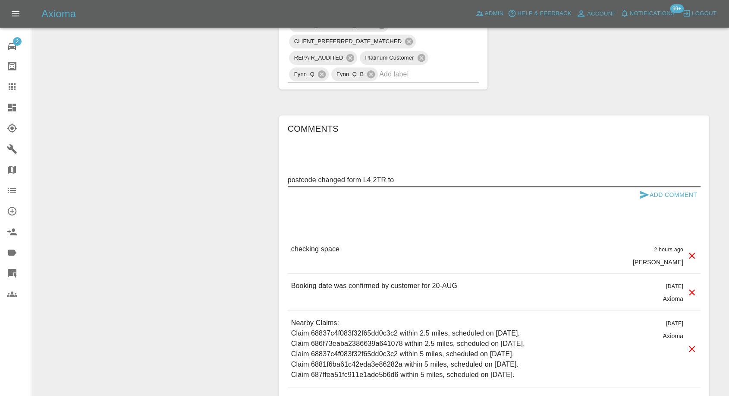
paste textarea "The full address will be 3 Stuart Avenue, Hunts Cross, Liverpool, L25 0NH."
drag, startPoint x: 397, startPoint y: 177, endPoint x: 466, endPoint y: 176, distance: 69.1
click at [466, 176] on textarea "postcode changed form L4 2TR to The full address will be 3 Stuart Avenue, Hunts…" at bounding box center [494, 180] width 413 height 10
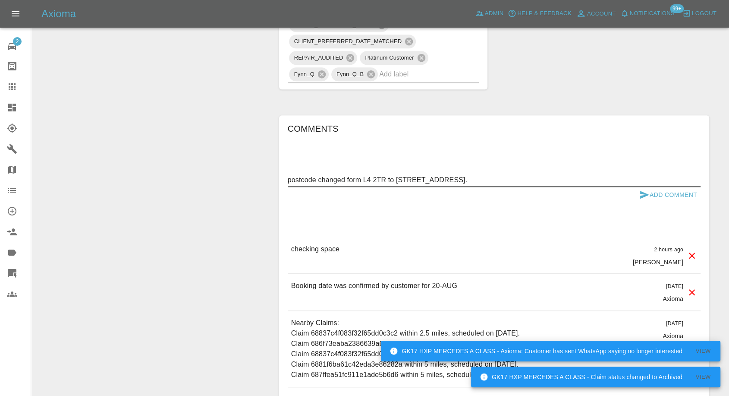
drag, startPoint x: 525, startPoint y: 177, endPoint x: 550, endPoint y: 177, distance: 25.5
click at [550, 177] on textarea "postcode changed form L4 2TR to 3 Stuart Avenue, Hunts Cross, Liverpool, L25 0N…" at bounding box center [494, 180] width 413 height 10
type textarea "postcode changed form L4 2TR to 3 Stuart Avenue, Hunts Cross, Liverpool, L25 0N…"
click at [646, 193] on icon "submit" at bounding box center [645, 195] width 9 height 8
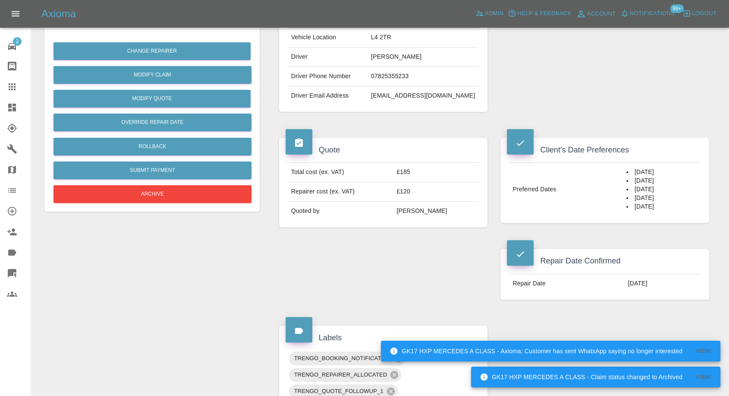
scroll to position [96, 0]
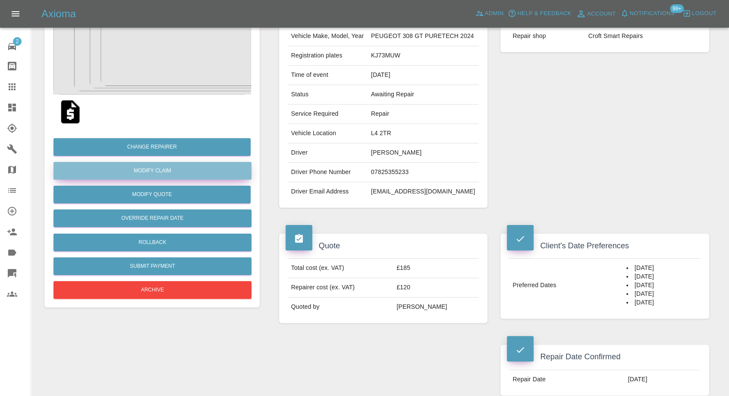
click at [164, 173] on link "Modify Claim" at bounding box center [153, 171] width 198 height 18
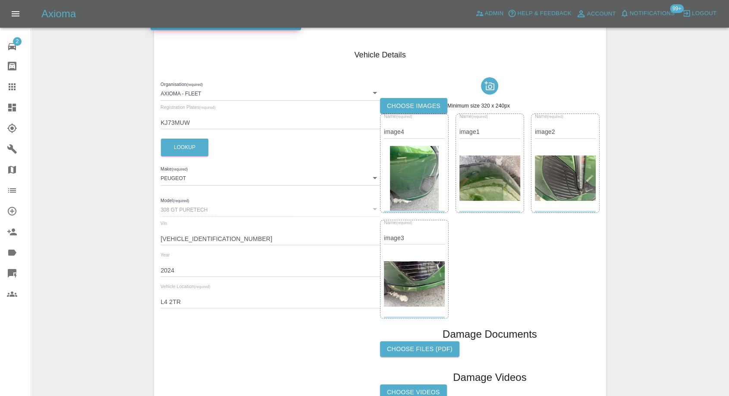
scroll to position [187, 0]
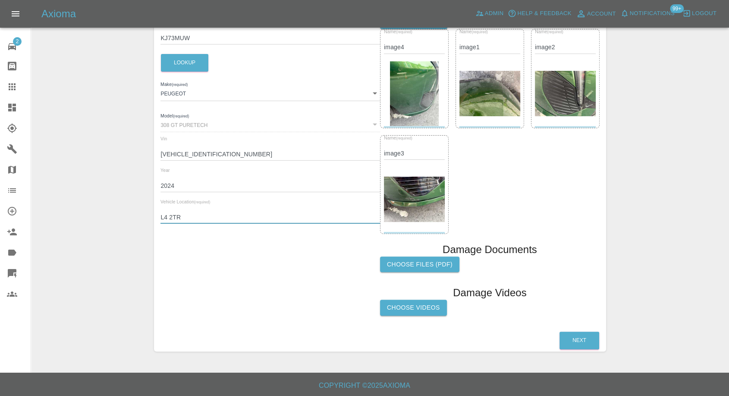
drag, startPoint x: 183, startPoint y: 215, endPoint x: 132, endPoint y: 215, distance: 50.9
click at [132, 215] on div "Enter Claim Details This information will create the claim instance. Vehicle Ab…" at bounding box center [381, 106] width 698 height 511
paste input "25 0NH"
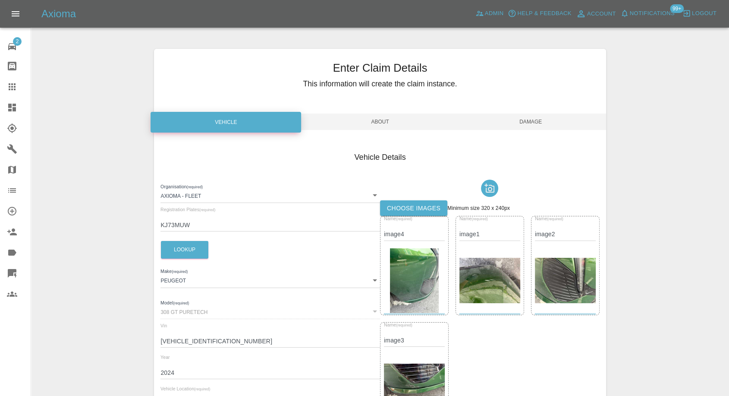
type input "L25 0NH"
click at [527, 129] on span "Damage" at bounding box center [531, 122] width 151 height 16
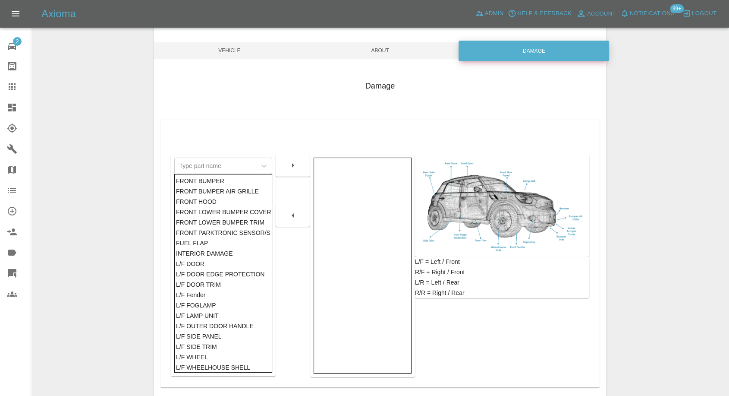
scroll to position [138, 0]
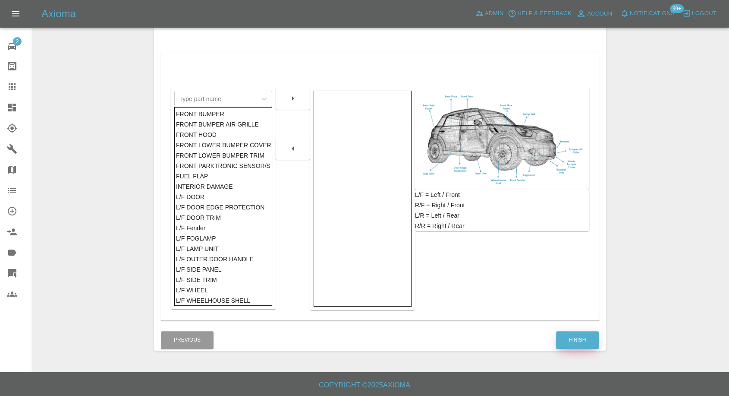
click at [573, 340] on button "Finish" at bounding box center [577, 340] width 43 height 18
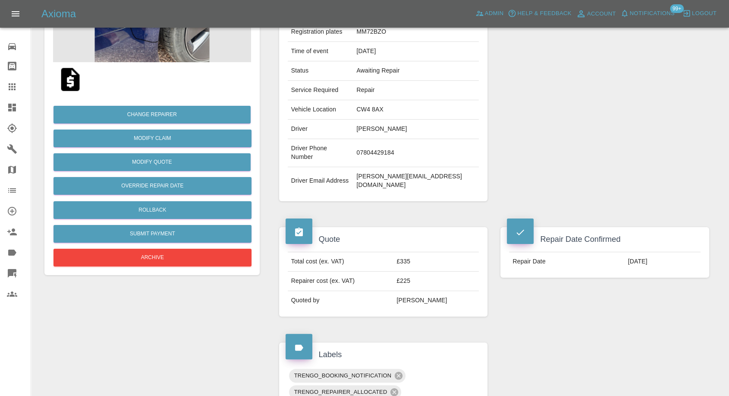
scroll to position [192, 0]
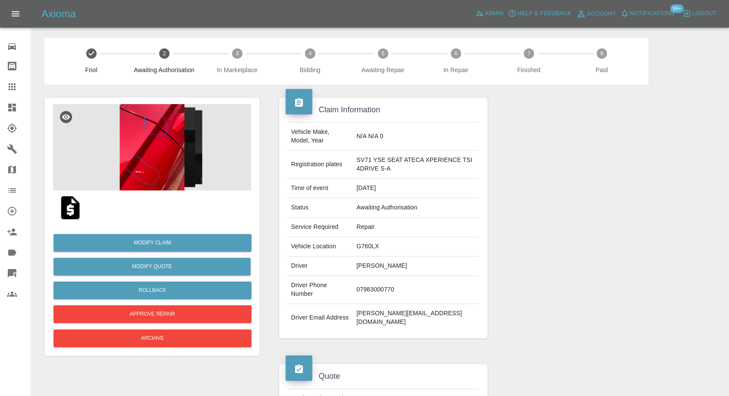
click at [158, 159] on img at bounding box center [152, 147] width 198 height 86
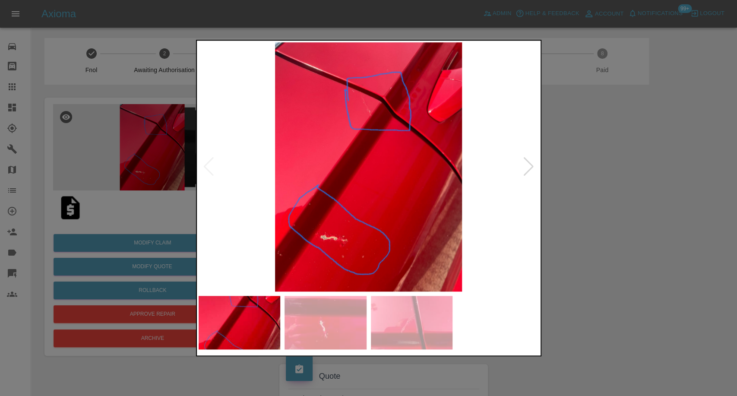
click at [339, 300] on img at bounding box center [325, 323] width 82 height 54
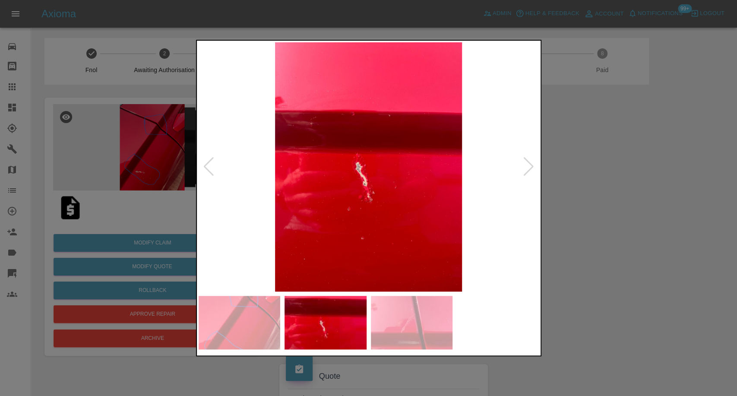
click at [426, 319] on img at bounding box center [412, 323] width 82 height 54
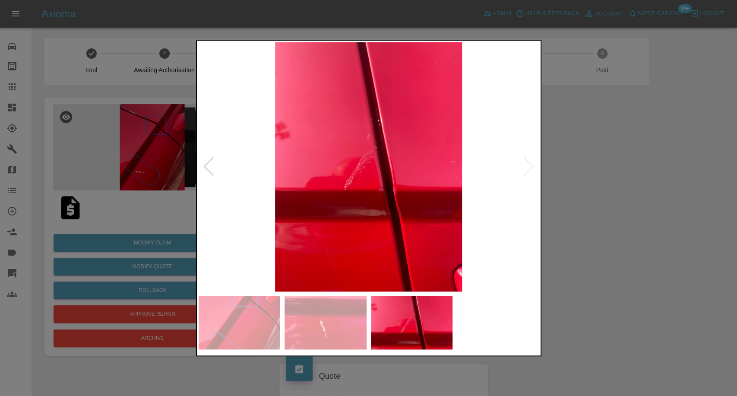
click at [528, 171] on img at bounding box center [369, 166] width 340 height 249
drag, startPoint x: 600, startPoint y: 197, endPoint x: 558, endPoint y: 243, distance: 62.0
click at [602, 198] on div at bounding box center [368, 198] width 737 height 396
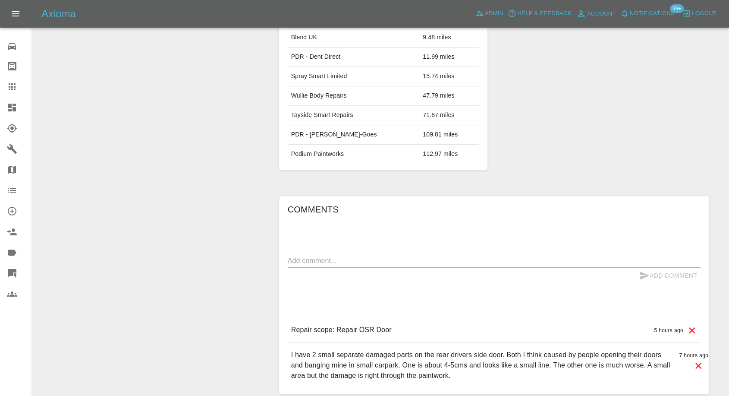
scroll to position [575, 0]
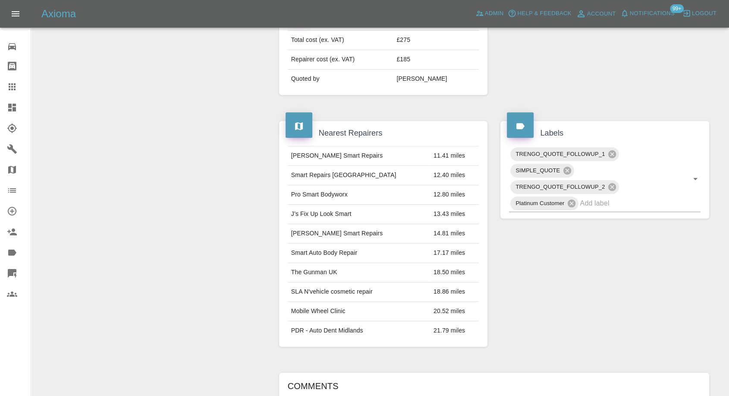
scroll to position [335, 0]
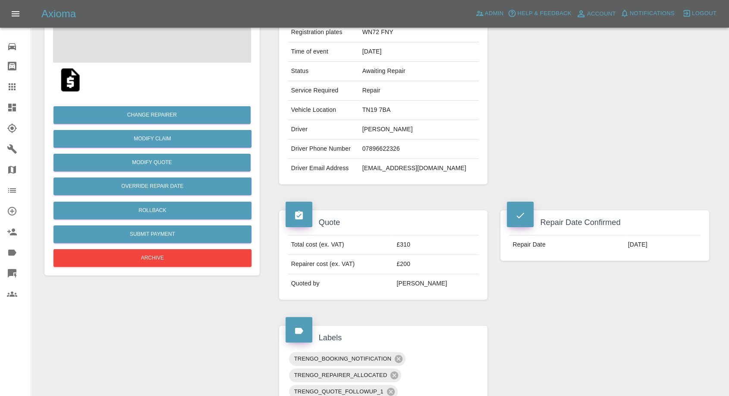
scroll to position [144, 0]
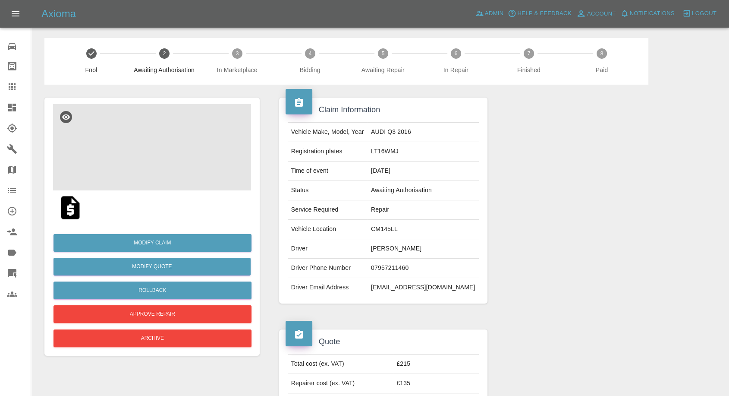
click at [160, 139] on img at bounding box center [152, 147] width 198 height 86
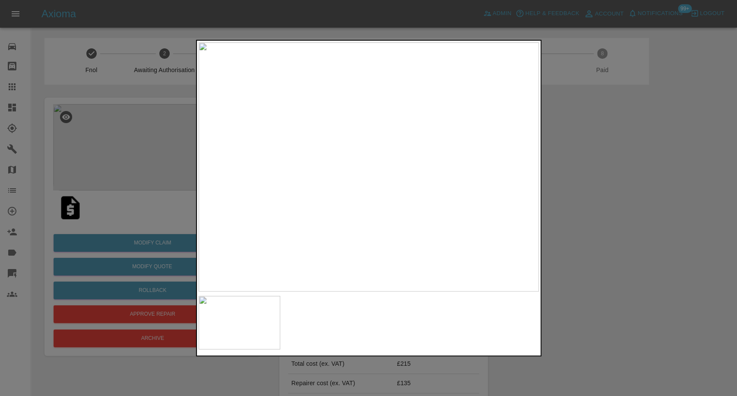
click at [608, 281] on div at bounding box center [368, 198] width 737 height 396
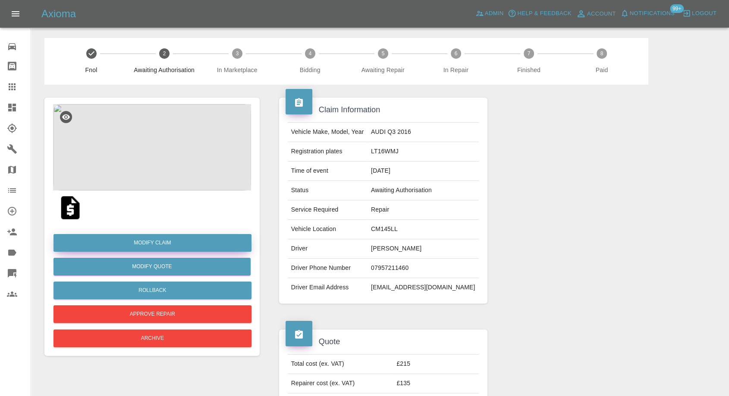
click at [152, 249] on link "Modify Claim" at bounding box center [153, 243] width 198 height 18
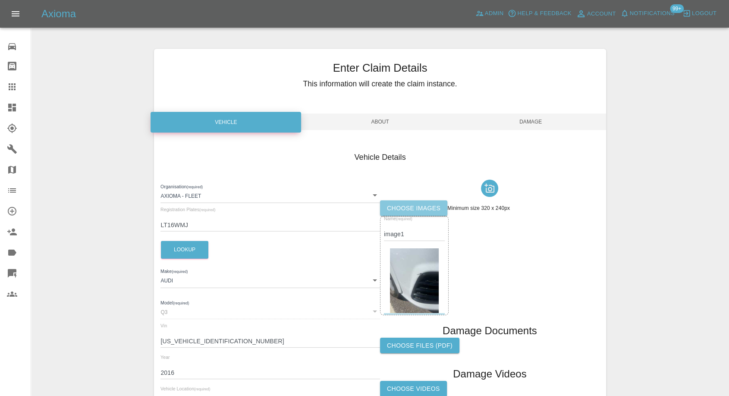
click at [410, 205] on label "Choose images" at bounding box center [413, 208] width 67 height 16
click at [0, 0] on input "Choose images" at bounding box center [0, 0] width 0 height 0
click at [406, 205] on label "Choose images" at bounding box center [413, 208] width 67 height 16
click at [0, 0] on input "Choose images" at bounding box center [0, 0] width 0 height 0
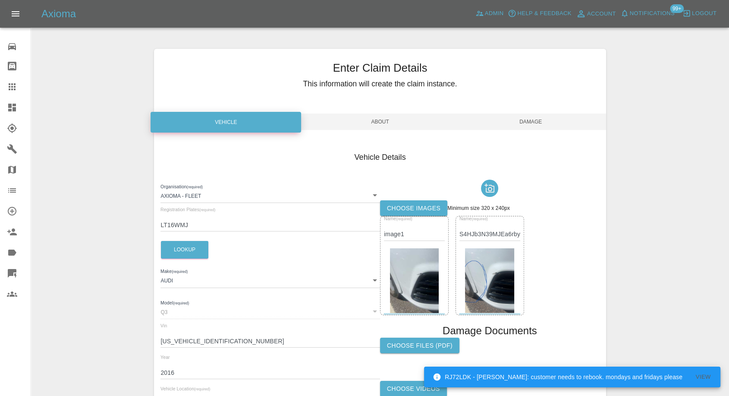
click at [530, 115] on span "Damage" at bounding box center [531, 122] width 151 height 16
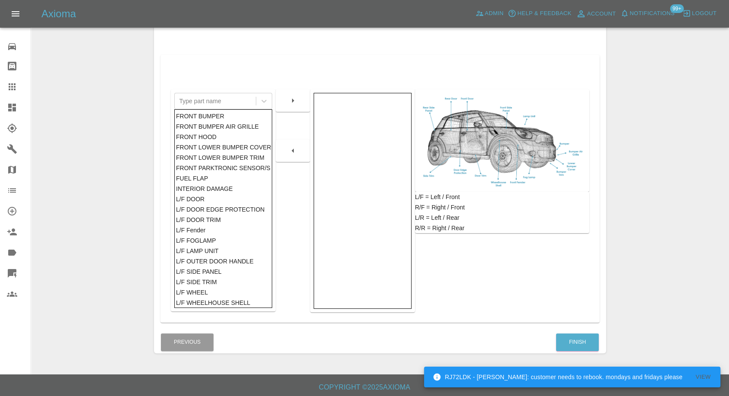
scroll to position [138, 0]
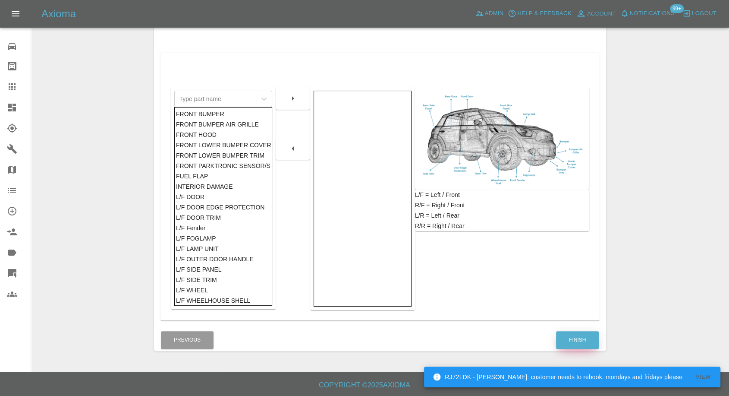
click at [583, 336] on button "Finish" at bounding box center [577, 340] width 43 height 18
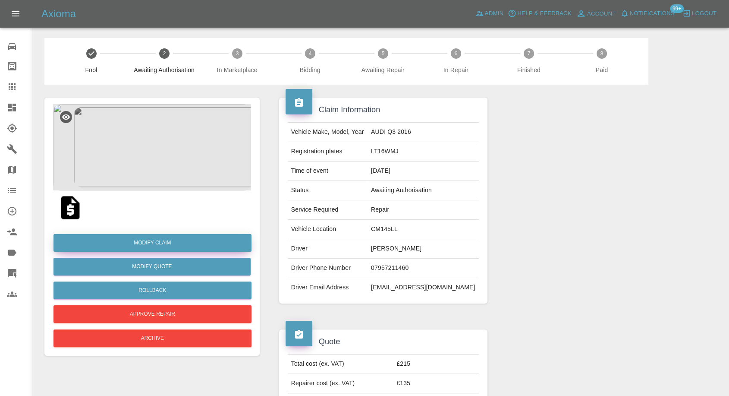
click at [155, 244] on link "Modify Claim" at bounding box center [153, 243] width 198 height 18
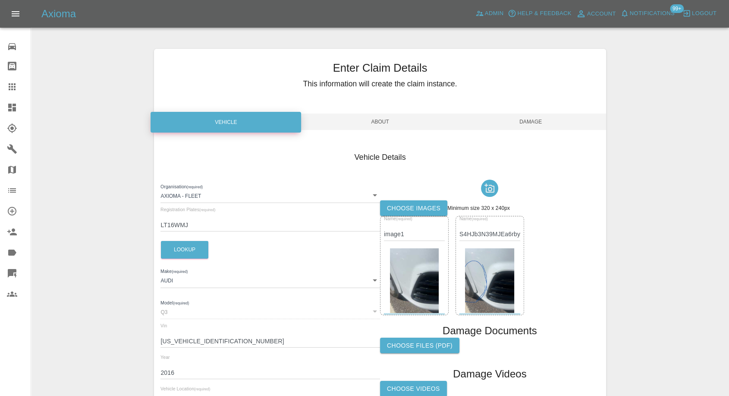
click at [537, 117] on span "Damage" at bounding box center [531, 122] width 151 height 16
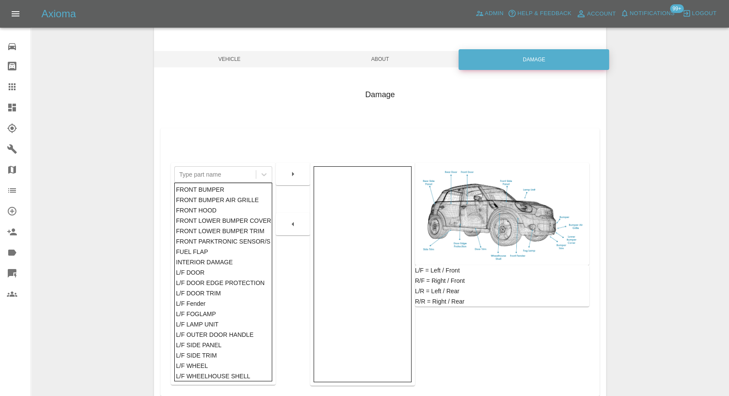
scroll to position [138, 0]
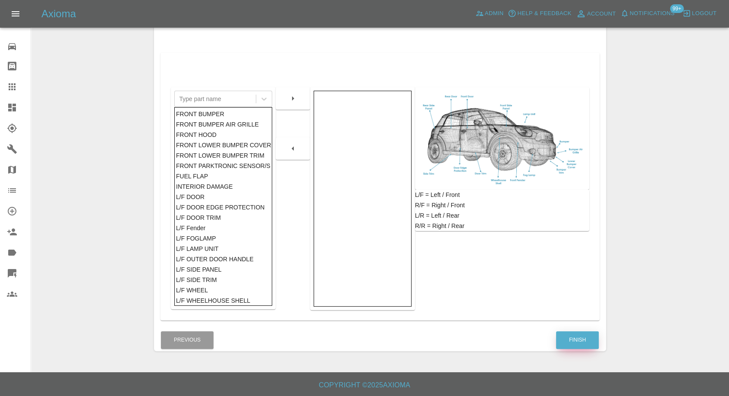
click at [565, 335] on button "Finish" at bounding box center [577, 340] width 43 height 18
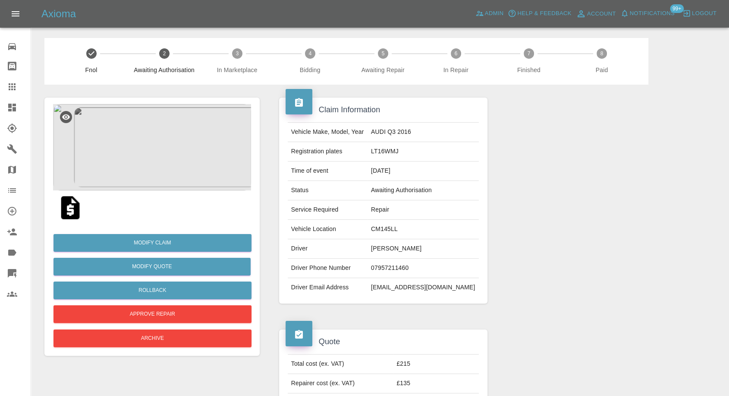
click at [79, 208] on img at bounding box center [71, 208] width 28 height 28
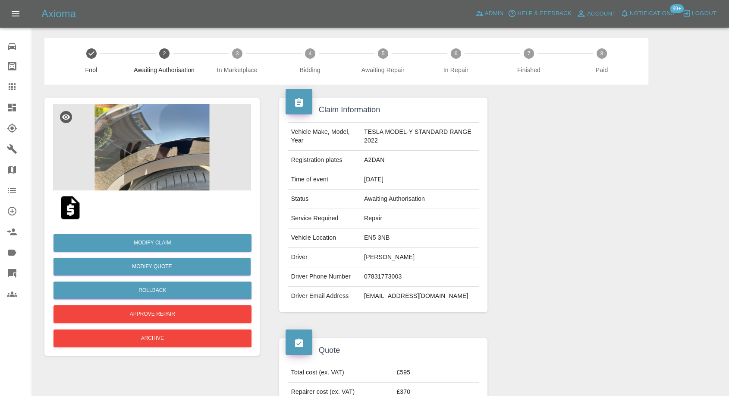
click at [369, 257] on td "[PERSON_NAME]" at bounding box center [420, 257] width 118 height 19
copy td "[PERSON_NAME]"
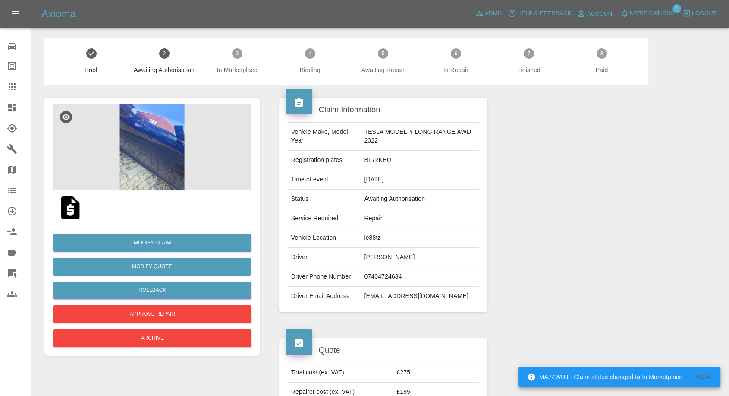
click at [376, 253] on td "[PERSON_NAME]" at bounding box center [420, 257] width 118 height 19
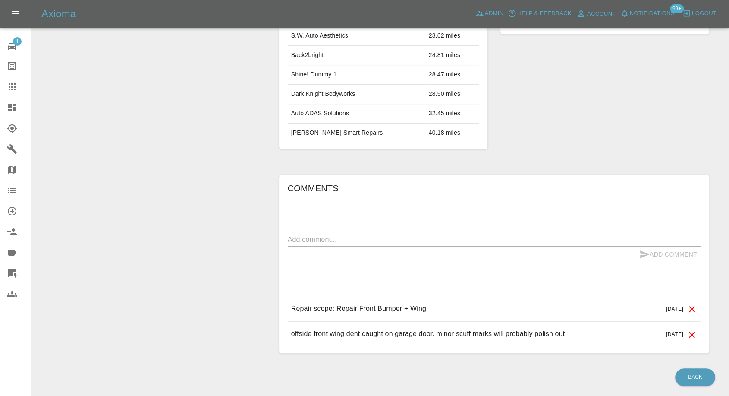
scroll to position [548, 0]
click at [365, 234] on textarea at bounding box center [494, 239] width 413 height 10
paste textarea "Sorry had it done by main dealer"
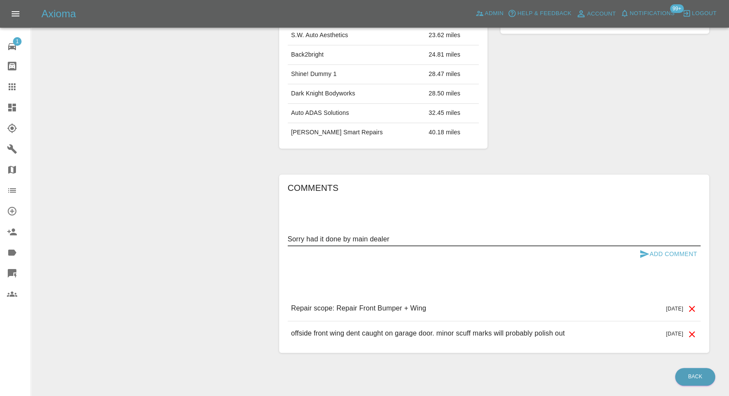
type textarea "Sorry had it done by main dealer"
click at [647, 249] on icon "submit" at bounding box center [645, 254] width 10 height 10
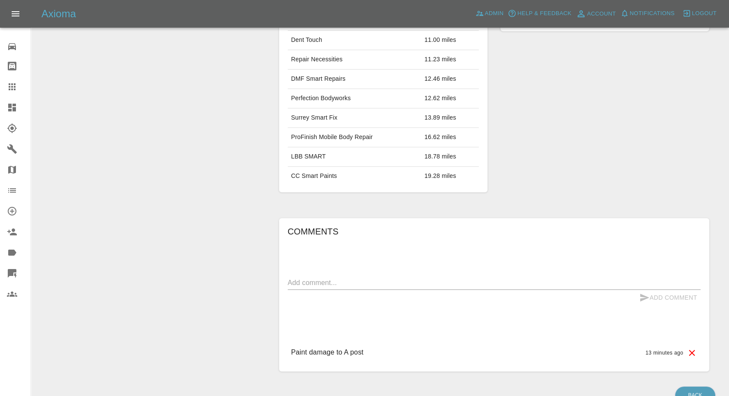
scroll to position [407, 0]
click at [308, 346] on p "Paint damage to A post" at bounding box center [327, 351] width 73 height 10
copy p "Paint damage to A post"
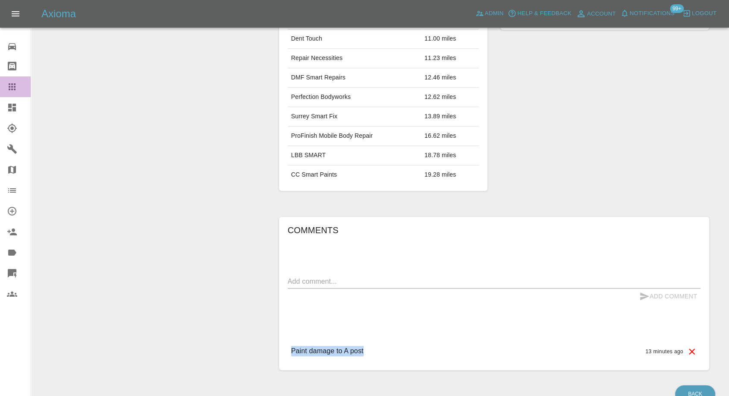
click at [15, 84] on icon at bounding box center [12, 86] width 7 height 7
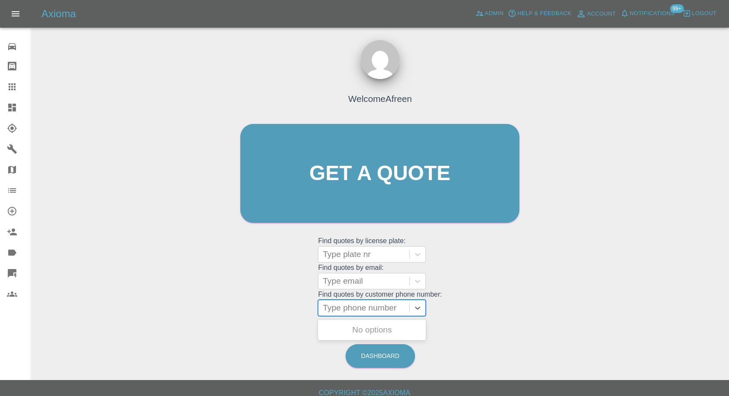
click at [347, 302] on div at bounding box center [364, 308] width 82 height 12
paste input "+447885973592"
drag, startPoint x: 328, startPoint y: 313, endPoint x: 283, endPoint y: 316, distance: 45.0
click at [287, 316] on div "Welcome Afreen Get a quote Get a quote Find quotes by license plate: Type plate…" at bounding box center [379, 190] width 297 height 261
type input "07885973592"
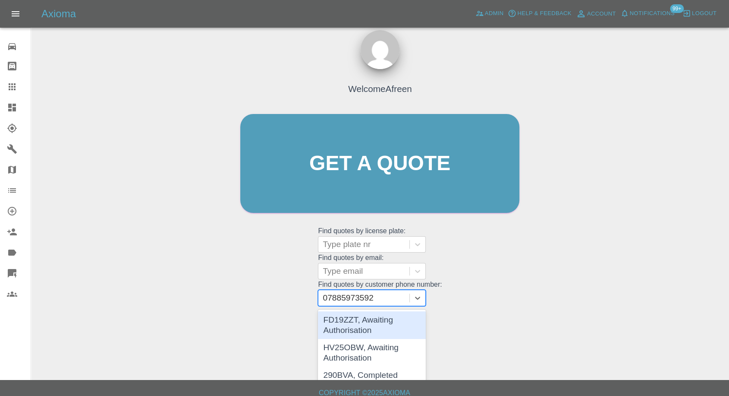
scroll to position [15, 0]
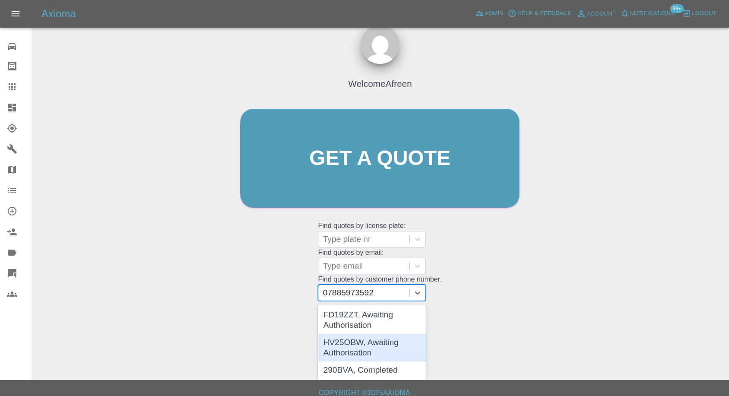
click at [360, 347] on div "HV25OBW, Awaiting Authorisation" at bounding box center [372, 348] width 108 height 28
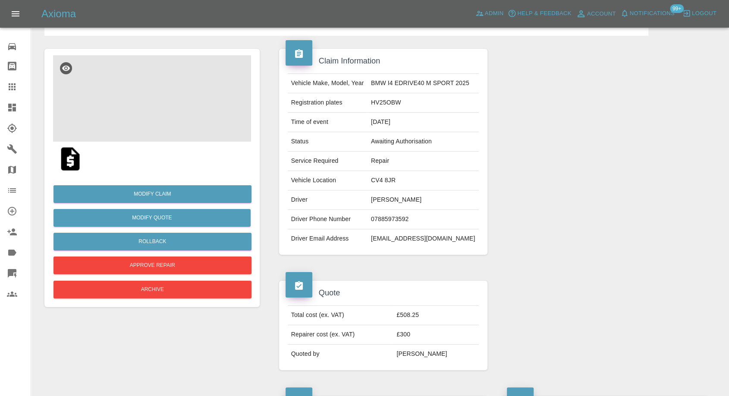
scroll to position [48, 0]
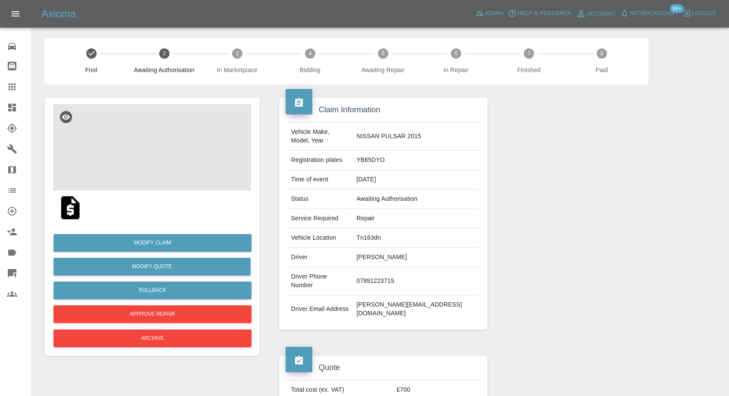
click at [140, 125] on img at bounding box center [152, 147] width 198 height 86
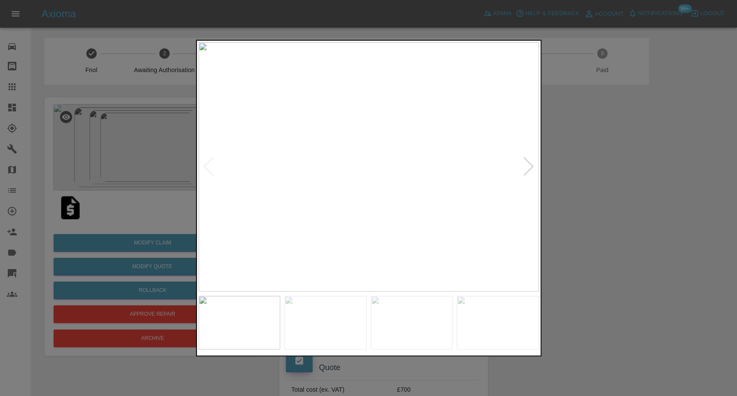
click at [307, 308] on img at bounding box center [325, 323] width 82 height 54
click at [403, 329] on img at bounding box center [412, 323] width 82 height 54
click at [450, 329] on img at bounding box center [412, 323] width 82 height 54
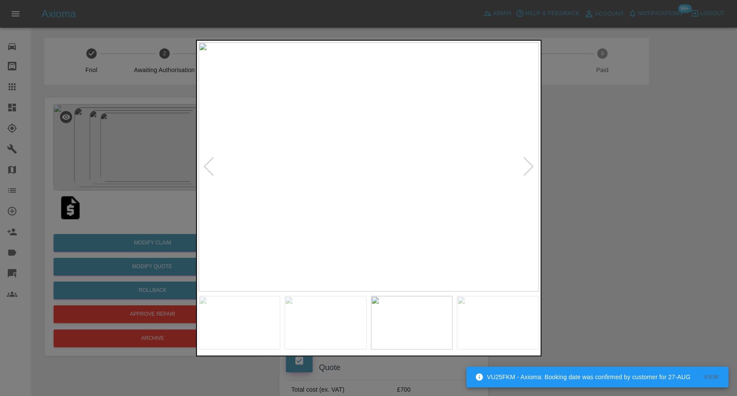
click at [450, 329] on img at bounding box center [412, 323] width 82 height 54
click at [490, 329] on img at bounding box center [498, 323] width 82 height 54
click at [517, 184] on img at bounding box center [369, 166] width 340 height 249
click at [529, 173] on img at bounding box center [369, 166] width 340 height 249
click at [529, 171] on img at bounding box center [369, 166] width 340 height 249
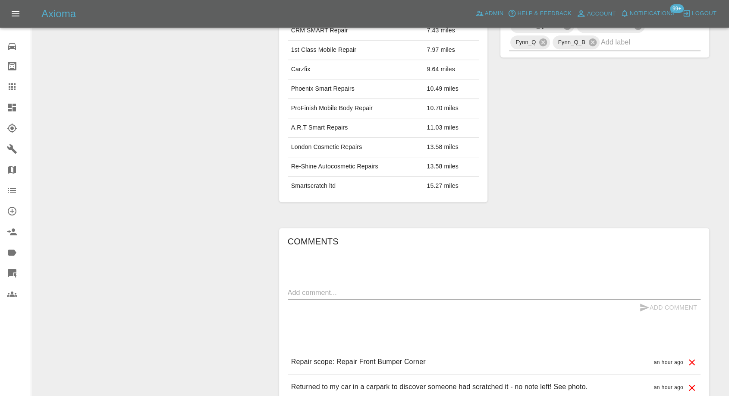
scroll to position [548, 0]
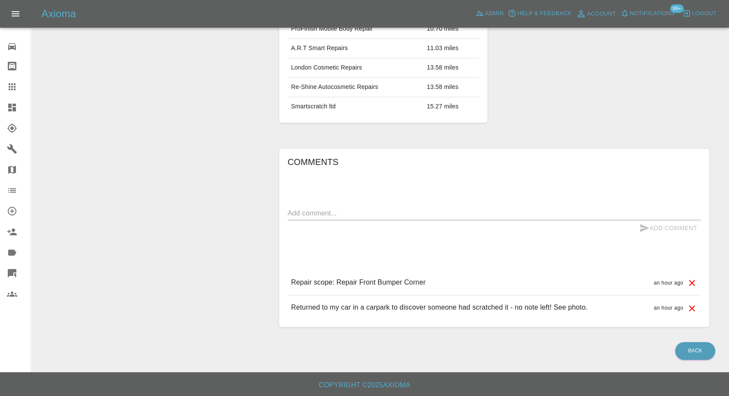
click at [363, 206] on div "x" at bounding box center [494, 213] width 413 height 14
paste textarea "My only reservation is that the colour might be hard to match. Fiat call it dew…"
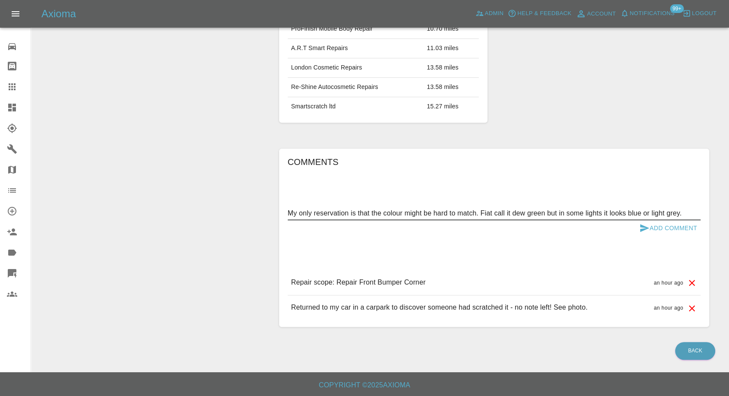
type textarea "My only reservation is that the colour might be hard to match. Fiat call it dew…"
click at [641, 225] on icon "submit" at bounding box center [645, 228] width 9 height 8
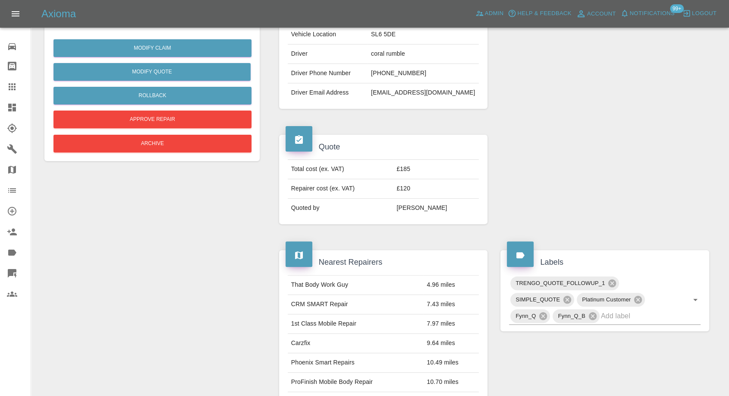
scroll to position [68, 0]
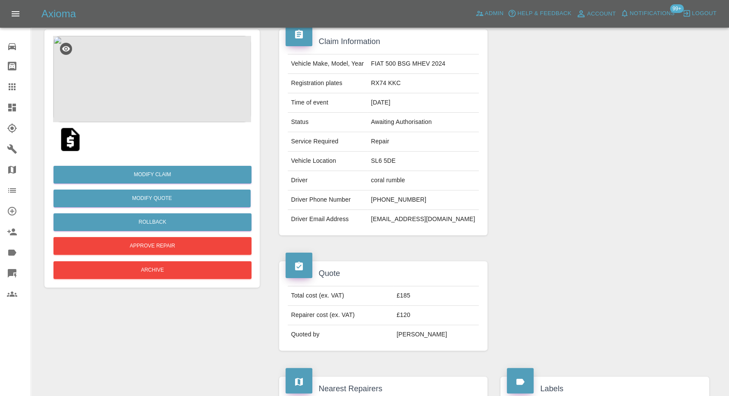
click at [152, 62] on img at bounding box center [152, 79] width 198 height 86
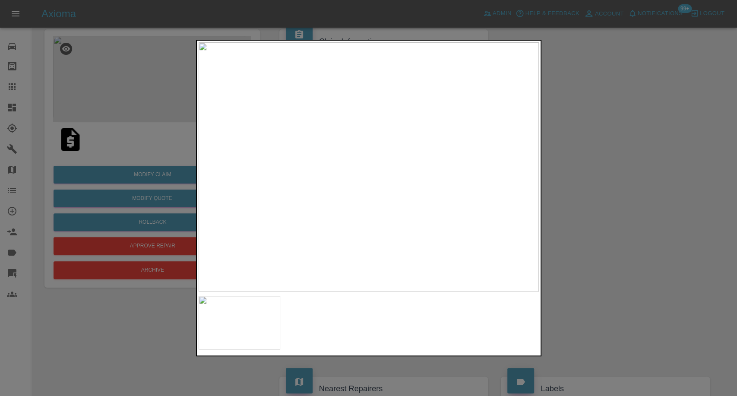
click at [644, 286] on div at bounding box center [368, 198] width 737 height 396
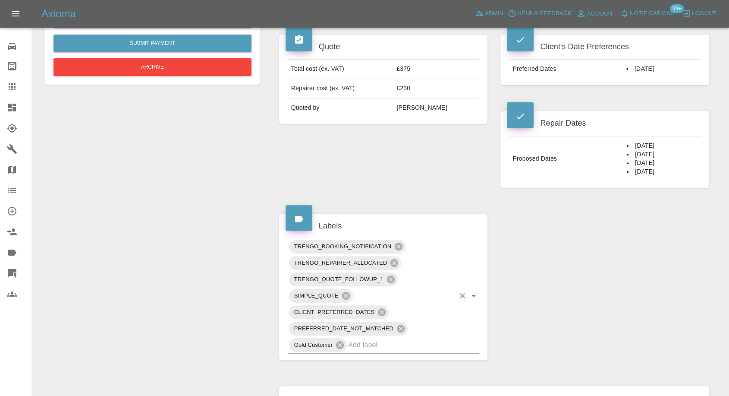
scroll to position [287, 0]
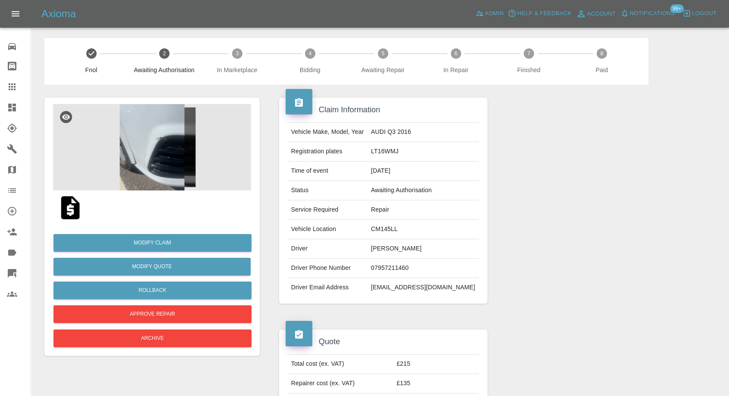
click at [397, 250] on td "[PERSON_NAME]" at bounding box center [423, 248] width 111 height 19
copy td "[PERSON_NAME]"
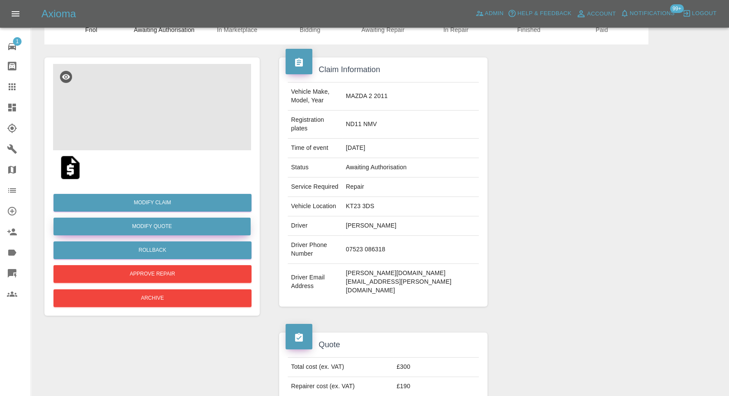
scroll to position [96, 0]
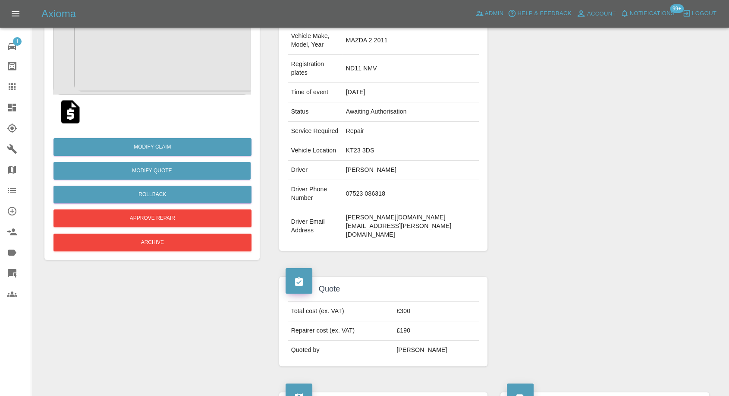
click at [69, 114] on img at bounding box center [71, 112] width 28 height 28
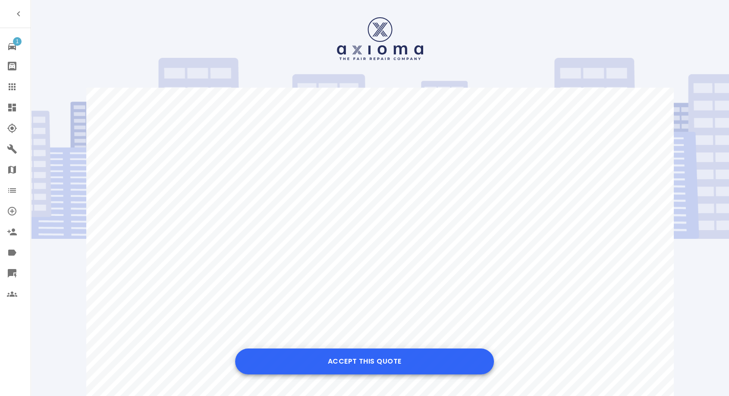
click at [344, 365] on button "Accept this Quote" at bounding box center [364, 361] width 259 height 26
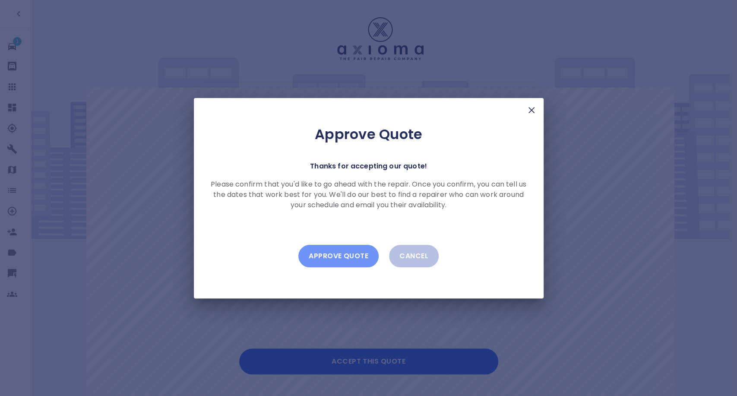
click at [338, 259] on button "Approve Quote" at bounding box center [338, 256] width 80 height 22
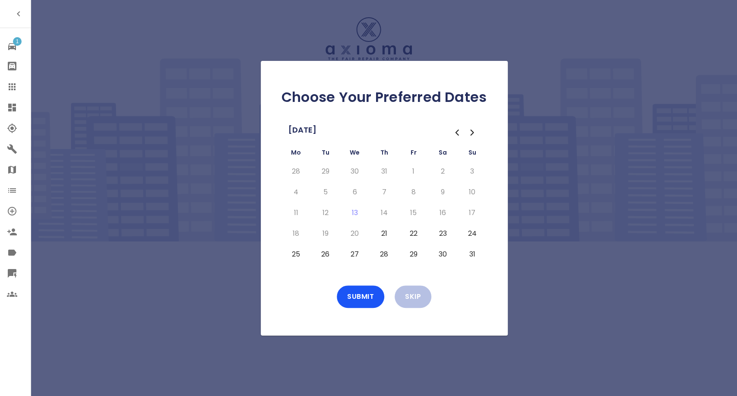
click at [386, 233] on button "21" at bounding box center [384, 234] width 16 height 14
click at [409, 236] on button "22" at bounding box center [414, 234] width 16 height 14
click at [441, 229] on button "23" at bounding box center [443, 234] width 16 height 14
click at [295, 253] on button "25" at bounding box center [296, 254] width 16 height 14
click at [322, 255] on button "26" at bounding box center [326, 254] width 16 height 14
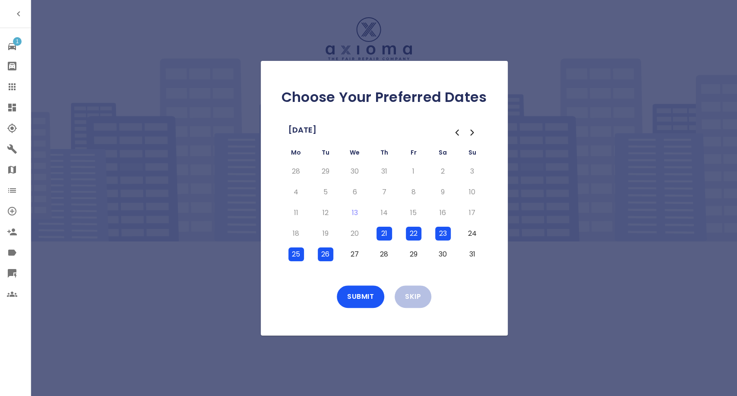
click at [353, 253] on button "27" at bounding box center [355, 254] width 16 height 14
click at [361, 284] on div "Choose Your Preferred Dates August 2025 Mo Tu We Th Fr Sa Su 28 29 30 31 1 2 3 …" at bounding box center [384, 198] width 247 height 275
click at [361, 290] on button "Submit" at bounding box center [360, 296] width 47 height 22
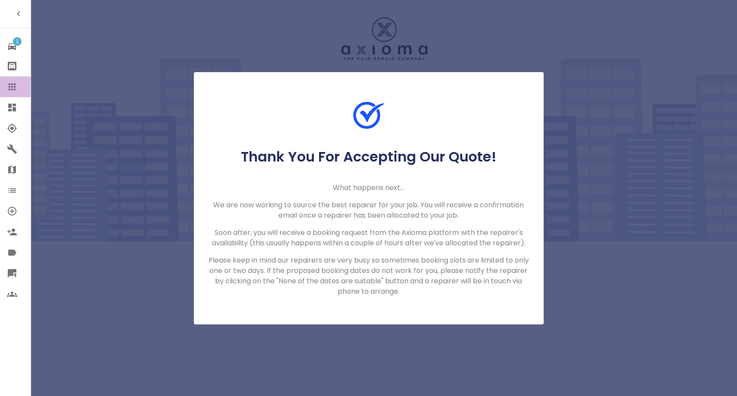
click at [7, 85] on icon at bounding box center [12, 87] width 10 height 10
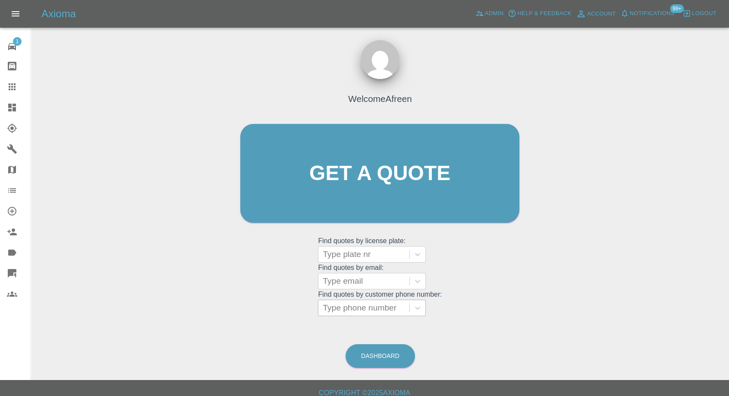
click at [379, 312] on div at bounding box center [364, 308] width 82 height 12
paste input "+447523086318"
drag, startPoint x: 338, startPoint y: 309, endPoint x: 174, endPoint y: 312, distance: 163.6
click at [184, 313] on div "Welcome Afreen Get a quote Get a quote Find quotes by license plate: Type plate…" at bounding box center [380, 215] width 685 height 310
type input "07523086318"
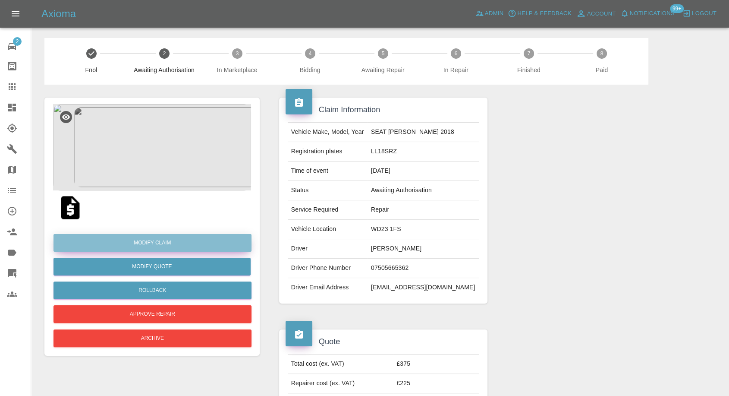
click at [161, 239] on link "Modify Claim" at bounding box center [153, 243] width 198 height 18
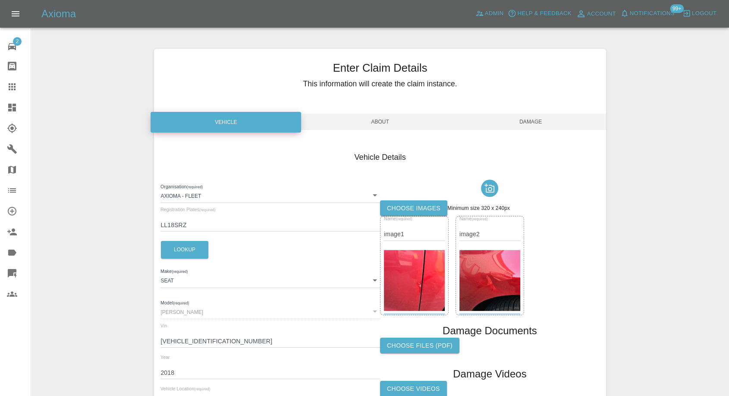
click at [418, 203] on label "Choose images" at bounding box center [413, 208] width 67 height 16
click at [0, 0] on input "Choose images" at bounding box center [0, 0] width 0 height 0
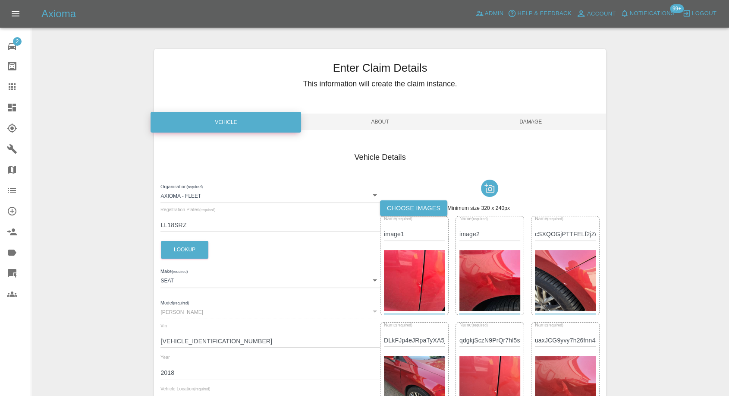
click at [540, 118] on span "Damage" at bounding box center [531, 122] width 151 height 16
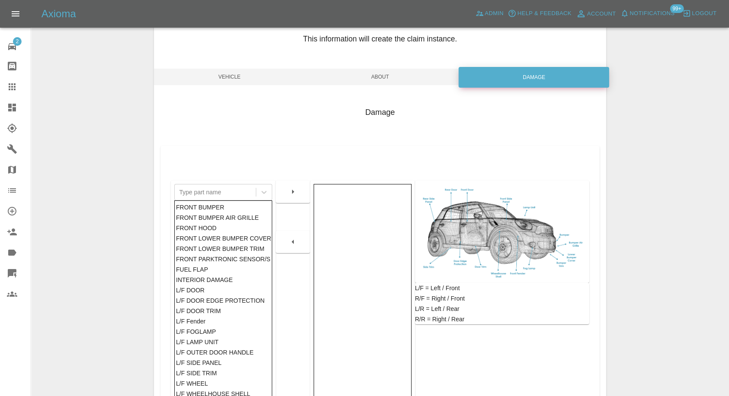
scroll to position [96, 0]
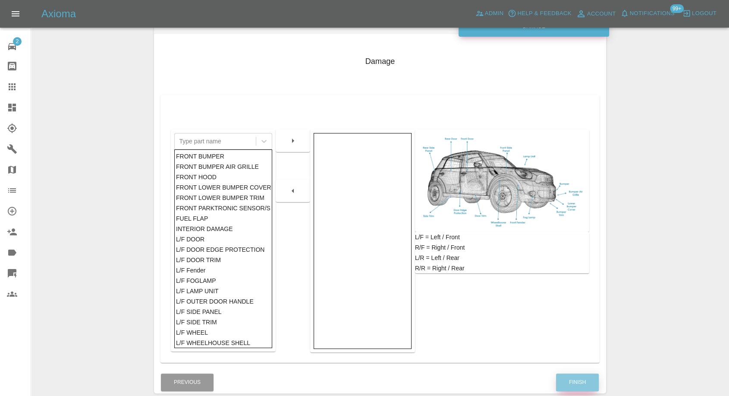
click at [580, 376] on button "Finish" at bounding box center [577, 382] width 43 height 18
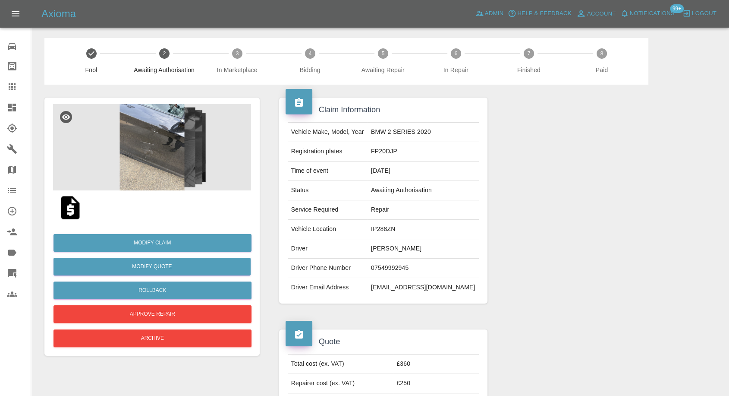
click at [66, 204] on img at bounding box center [71, 208] width 28 height 28
click at [140, 146] on img at bounding box center [152, 147] width 198 height 86
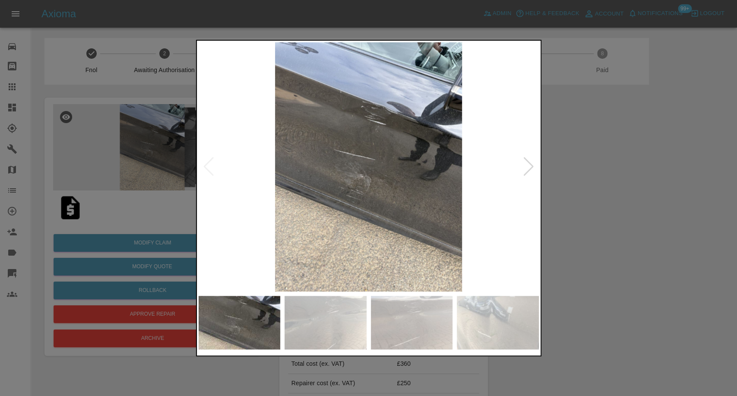
click at [345, 315] on img at bounding box center [325, 323] width 82 height 54
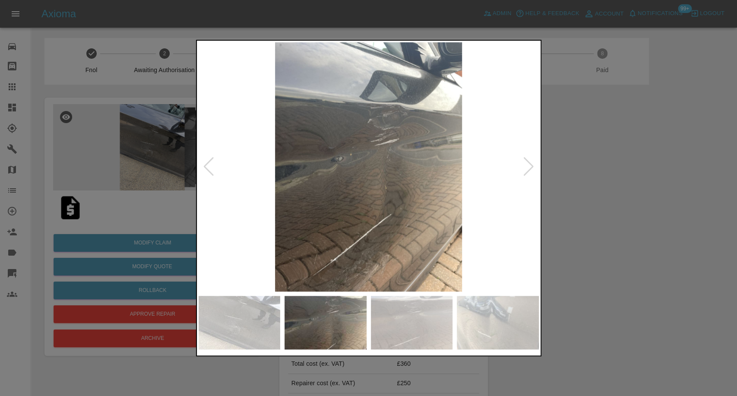
click at [414, 320] on img at bounding box center [412, 323] width 82 height 54
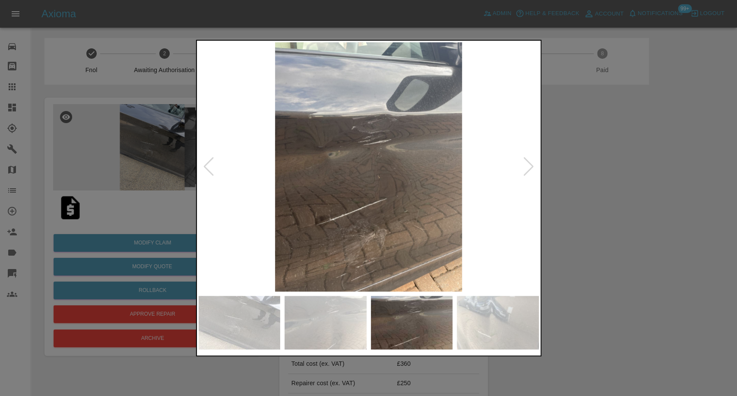
click at [493, 316] on img at bounding box center [498, 323] width 82 height 54
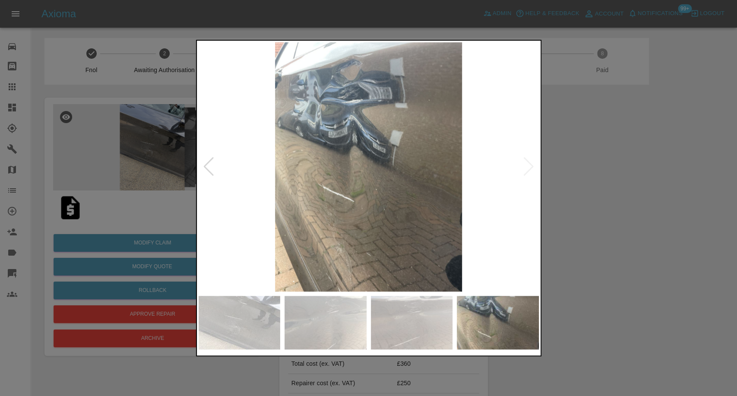
click at [653, 227] on div at bounding box center [368, 198] width 737 height 396
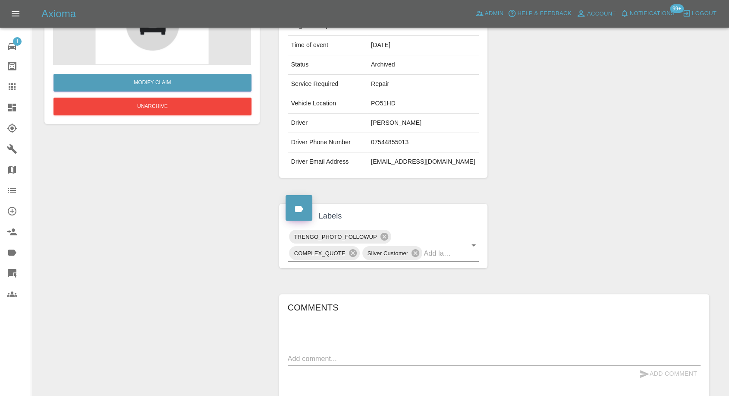
scroll to position [112, 0]
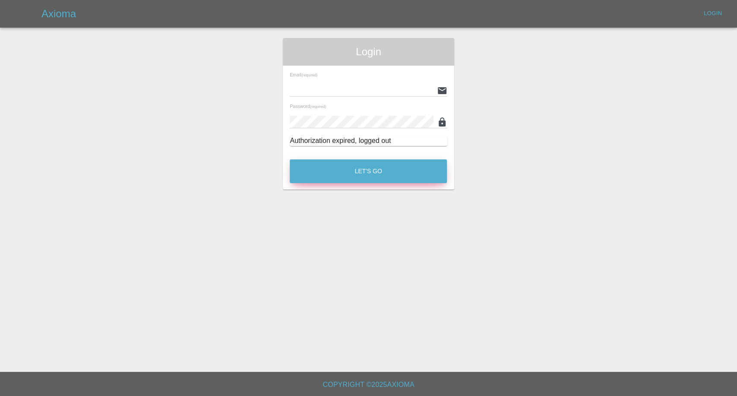
type input "afreen@axioma.co.uk"
click at [356, 169] on button "Let's Go" at bounding box center [368, 171] width 157 height 24
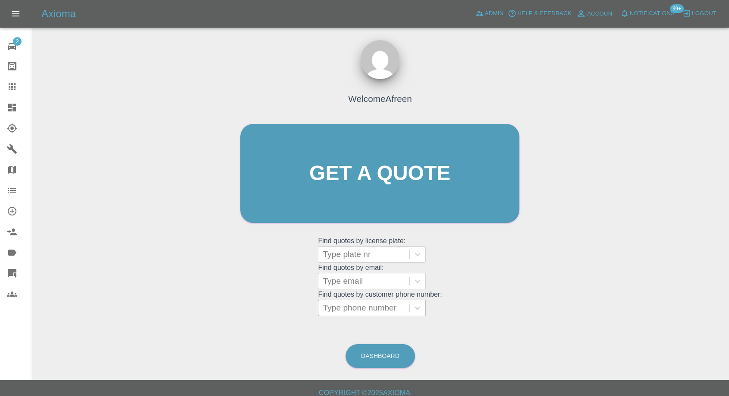
click at [361, 307] on div at bounding box center [364, 308] width 82 height 12
paste input "+447852822665"
drag, startPoint x: 316, startPoint y: 314, endPoint x: 284, endPoint y: 318, distance: 31.4
click at [286, 318] on div "Welcome Afreen Get a quote Get a quote Find quotes by license plate: Type plate…" at bounding box center [379, 190] width 297 height 261
type input "07852822665"
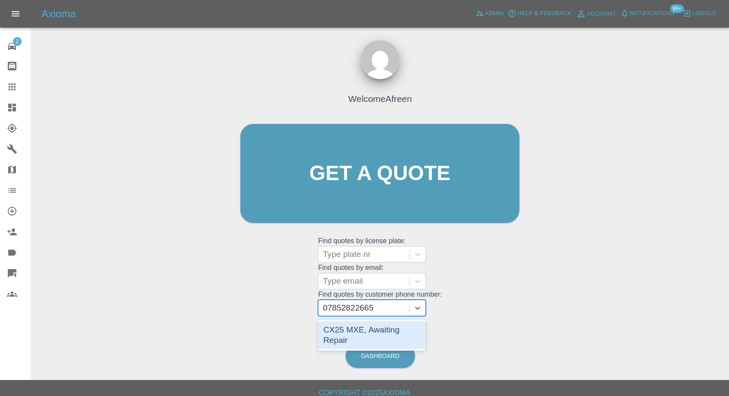
click at [383, 332] on div "CX25 MXE, Awaiting Repair" at bounding box center [372, 335] width 108 height 28
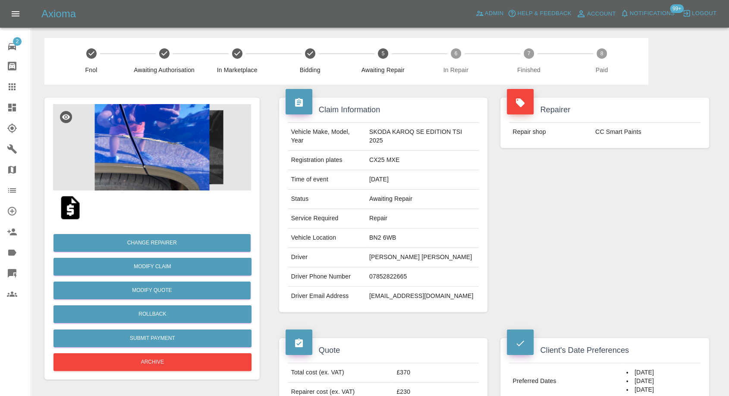
click at [65, 210] on img at bounding box center [71, 208] width 28 height 28
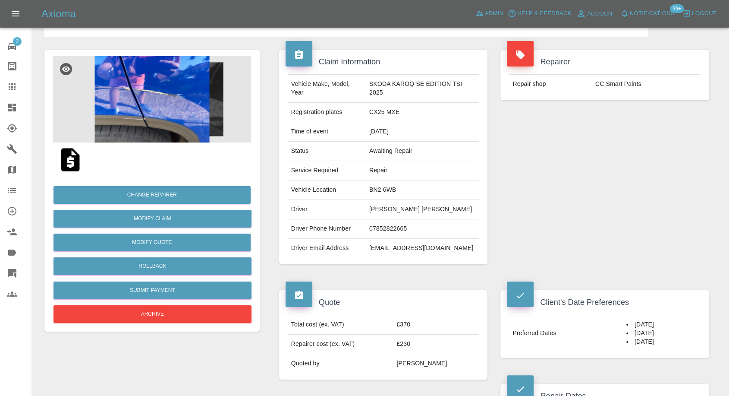
scroll to position [144, 0]
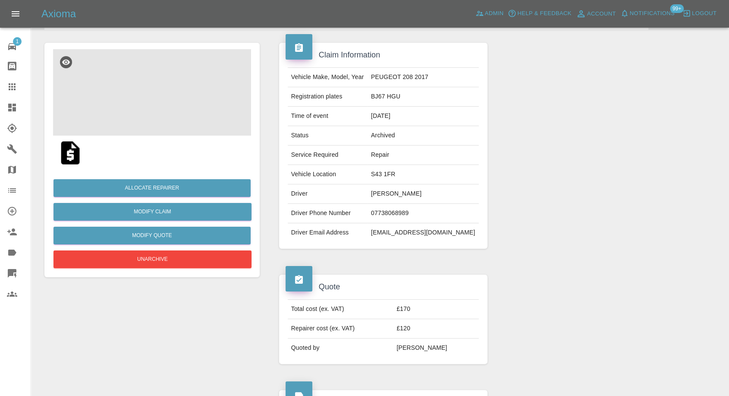
scroll to position [48, 0]
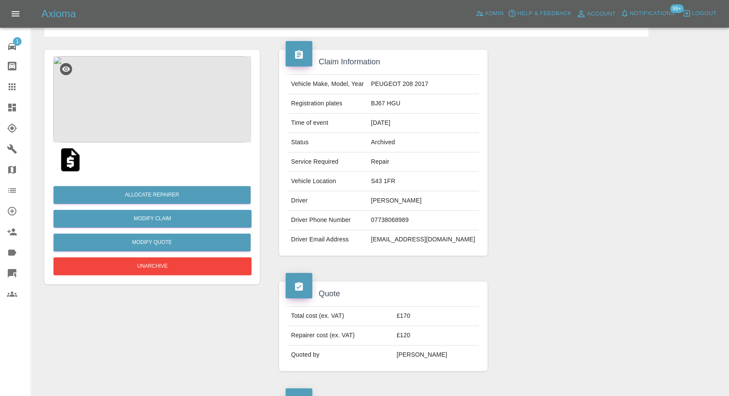
click at [71, 164] on img at bounding box center [71, 160] width 28 height 28
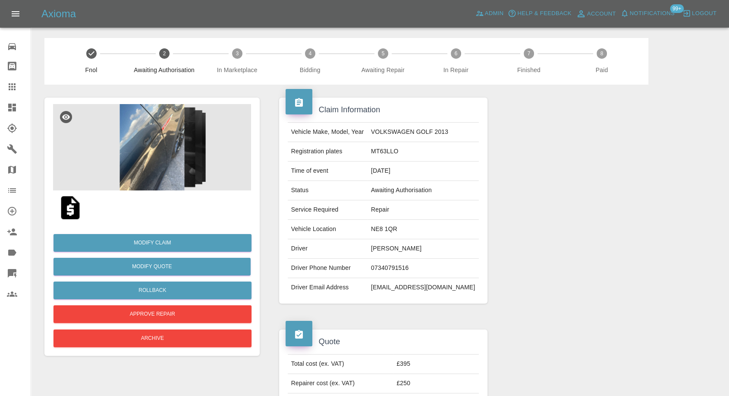
click at [177, 156] on img at bounding box center [152, 147] width 198 height 86
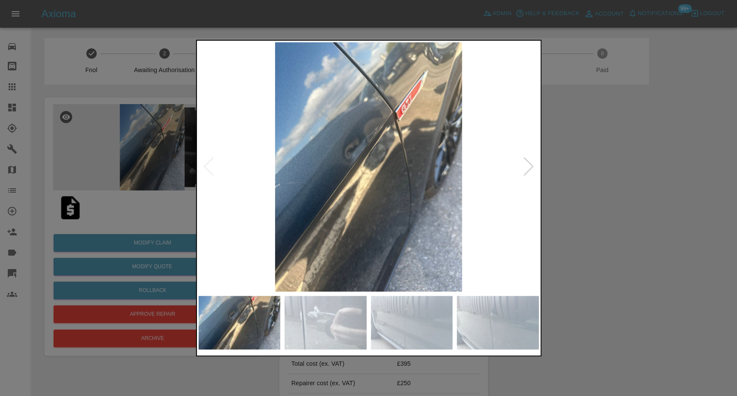
click at [354, 306] on img at bounding box center [325, 323] width 82 height 54
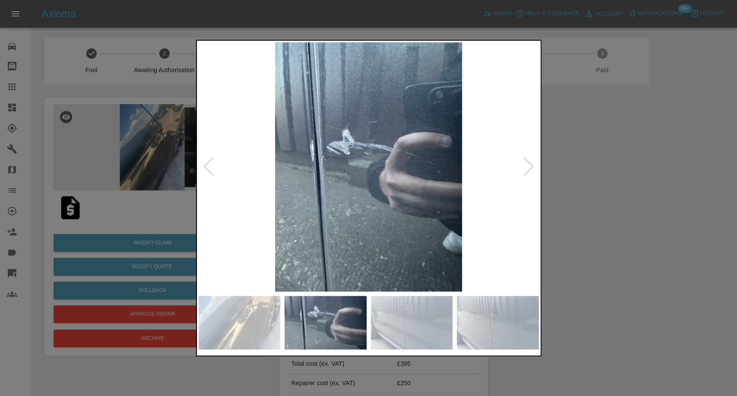
click at [446, 332] on img at bounding box center [412, 323] width 82 height 54
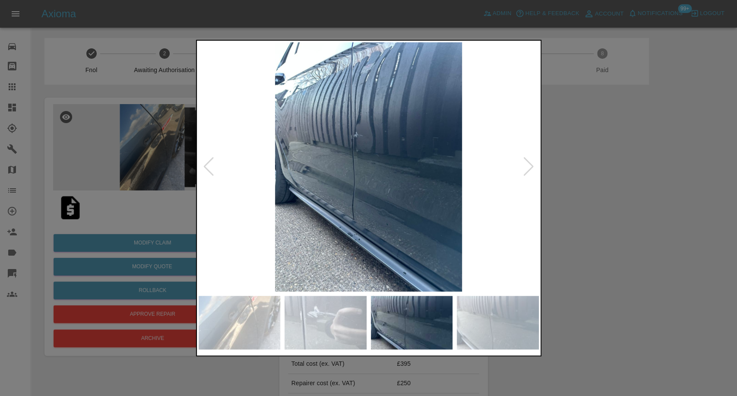
click at [480, 329] on img at bounding box center [498, 323] width 82 height 54
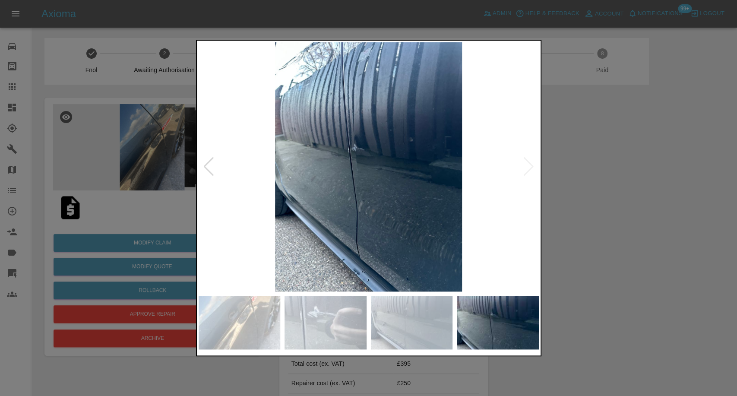
click at [628, 271] on div at bounding box center [368, 198] width 737 height 396
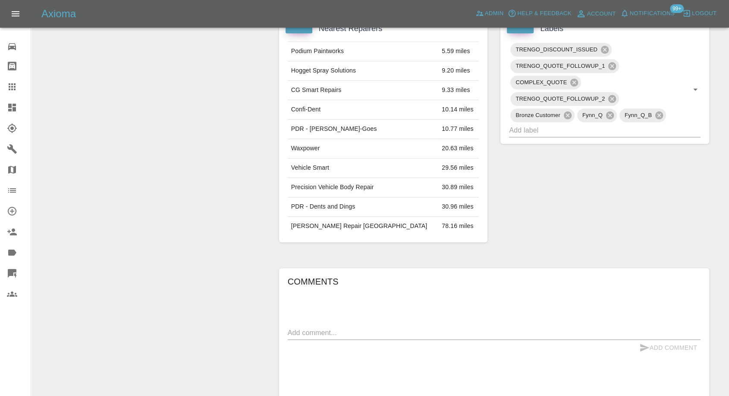
scroll to position [432, 0]
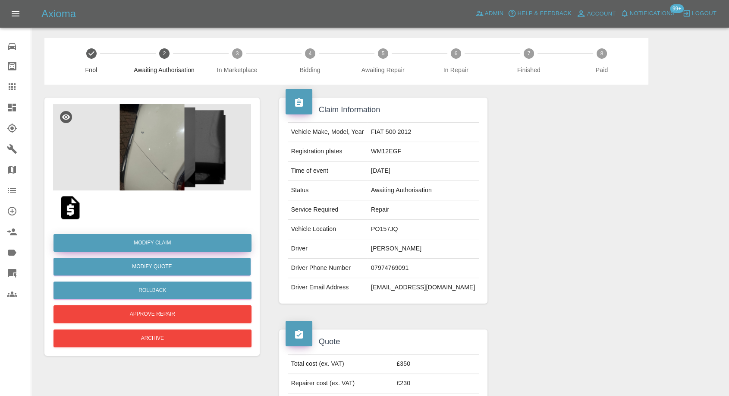
click at [155, 237] on link "Modify Claim" at bounding box center [153, 243] width 198 height 18
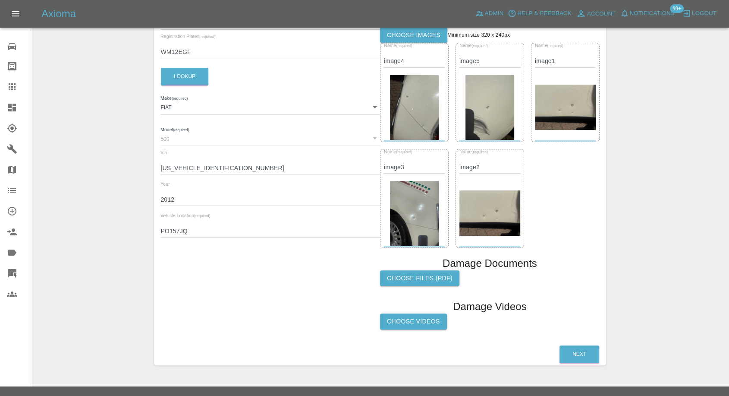
scroll to position [187, 0]
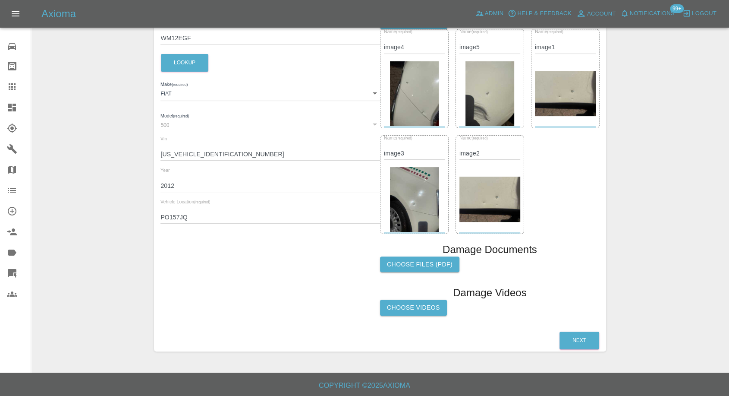
click at [404, 306] on label "Choose Videos" at bounding box center [413, 308] width 67 height 16
click at [0, 0] on input "Choose Videos" at bounding box center [0, 0] width 0 height 0
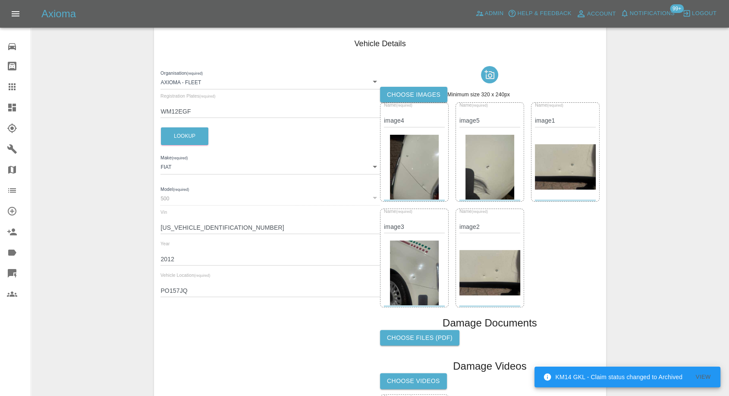
scroll to position [0, 0]
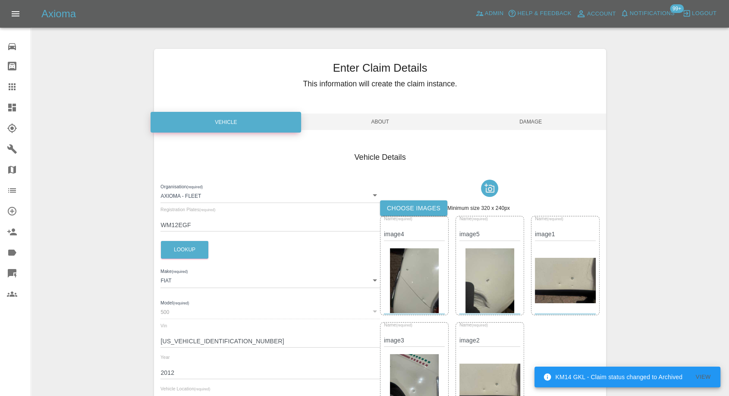
click at [539, 123] on span "Damage" at bounding box center [531, 122] width 151 height 16
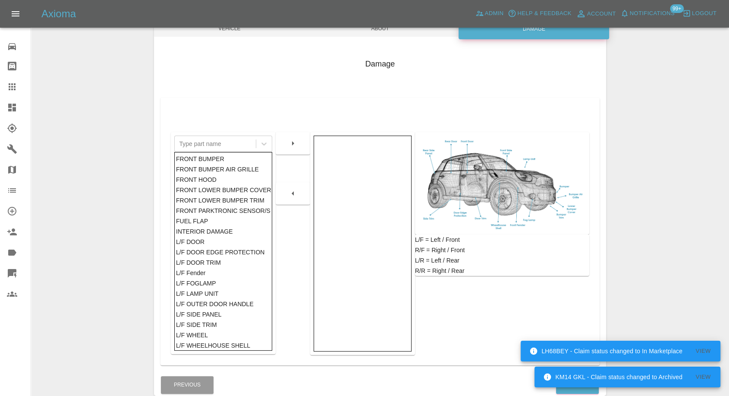
scroll to position [138, 0]
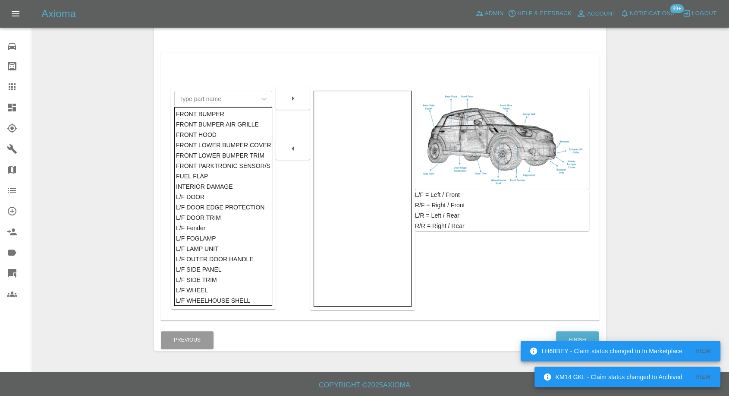
click at [579, 334] on button "Finish" at bounding box center [577, 340] width 43 height 18
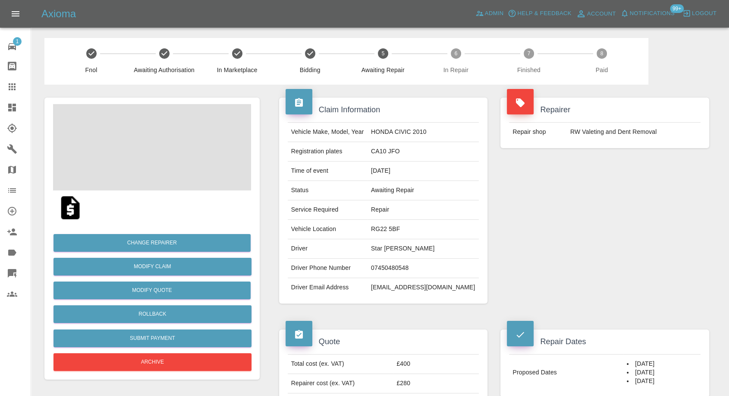
click at [398, 268] on td "07450480548" at bounding box center [423, 268] width 111 height 19
copy td "07450480548"
click at [401, 331] on div "Quote" at bounding box center [384, 338] width 196 height 18
click at [388, 246] on td "Star [PERSON_NAME]" at bounding box center [423, 248] width 111 height 19
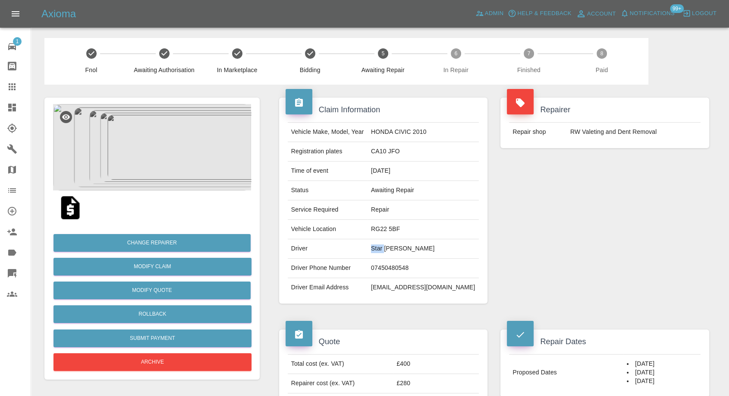
click at [388, 246] on td "Star [PERSON_NAME]" at bounding box center [423, 248] width 111 height 19
copy td "Star"
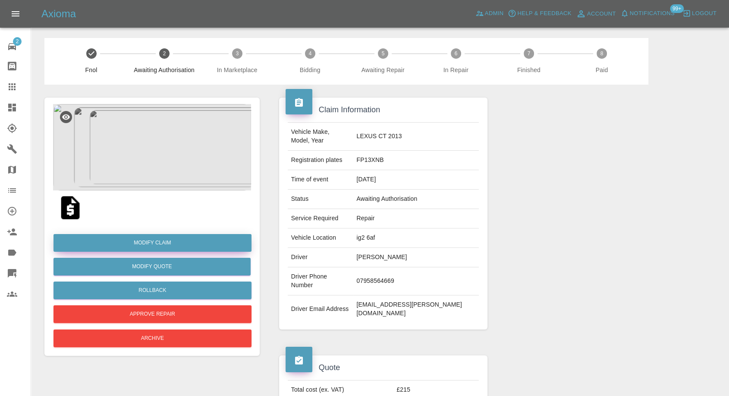
click at [160, 240] on link "Modify Claim" at bounding box center [153, 243] width 198 height 18
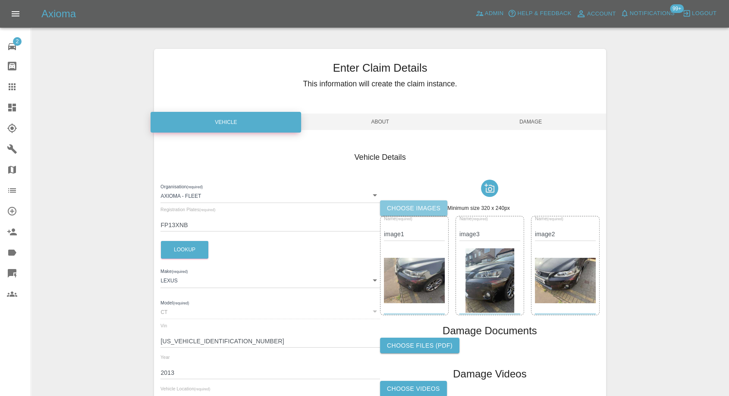
click at [414, 207] on label "Choose images" at bounding box center [413, 208] width 67 height 16
click at [0, 0] on input "Choose images" at bounding box center [0, 0] width 0 height 0
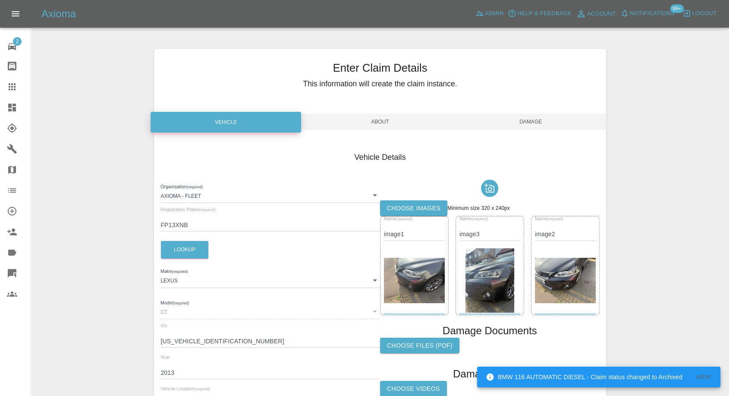
click at [396, 203] on label "Choose images" at bounding box center [413, 208] width 67 height 16
click at [0, 0] on input "Choose images" at bounding box center [0, 0] width 0 height 0
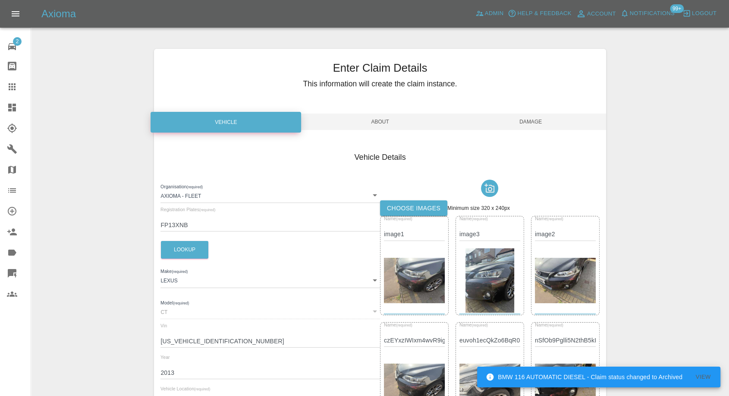
click at [540, 121] on span "Damage" at bounding box center [531, 122] width 151 height 16
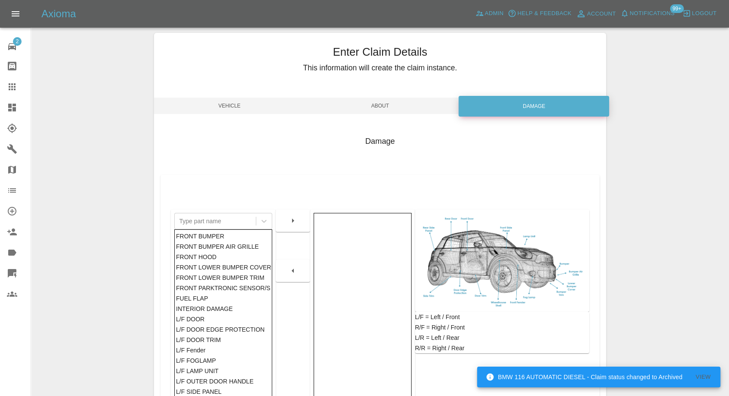
scroll to position [138, 0]
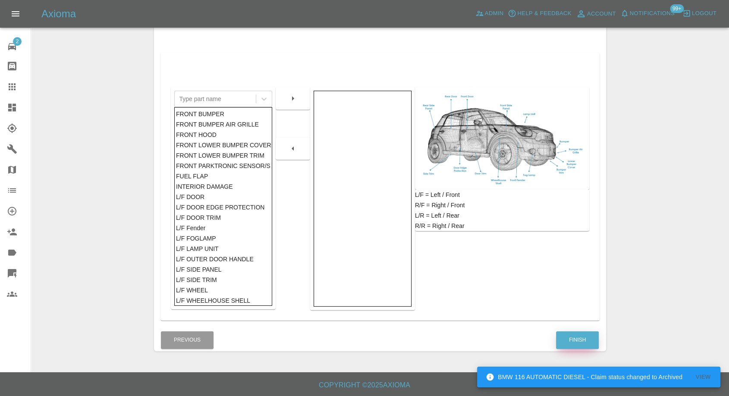
click at [580, 336] on button "Finish" at bounding box center [577, 340] width 43 height 18
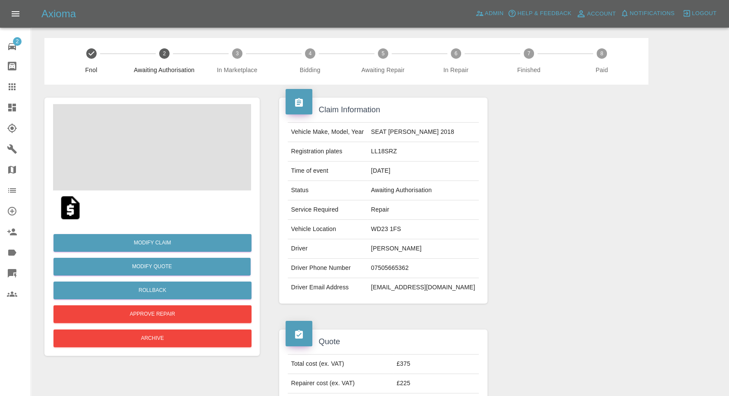
click at [391, 247] on td "Keval Gudka" at bounding box center [423, 248] width 111 height 19
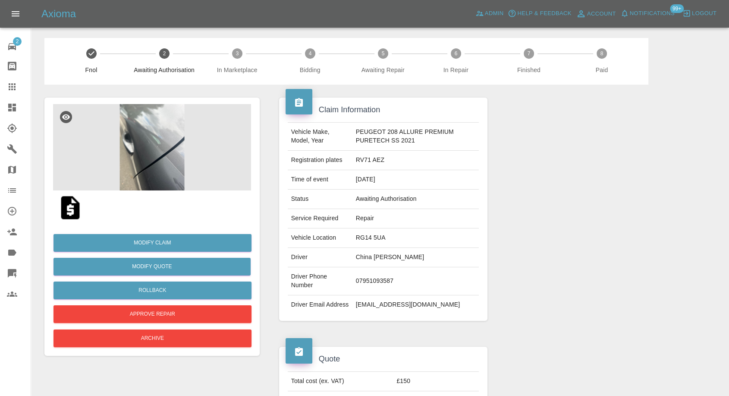
click at [133, 158] on img at bounding box center [152, 147] width 198 height 86
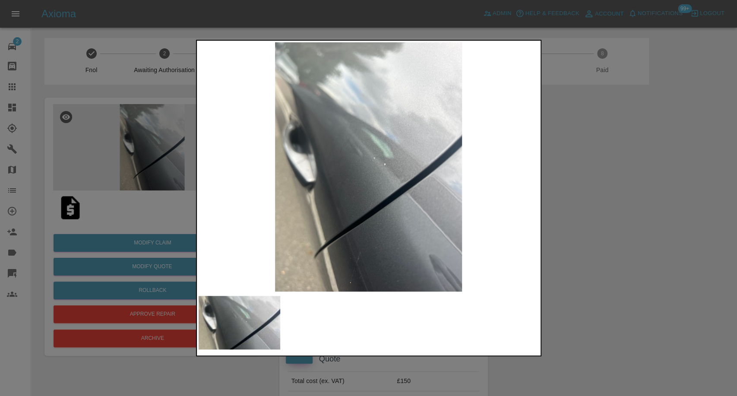
click at [628, 296] on div at bounding box center [368, 198] width 737 height 396
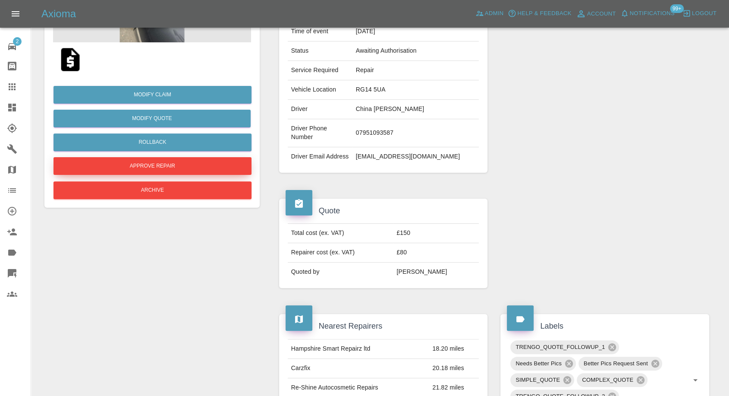
scroll to position [96, 0]
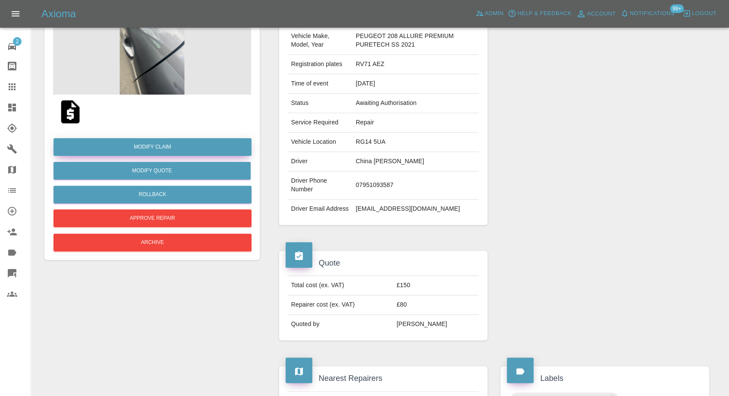
click at [163, 146] on link "Modify Claim" at bounding box center [153, 147] width 198 height 18
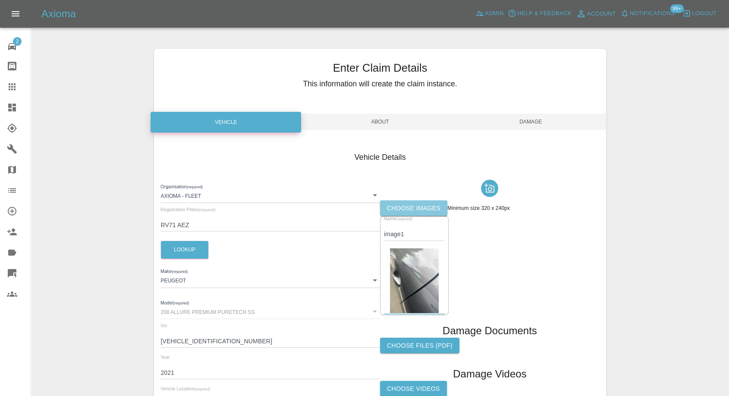
click at [418, 207] on label "Choose images" at bounding box center [413, 208] width 67 height 16
click at [0, 0] on input "Choose images" at bounding box center [0, 0] width 0 height 0
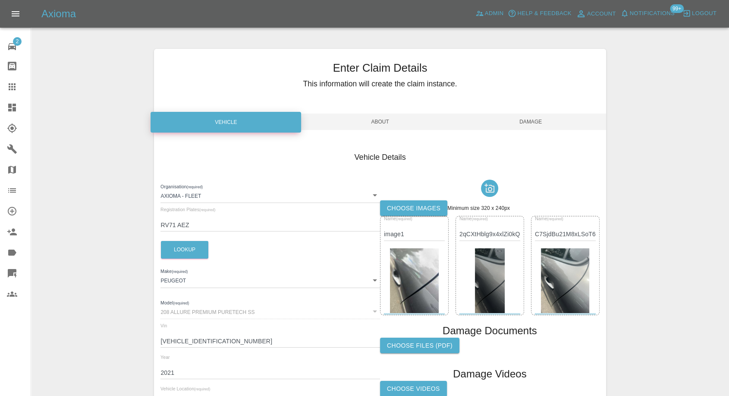
click at [536, 124] on span "Damage" at bounding box center [531, 122] width 151 height 16
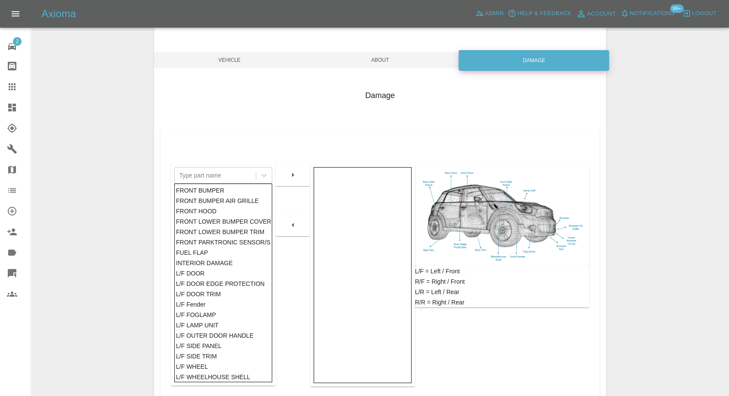
scroll to position [138, 0]
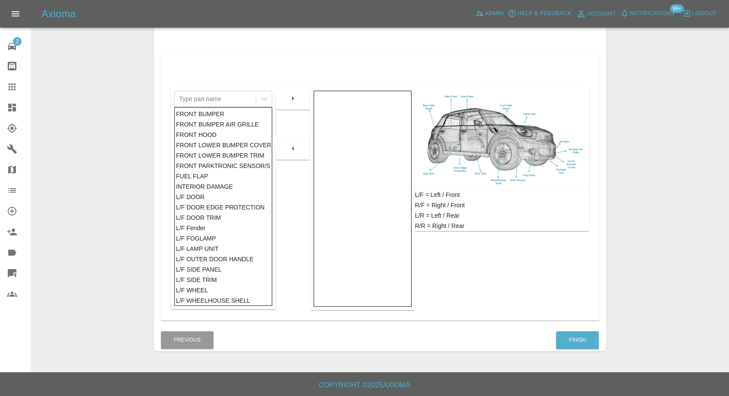
click at [569, 329] on div "Finish" at bounding box center [578, 340] width 44 height 22
click at [571, 344] on button "Finish" at bounding box center [577, 340] width 43 height 18
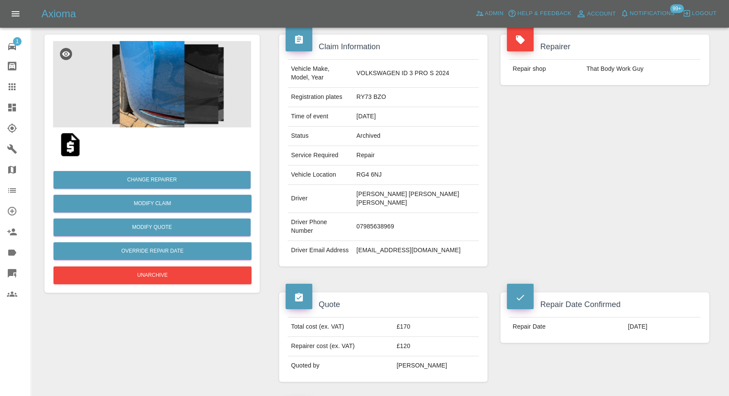
scroll to position [48, 0]
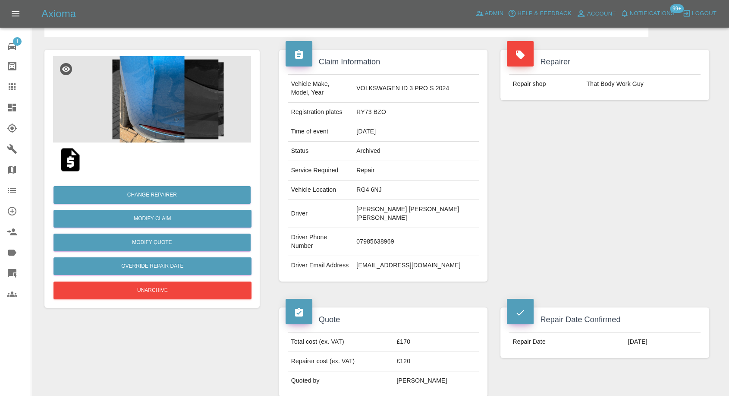
click at [388, 256] on td "jaffar75@rediffmail.com" at bounding box center [416, 265] width 126 height 19
copy div "jaffar75@rediffmail.com"
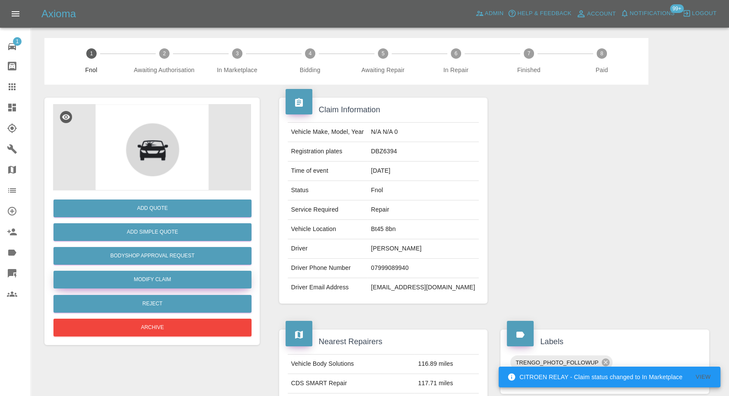
click at [146, 283] on link "Modify Claim" at bounding box center [153, 280] width 198 height 18
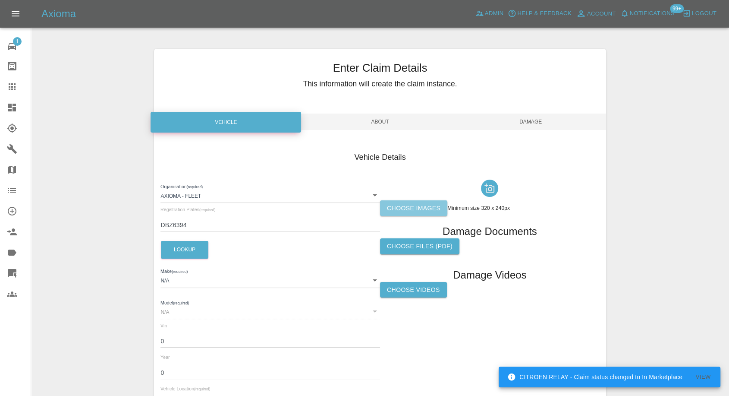
click at [425, 213] on label "Choose images" at bounding box center [413, 208] width 67 height 16
click at [0, 0] on input "Choose images" at bounding box center [0, 0] width 0 height 0
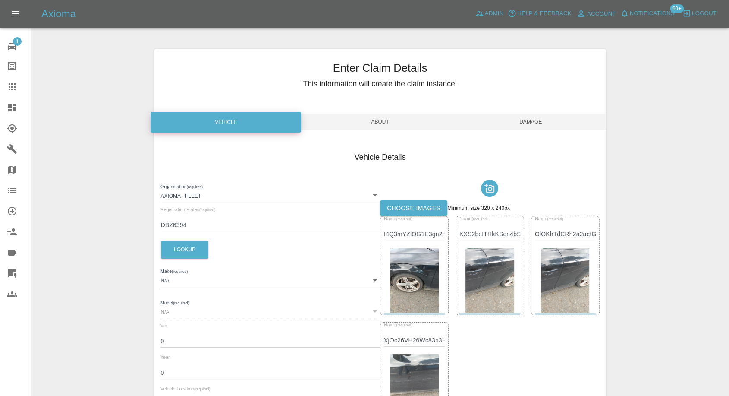
click at [532, 121] on span "Damage" at bounding box center [531, 122] width 151 height 16
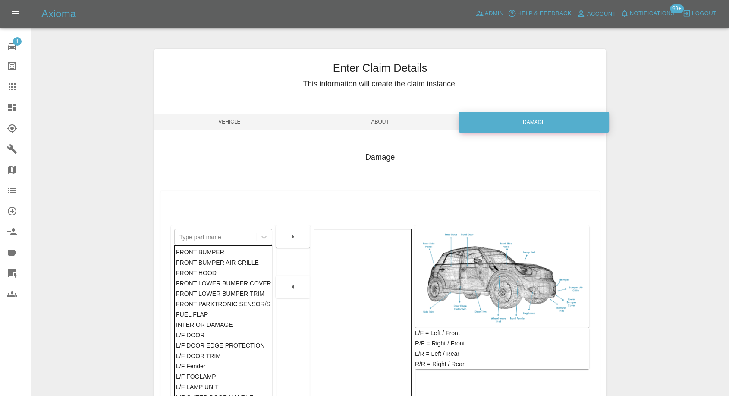
scroll to position [138, 0]
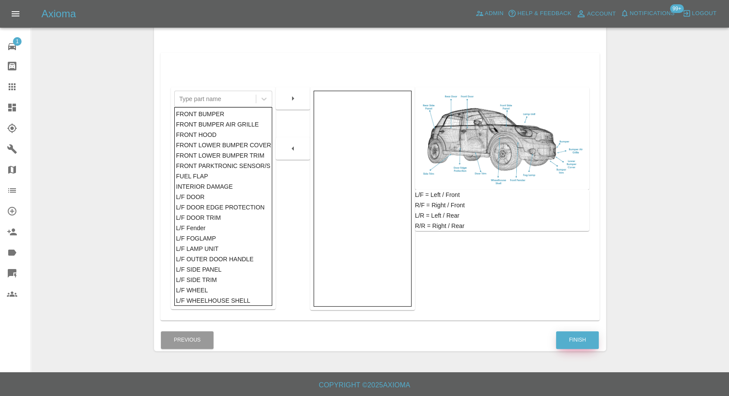
click at [590, 347] on button "Finish" at bounding box center [577, 340] width 43 height 18
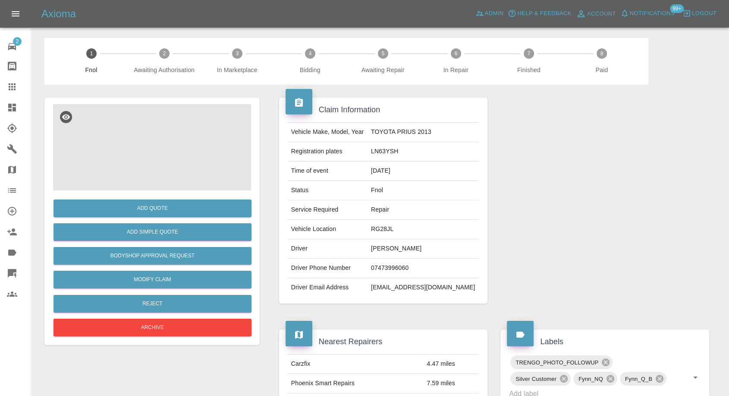
click at [134, 160] on img at bounding box center [152, 147] width 198 height 86
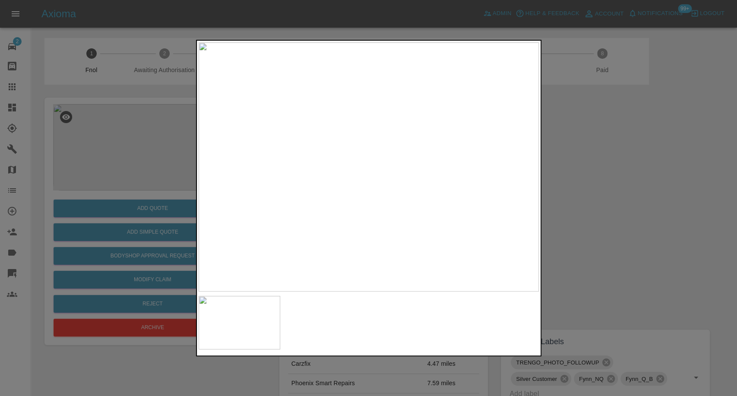
click at [590, 198] on div at bounding box center [368, 198] width 737 height 396
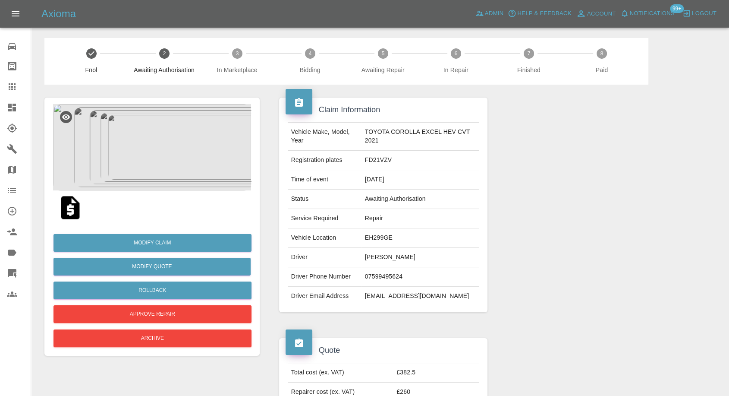
click at [69, 215] on img at bounding box center [71, 208] width 28 height 28
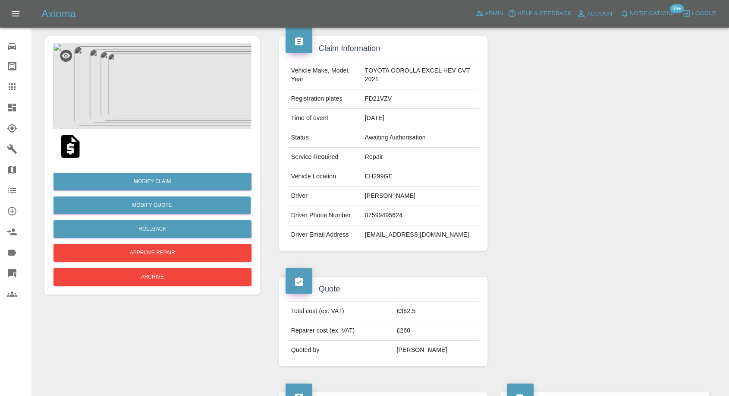
scroll to position [144, 0]
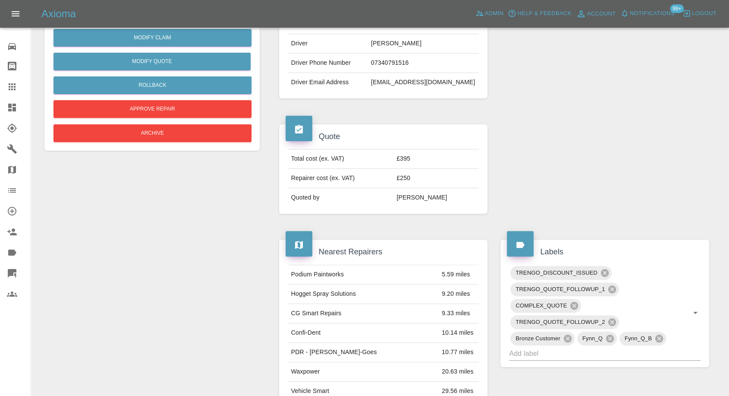
scroll to position [144, 0]
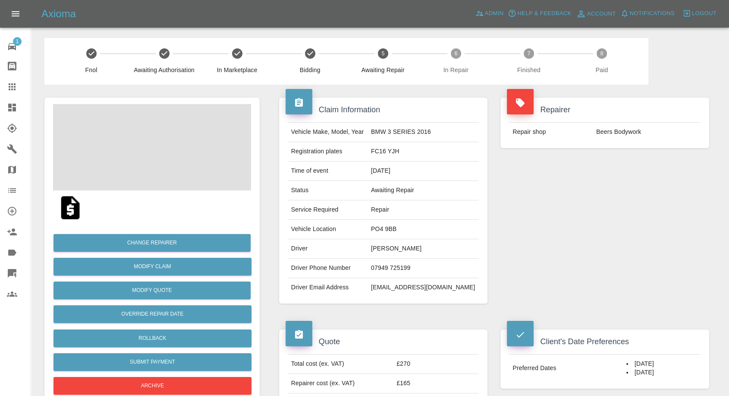
click at [399, 248] on td "Hala Saeed" at bounding box center [423, 248] width 111 height 19
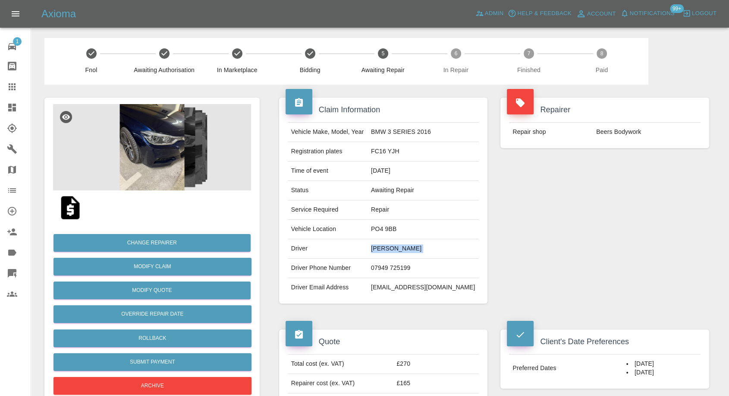
click at [399, 248] on td "Hala Saeed" at bounding box center [423, 248] width 111 height 19
copy td "Hala Saeed"
click at [402, 268] on td "07949 725199" at bounding box center [423, 268] width 111 height 19
copy td "07949"
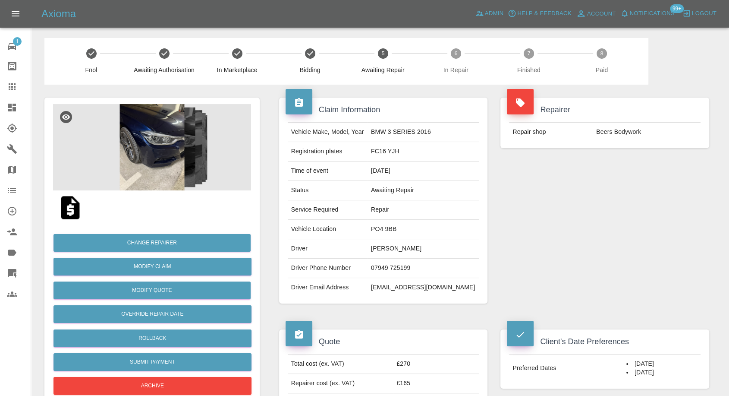
click at [412, 268] on td "07949 725199" at bounding box center [423, 268] width 111 height 19
copy td "07949 725199"
click at [415, 310] on div "Claim Information Vehicle Make, Model, Year BMW 3 SERIES 2016 Registration plat…" at bounding box center [384, 201] width 222 height 232
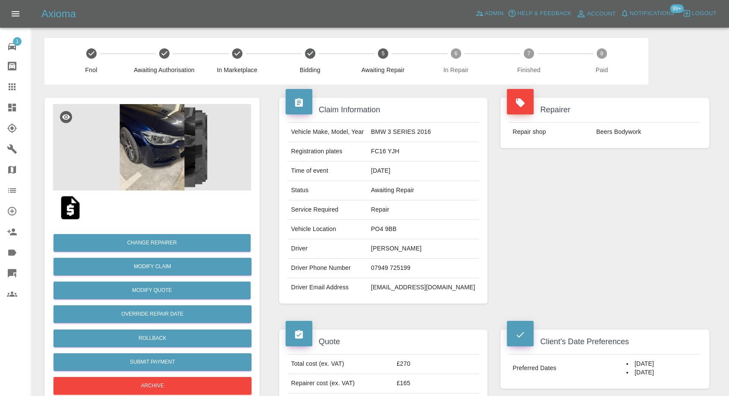
click at [398, 228] on td "PO4 9BB" at bounding box center [423, 229] width 111 height 19
copy td "PO4 9BB"
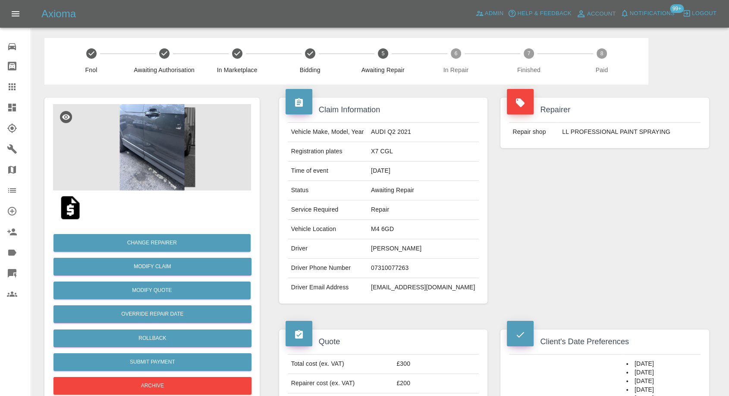
click at [400, 249] on td "Chloe Loftus" at bounding box center [423, 248] width 111 height 19
copy td "Chloe Loftus"
click at [399, 268] on td "07310077263" at bounding box center [423, 268] width 111 height 19
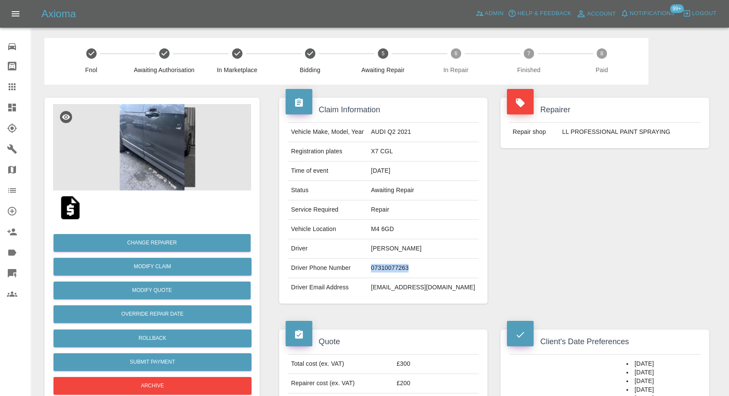
click at [399, 268] on td "07310077263" at bounding box center [423, 268] width 111 height 19
copy td "07310077263"
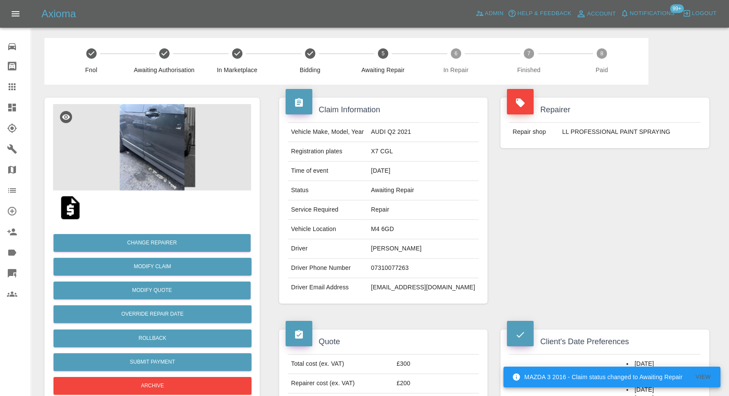
drag, startPoint x: 335, startPoint y: 313, endPoint x: 345, endPoint y: 307, distance: 12.4
click at [338, 310] on div "Claim Information Vehicle Make, Model, Year AUDI Q2 2021 Registration plates X7…" at bounding box center [384, 201] width 222 height 232
click at [396, 244] on td "Chloe Loftus" at bounding box center [423, 248] width 111 height 19
copy td "Chloe"
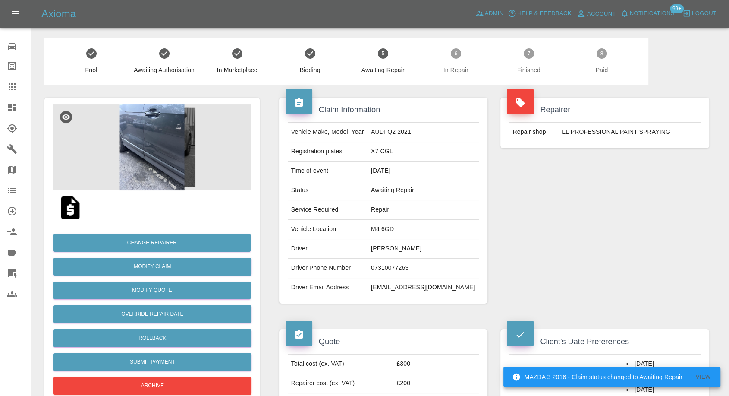
click at [393, 225] on td "M4 6GD" at bounding box center [423, 229] width 111 height 19
copy td "M4 6GD"
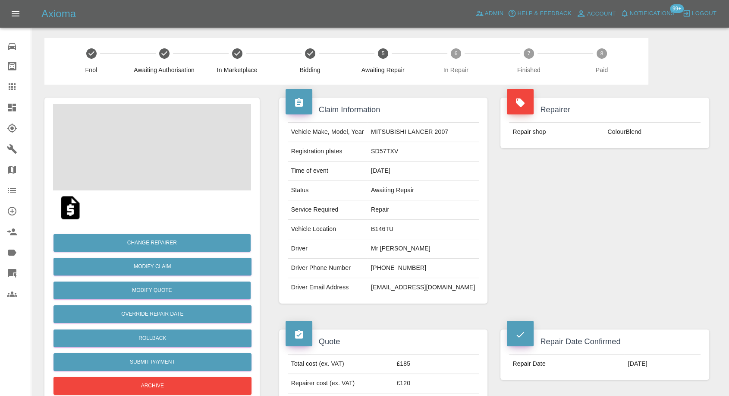
click at [384, 249] on td "Mr [PERSON_NAME]" at bounding box center [423, 248] width 111 height 19
copy td "Mr [PERSON_NAME]"
click at [401, 267] on td "[PHONE_NUMBER]" at bounding box center [423, 268] width 111 height 19
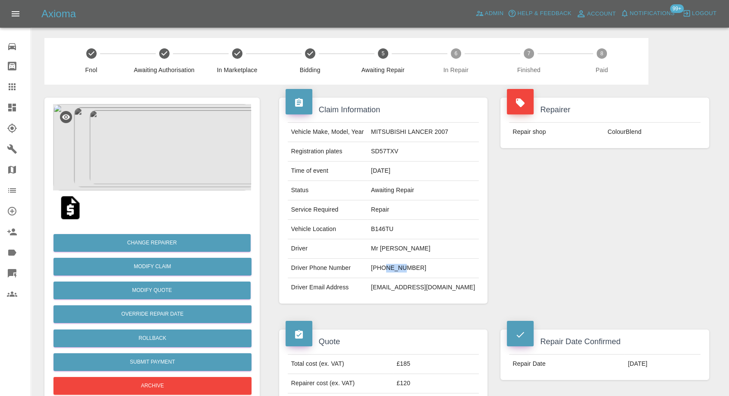
click at [401, 267] on td "[PHONE_NUMBER]" at bounding box center [423, 268] width 111 height 19
click at [397, 268] on td "[PHONE_NUMBER]" at bounding box center [423, 268] width 111 height 19
drag, startPoint x: 396, startPoint y: 268, endPoint x: 436, endPoint y: 266, distance: 40.2
click at [436, 266] on td "[PHONE_NUMBER]" at bounding box center [423, 268] width 111 height 19
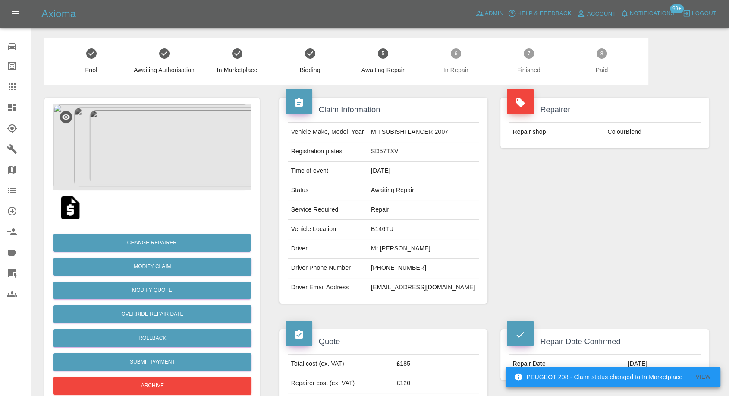
click at [582, 194] on div "Repairer Repair shop ColourBlend" at bounding box center [605, 201] width 222 height 232
click at [393, 225] on td "B146TU" at bounding box center [423, 229] width 111 height 19
copy td "B146TU"
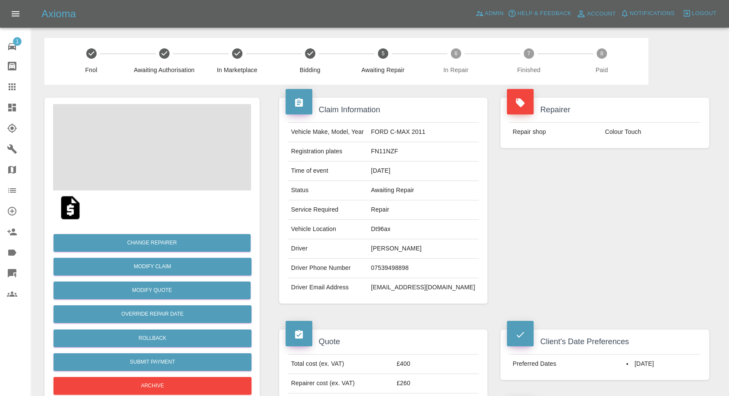
click at [404, 248] on td "James Barber" at bounding box center [423, 248] width 111 height 19
copy td "James Barber"
click at [396, 267] on td "07539498898" at bounding box center [423, 268] width 111 height 19
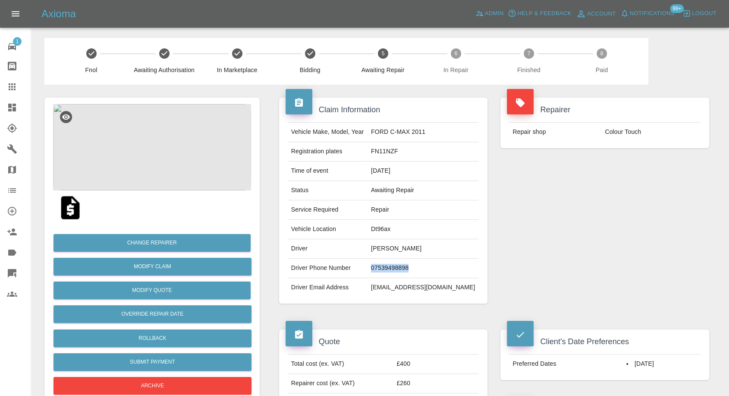
click at [396, 267] on td "07539498898" at bounding box center [423, 268] width 111 height 19
copy td "07539498898"
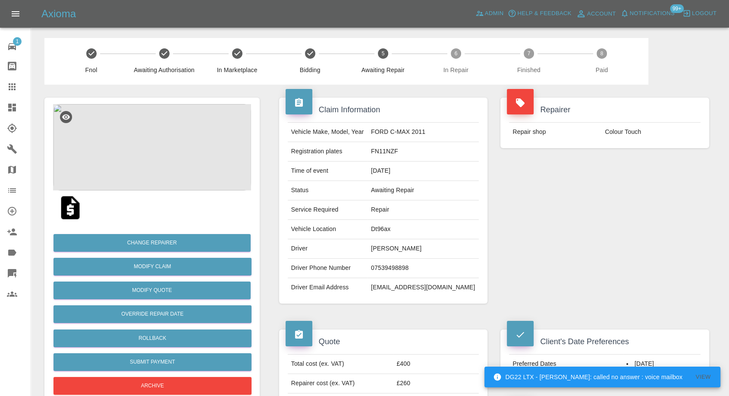
click at [382, 306] on div "Claim Information Vehicle Make, Model, Year FORD C-MAX 2011 Registration plates…" at bounding box center [384, 201] width 222 height 232
click at [389, 249] on td "James Barber" at bounding box center [423, 248] width 111 height 19
copy td "James"
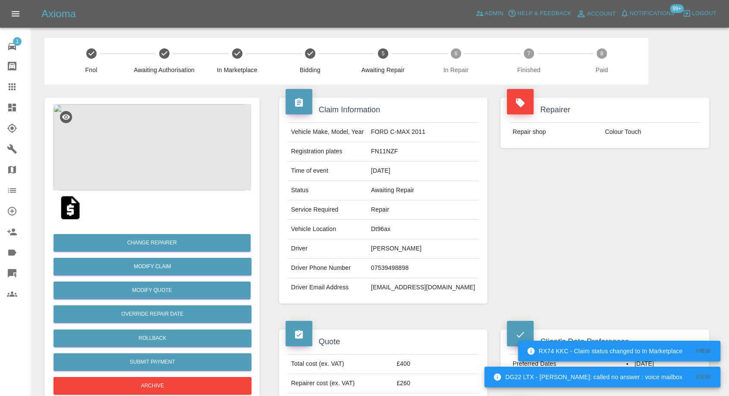
click at [388, 227] on td "Dt96ax" at bounding box center [423, 229] width 111 height 19
copy td "Dt96ax"
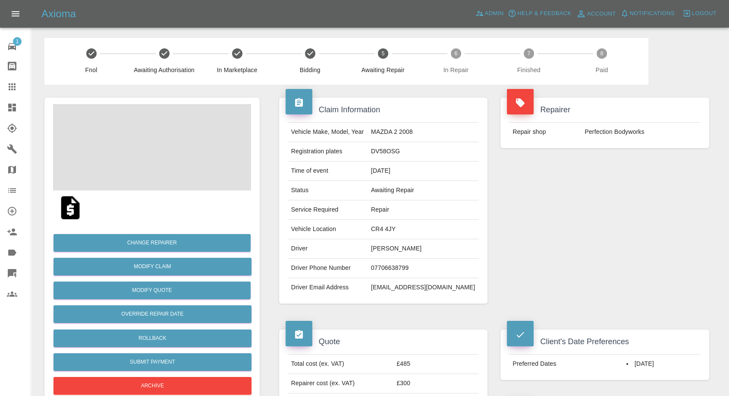
click at [400, 246] on td "[PERSON_NAME]" at bounding box center [423, 248] width 111 height 19
copy td "[PERSON_NAME]"
click at [409, 265] on td "07706638799" at bounding box center [423, 268] width 111 height 19
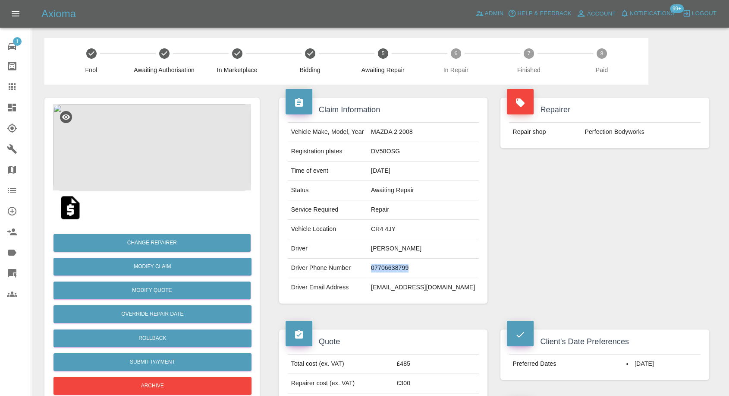
click at [409, 265] on td "07706638799" at bounding box center [423, 268] width 111 height 19
copy td "07706638799"
drag, startPoint x: 344, startPoint y: 292, endPoint x: 390, endPoint y: 270, distance: 51.2
click at [345, 292] on td "Driver Email Address" at bounding box center [328, 287] width 80 height 19
drag, startPoint x: 359, startPoint y: 285, endPoint x: 385, endPoint y: 289, distance: 26.6
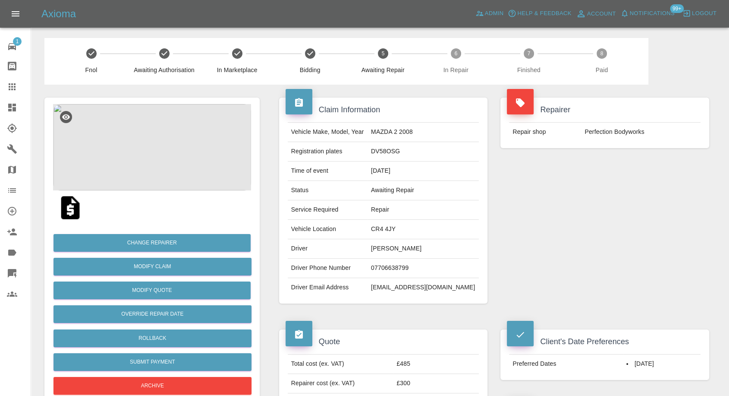
click at [360, 287] on td "Driver Email Address" at bounding box center [328, 287] width 80 height 19
click at [394, 231] on td "CR4 4JY" at bounding box center [423, 229] width 111 height 19
copy td "CR4 4JY"
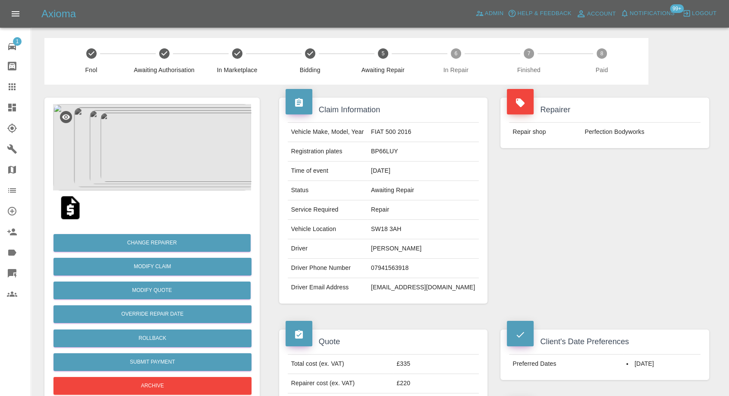
click at [382, 311] on div "Claim Information Vehicle Make, Model, Year FIAT 500 2016 Registration plates B…" at bounding box center [384, 201] width 222 height 232
click at [405, 246] on td "[PERSON_NAME]" at bounding box center [423, 248] width 111 height 19
copy td "[PERSON_NAME]"
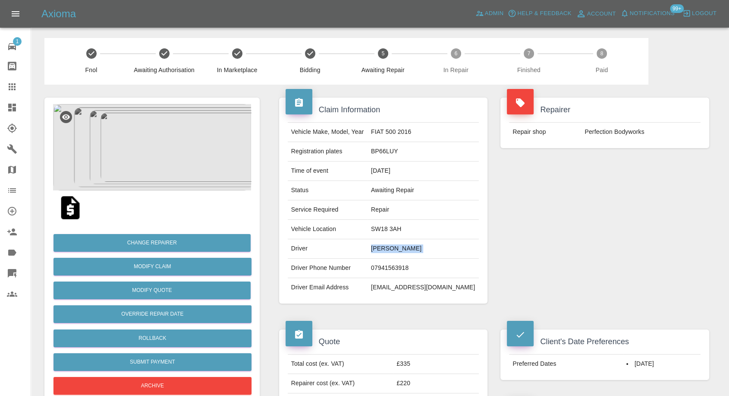
click at [390, 262] on td "07941563918" at bounding box center [423, 268] width 111 height 19
copy td "07941563918"
drag, startPoint x: 329, startPoint y: 315, endPoint x: 391, endPoint y: 281, distance: 69.9
click at [335, 310] on div "Claim Information Vehicle Make, Model, Year FIAT 500 2016 Registration plates B…" at bounding box center [384, 201] width 222 height 232
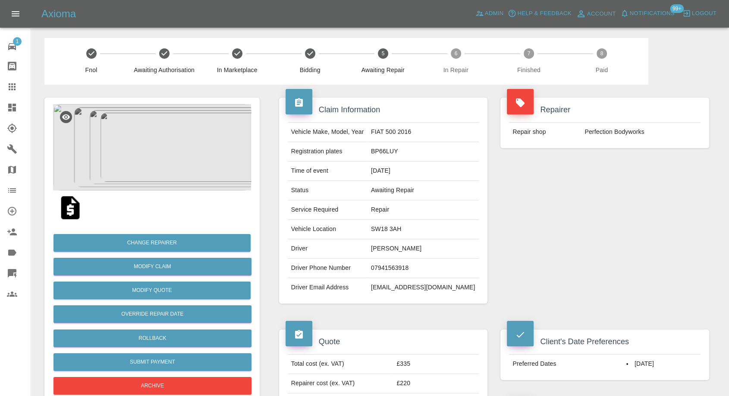
click at [396, 249] on td "[PERSON_NAME]" at bounding box center [423, 248] width 111 height 19
copy td "[PERSON_NAME]"
click at [392, 230] on td "SW18 3AH" at bounding box center [423, 229] width 111 height 19
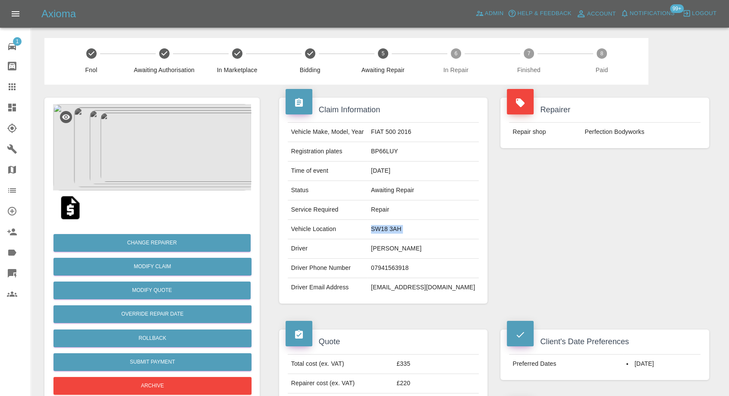
click at [392, 230] on td "SW18 3AH" at bounding box center [423, 229] width 111 height 19
copy td "SW18 3AH"
click at [387, 248] on td "[PERSON_NAME]" at bounding box center [423, 248] width 111 height 19
click at [387, 248] on td "ray bannon" at bounding box center [423, 248] width 111 height 19
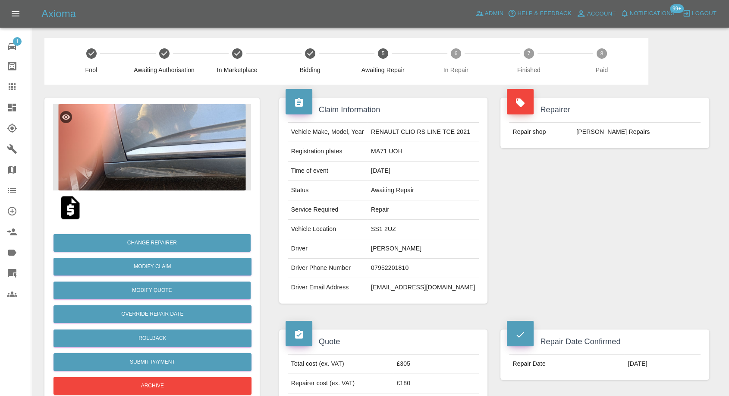
click at [380, 263] on td "07952201810" at bounding box center [423, 268] width 111 height 19
copy td "07952201810"
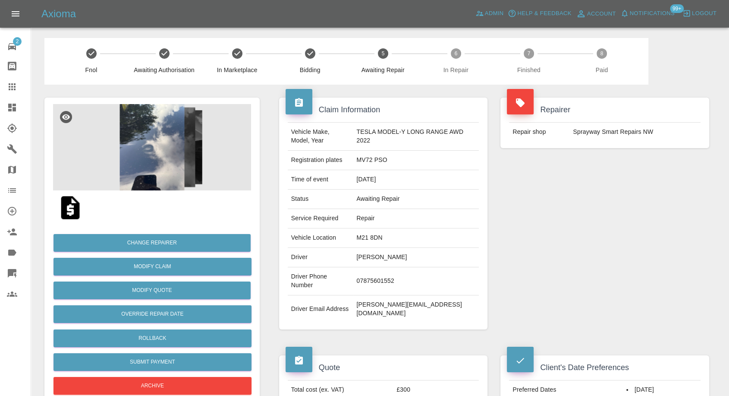
click at [382, 257] on td "Samuel Luxton" at bounding box center [416, 257] width 126 height 19
copy td "Samuel Luxton"
click at [383, 279] on td "07875601552" at bounding box center [416, 281] width 126 height 28
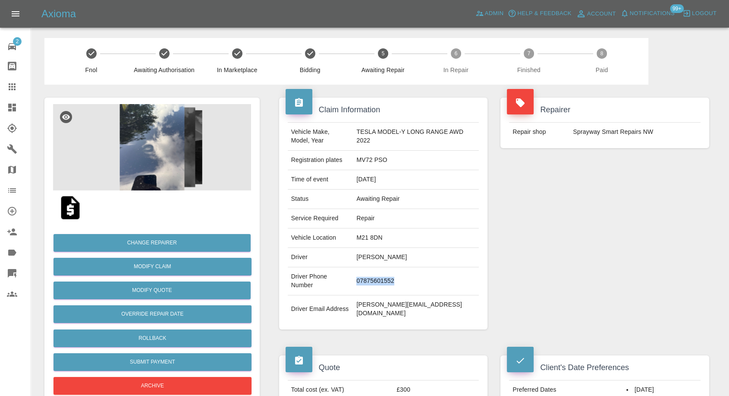
click at [383, 279] on td "07875601552" at bounding box center [416, 281] width 126 height 28
copy td "07875601552"
drag, startPoint x: 339, startPoint y: 297, endPoint x: 369, endPoint y: 275, distance: 37.7
click at [339, 297] on td "Driver Email Address" at bounding box center [321, 309] width 66 height 28
click at [367, 261] on td "Samuel Luxton" at bounding box center [416, 257] width 126 height 19
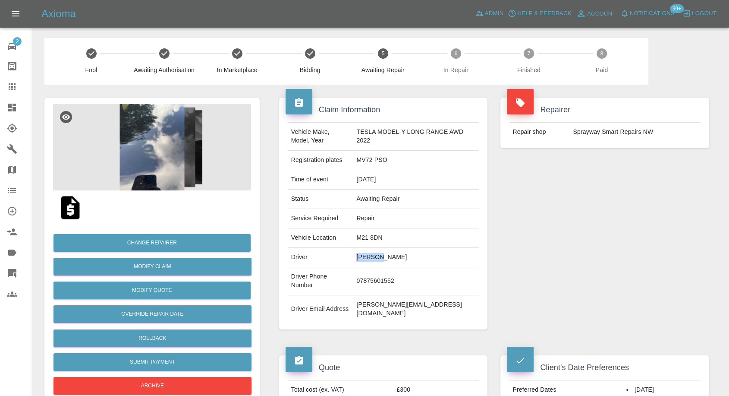
click at [367, 261] on td "Samuel Luxton" at bounding box center [416, 257] width 126 height 19
copy td "Samuel"
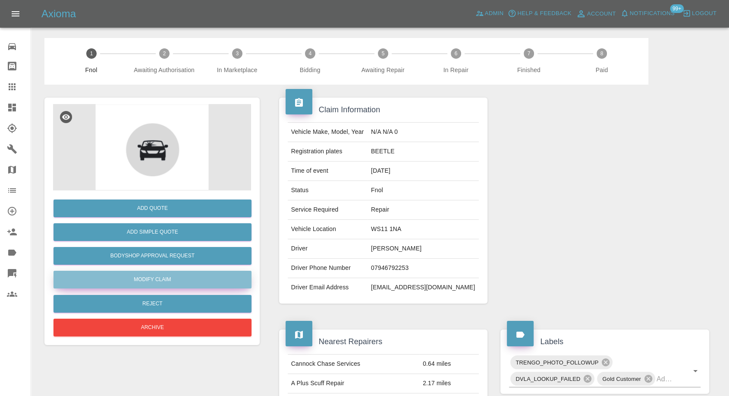
click at [146, 279] on link "Modify Claim" at bounding box center [153, 280] width 198 height 18
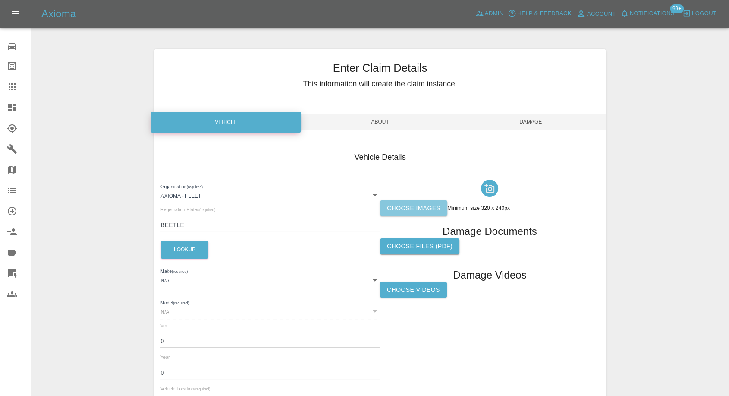
click at [414, 208] on label "Choose images" at bounding box center [413, 208] width 67 height 16
click at [0, 0] on input "Choose images" at bounding box center [0, 0] width 0 height 0
click at [427, 290] on label "Choose Videos" at bounding box center [413, 290] width 67 height 16
click at [0, 0] on input "Choose Videos" at bounding box center [0, 0] width 0 height 0
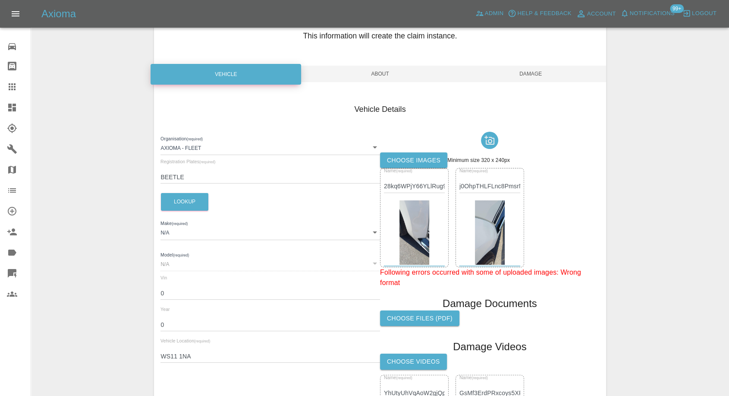
click at [527, 74] on span "Damage" at bounding box center [531, 74] width 151 height 16
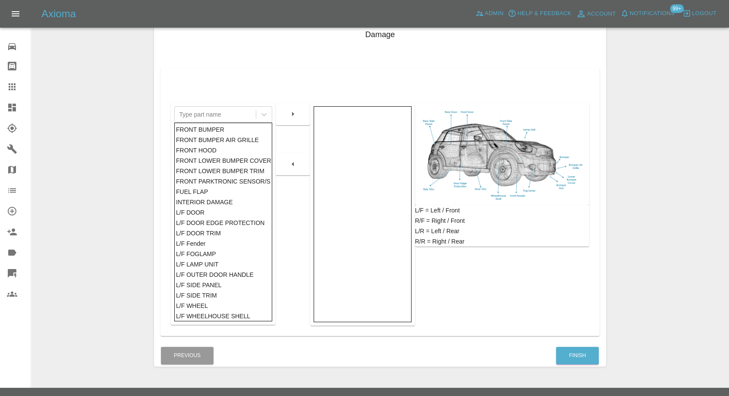
scroll to position [138, 0]
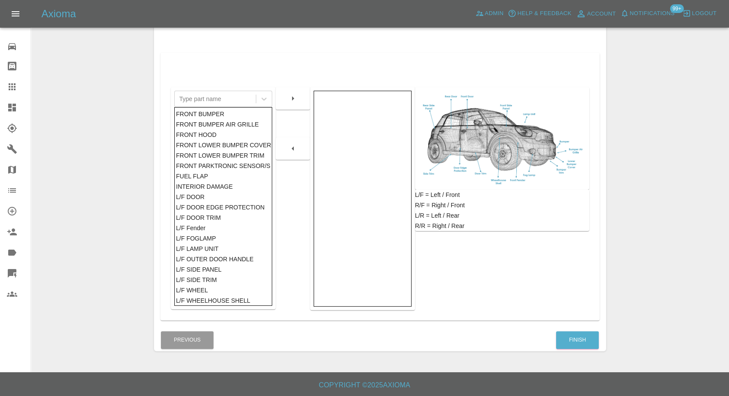
click at [565, 330] on div "Finish" at bounding box center [578, 340] width 44 height 22
click at [568, 338] on button "Finish" at bounding box center [577, 340] width 43 height 18
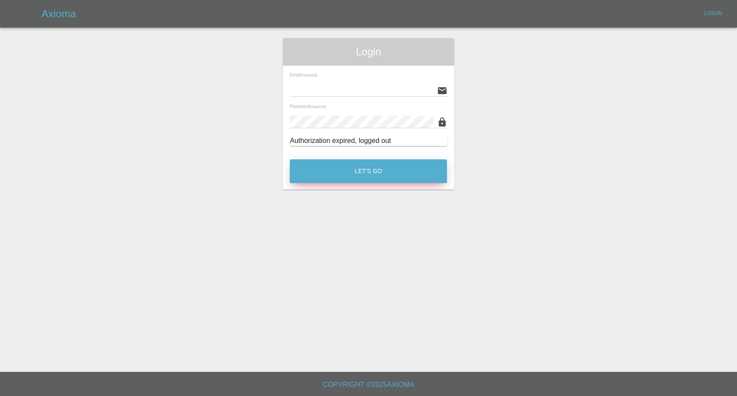
type input "[EMAIL_ADDRESS][DOMAIN_NAME]"
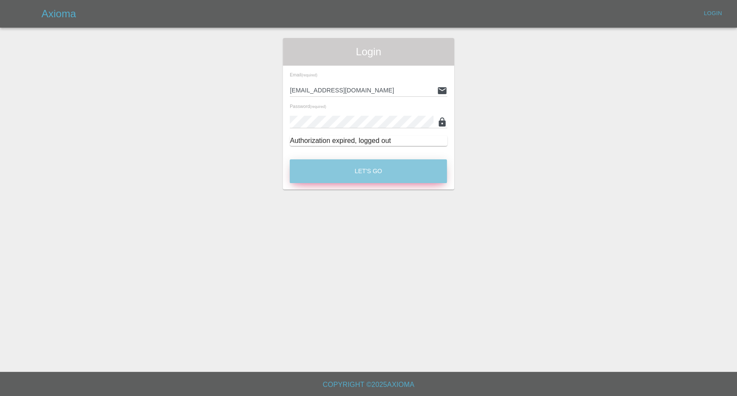
click at [352, 167] on button "Let's Go" at bounding box center [368, 171] width 157 height 24
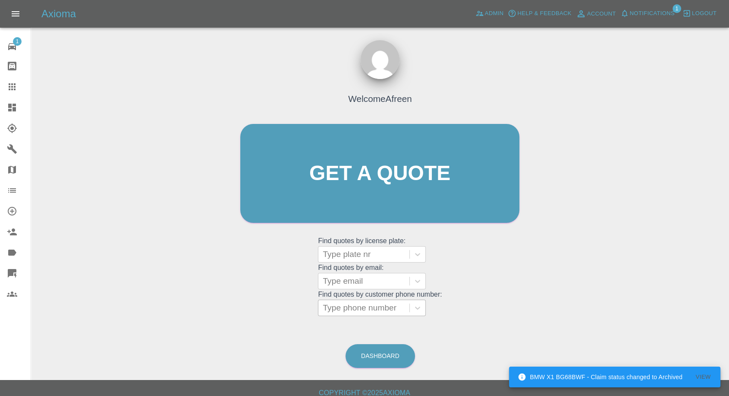
drag, startPoint x: 373, startPoint y: 306, endPoint x: 345, endPoint y: 306, distance: 27.6
click at [373, 306] on div at bounding box center [364, 308] width 82 height 12
paste input "[PHONE_NUMBER]"
drag, startPoint x: 340, startPoint y: 306, endPoint x: 175, endPoint y: 292, distance: 165.5
click at [175, 292] on div "Welcome Afreen Get a quote Get a quote Find quotes by license plate: Type plate…" at bounding box center [380, 215] width 685 height 310
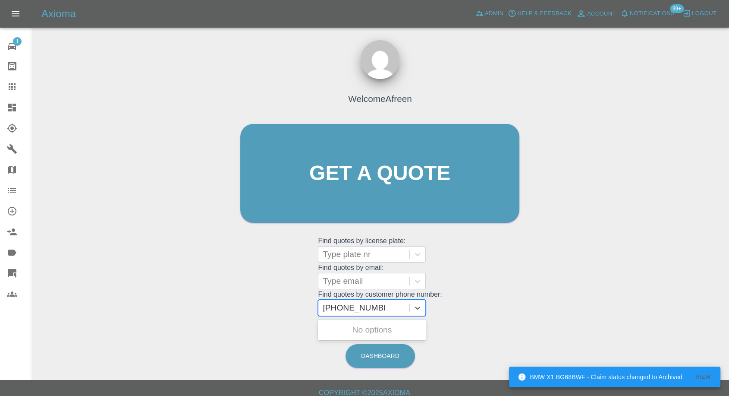
type input "07826946476"
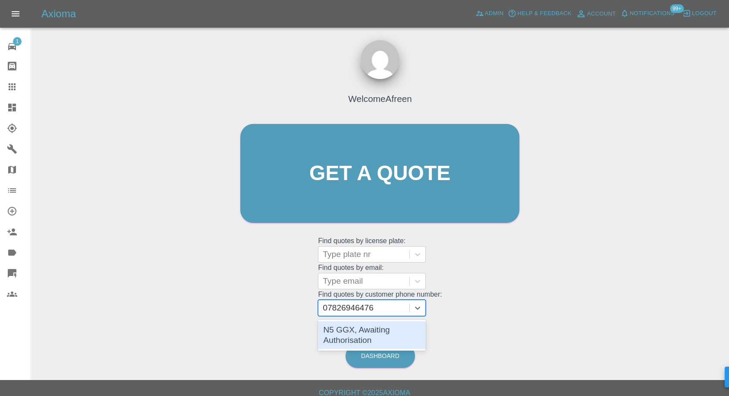
click at [379, 334] on div "N5 GGX, Awaiting Authorisation" at bounding box center [372, 335] width 108 height 28
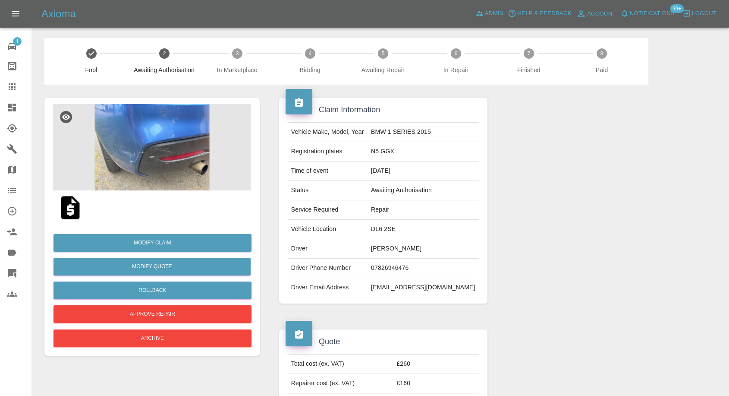
click at [175, 171] on img at bounding box center [152, 147] width 198 height 86
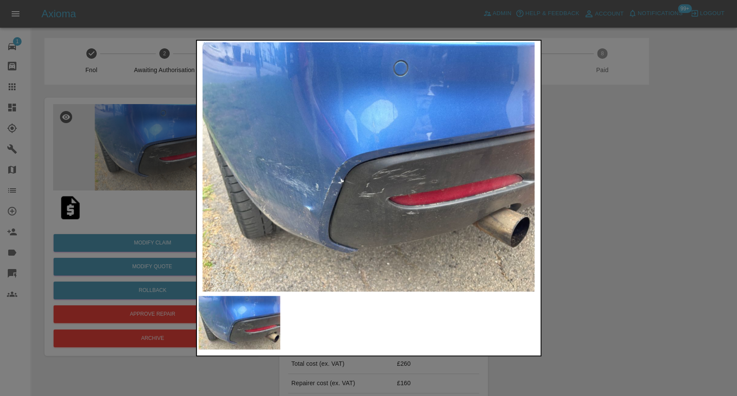
click at [625, 256] on div at bounding box center [368, 198] width 737 height 396
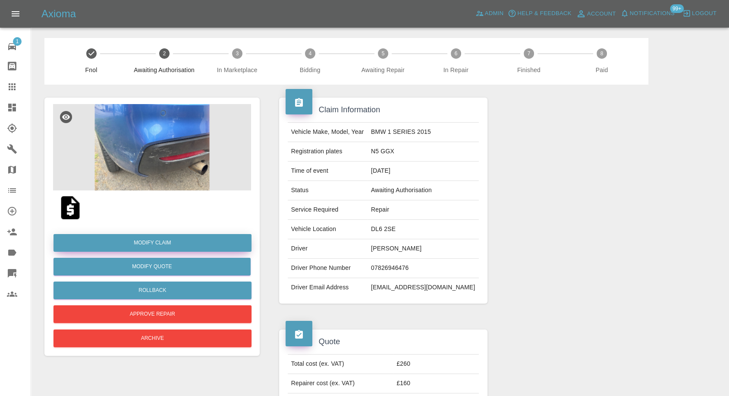
drag, startPoint x: 152, startPoint y: 245, endPoint x: 161, endPoint y: 244, distance: 9.5
click at [152, 245] on link "Modify Claim" at bounding box center [153, 243] width 198 height 18
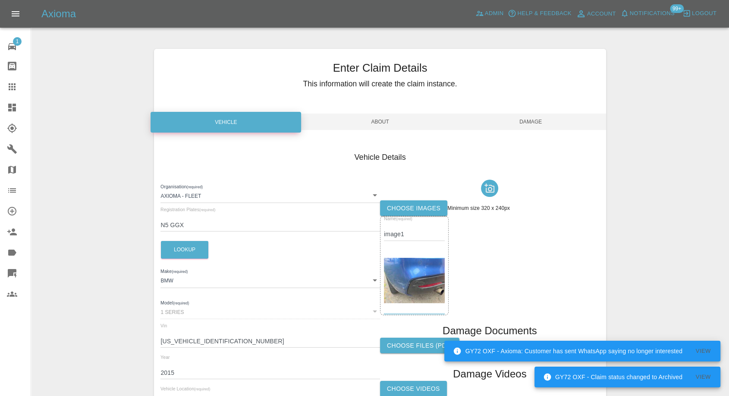
click at [417, 206] on label "Choose images" at bounding box center [413, 208] width 67 height 16
click at [0, 0] on input "Choose images" at bounding box center [0, 0] width 0 height 0
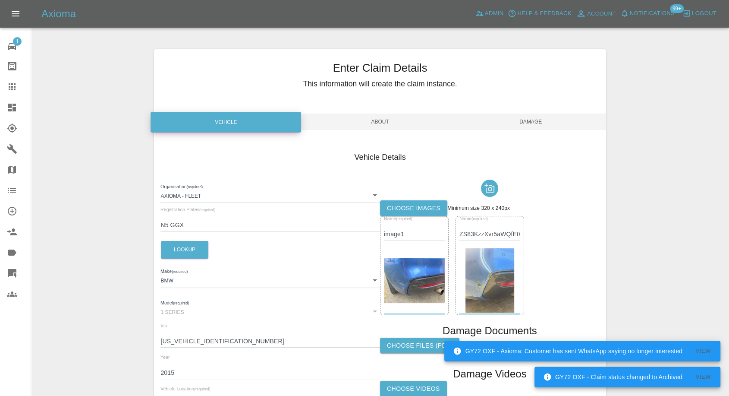
click at [544, 139] on div "Vehicle Details Organisation (required) Axioma - Fleet 5e6b5a8122cd0a001728b604…" at bounding box center [380, 283] width 452 height 288
click at [547, 124] on span "Damage" at bounding box center [531, 122] width 151 height 16
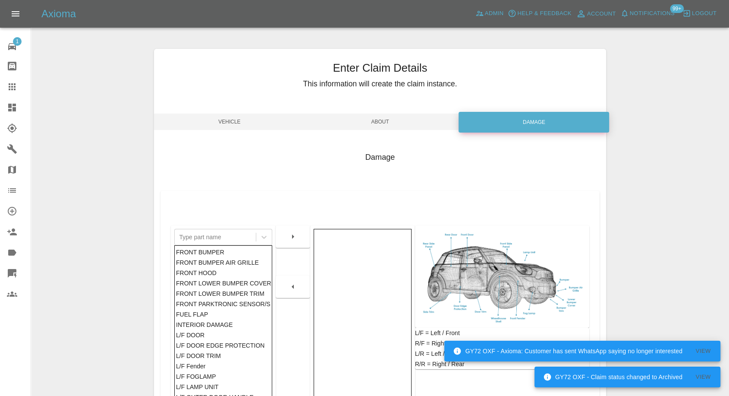
scroll to position [138, 0]
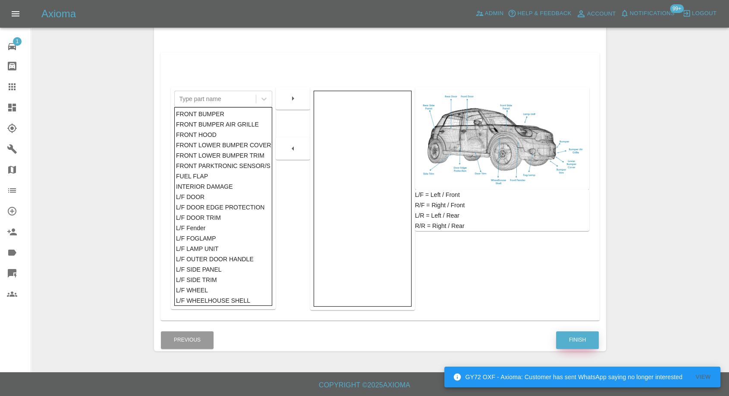
click at [586, 335] on button "Finish" at bounding box center [577, 340] width 43 height 18
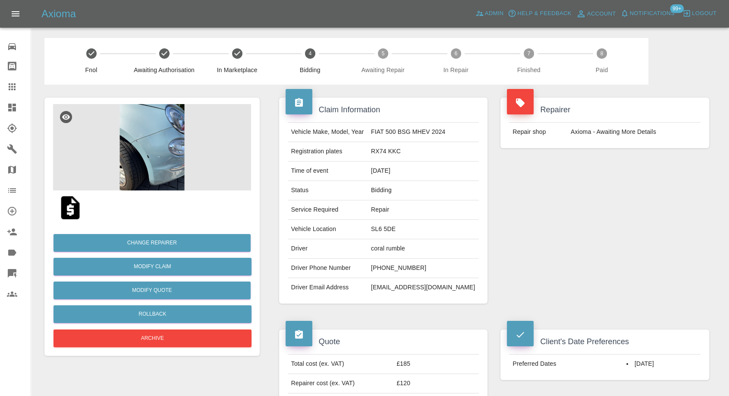
click at [393, 247] on td "coral rumble" at bounding box center [423, 248] width 111 height 19
copy td "coral rumble"
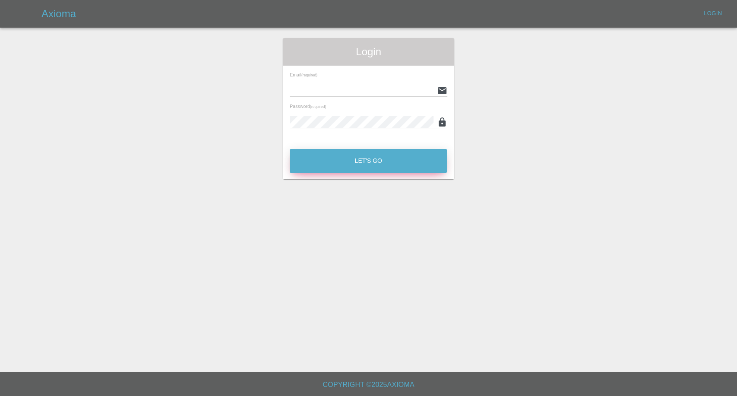
type input "[EMAIL_ADDRESS][DOMAIN_NAME]"
click at [337, 153] on button "Let's Go" at bounding box center [368, 161] width 157 height 24
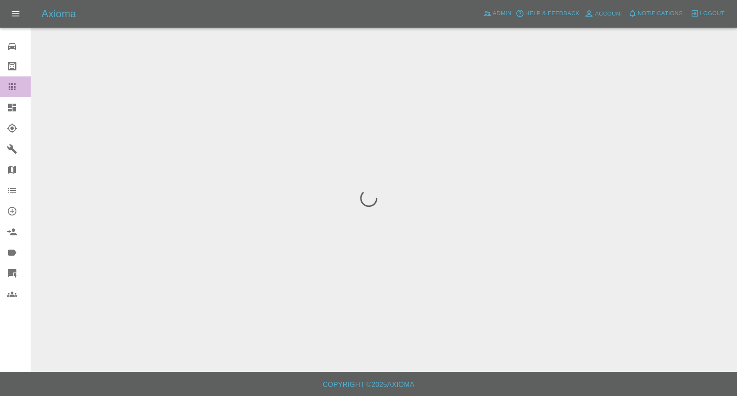
click at [0, 78] on link "Claims" at bounding box center [15, 86] width 31 height 21
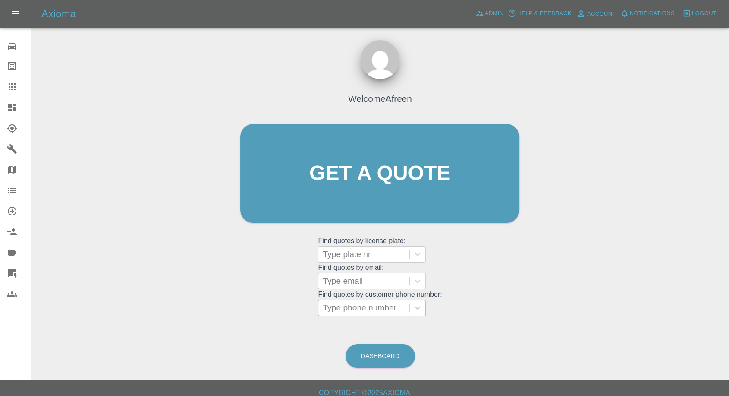
click at [358, 305] on div at bounding box center [364, 308] width 82 height 12
paste input "0787654321"
type input "0787654321"
click at [378, 277] on div at bounding box center [364, 281] width 82 height 12
paste input "[EMAIL_ADDRESS][DOMAIN_NAME]"
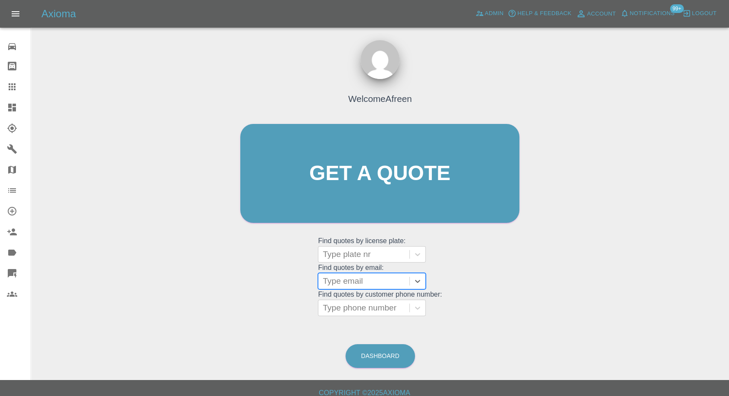
type input "[EMAIL_ADDRESS][DOMAIN_NAME]"
click at [373, 300] on div "00000, Fnol" at bounding box center [372, 302] width 108 height 17
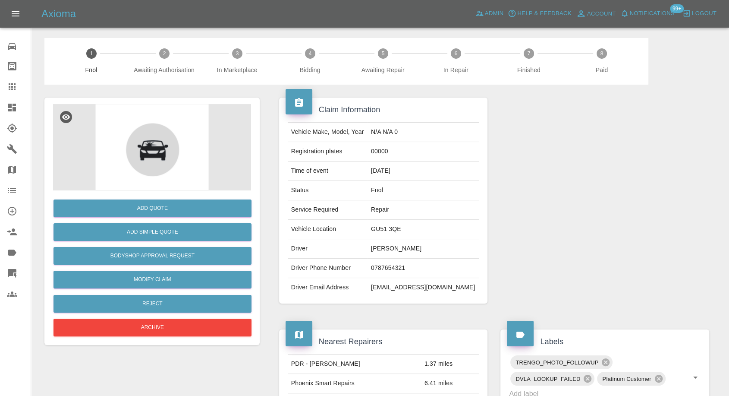
scroll to position [96, 0]
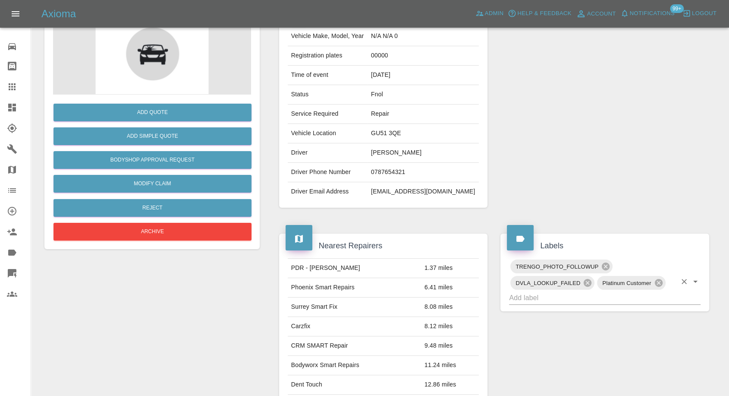
click at [559, 294] on input "text" at bounding box center [592, 297] width 167 height 13
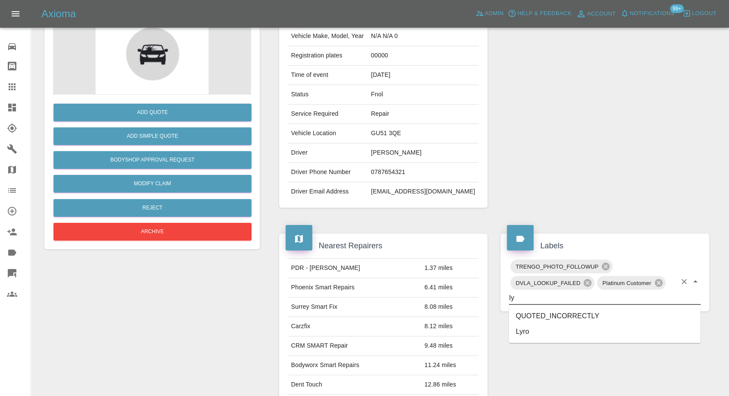
type input "lyr"
click at [535, 313] on li "Lyro" at bounding box center [605, 316] width 192 height 16
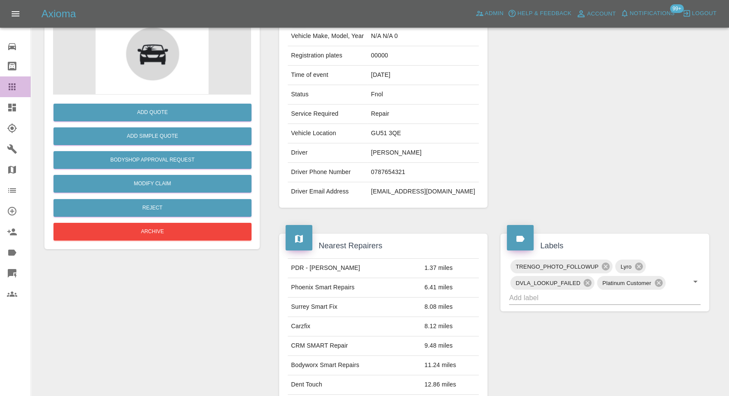
click at [9, 92] on link "Claims" at bounding box center [15, 86] width 31 height 21
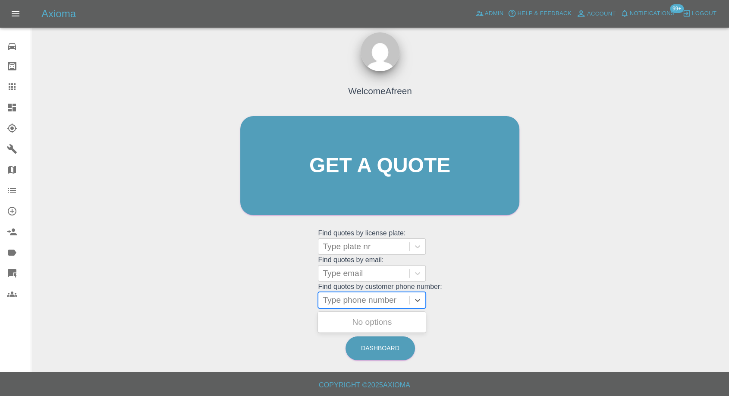
click at [345, 300] on div at bounding box center [364, 300] width 82 height 12
paste input "07751579841"
type input "07751579841"
click at [362, 329] on div "ST64JYE, Awaiting Authorisation" at bounding box center [372, 327] width 108 height 28
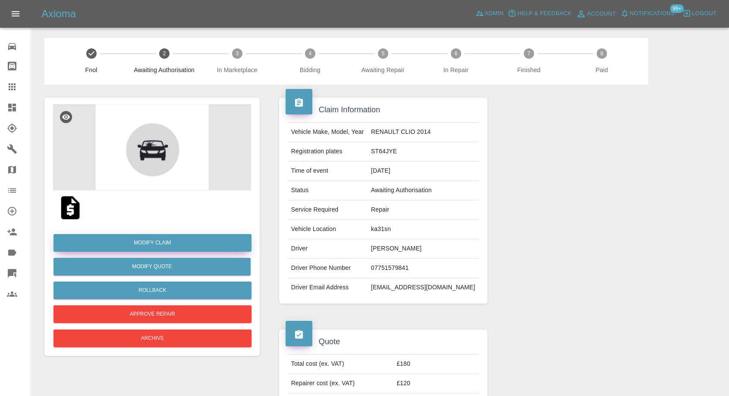
click at [168, 239] on link "Modify Claim" at bounding box center [153, 243] width 198 height 18
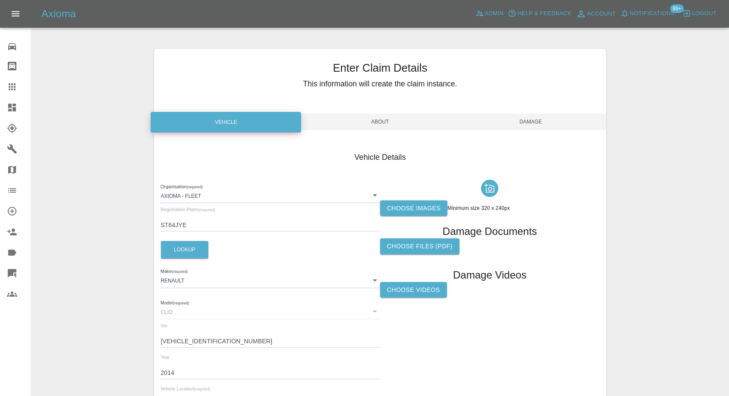
click at [425, 212] on label "Choose images" at bounding box center [413, 208] width 67 height 16
click at [0, 0] on input "Choose images" at bounding box center [0, 0] width 0 height 0
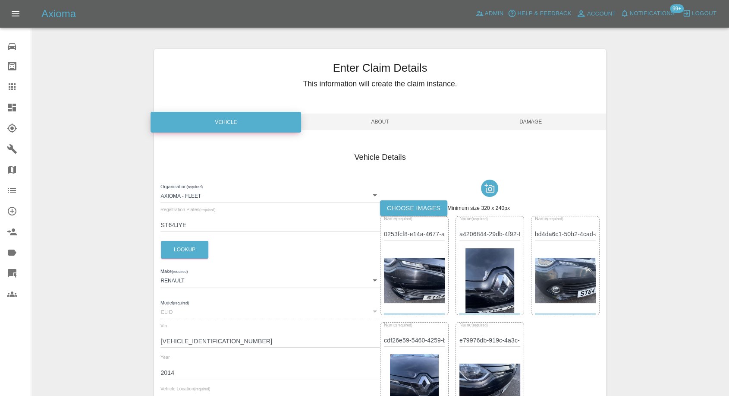
click at [529, 119] on span "Damage" at bounding box center [531, 122] width 151 height 16
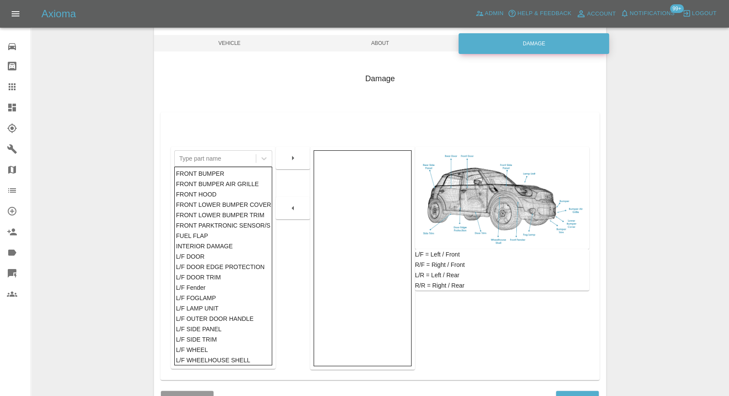
scroll to position [138, 0]
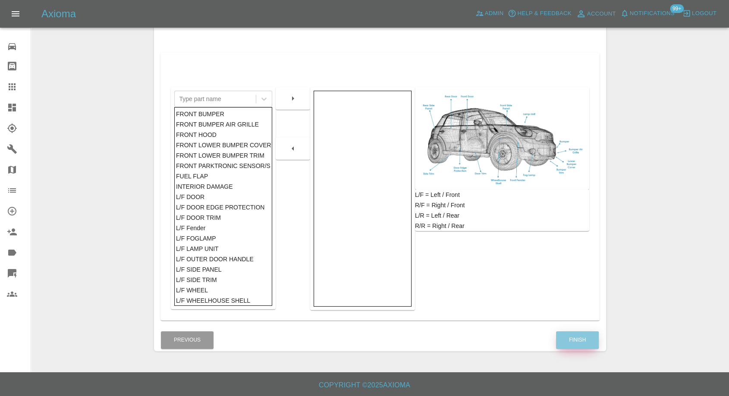
click at [581, 341] on button "Finish" at bounding box center [577, 340] width 43 height 18
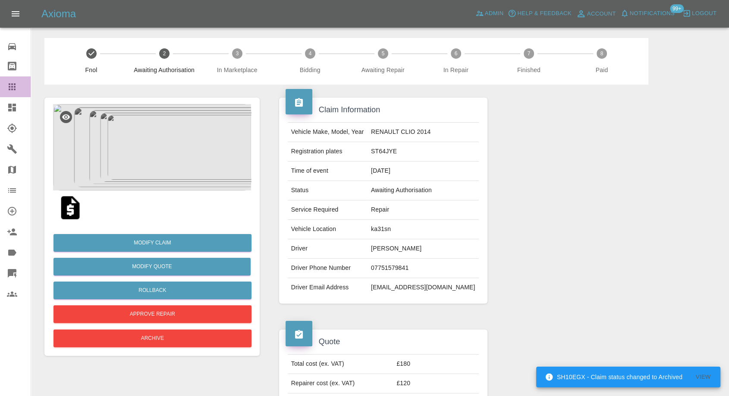
click at [21, 87] on div at bounding box center [19, 87] width 24 height 10
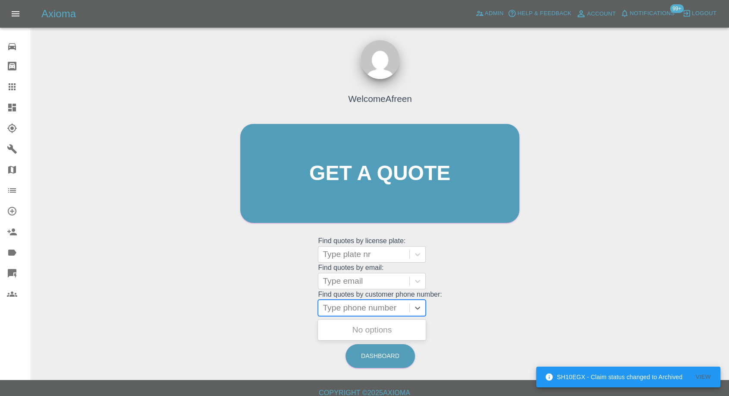
click at [368, 314] on div "Type phone number" at bounding box center [364, 308] width 91 height 16
paste input "07715320737"
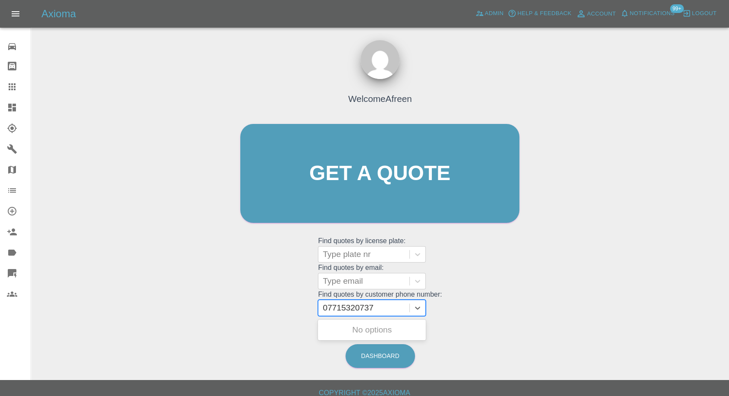
type input "07715320737"
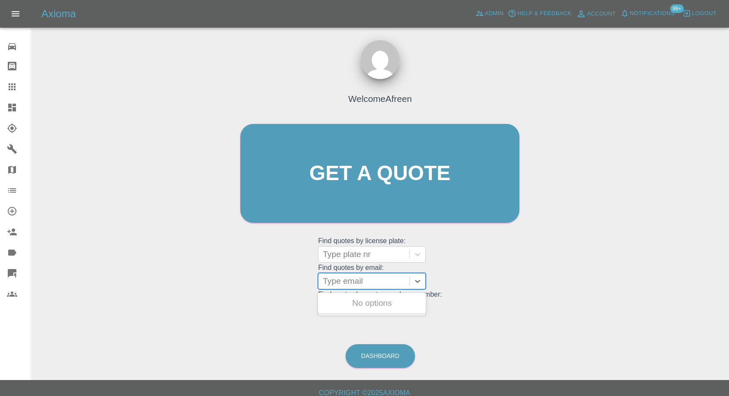
click at [338, 287] on div "Type email" at bounding box center [364, 281] width 91 height 16
paste input "[EMAIL_ADDRESS][DOMAIN_NAME]"
type input "[EMAIL_ADDRESS][DOMAIN_NAME]"
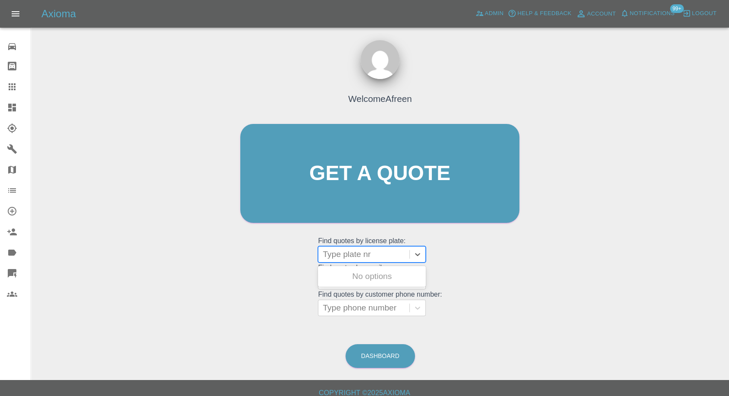
click at [358, 250] on div at bounding box center [364, 254] width 82 height 12
paste input "Hw10obh"
type input "Hw10obh"
click at [373, 253] on div at bounding box center [364, 254] width 82 height 12
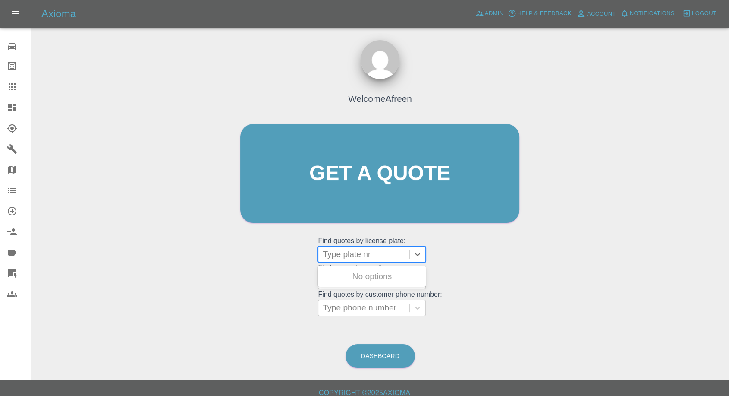
paste input "Hw10obh"
type input "Hw10obh"
paste input "Rg22 4jg"
type input "Rg22 4jg"
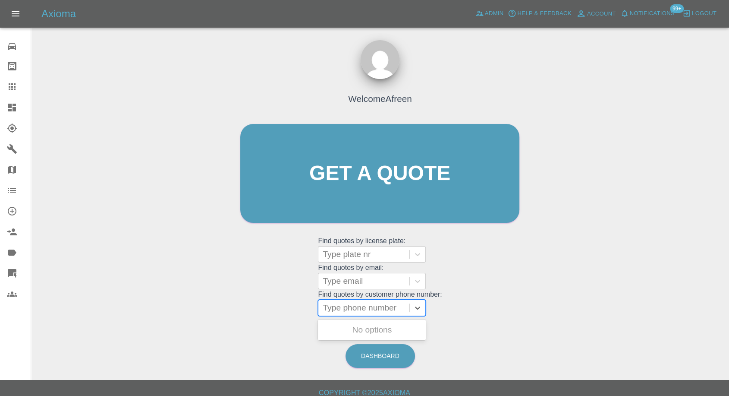
click at [355, 304] on div at bounding box center [364, 308] width 82 height 12
paste input "07715320737"
type input "07715320737"
click at [371, 335] on div "HW10OBH, Fnol" at bounding box center [372, 329] width 108 height 17
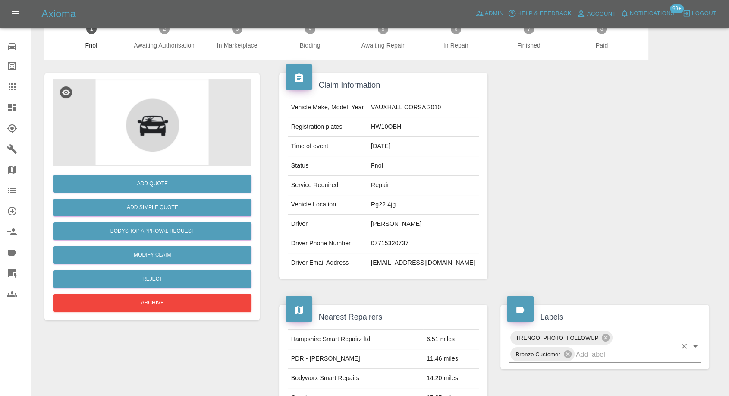
scroll to position [48, 0]
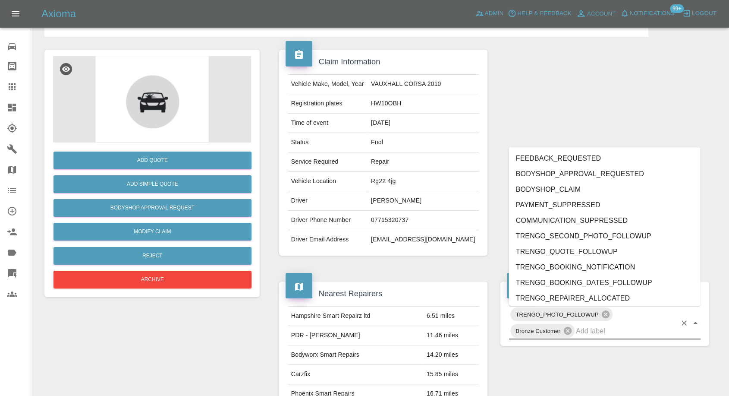
click at [601, 332] on input "text" at bounding box center [626, 330] width 101 height 13
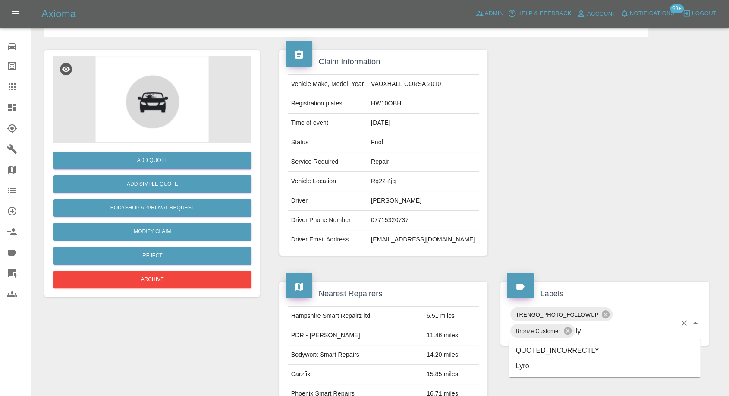
type input "lyr"
click at [553, 349] on li "Lyro" at bounding box center [605, 351] width 192 height 16
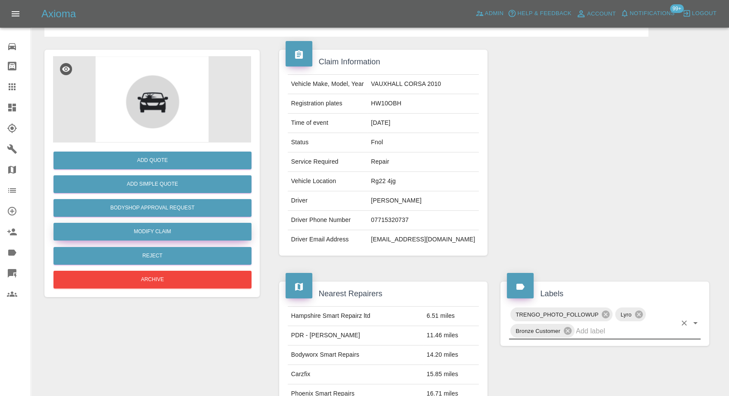
click at [162, 231] on link "Modify Claim" at bounding box center [153, 232] width 198 height 18
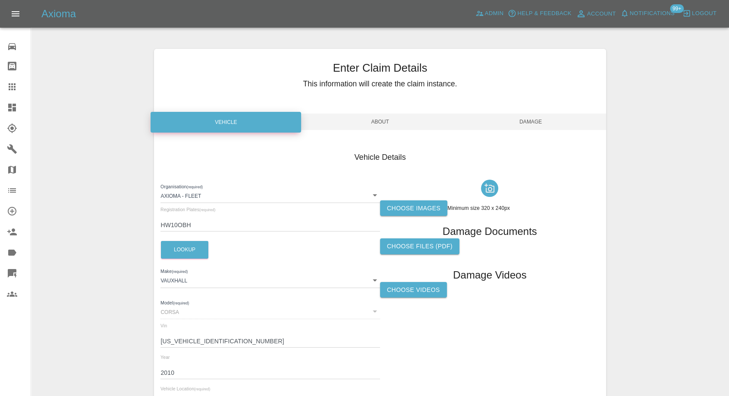
click at [416, 205] on label "Choose images" at bounding box center [413, 208] width 67 height 16
click at [0, 0] on input "Choose images" at bounding box center [0, 0] width 0 height 0
click at [429, 212] on label "Choose images" at bounding box center [413, 208] width 67 height 16
click at [0, 0] on input "Choose images" at bounding box center [0, 0] width 0 height 0
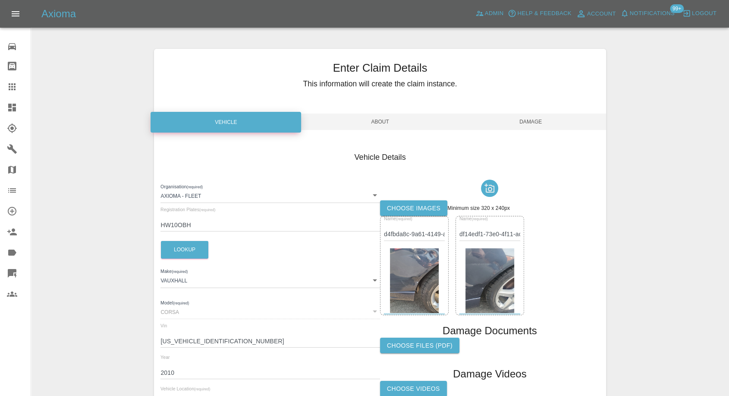
click at [428, 205] on label "Choose images" at bounding box center [413, 208] width 67 height 16
click at [0, 0] on input "Choose images" at bounding box center [0, 0] width 0 height 0
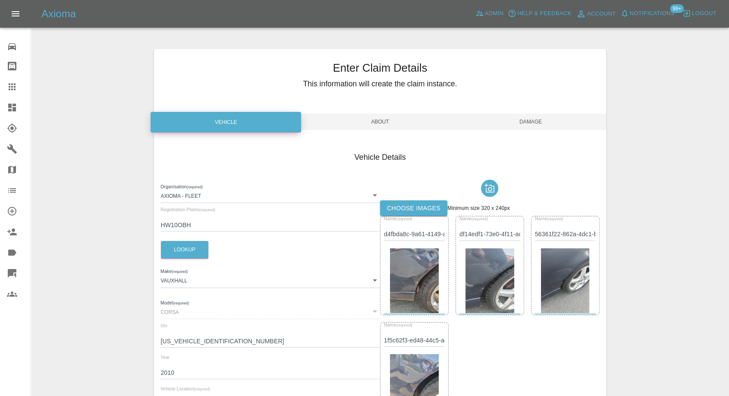
click at [534, 122] on span "Damage" at bounding box center [531, 122] width 151 height 16
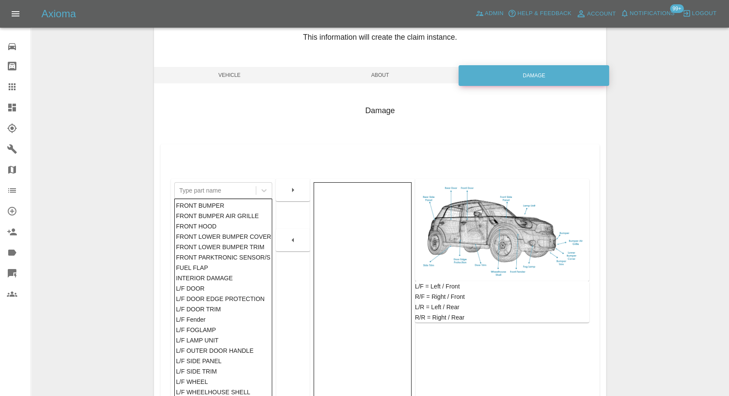
scroll to position [96, 0]
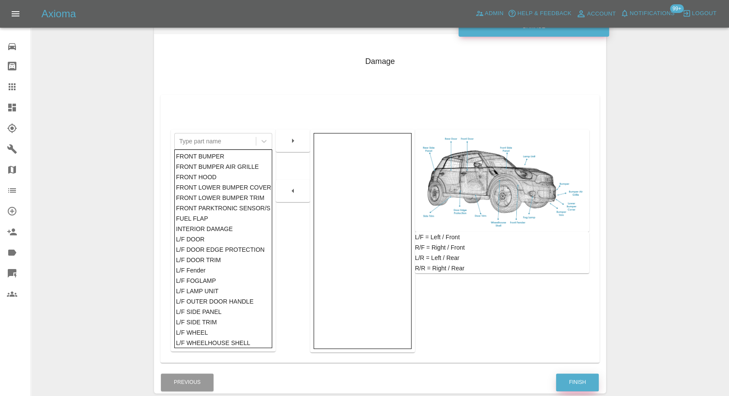
click at [575, 377] on button "Finish" at bounding box center [577, 382] width 43 height 18
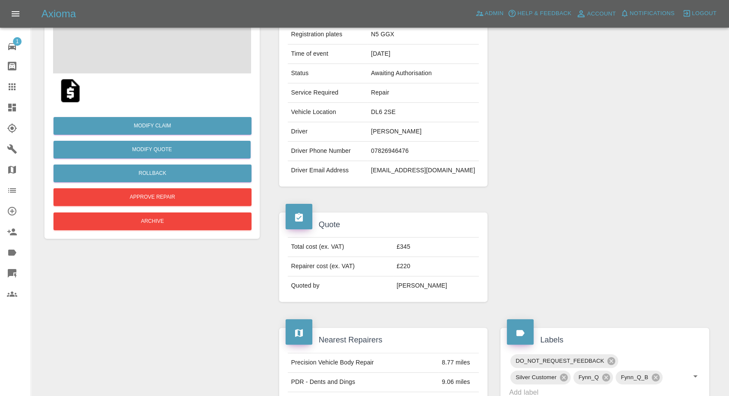
scroll to position [144, 0]
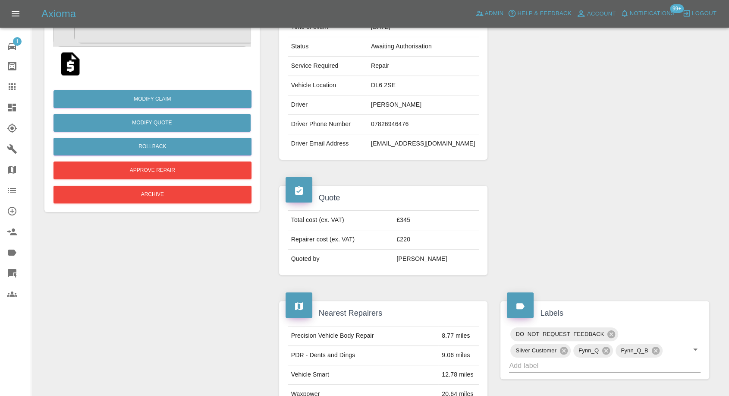
click at [407, 105] on td "[PERSON_NAME]" at bounding box center [423, 104] width 111 height 19
copy td "[PERSON_NAME]"
